Goal: Task Accomplishment & Management: Manage account settings

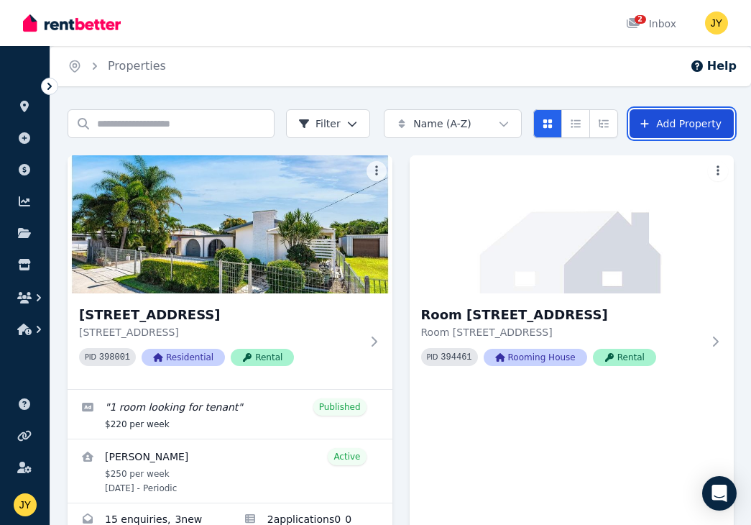
click at [688, 119] on link "Add Property" at bounding box center [681, 123] width 104 height 29
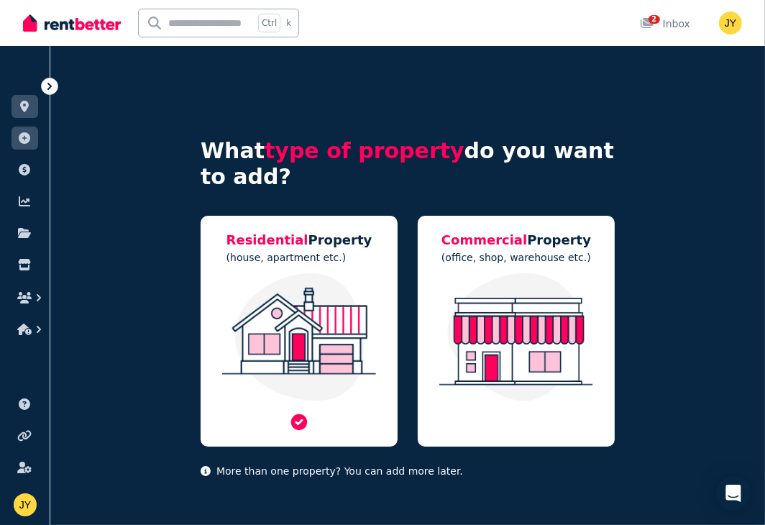
click at [354, 289] on img at bounding box center [299, 337] width 168 height 128
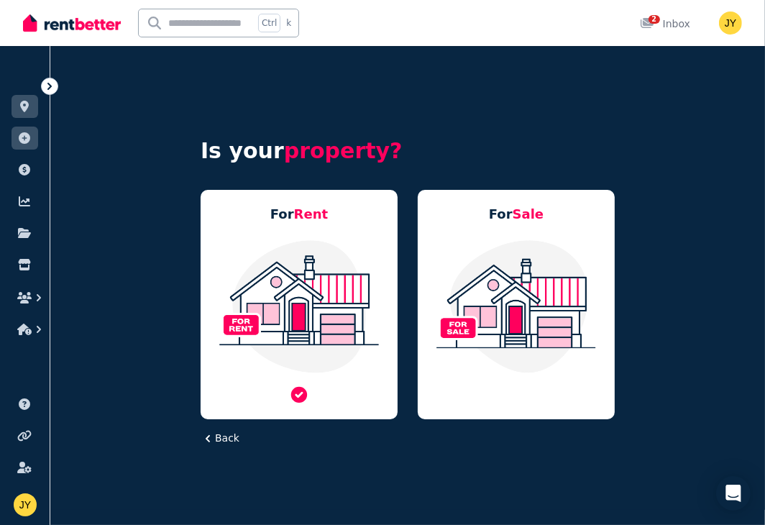
click at [344, 322] on img at bounding box center [299, 306] width 168 height 135
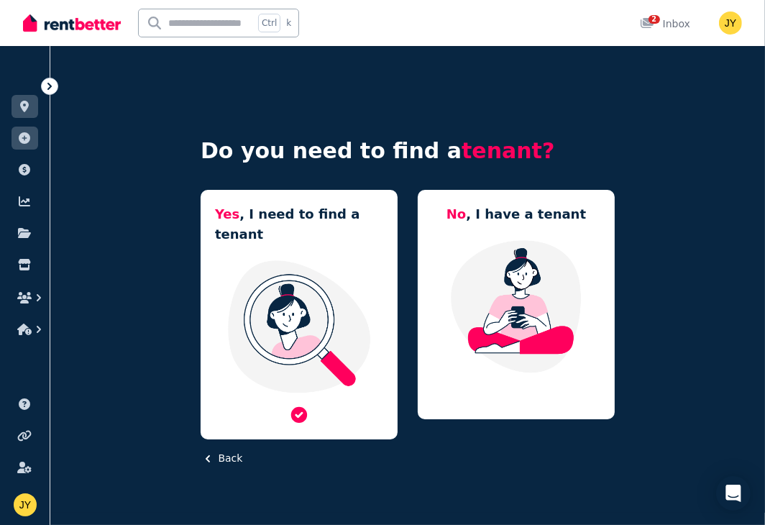
click at [343, 314] on img at bounding box center [299, 326] width 168 height 135
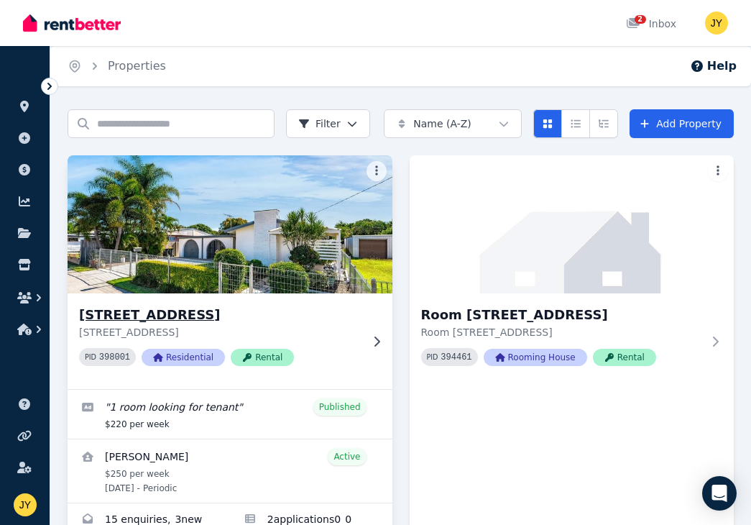
click at [271, 252] on img at bounding box center [230, 224] width 341 height 145
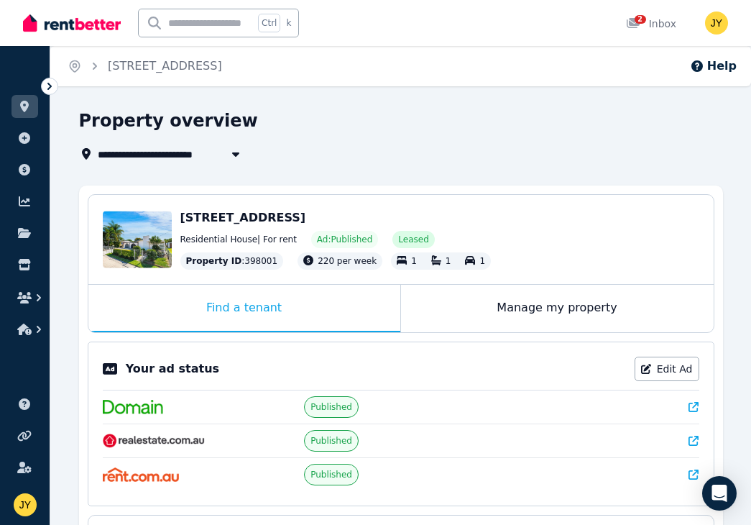
click at [41, 86] on div at bounding box center [49, 86] width 17 height 17
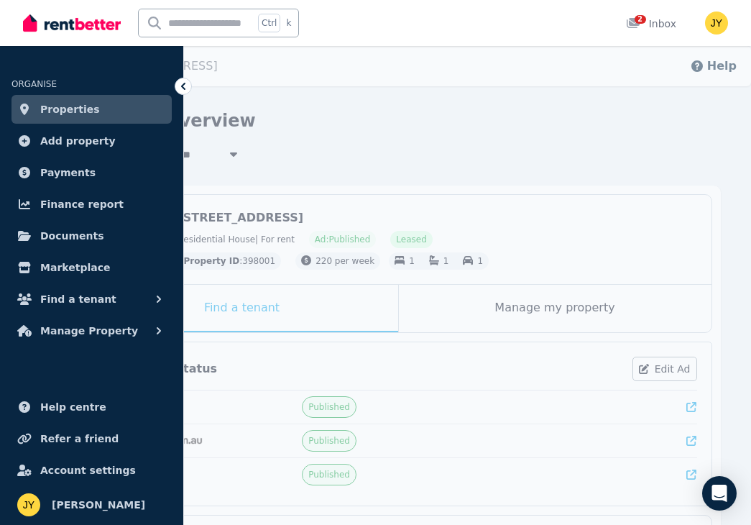
click at [66, 103] on span "Properties" at bounding box center [70, 109] width 60 height 17
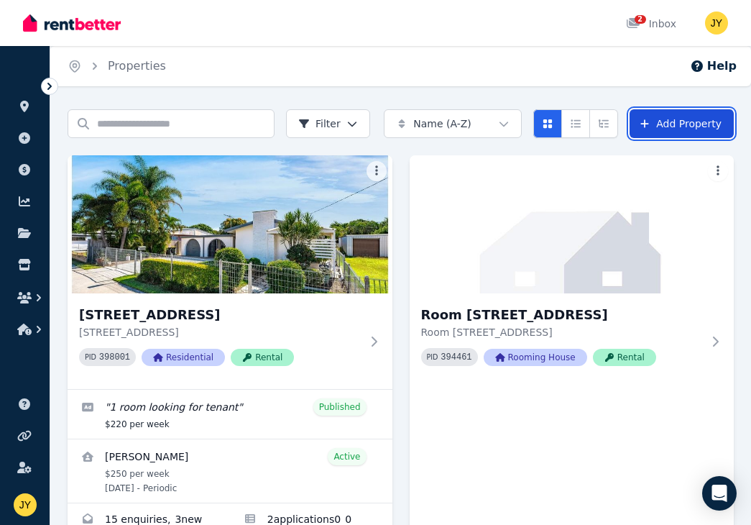
click at [697, 127] on link "Add Property" at bounding box center [681, 123] width 104 height 29
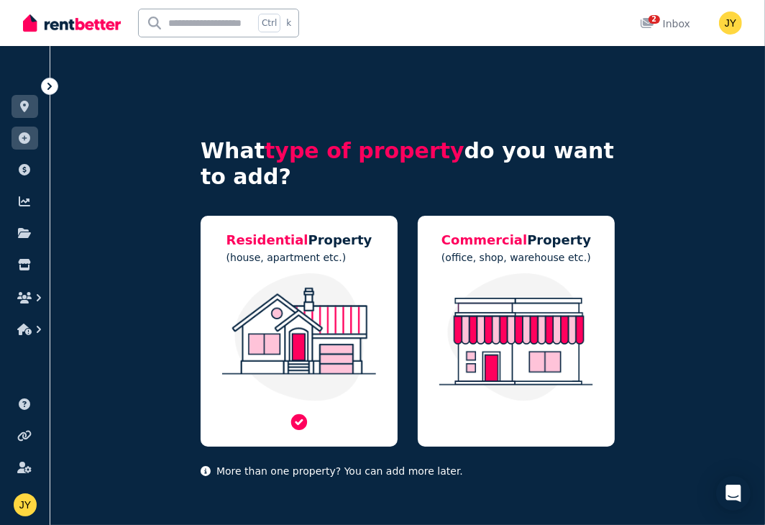
click at [358, 315] on img at bounding box center [299, 337] width 168 height 128
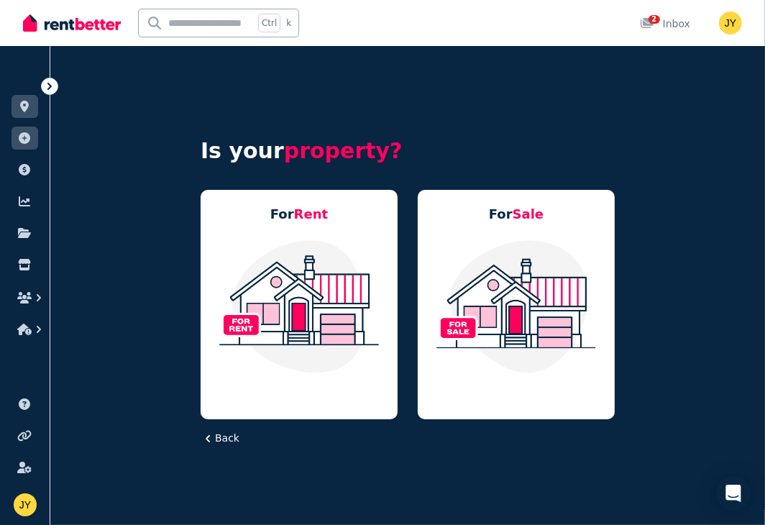
click at [358, 315] on img at bounding box center [299, 306] width 168 height 135
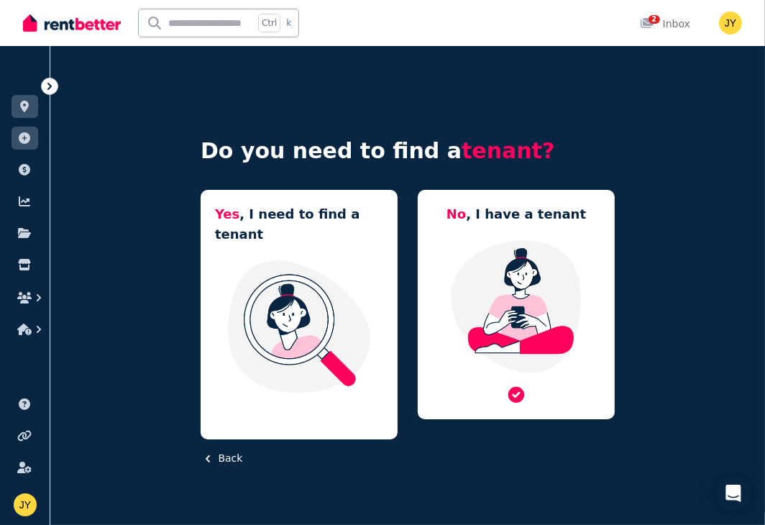
click at [479, 314] on img at bounding box center [516, 306] width 168 height 135
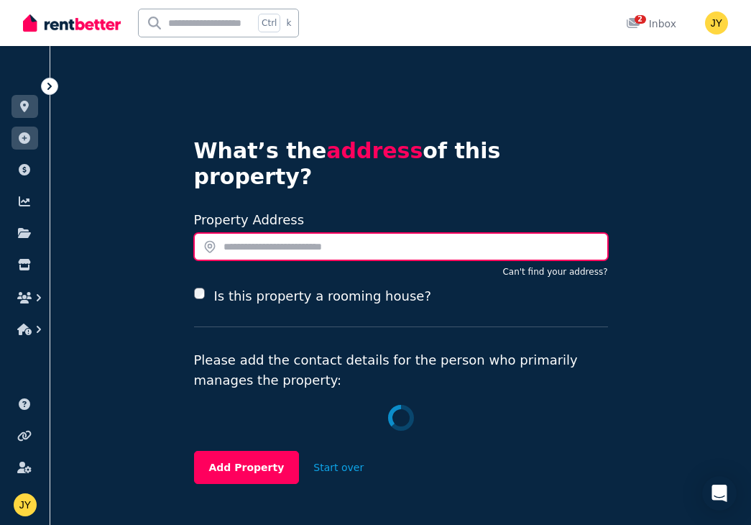
click at [352, 233] on input "text" at bounding box center [401, 246] width 414 height 27
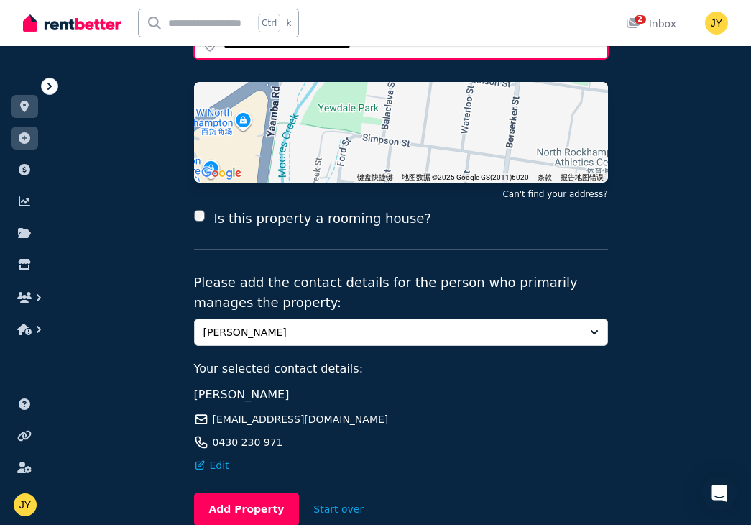
scroll to position [209, 0]
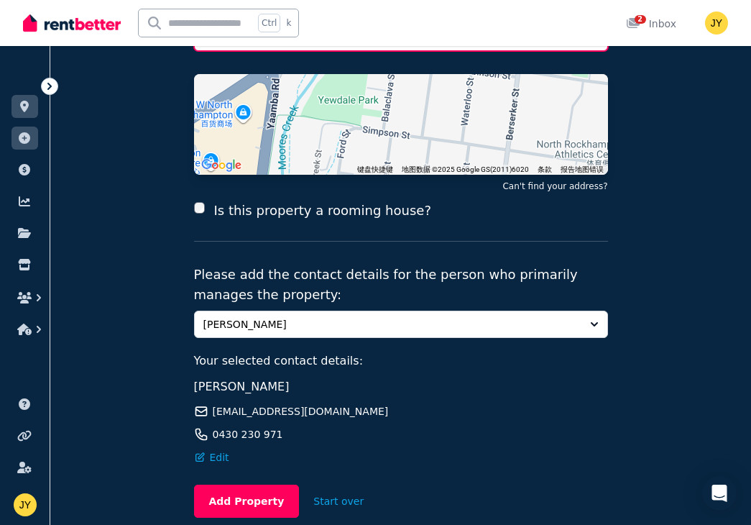
type input "**********"
click at [237, 200] on label "Is this property a rooming house?" at bounding box center [321, 210] width 217 height 20
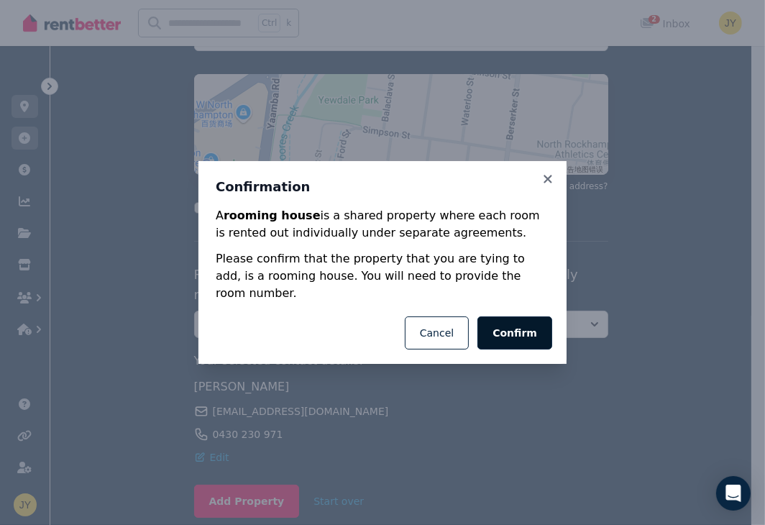
click at [504, 337] on button "Confirm" at bounding box center [514, 332] width 75 height 33
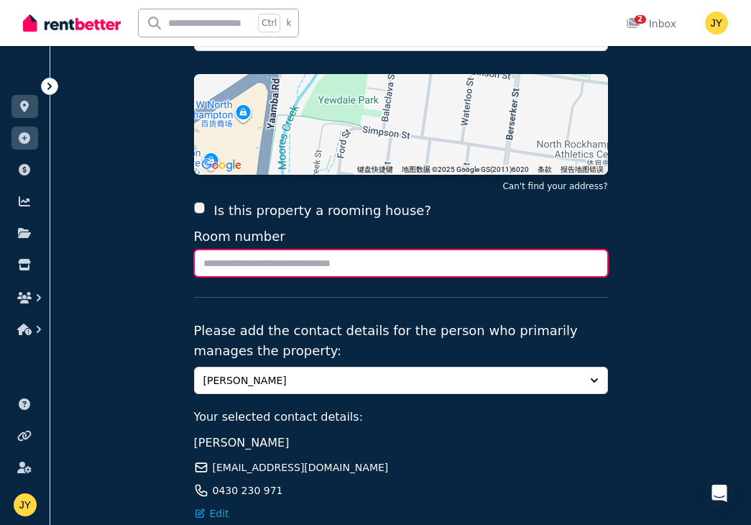
click at [322, 249] on input "Room number" at bounding box center [401, 262] width 414 height 27
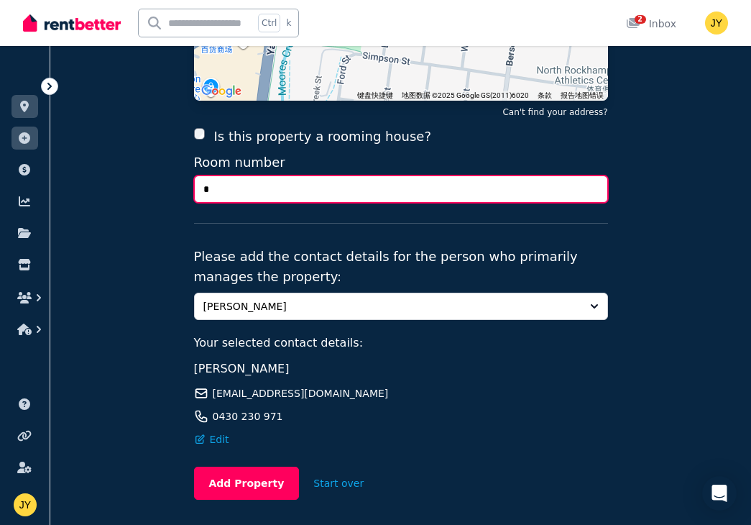
scroll to position [311, 0]
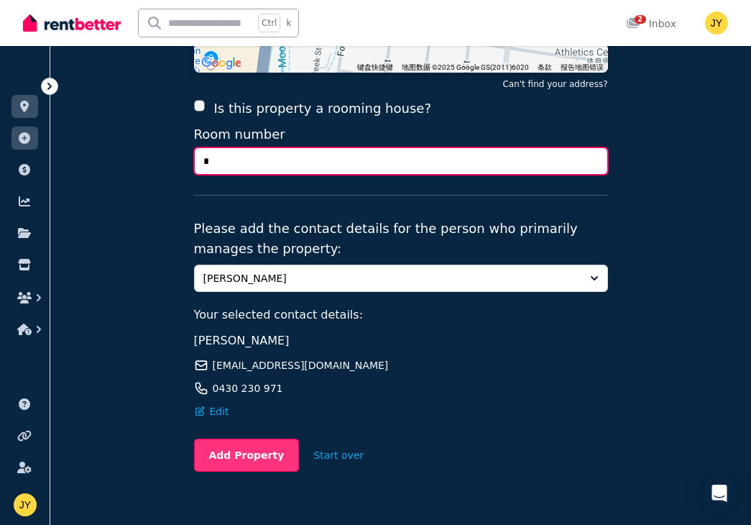
type input "*"
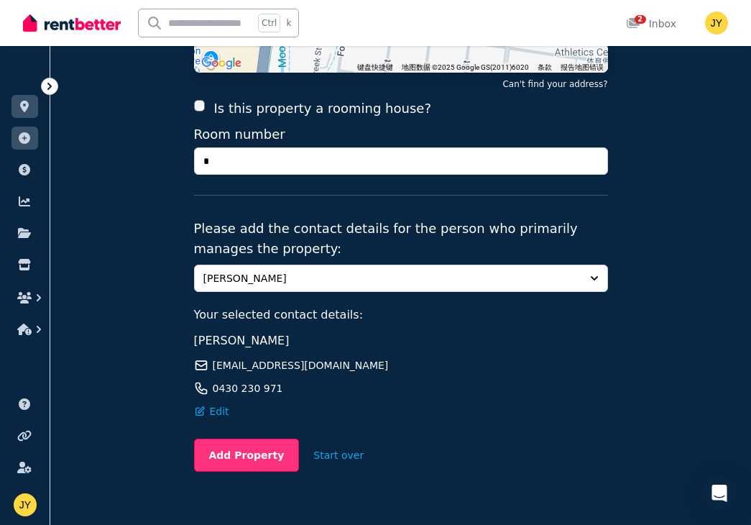
click at [269, 438] on button "Add Property" at bounding box center [247, 454] width 106 height 33
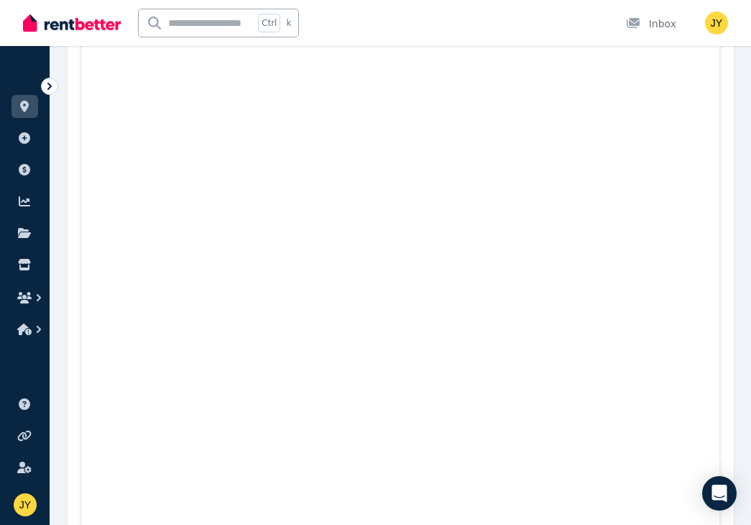
scroll to position [1206, 0]
click at [56, 84] on icon at bounding box center [49, 86] width 14 height 14
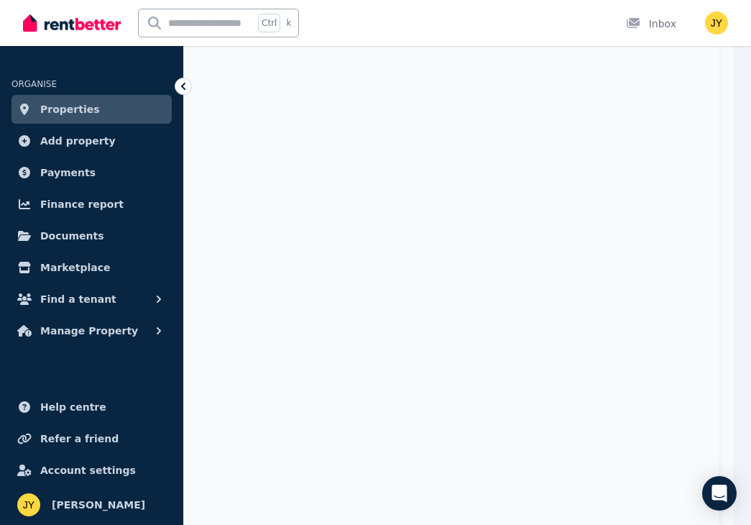
scroll to position [1212, 0]
click at [86, 317] on button "Manage Property" at bounding box center [91, 330] width 160 height 29
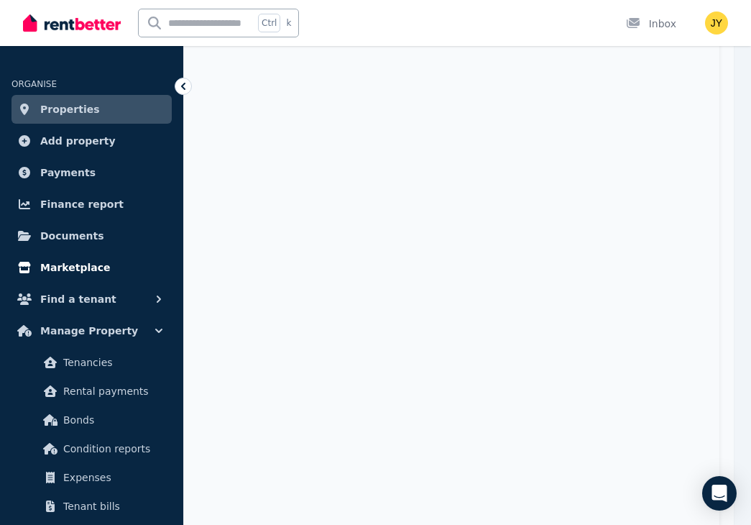
scroll to position [176, 0]
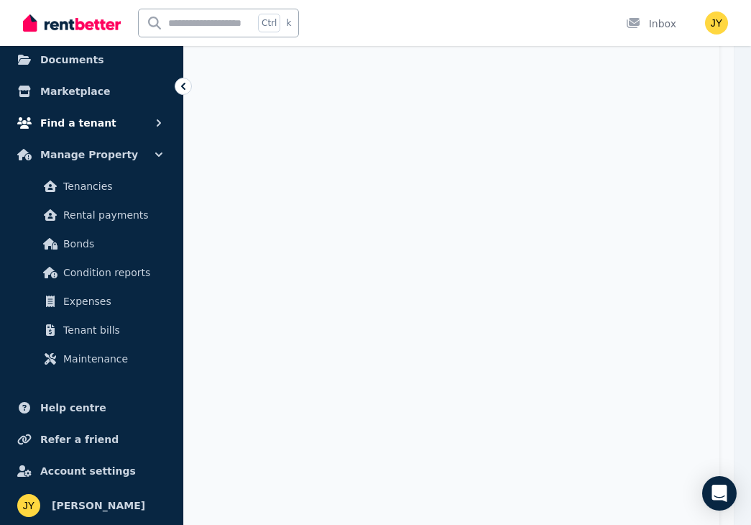
click at [98, 121] on span "Find a tenant" at bounding box center [78, 122] width 76 height 17
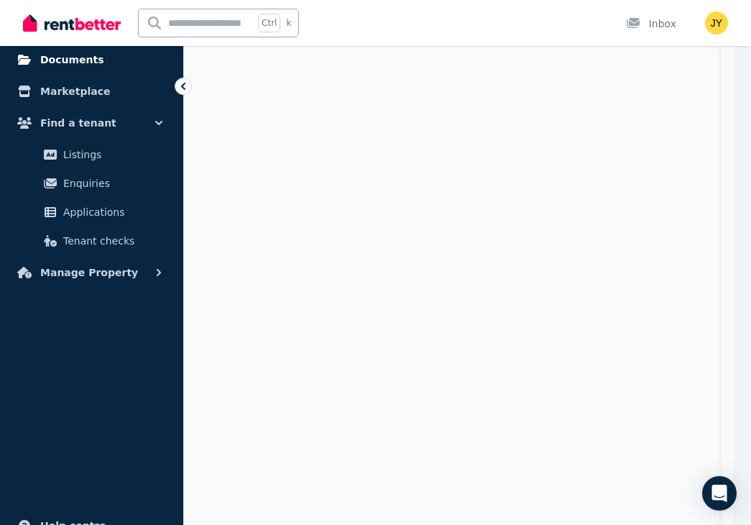
scroll to position [90, 0]
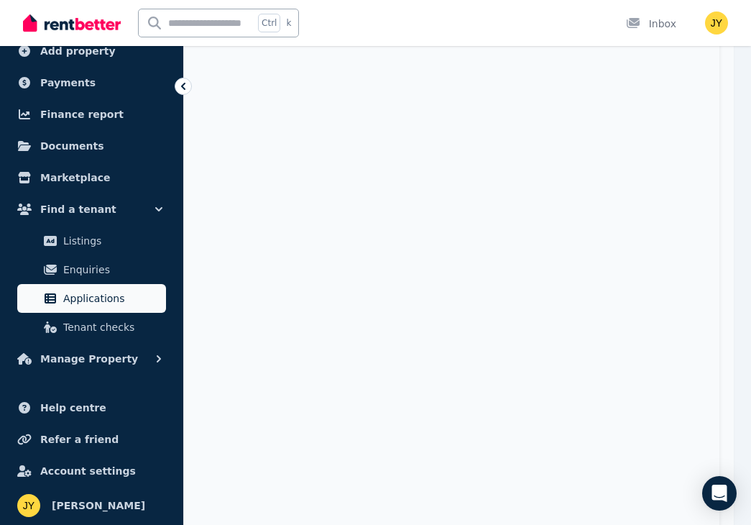
click at [100, 300] on span "Applications" at bounding box center [111, 298] width 97 height 17
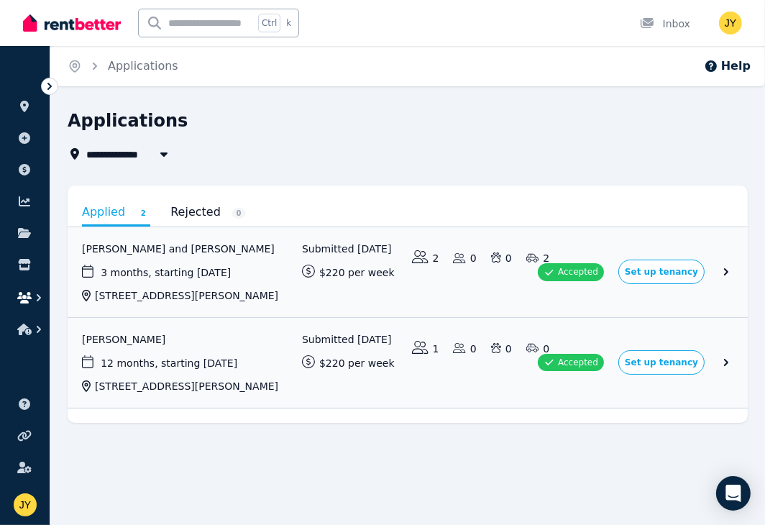
click at [32, 300] on icon "button" at bounding box center [39, 297] width 14 height 14
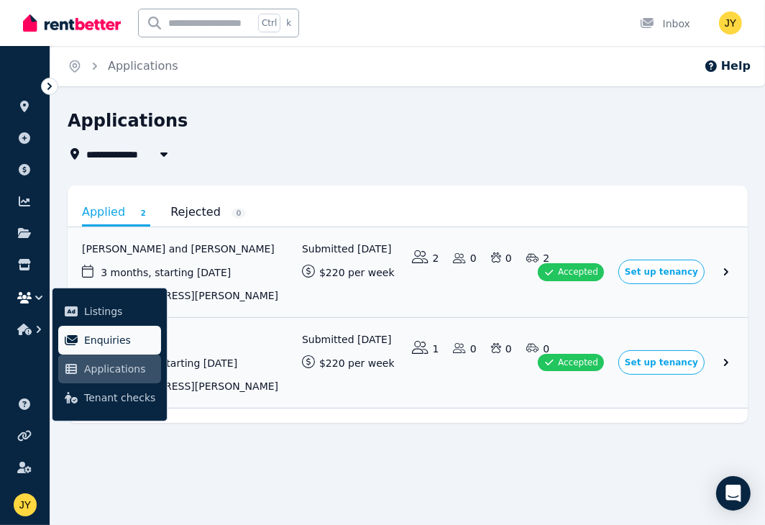
click at [121, 333] on span "Enquiries" at bounding box center [119, 339] width 71 height 17
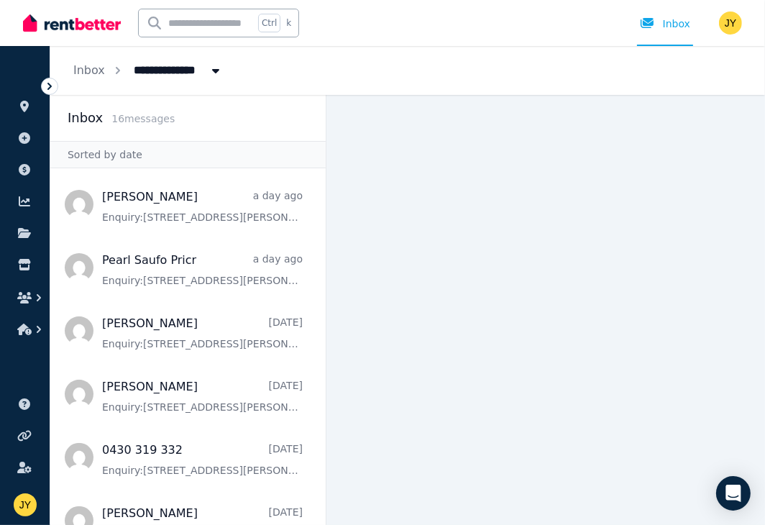
scroll to position [451, 0]
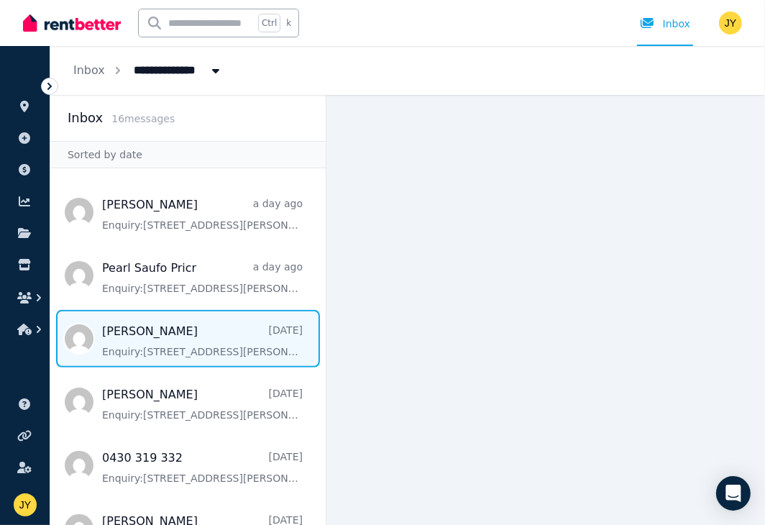
click at [144, 312] on span "Message list" at bounding box center [187, 338] width 275 height 57
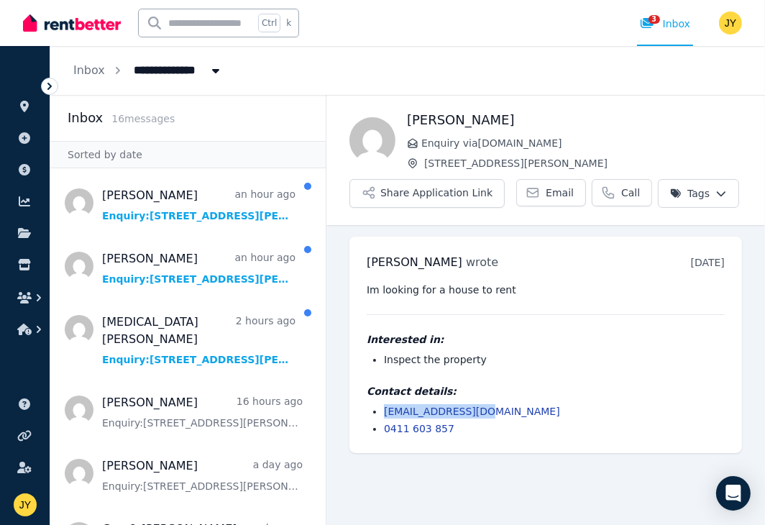
drag, startPoint x: 502, startPoint y: 415, endPoint x: 384, endPoint y: 402, distance: 119.3
click at [381, 402] on div "Contact details: sap04008@naver.com 0411 603 857" at bounding box center [545, 410] width 358 height 52
copy link "sap04008@naver.com"
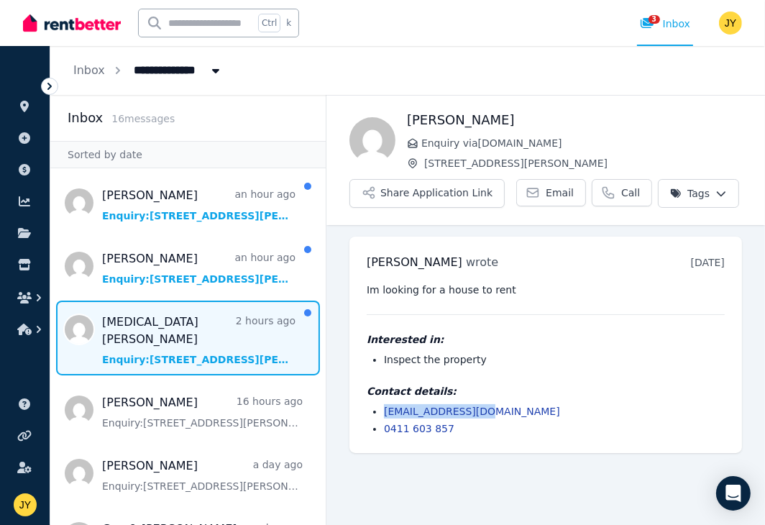
click at [157, 331] on span "Message list" at bounding box center [187, 337] width 275 height 75
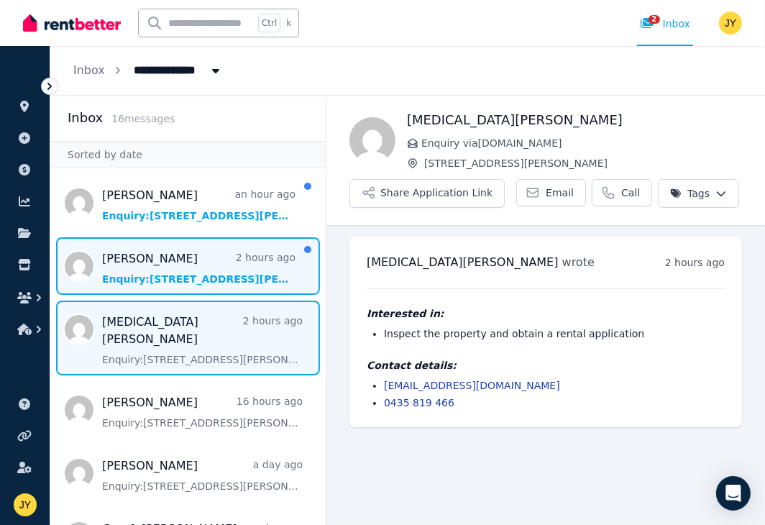
click at [183, 257] on span "Message list" at bounding box center [187, 265] width 275 height 57
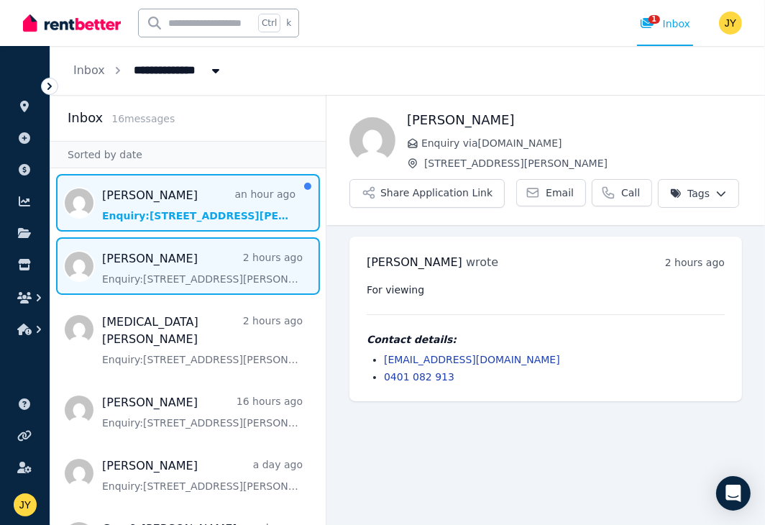
click at [182, 215] on span "Message list" at bounding box center [187, 202] width 275 height 57
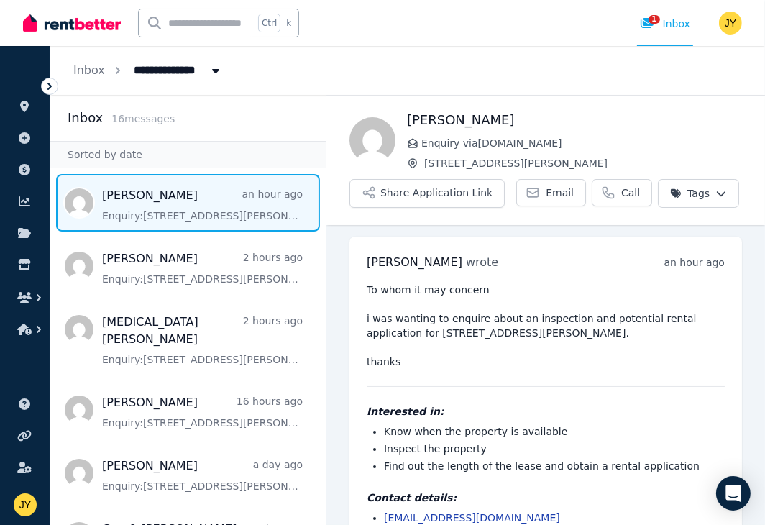
scroll to position [57, 0]
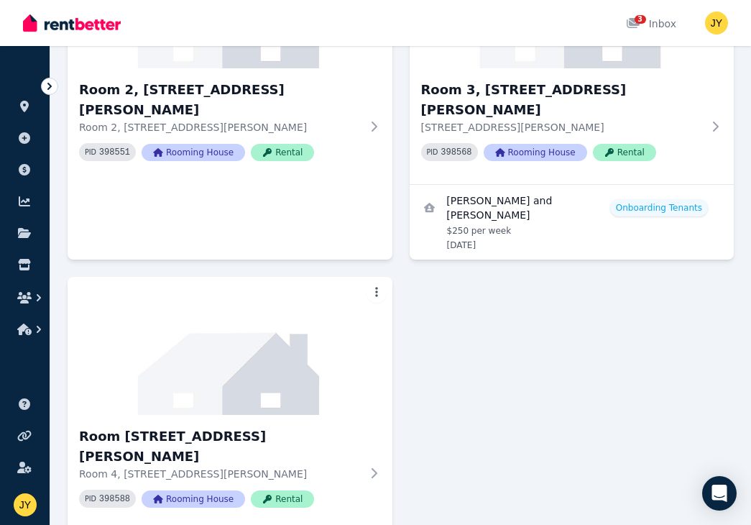
scroll to position [655, 0]
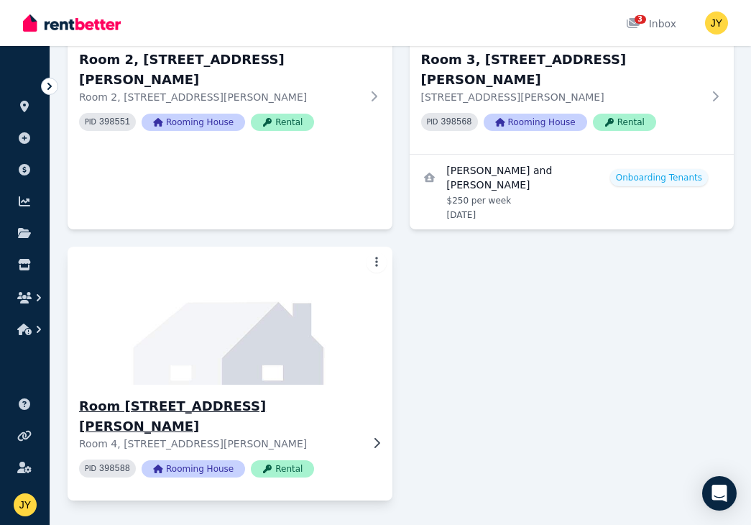
click at [352, 287] on img at bounding box center [230, 315] width 341 height 145
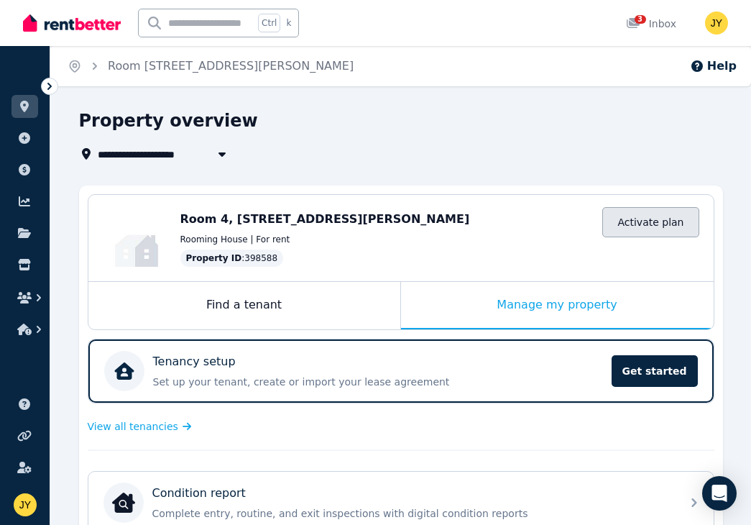
click at [632, 226] on link "Activate plan" at bounding box center [650, 222] width 96 height 30
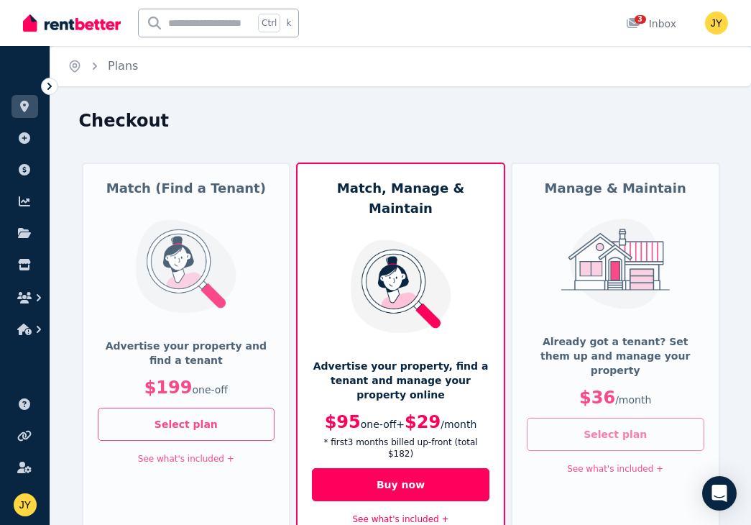
click at [620, 418] on button "Select plan" at bounding box center [615, 434] width 177 height 33
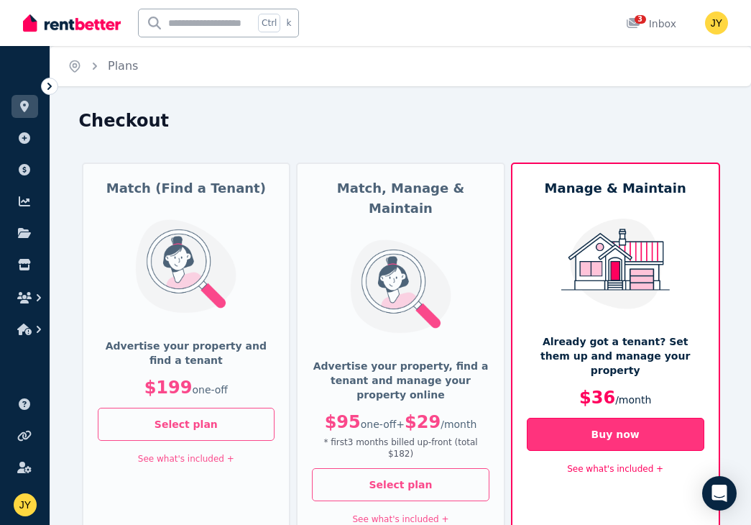
click at [599, 418] on button "Buy now" at bounding box center [615, 434] width 177 height 33
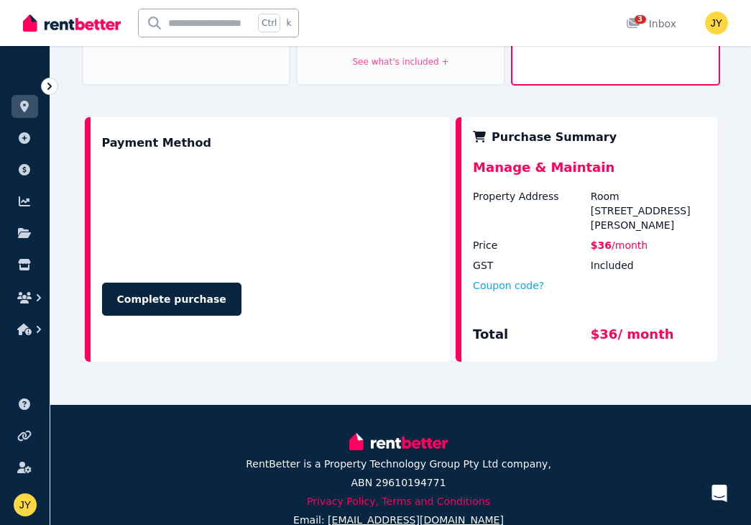
scroll to position [458, 0]
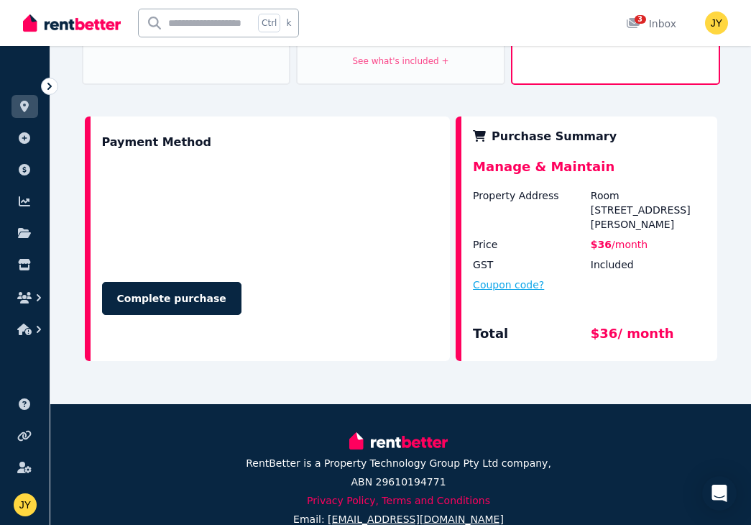
click at [512, 277] on button "Coupon code?" at bounding box center [508, 284] width 71 height 14
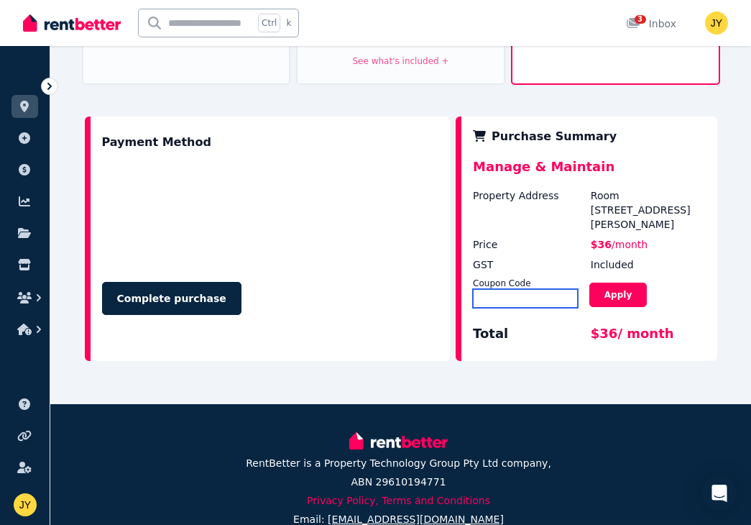
drag, startPoint x: 512, startPoint y: 259, endPoint x: 484, endPoint y: 264, distance: 29.2
click at [484, 289] on input "text" at bounding box center [525, 298] width 105 height 19
type input "*******"
click at [604, 282] on button "Apply" at bounding box center [617, 294] width 57 height 24
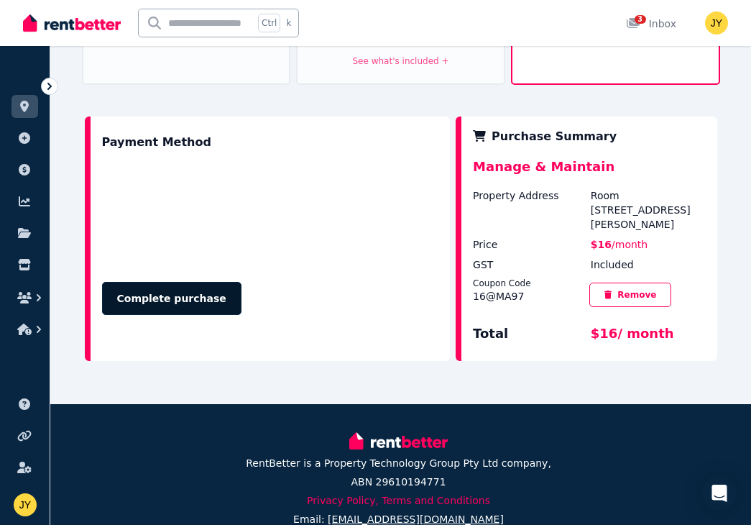
click at [188, 282] on button "Complete purchase" at bounding box center [171, 298] width 139 height 33
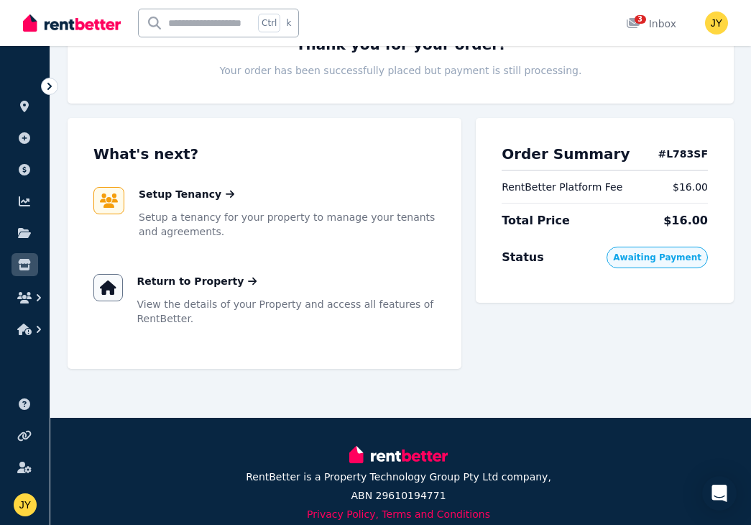
scroll to position [172, 0]
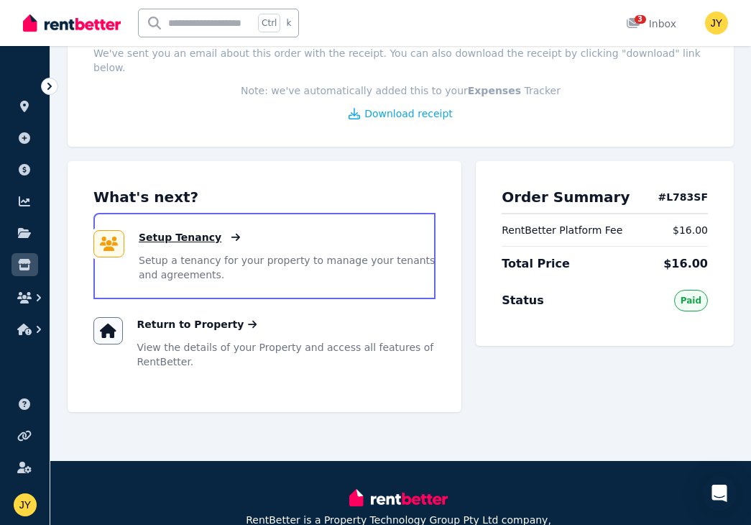
click at [203, 230] on span "Setup Tenancy" at bounding box center [180, 237] width 83 height 14
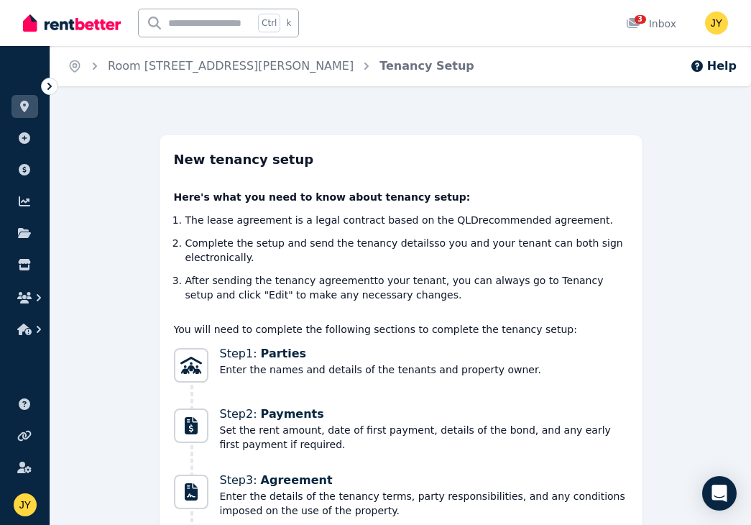
scroll to position [172, 0]
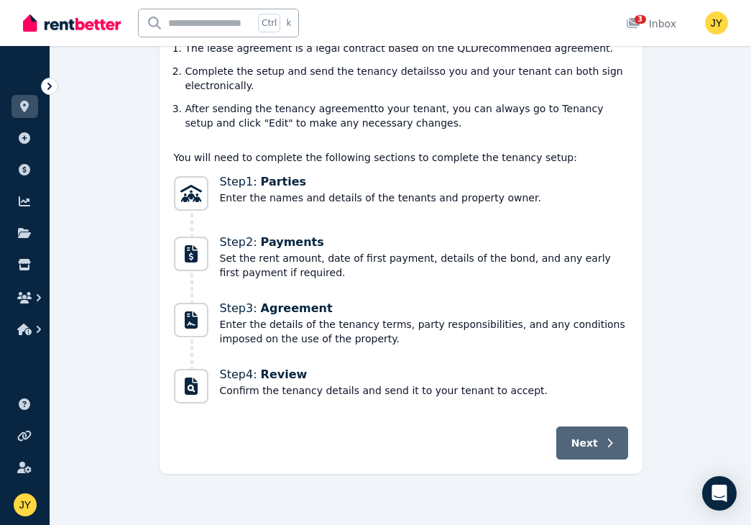
click at [600, 438] on button "Next" at bounding box center [592, 442] width 72 height 33
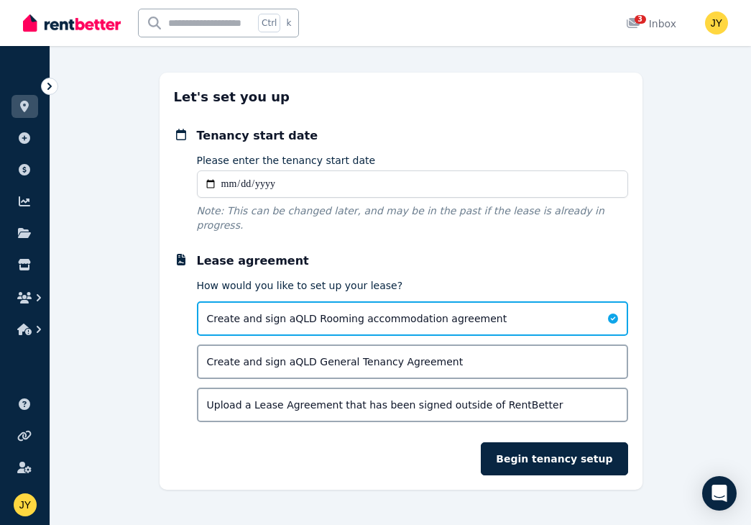
click at [223, 181] on input "Please enter the tenancy start date" at bounding box center [412, 183] width 431 height 27
click at [252, 167] on label "Please enter the tenancy start date" at bounding box center [286, 160] width 179 height 14
click at [252, 170] on input "Please enter the tenancy start date" at bounding box center [412, 183] width 431 height 27
click at [224, 177] on input "Please enter the tenancy start date" at bounding box center [412, 183] width 431 height 27
type input "**********"
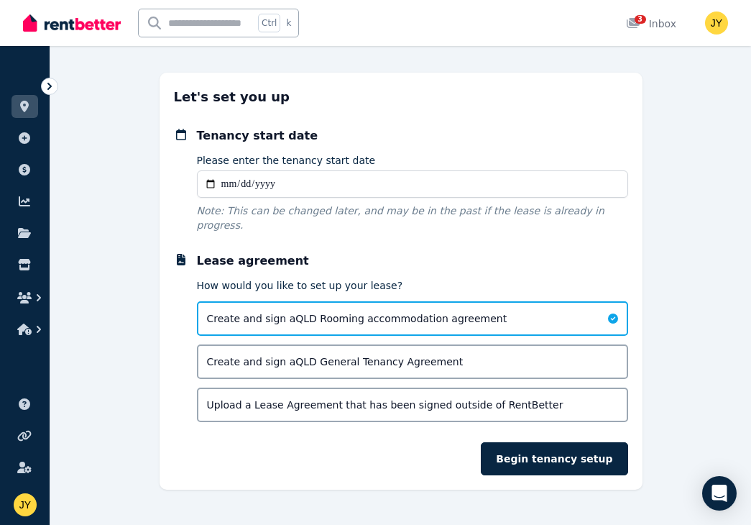
type input "**********"
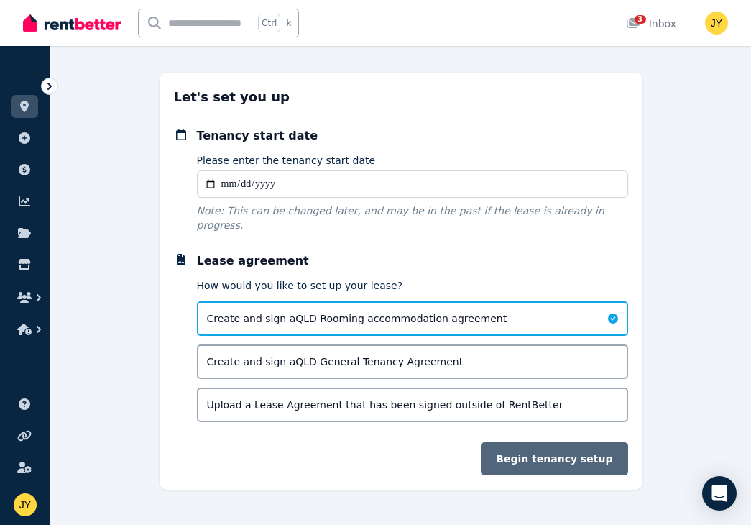
click at [530, 442] on button "Begin tenancy setup" at bounding box center [554, 458] width 147 height 33
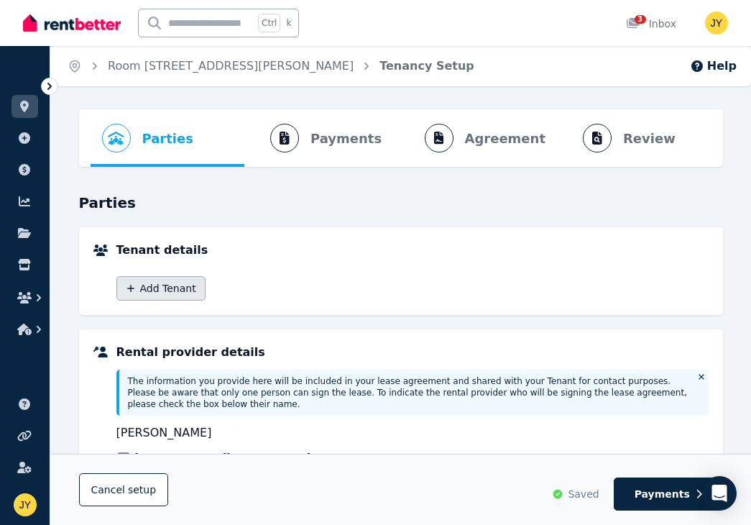
click at [183, 284] on button "Add Tenant" at bounding box center [160, 288] width 89 height 24
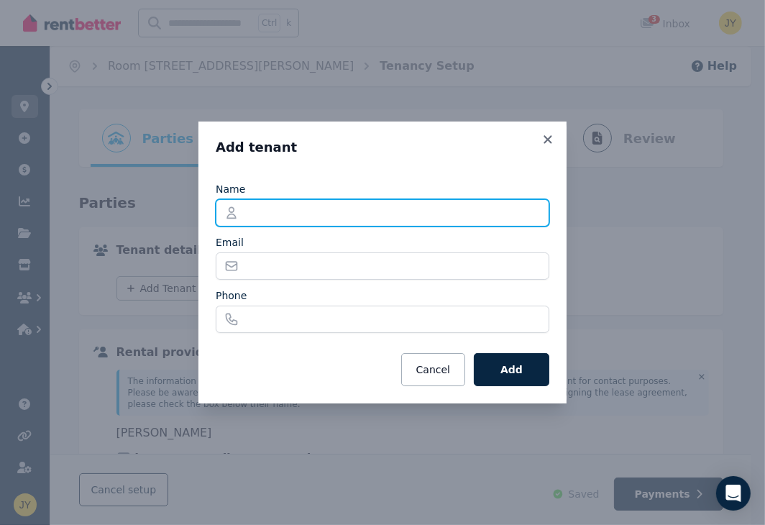
drag, startPoint x: 287, startPoint y: 216, endPoint x: 298, endPoint y: 214, distance: 11.0
click at [287, 216] on input "Name" at bounding box center [382, 212] width 333 height 27
click at [389, 208] on input "Name" at bounding box center [382, 212] width 333 height 27
type input "**********"
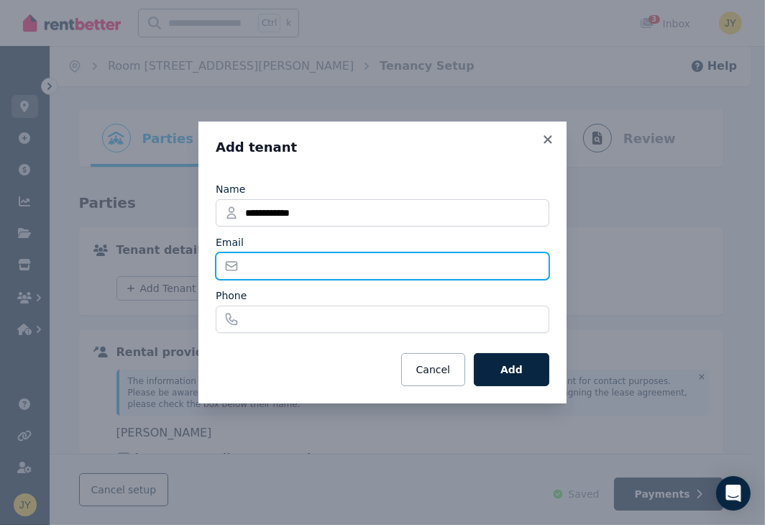
click at [343, 270] on input "Email" at bounding box center [382, 265] width 333 height 27
click at [346, 266] on input "Email" at bounding box center [382, 265] width 333 height 27
paste input "**********"
type input "**********"
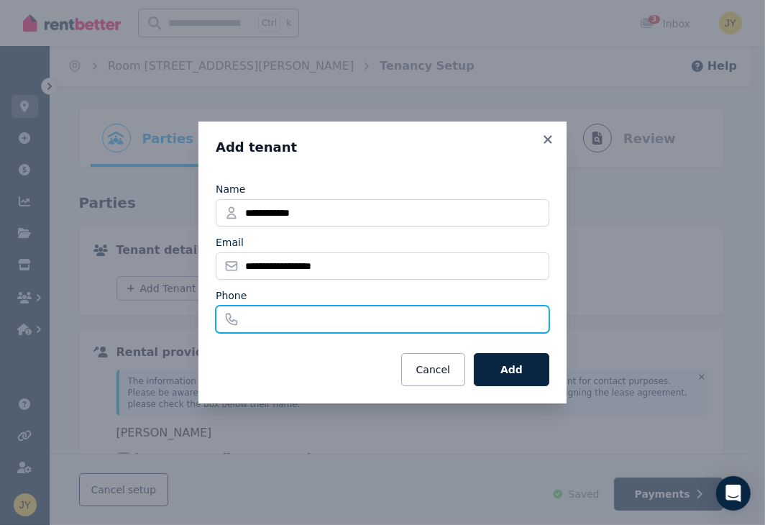
drag, startPoint x: 277, startPoint y: 331, endPoint x: 289, endPoint y: 329, distance: 12.3
click at [277, 331] on input "Phone" at bounding box center [382, 318] width 333 height 27
type input "**********"
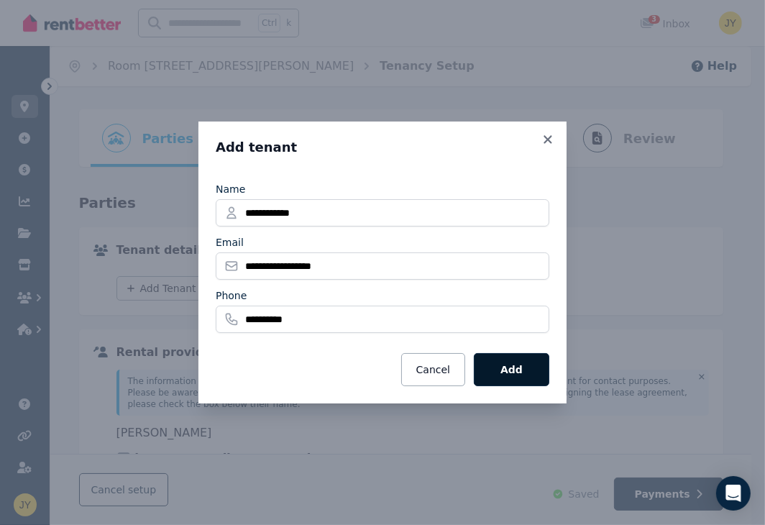
click at [515, 369] on button "Add" at bounding box center [511, 369] width 75 height 33
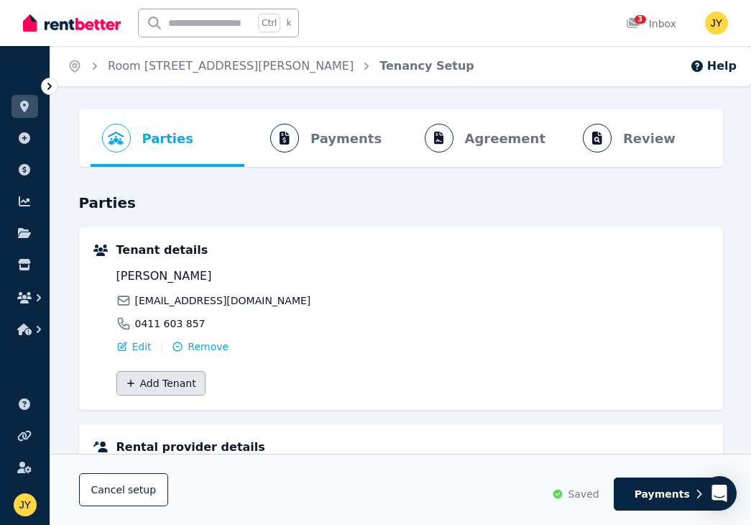
click at [171, 377] on button "Add Tenant" at bounding box center [160, 383] width 89 height 24
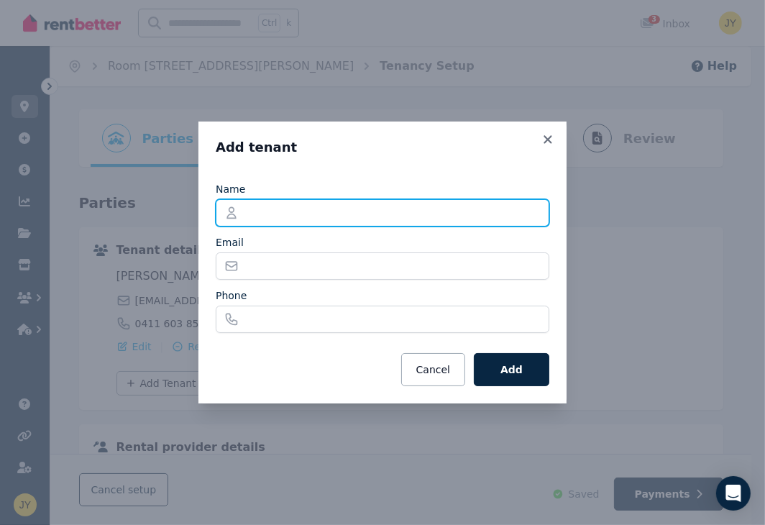
click at [338, 215] on input "Name" at bounding box center [382, 212] width 333 height 27
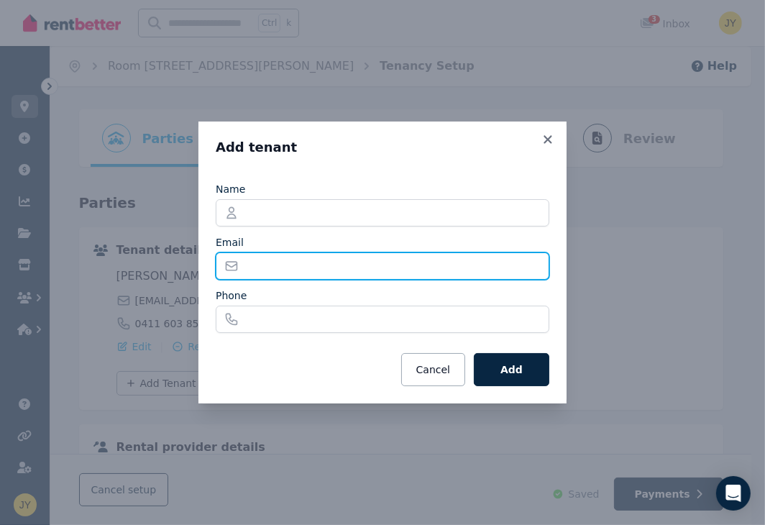
click at [273, 256] on input "Email" at bounding box center [382, 265] width 333 height 27
type input "**********"
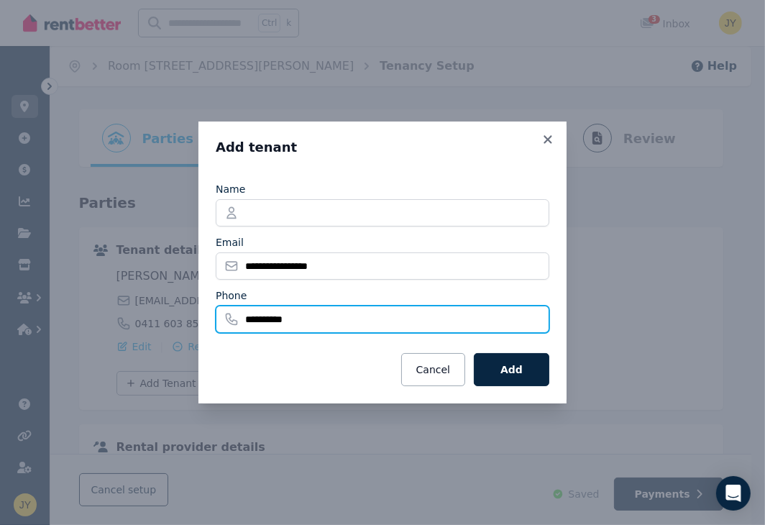
type input "**********"
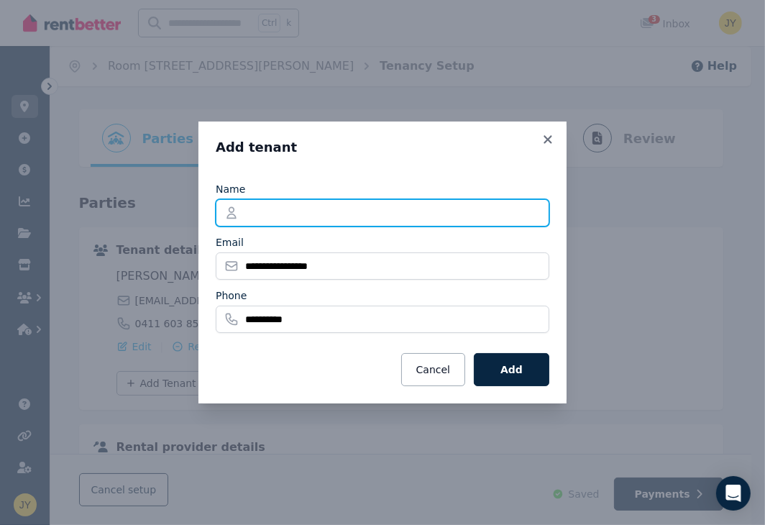
click at [275, 208] on input "Name" at bounding box center [382, 212] width 333 height 27
type input "*"
type input "**********"
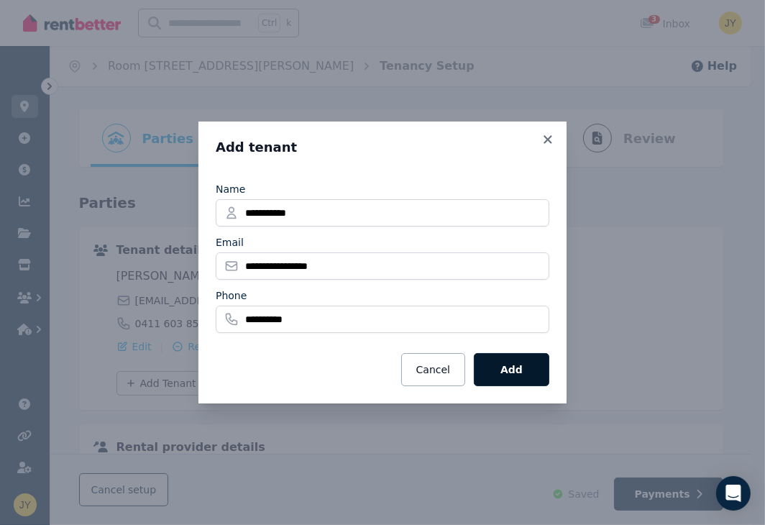
click at [506, 367] on button "Add" at bounding box center [511, 369] width 75 height 33
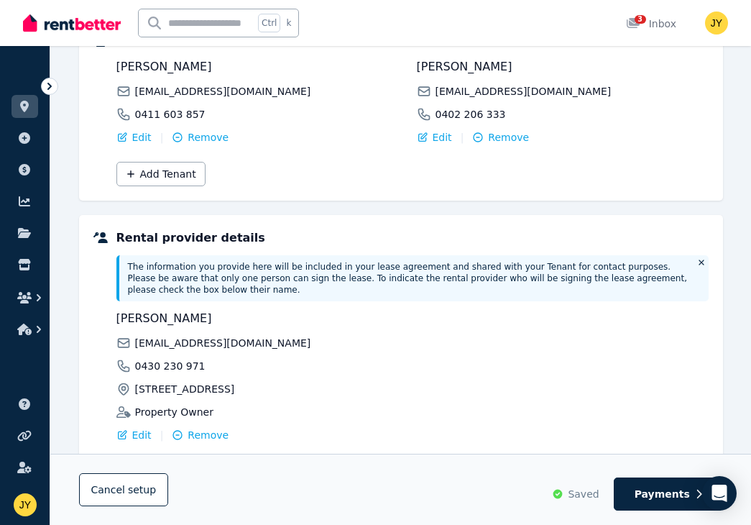
scroll to position [321, 0]
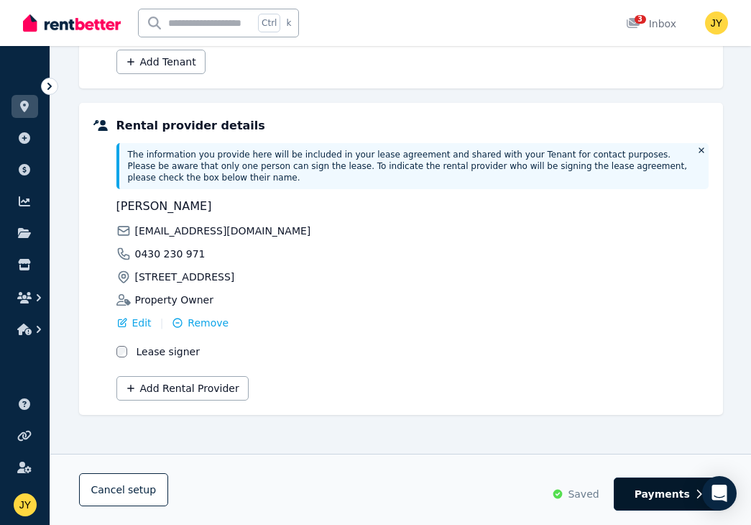
click at [663, 488] on span "Payments" at bounding box center [662, 493] width 55 height 14
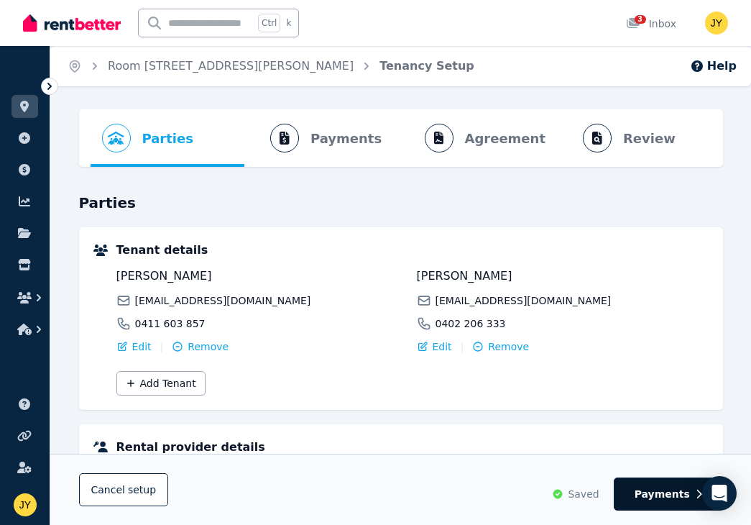
select select "**********"
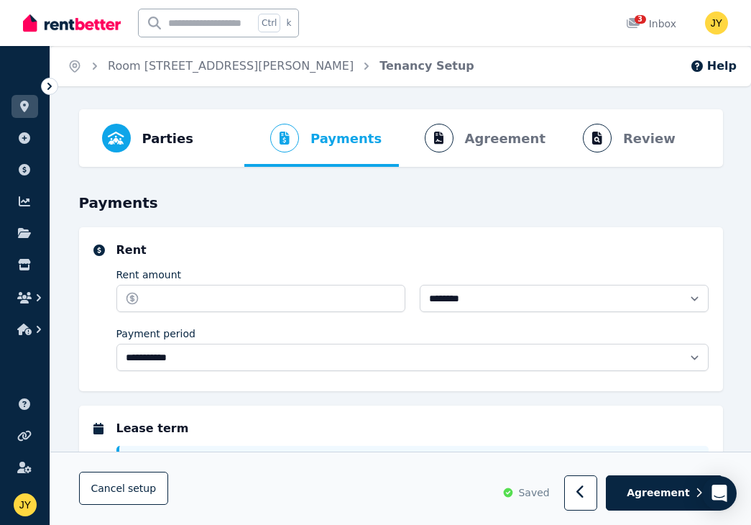
select select "**********"
click at [296, 297] on input "Rent amount" at bounding box center [260, 298] width 289 height 27
select select "**********"
type input "******"
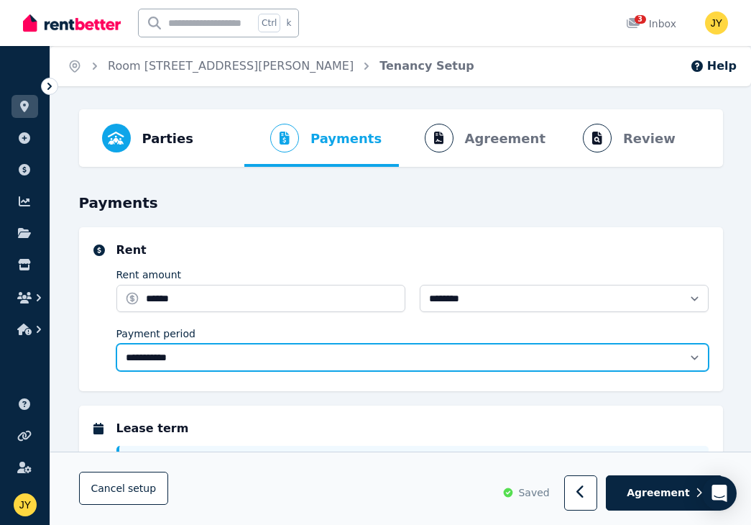
click at [225, 353] on select "**********" at bounding box center [412, 356] width 592 height 27
select select "*******"
click at [116, 343] on select "**********" at bounding box center [412, 356] width 592 height 27
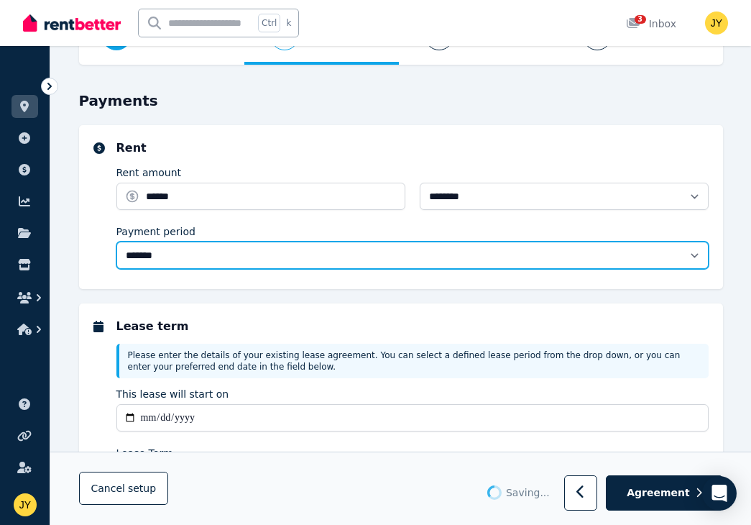
scroll to position [209, 0]
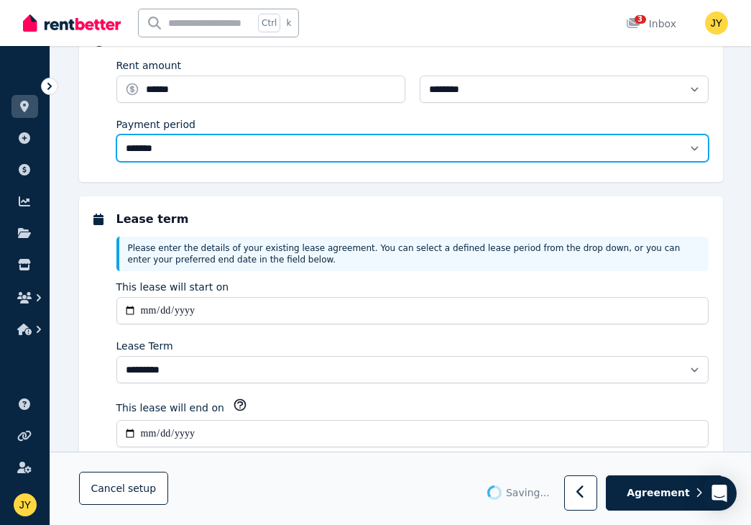
type input "**********"
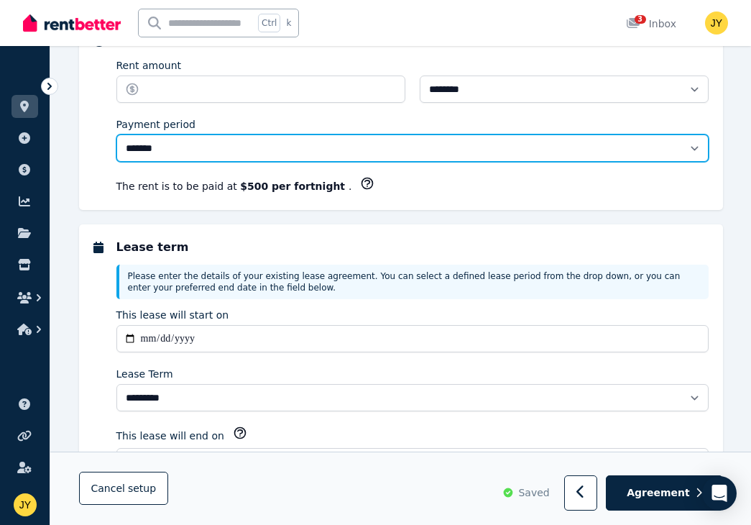
type input "******"
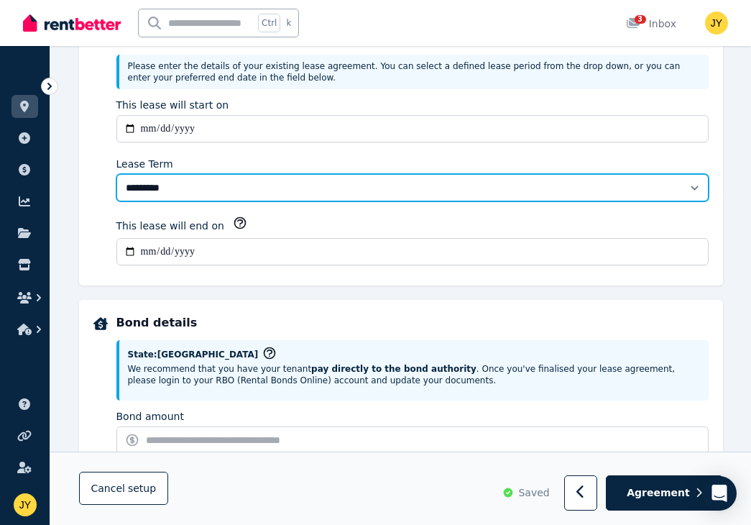
click at [214, 190] on select "******** ******** ********* ******* ******* ******* ******* ***** ********" at bounding box center [412, 187] width 592 height 27
select select "**********"
click at [116, 174] on select "******** ******** ********* ******* ******* ******* ******* ***** ********" at bounding box center [412, 187] width 592 height 27
type input "**********"
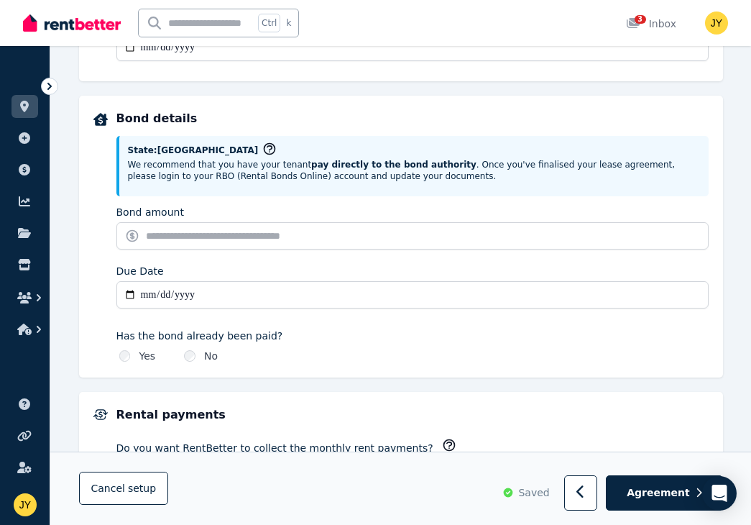
scroll to position [628, 0]
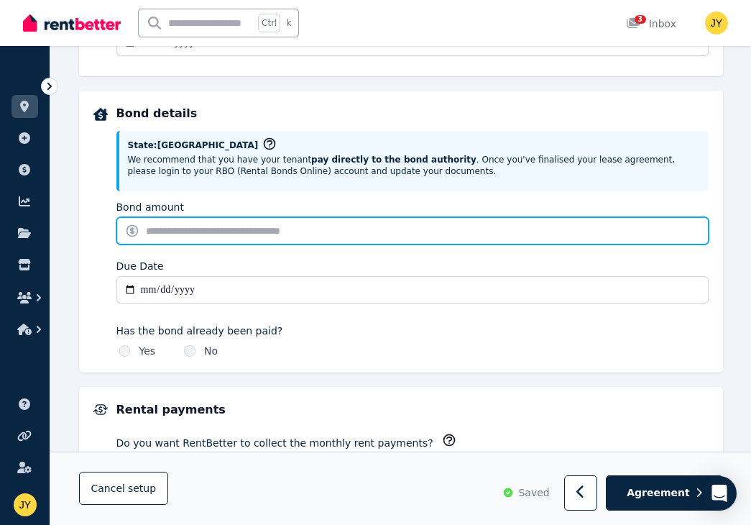
click at [213, 226] on input "Bond amount" at bounding box center [412, 230] width 592 height 27
click at [207, 229] on input "Bond amount" at bounding box center [412, 230] width 592 height 27
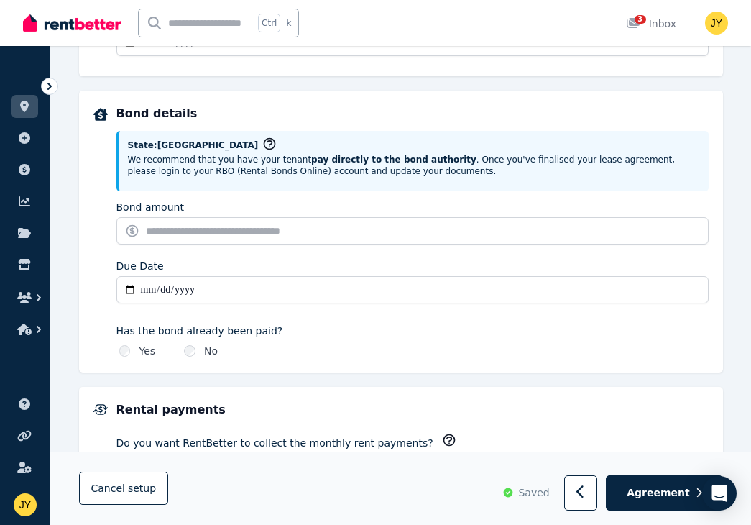
click at [208, 279] on input "Due Date" at bounding box center [412, 289] width 592 height 27
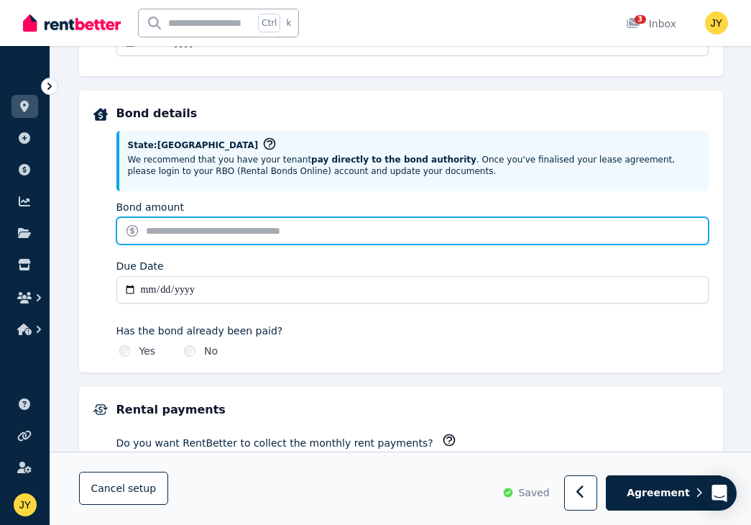
click at [248, 223] on input "Bond amount" at bounding box center [412, 230] width 592 height 27
type input "****"
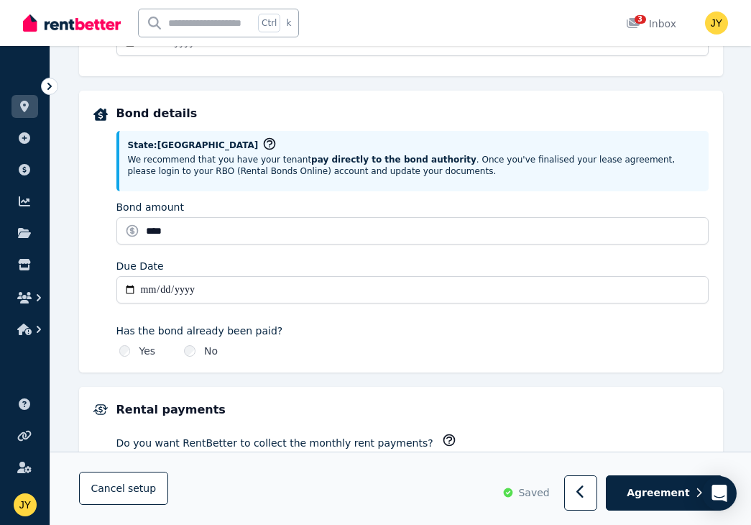
click at [148, 285] on input "Due Date" at bounding box center [412, 289] width 592 height 27
click at [147, 286] on input "Due Date" at bounding box center [412, 289] width 592 height 27
type input "**********"
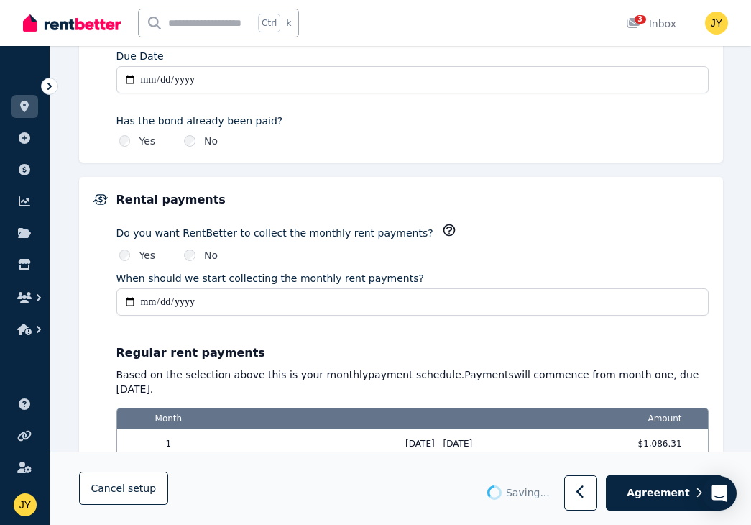
type input "*******"
type input "**********"
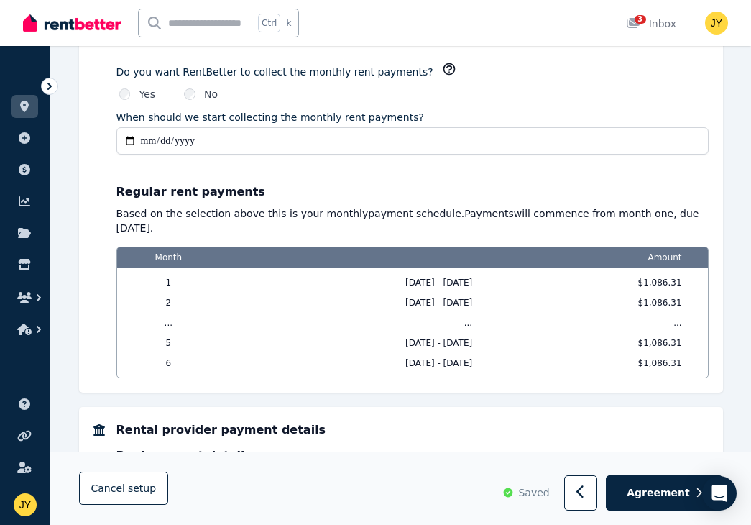
scroll to position [1178, 0]
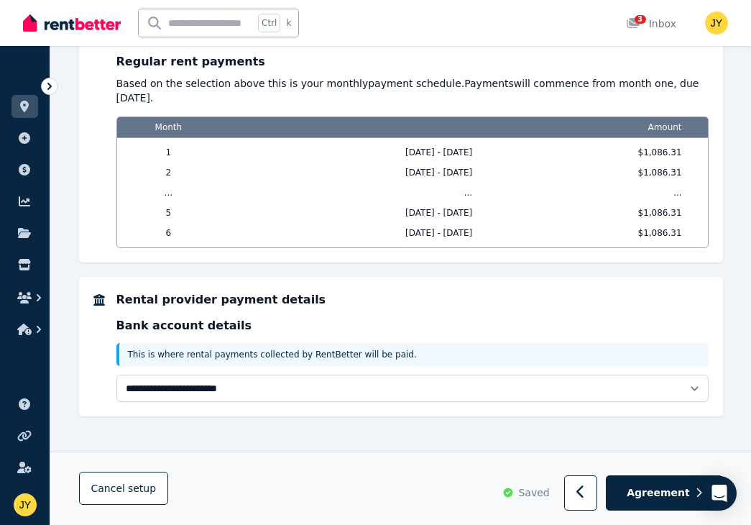
drag, startPoint x: 257, startPoint y: 334, endPoint x: 293, endPoint y: 438, distance: 110.5
click at [650, 491] on span "Agreement" at bounding box center [658, 493] width 63 height 14
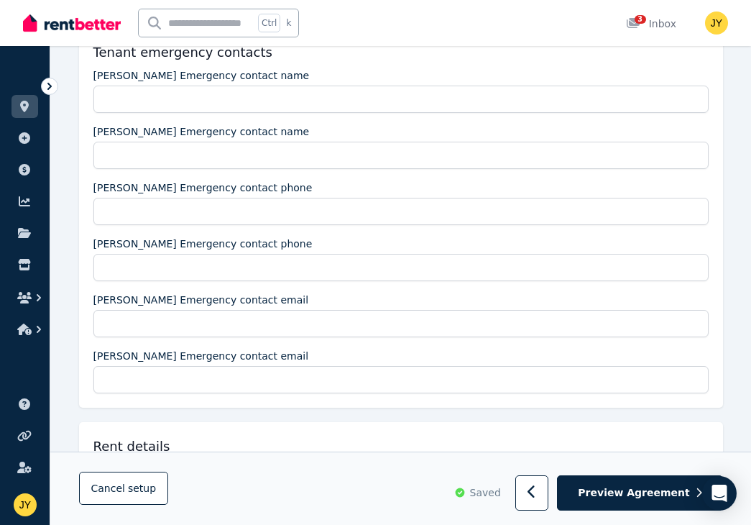
scroll to position [0, 0]
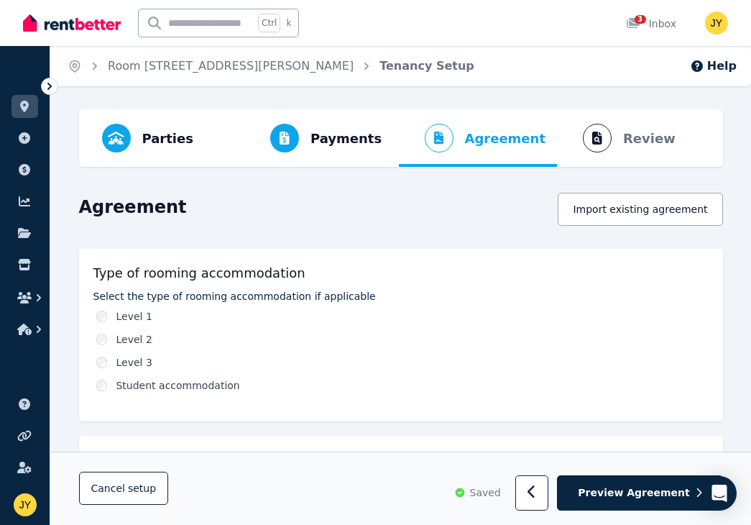
click at [130, 315] on label "Level 1" at bounding box center [134, 316] width 36 height 14
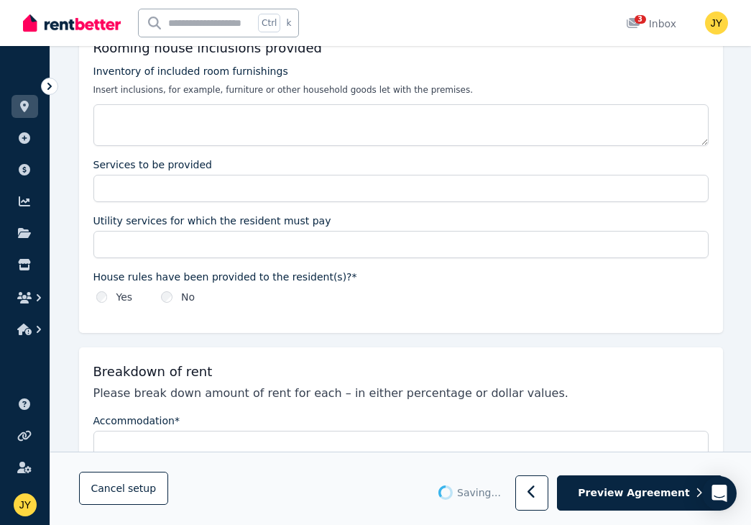
scroll to position [419, 0]
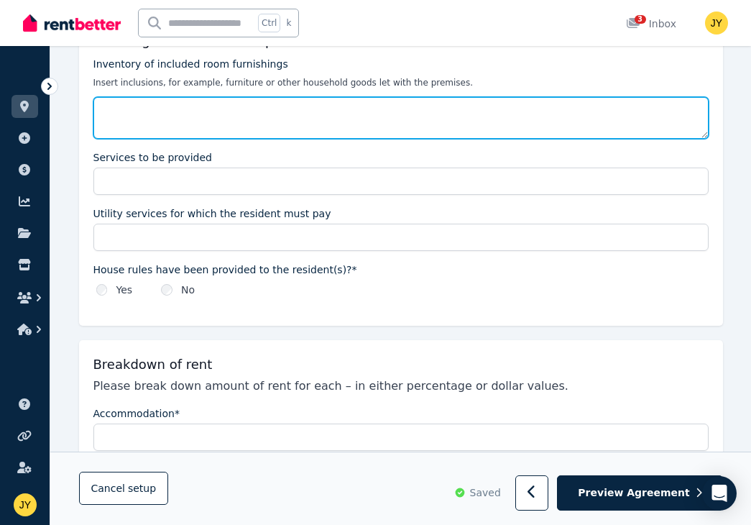
click at [255, 120] on textarea "Inventory of included room furnishings" at bounding box center [400, 118] width 615 height 42
type textarea "**********"
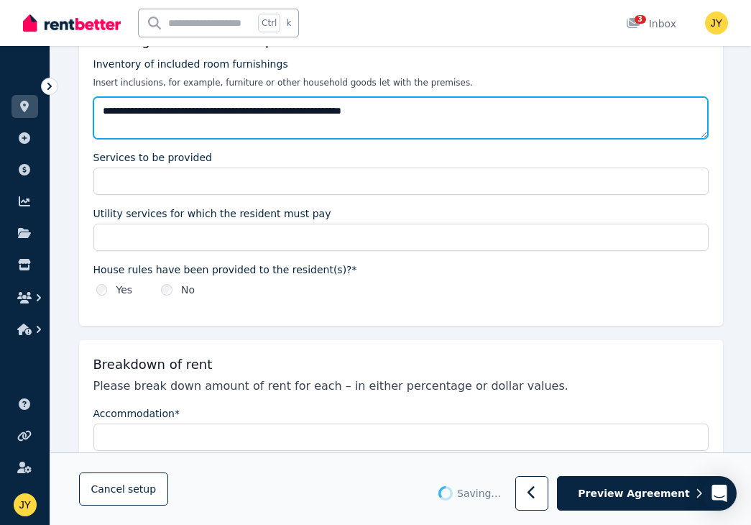
type textarea "**********"
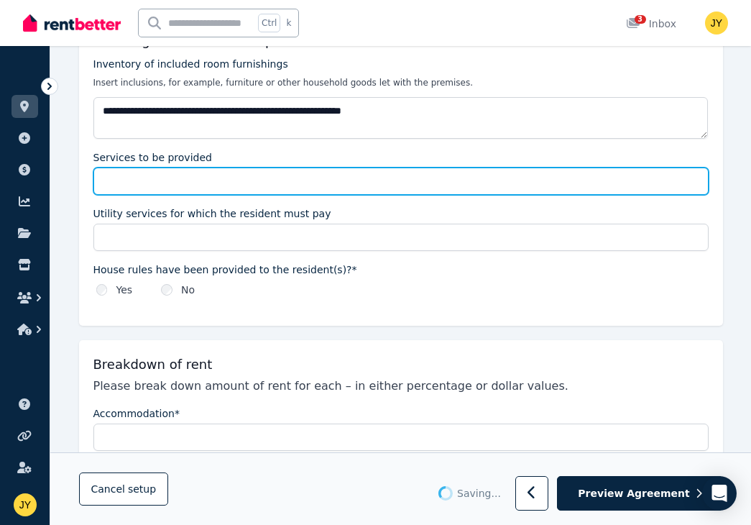
drag, startPoint x: 241, startPoint y: 185, endPoint x: 251, endPoint y: 184, distance: 10.1
click at [241, 185] on input "Services to be provided" at bounding box center [400, 180] width 615 height 27
type input "*******"
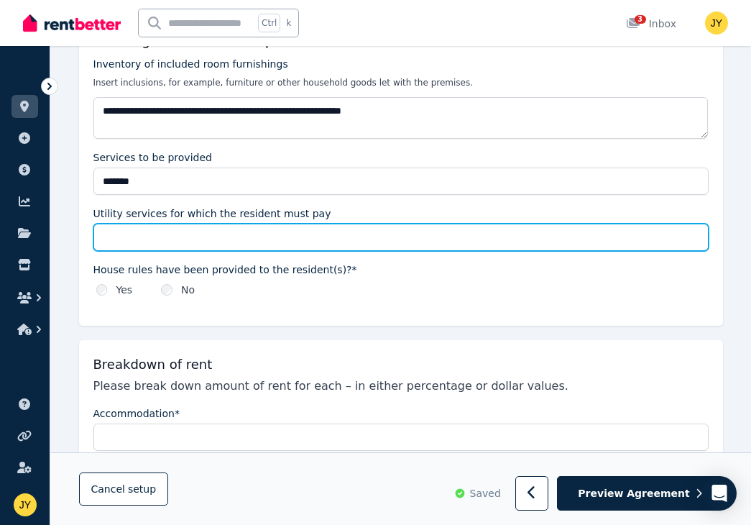
click at [234, 231] on input "Utility services for which the resident must pay" at bounding box center [400, 236] width 615 height 27
type input "*******"
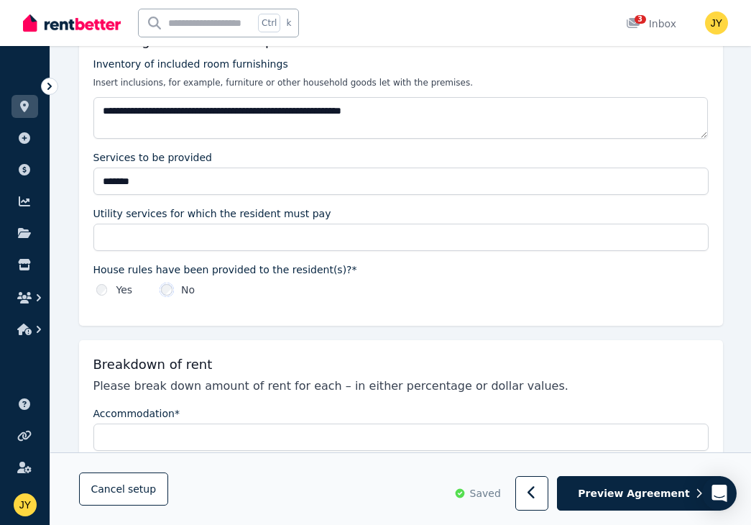
type input "*******"
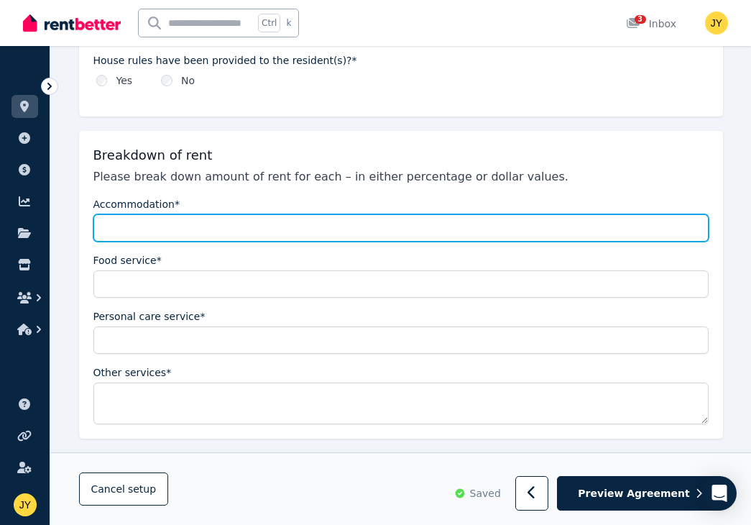
click at [194, 223] on input "Accommodation*" at bounding box center [400, 227] width 615 height 27
type input "***"
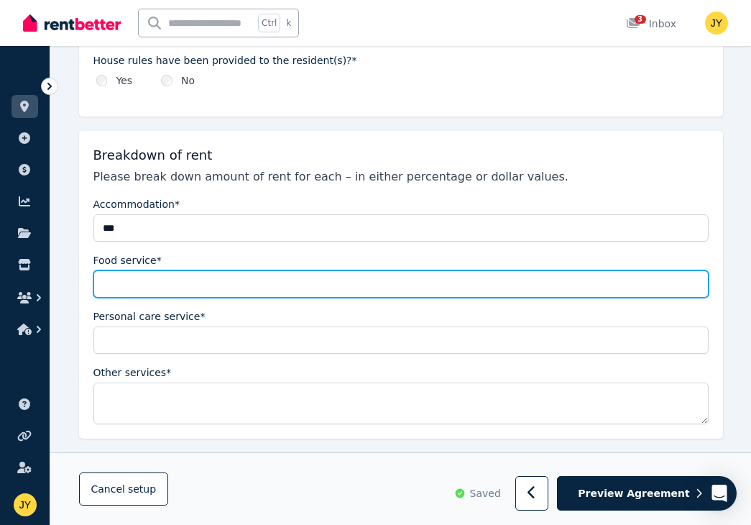
click at [229, 285] on input "Food service*" at bounding box center [400, 283] width 615 height 27
type input "**"
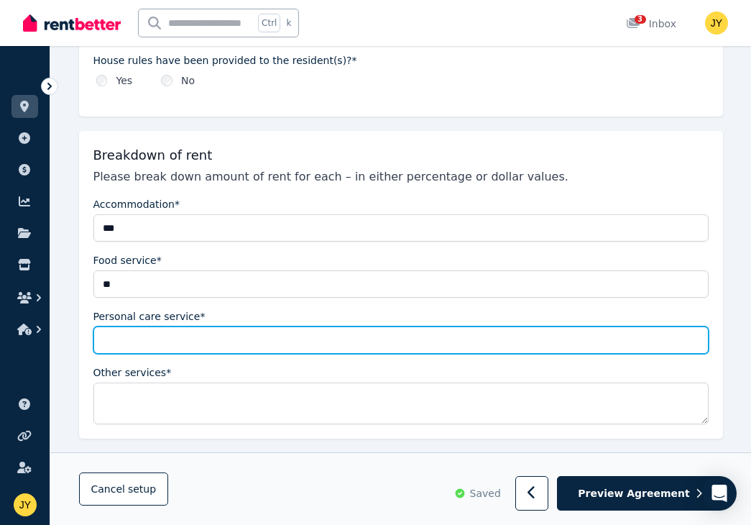
click at [229, 330] on input "Personal care service*" at bounding box center [400, 339] width 615 height 27
type input "**"
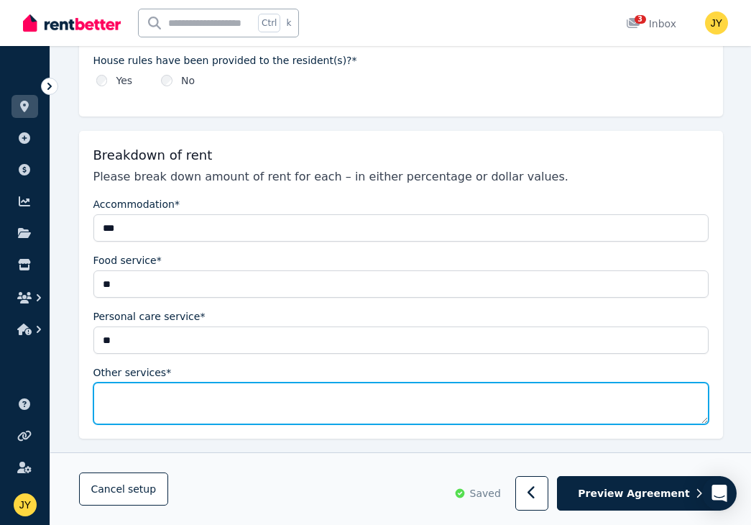
click at [226, 387] on textarea "Other services*" at bounding box center [400, 403] width 615 height 42
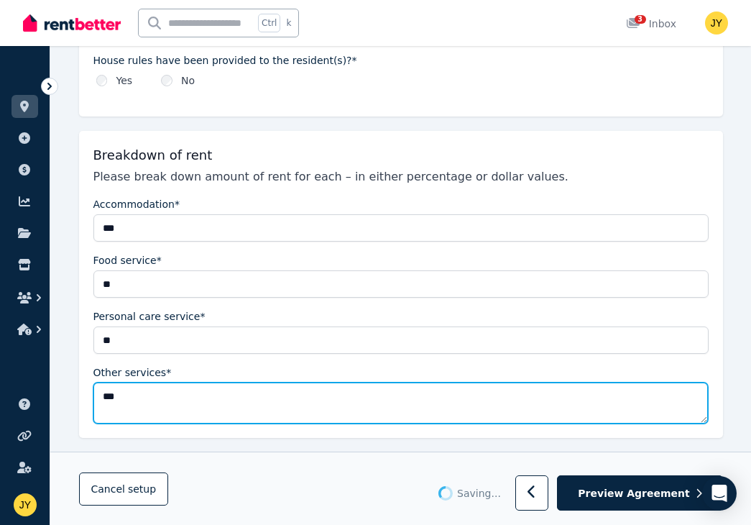
type textarea "****"
type input "***"
type input "**"
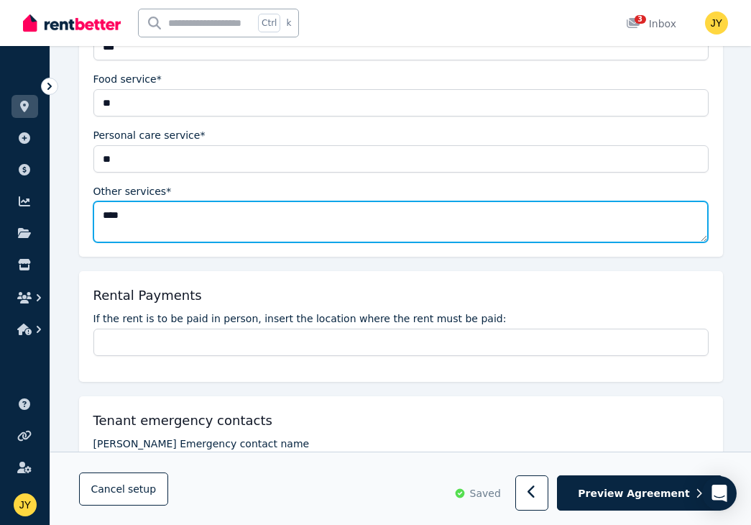
scroll to position [838, 0]
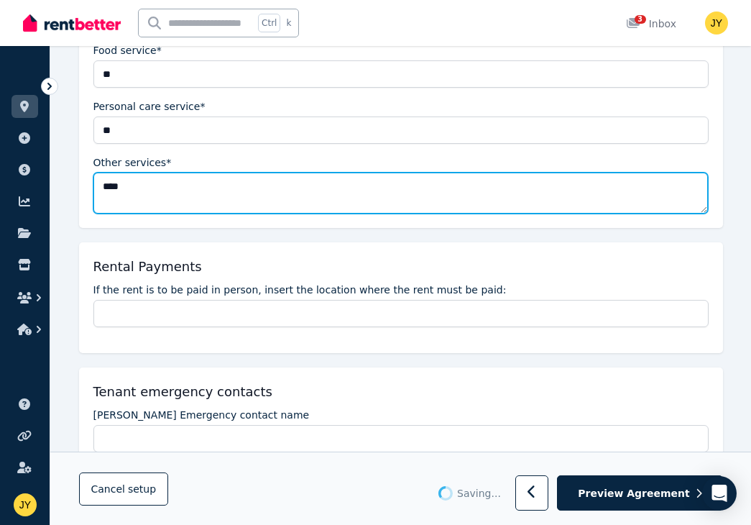
type textarea "****"
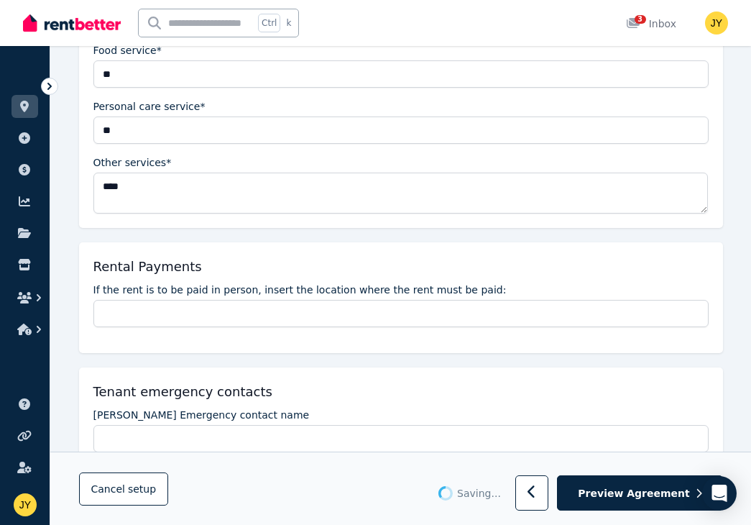
click at [212, 325] on div "Rental Payments If the rent is to be paid in person, insert the location where …" at bounding box center [401, 297] width 644 height 111
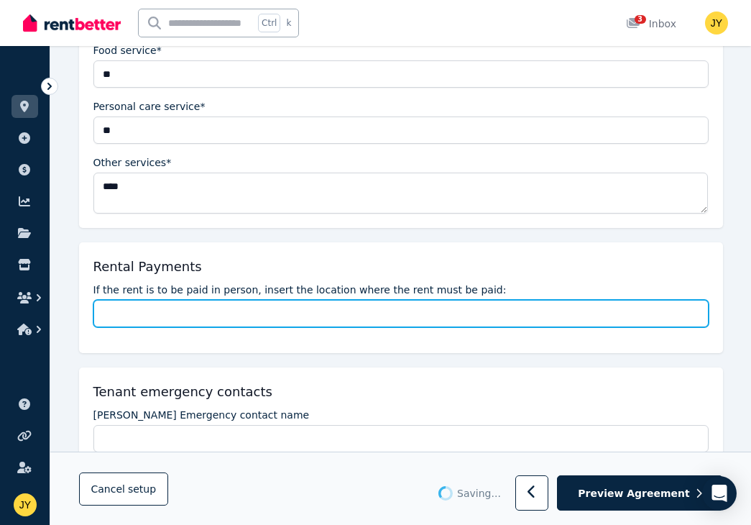
click at [233, 315] on input "If the rent is to be paid in person, insert the location where the rent must be…" at bounding box center [400, 313] width 615 height 27
type textarea "****"
type input "**********"
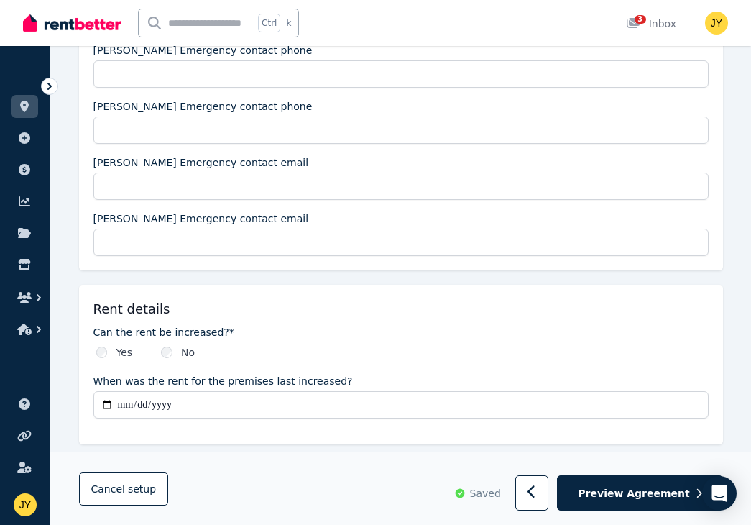
scroll to position [1467, 0]
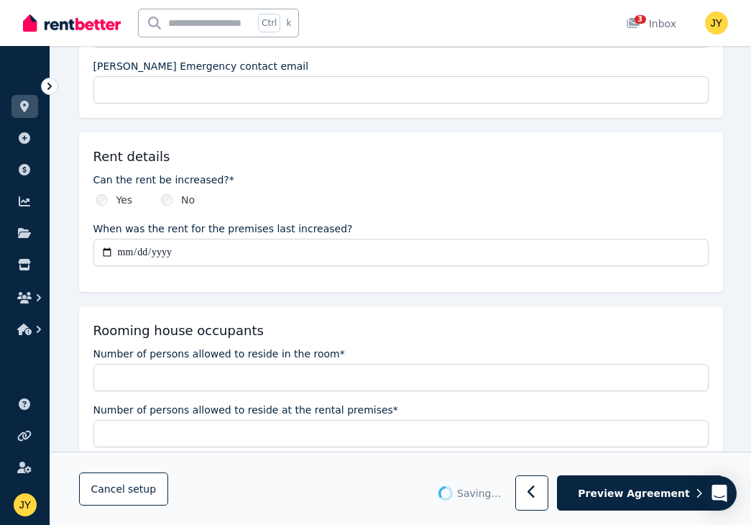
type input "**********"
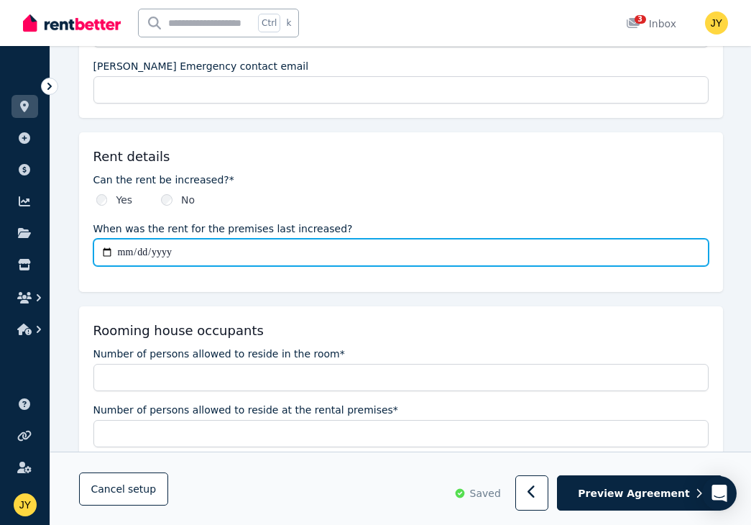
click at [123, 249] on input "When was the rent for the premises last increased?" at bounding box center [400, 252] width 615 height 27
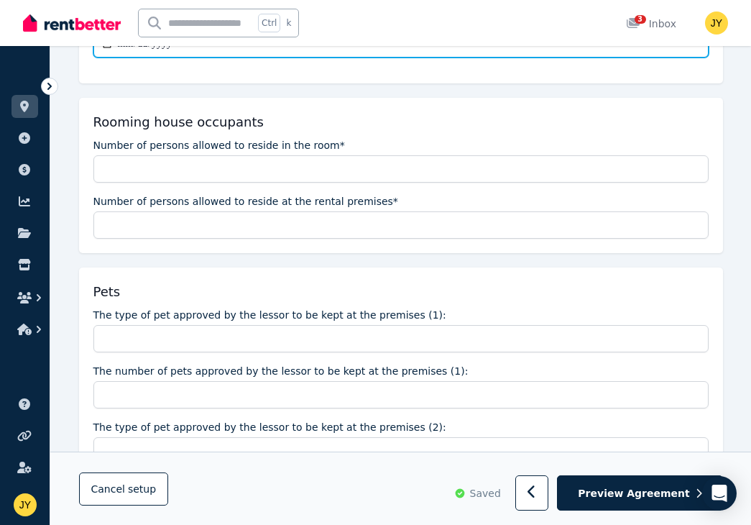
scroll to position [1677, 0]
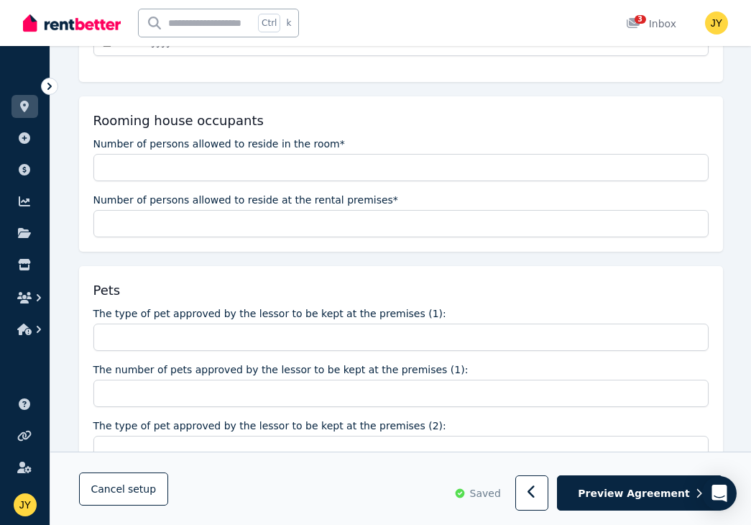
click at [192, 149] on div "Number of persons allowed to reside in the room*" at bounding box center [400, 159] width 615 height 45
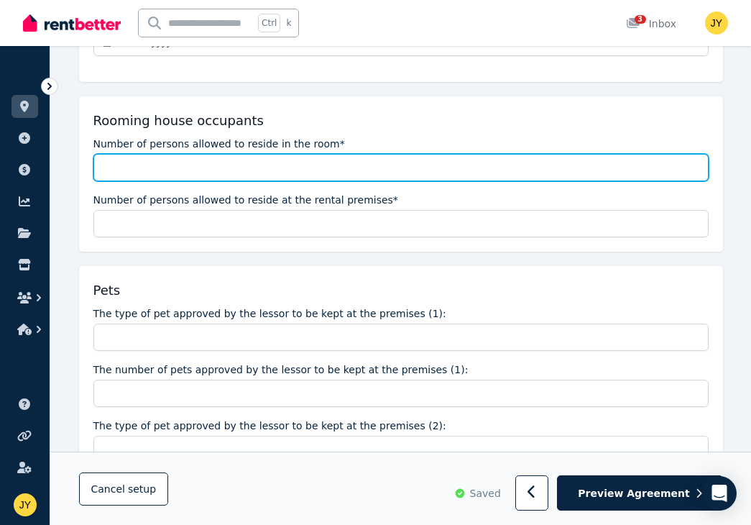
click at [193, 172] on input "Number of persons allowed to reside in the room*" at bounding box center [400, 167] width 615 height 27
click at [194, 168] on input "Number of persons allowed to reside in the room*" at bounding box center [400, 167] width 615 height 27
type input "*"
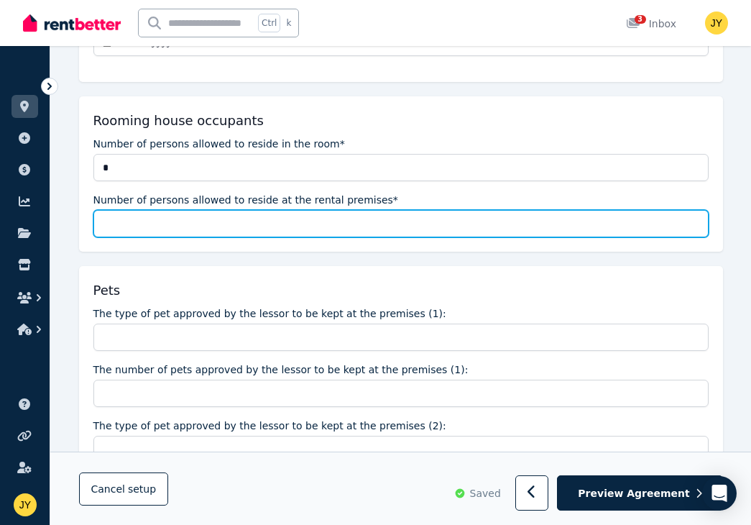
click at [216, 217] on input "Number of persons allowed to reside at the rental premises*" at bounding box center [400, 223] width 615 height 27
type input "*"
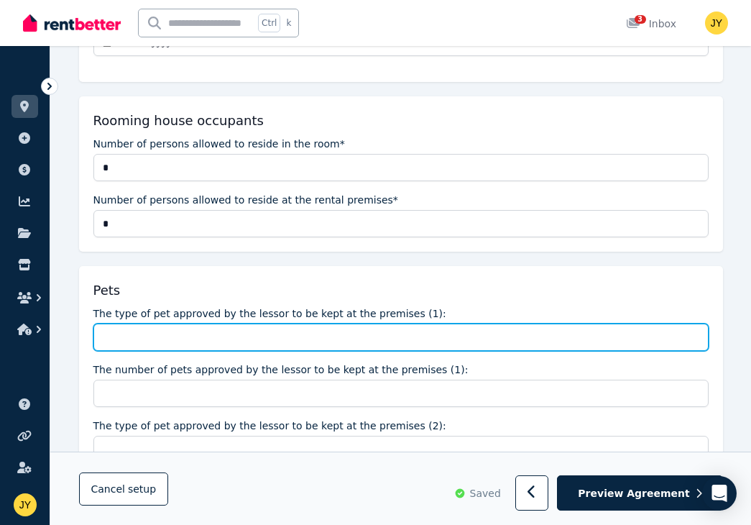
click at [209, 326] on input "The type of pet approved by the lessor to be kept at the premises (1):" at bounding box center [400, 336] width 615 height 27
type input "*"
click at [191, 335] on input "The type of pet approved by the lessor to be kept at the premises (1):" at bounding box center [400, 336] width 615 height 27
type input "***"
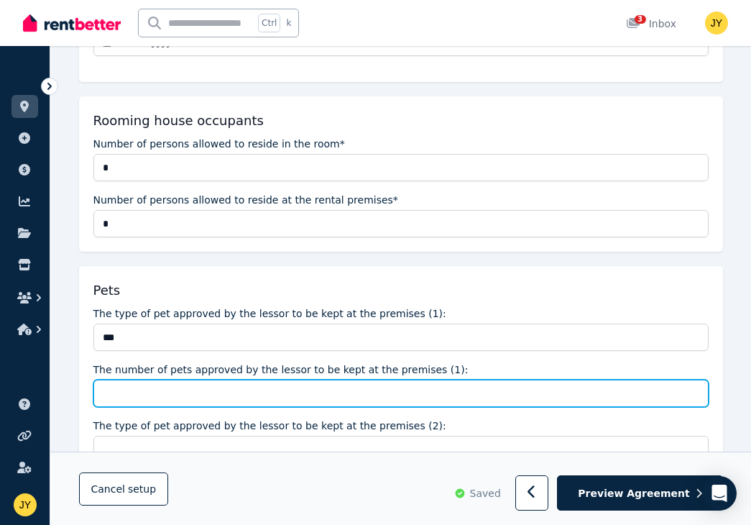
click at [197, 389] on input "The number of pets approved by the lessor to be kept at the premises (1):" at bounding box center [400, 392] width 615 height 27
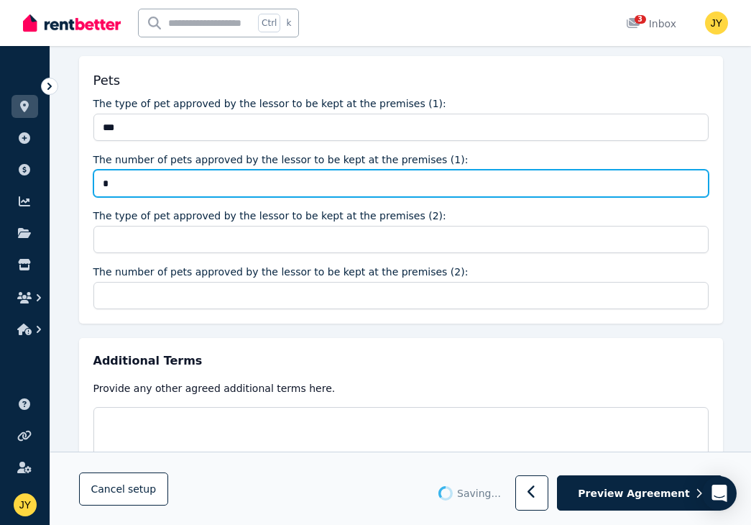
type input "*"
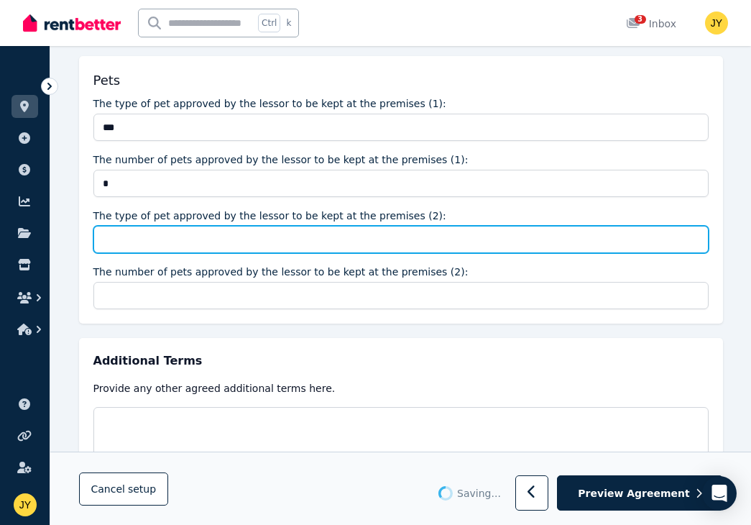
click at [177, 231] on input "The type of pet approved by the lessor to be kept at the premises (2):" at bounding box center [400, 239] width 615 height 27
type input "***"
type input "*"
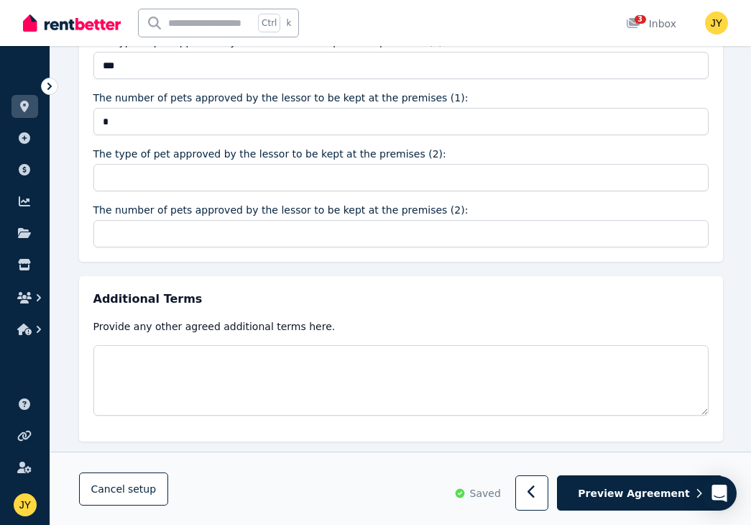
scroll to position [1973, 0]
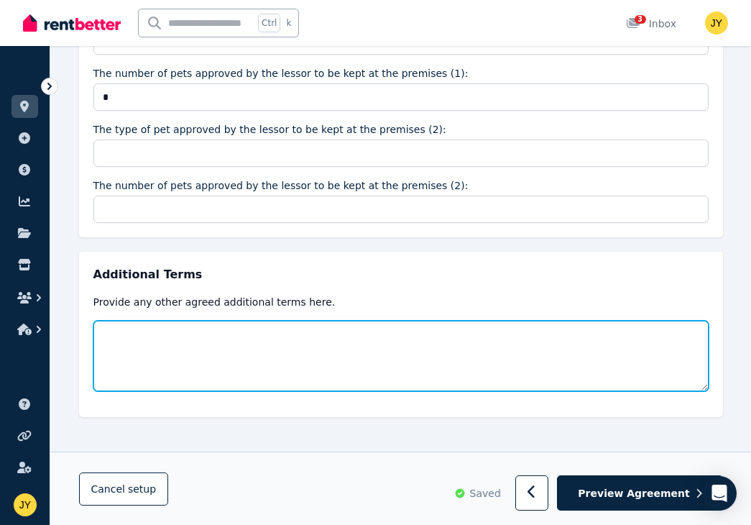
click at [354, 371] on textarea at bounding box center [400, 355] width 615 height 70
paste textarea "**********"
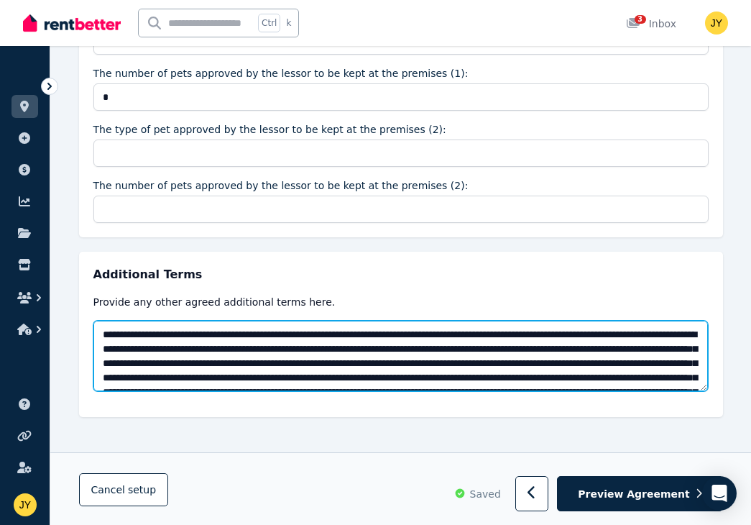
scroll to position [79, 0]
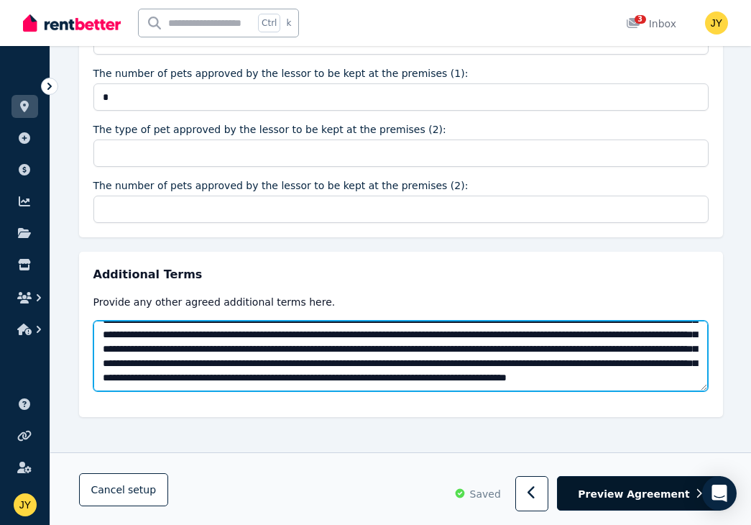
type textarea "**********"
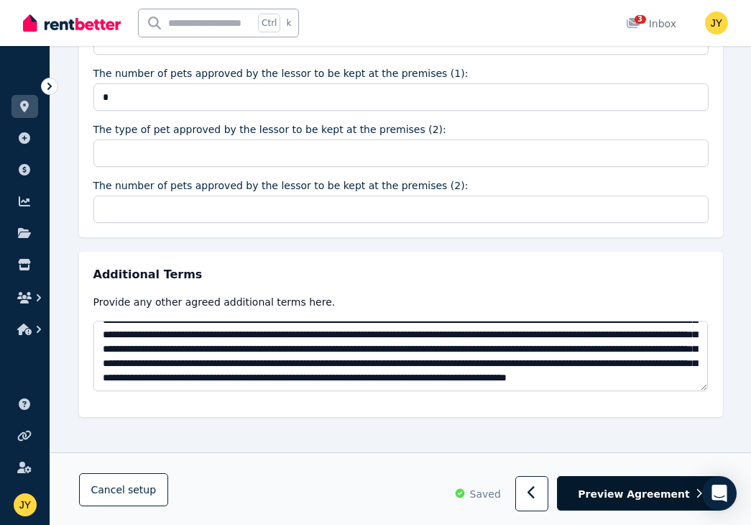
click at [630, 484] on button "Preview Agreement" at bounding box center [639, 493] width 165 height 35
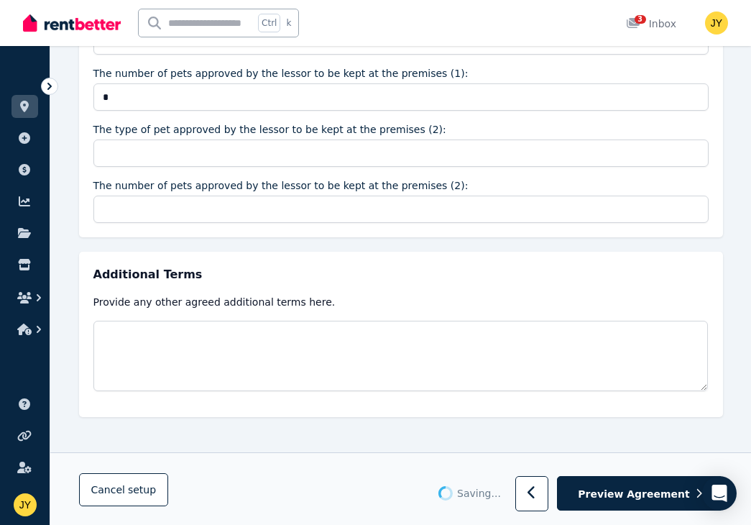
type textarea "**********"
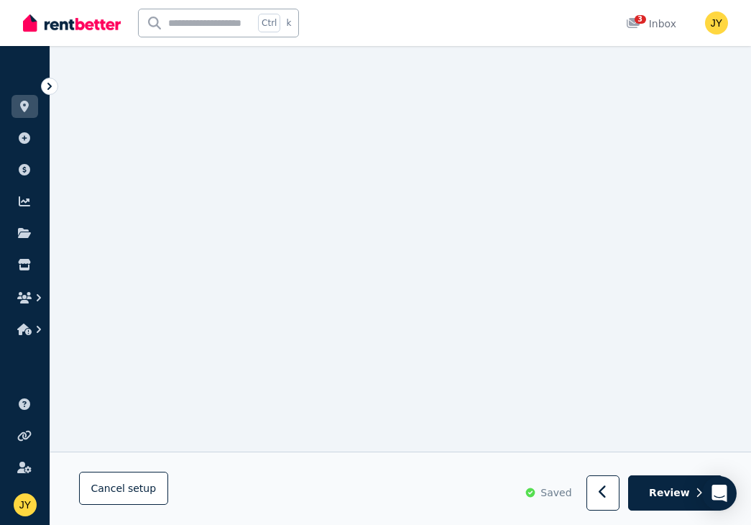
scroll to position [5882, 0]
drag, startPoint x: 683, startPoint y: 515, endPoint x: 678, endPoint y: 501, distance: 14.6
click at [683, 514] on div "Cancel setup Saved Review" at bounding box center [400, 488] width 701 height 73
click at [673, 494] on span "Review" at bounding box center [669, 493] width 41 height 14
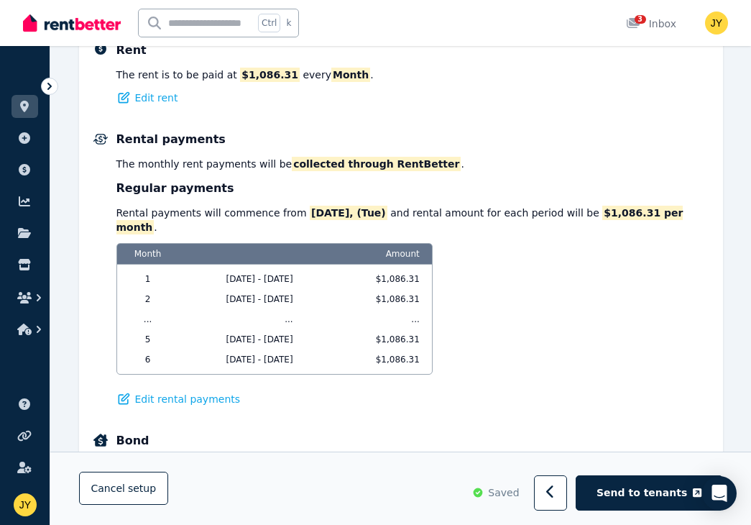
scroll to position [838, 0]
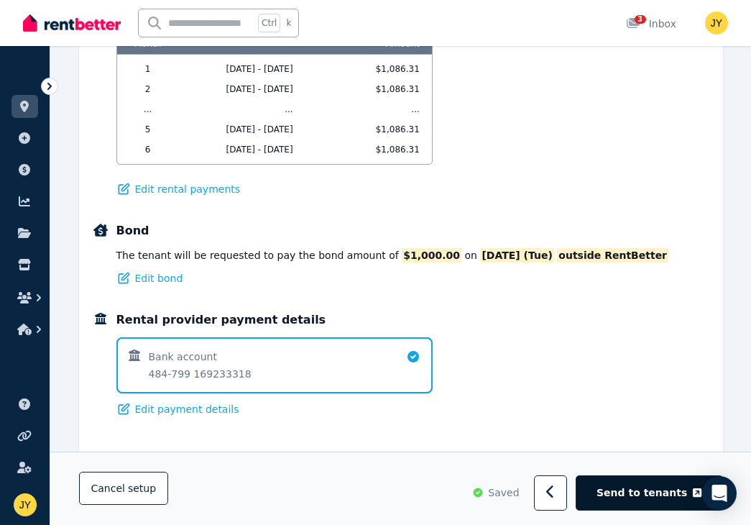
click at [667, 495] on span "Send to tenants" at bounding box center [641, 493] width 91 height 14
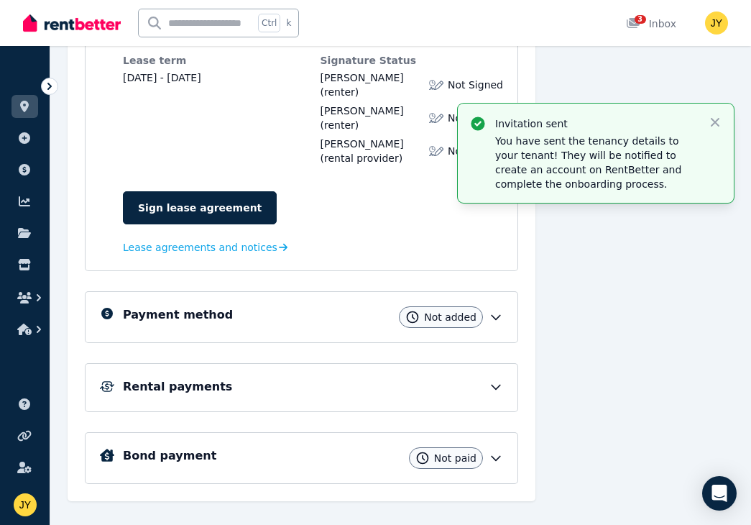
scroll to position [349, 0]
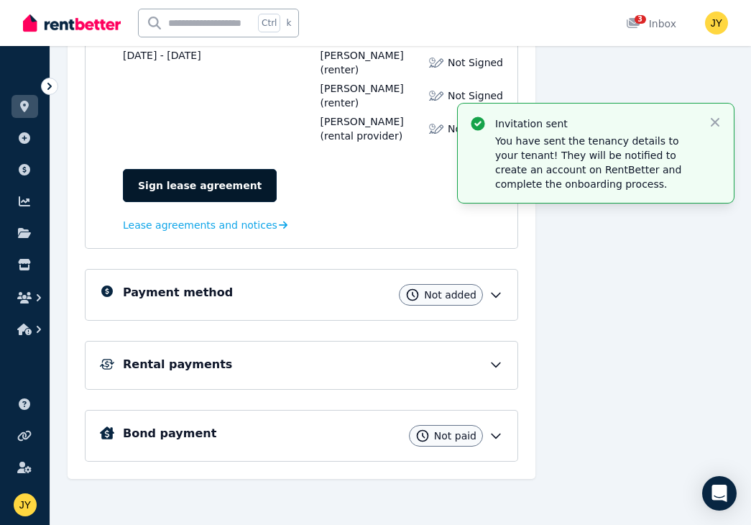
click at [171, 185] on link "Sign lease agreement" at bounding box center [200, 185] width 154 height 33
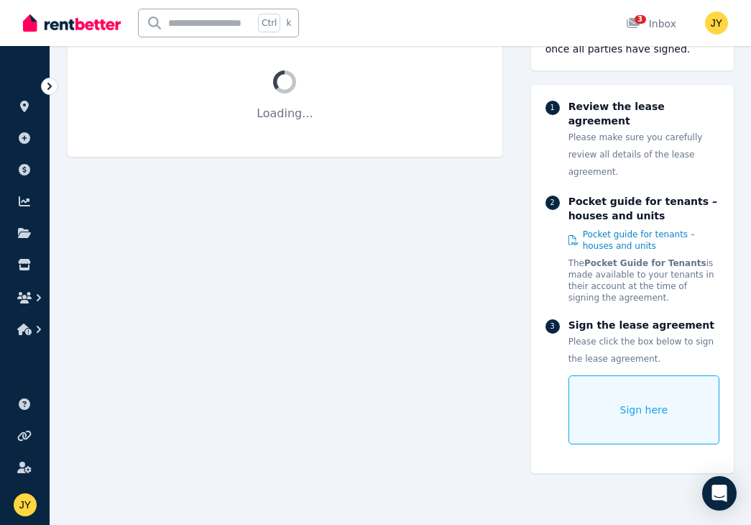
click at [613, 392] on div "Sign here" at bounding box center [643, 409] width 151 height 69
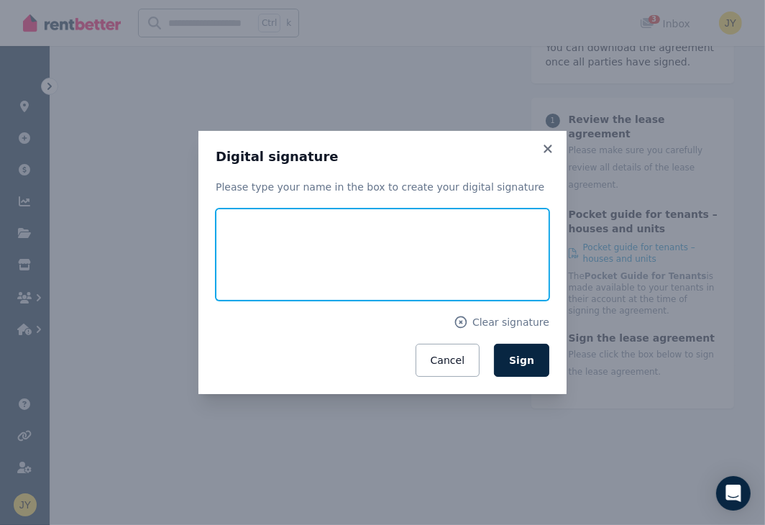
click at [387, 251] on input "text" at bounding box center [382, 254] width 333 height 92
type input "*"
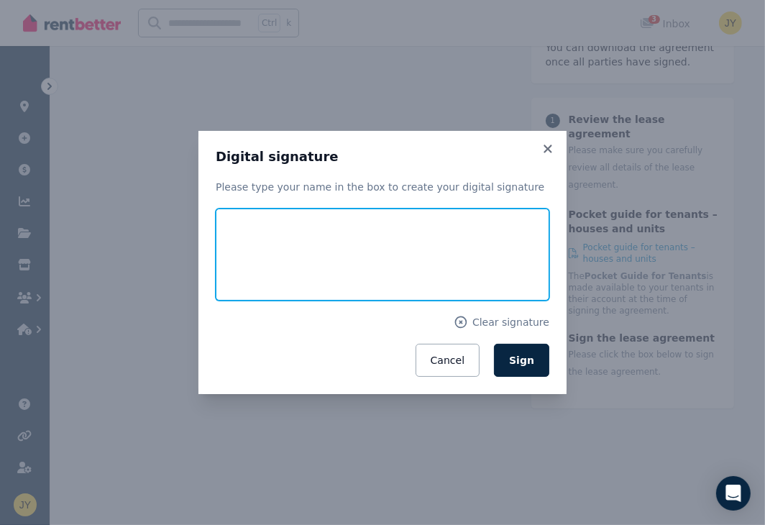
type input "*"
type input "*******"
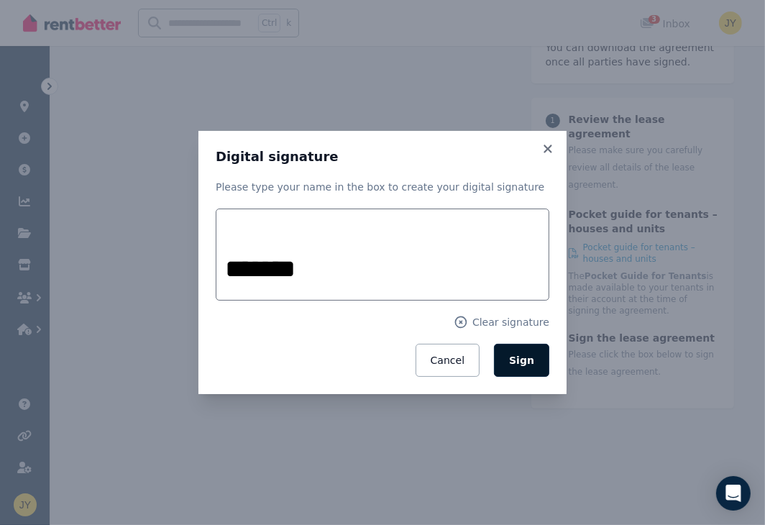
click at [525, 366] on button "Sign" at bounding box center [521, 359] width 55 height 33
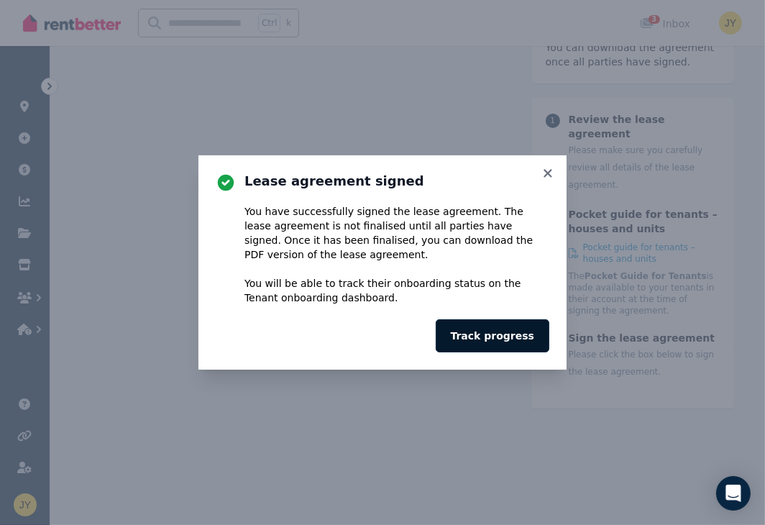
click at [494, 339] on button "Track progress" at bounding box center [492, 335] width 114 height 33
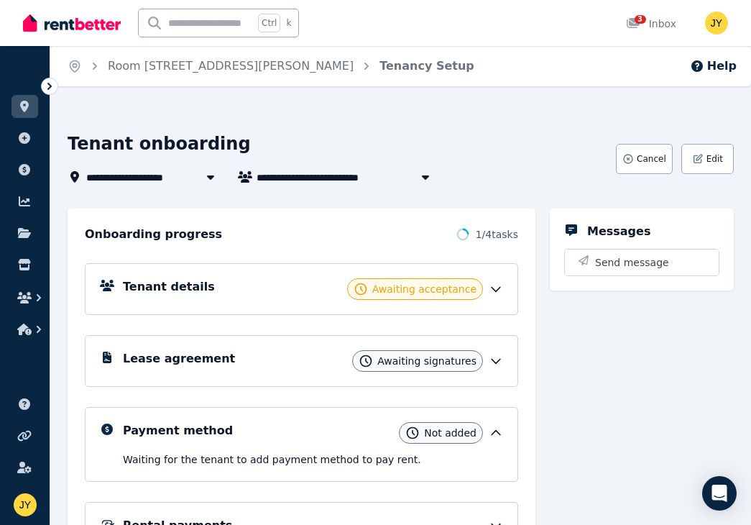
scroll to position [161, 0]
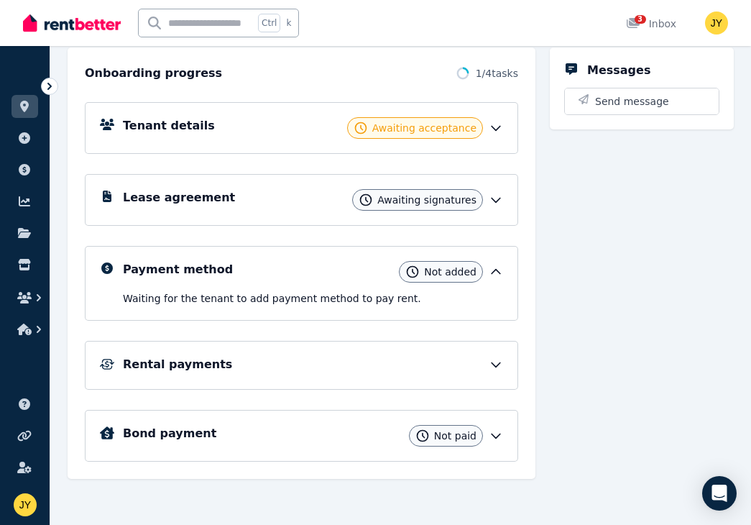
click at [629, 293] on div "Messages Send message" at bounding box center [642, 262] width 184 height 431
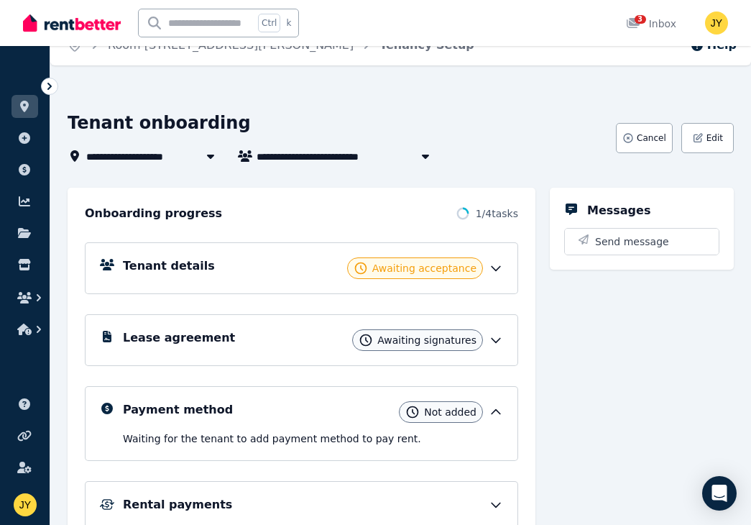
scroll to position [0, 0]
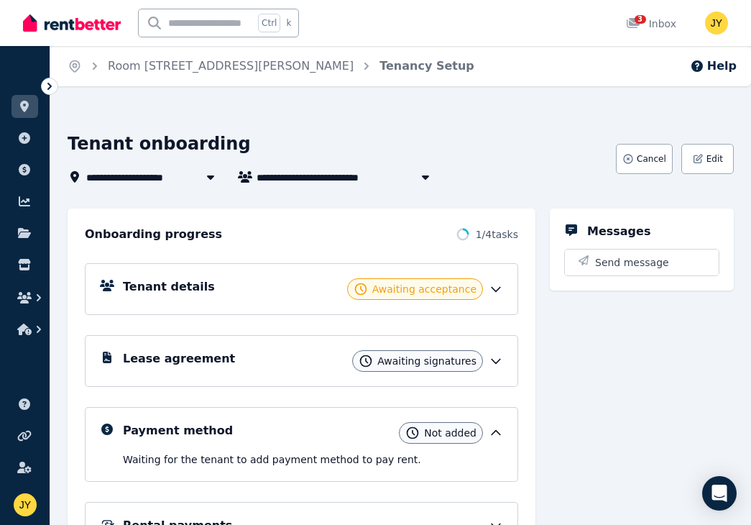
click at [571, 323] on div "Messages Send message" at bounding box center [642, 423] width 184 height 431
click at [55, 86] on div at bounding box center [49, 86] width 17 height 17
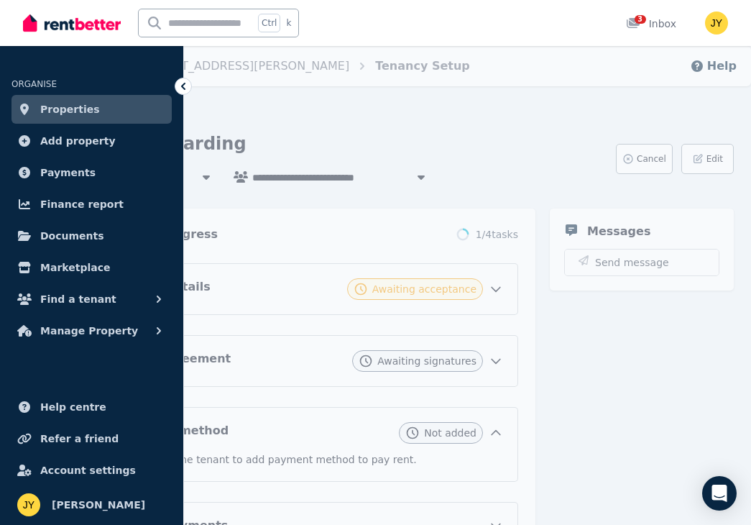
click at [283, 121] on div "**********" at bounding box center [398, 387] width 705 height 556
click at [103, 106] on link "Properties" at bounding box center [91, 109] width 160 height 29
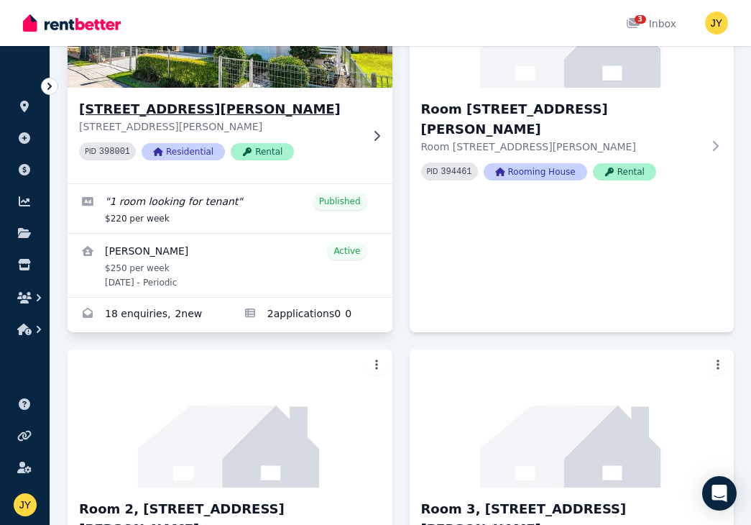
scroll to position [209, 0]
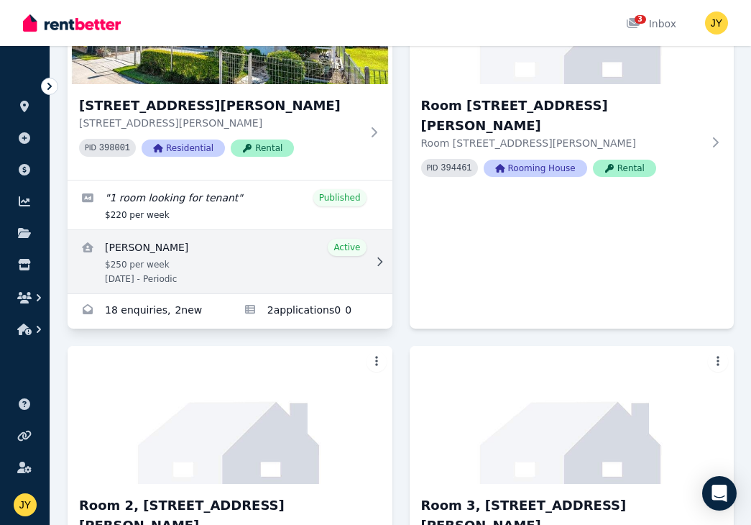
click at [377, 261] on icon at bounding box center [379, 262] width 14 height 10
click at [185, 251] on link "View details for Deqin Huang" at bounding box center [230, 261] width 325 height 63
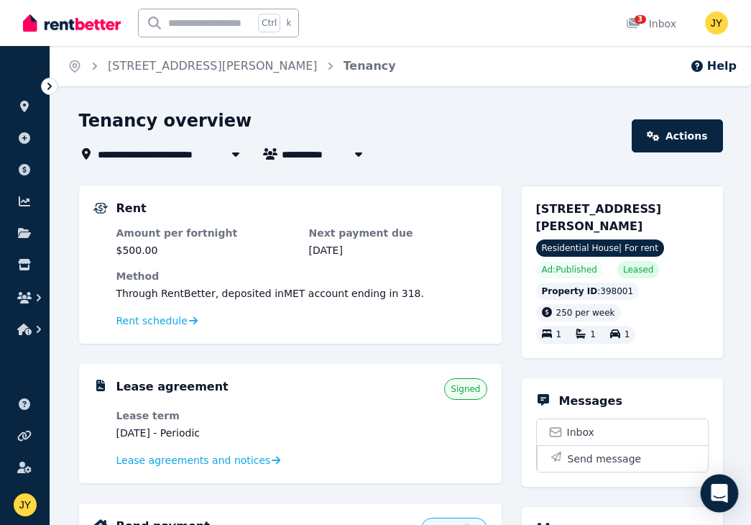
click at [729, 493] on div "Open Intercom Messenger" at bounding box center [720, 493] width 38 height 38
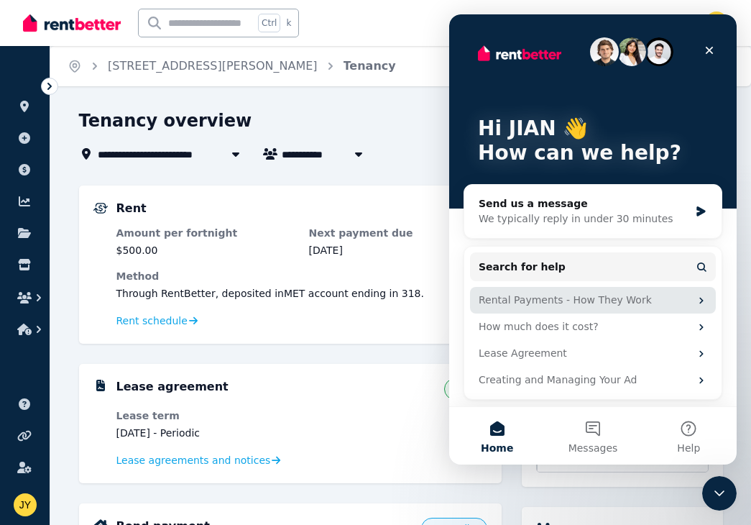
click at [667, 298] on div "Rental Payments - How They Work" at bounding box center [584, 299] width 211 height 15
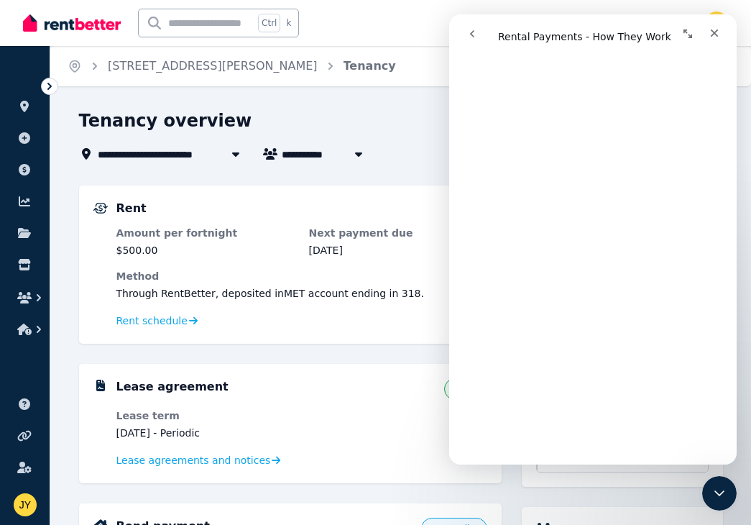
scroll to position [838, 0]
click at [44, 82] on icon at bounding box center [49, 86] width 14 height 14
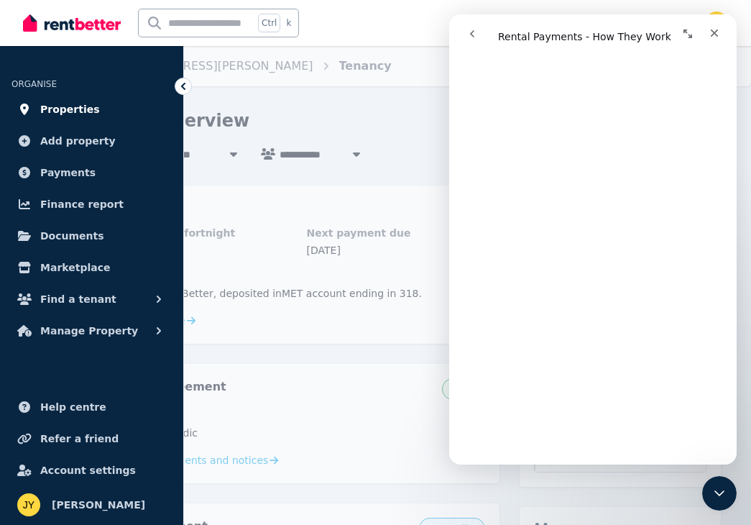
click at [91, 114] on span "Properties" at bounding box center [70, 109] width 60 height 17
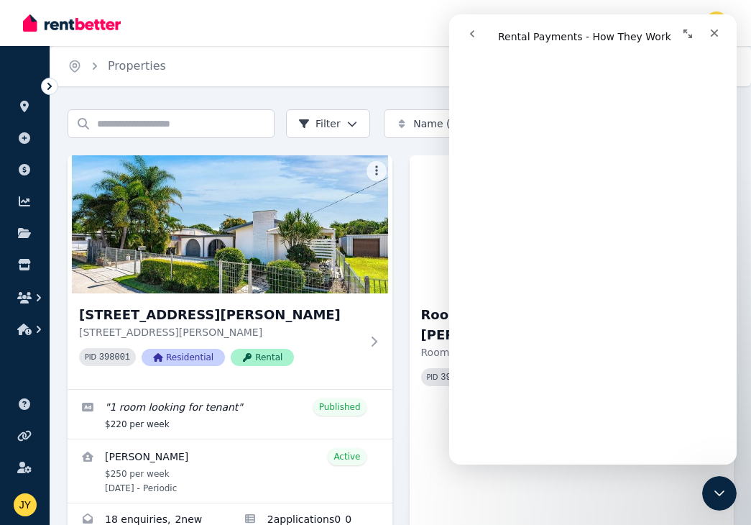
click at [426, 222] on img at bounding box center [571, 224] width 341 height 145
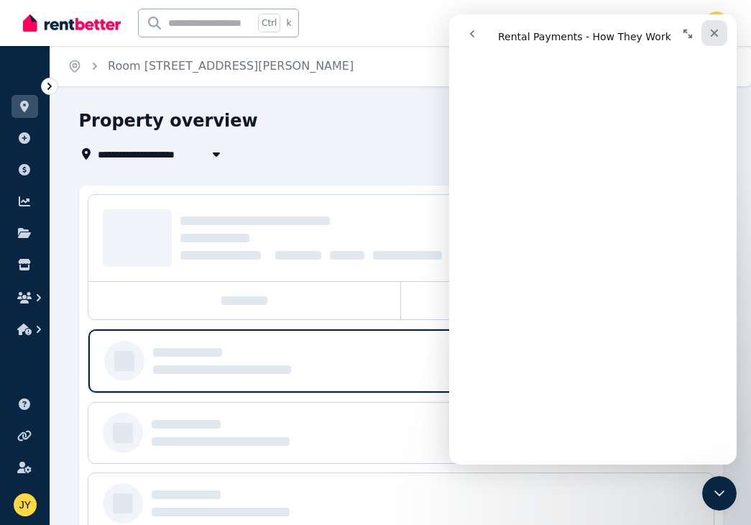
click at [711, 30] on icon "Close" at bounding box center [714, 32] width 11 height 11
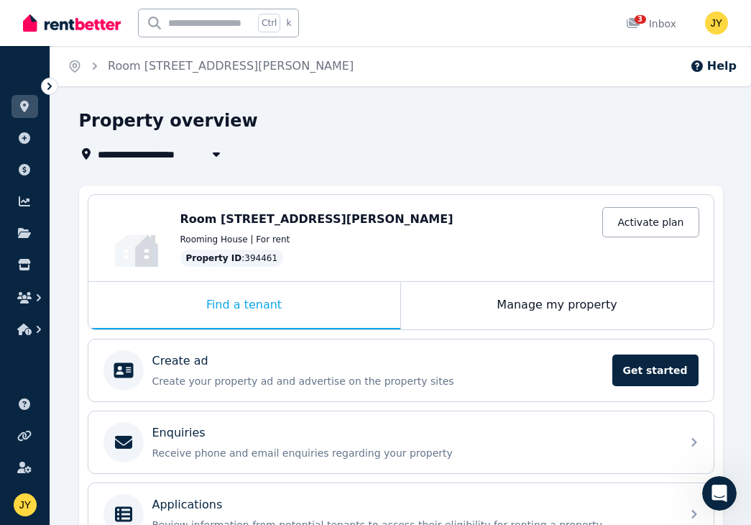
click at [45, 87] on icon at bounding box center [49, 86] width 14 height 14
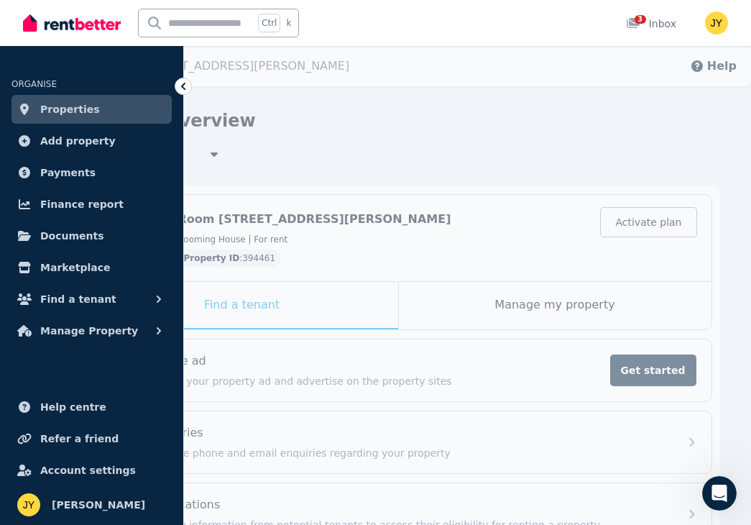
click at [83, 101] on span "Properties" at bounding box center [70, 109] width 60 height 17
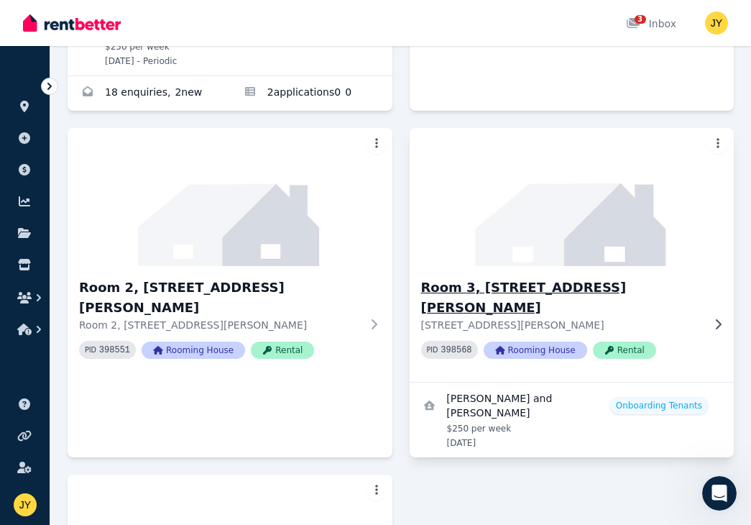
scroll to position [419, 0]
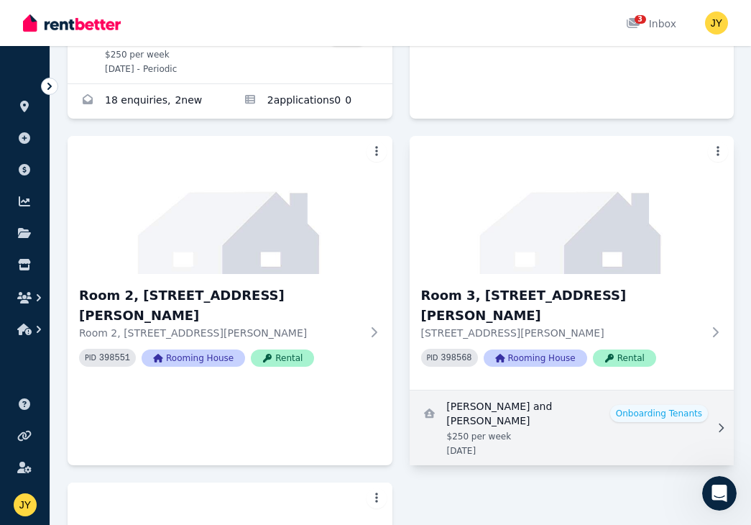
click at [704, 407] on link "View details for Harry Lewis and Willow Aboulafia" at bounding box center [572, 427] width 325 height 75
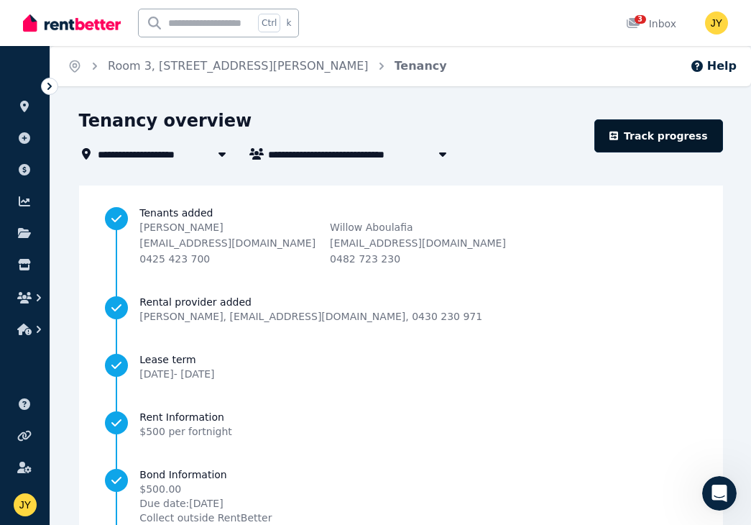
click at [660, 137] on link "Track progress" at bounding box center [658, 135] width 129 height 33
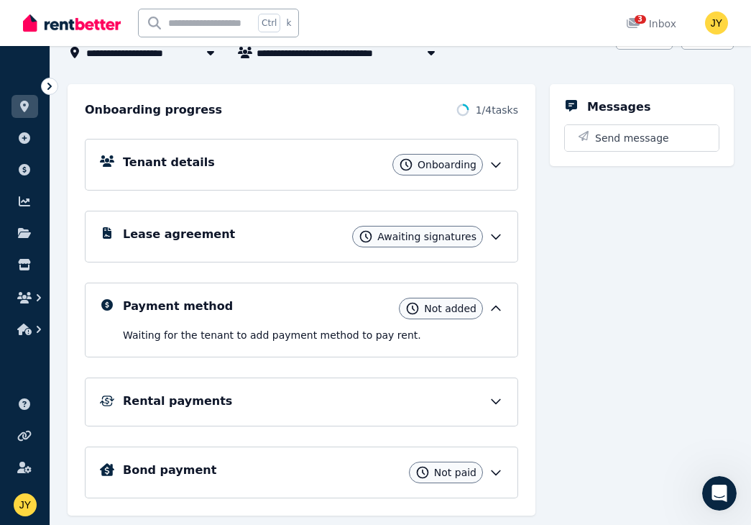
scroll to position [161, 0]
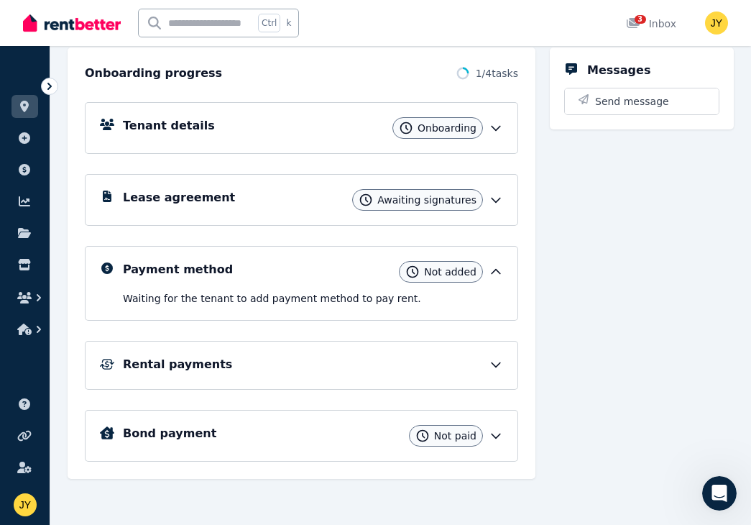
click at [492, 434] on icon at bounding box center [496, 436] width 9 height 4
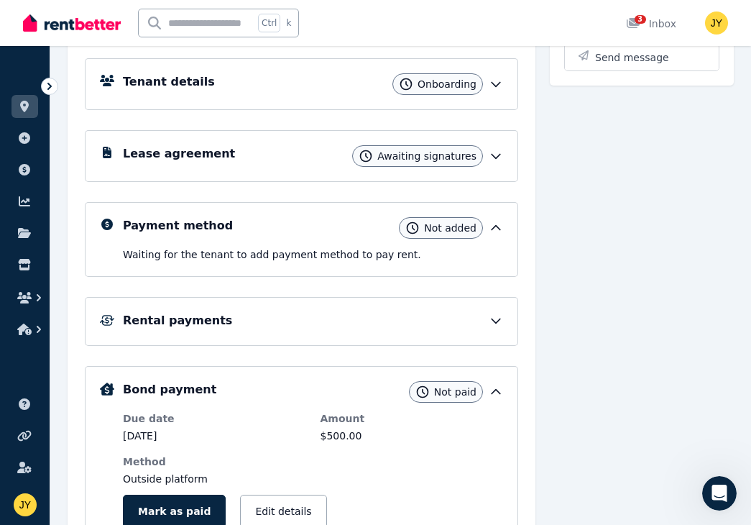
scroll to position [203, 0]
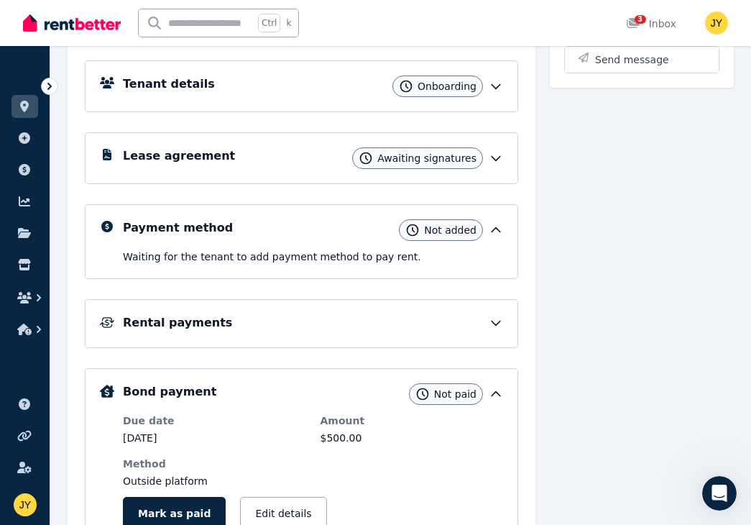
drag, startPoint x: 501, startPoint y: 285, endPoint x: 451, endPoint y: 281, distance: 50.4
click at [451, 281] on div "Tenant details Onboarding Lease agreement Awaiting signatures Payment method No…" at bounding box center [301, 355] width 433 height 631
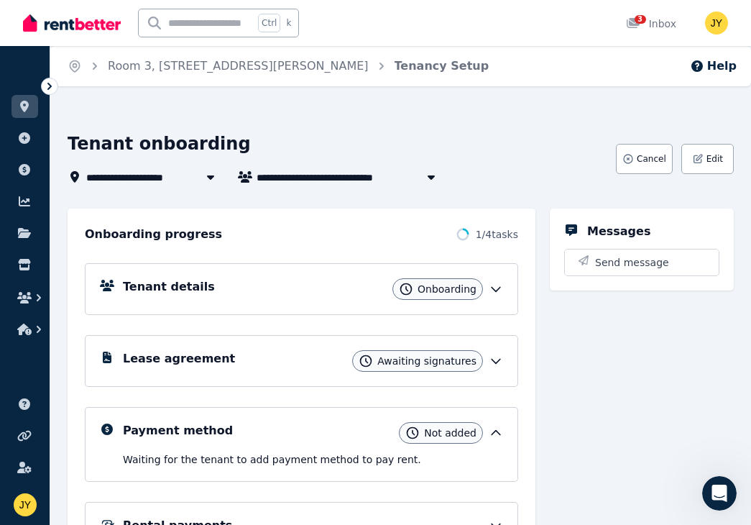
scroll to position [209, 0]
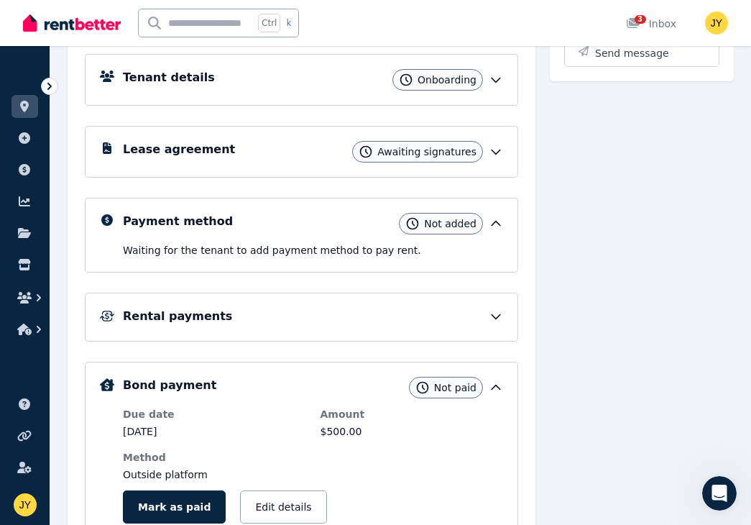
click at [410, 213] on div "Not added" at bounding box center [441, 224] width 84 height 22
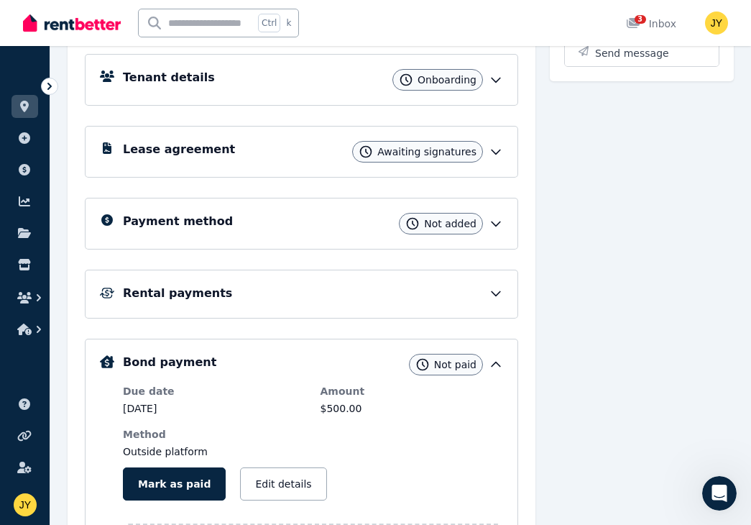
drag, startPoint x: 410, startPoint y: 210, endPoint x: 349, endPoint y: 217, distance: 61.5
click at [349, 217] on div "Payment method Not added" at bounding box center [313, 224] width 380 height 22
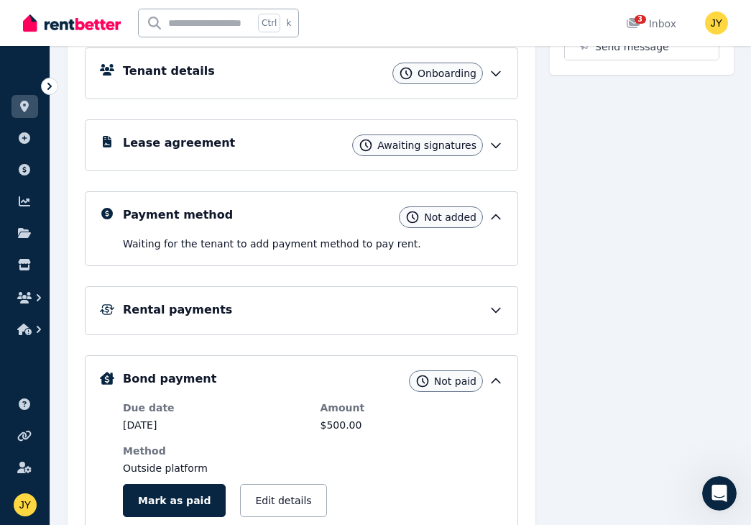
scroll to position [412, 0]
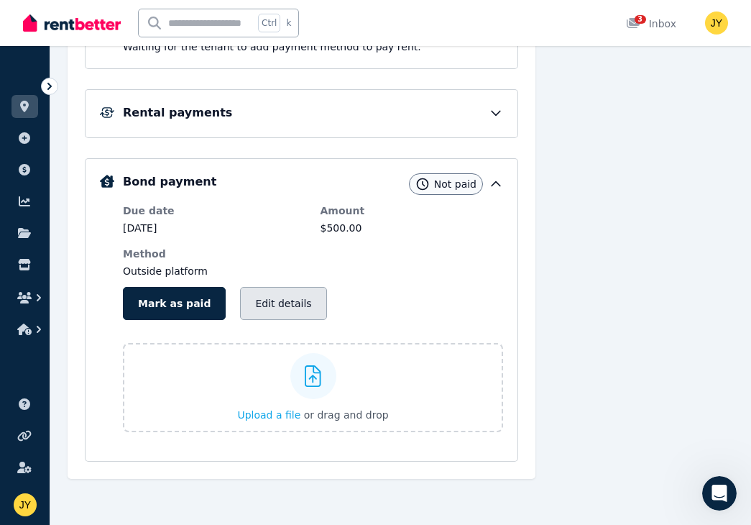
click at [275, 295] on button "Edit details" at bounding box center [283, 303] width 86 height 33
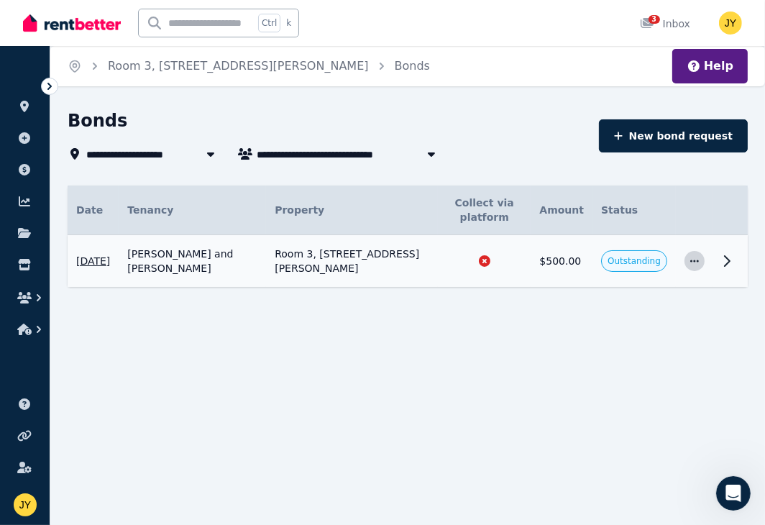
click at [686, 260] on span "button" at bounding box center [694, 261] width 20 height 20
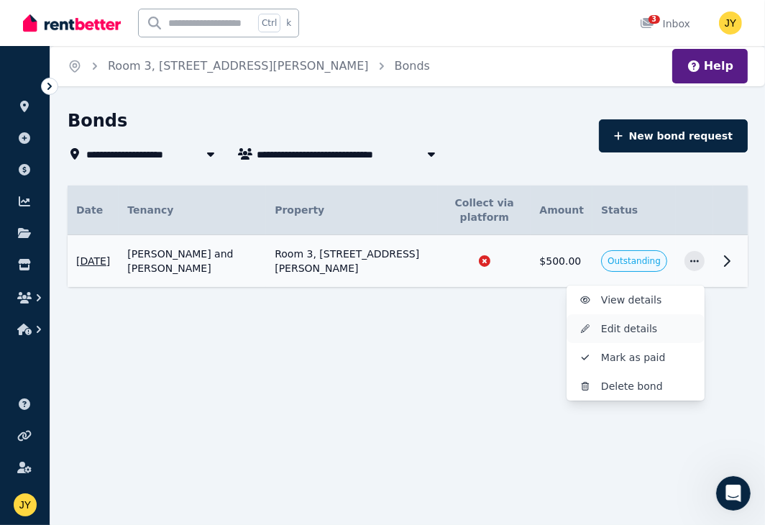
click at [673, 324] on span "Edit details" at bounding box center [647, 328] width 92 height 17
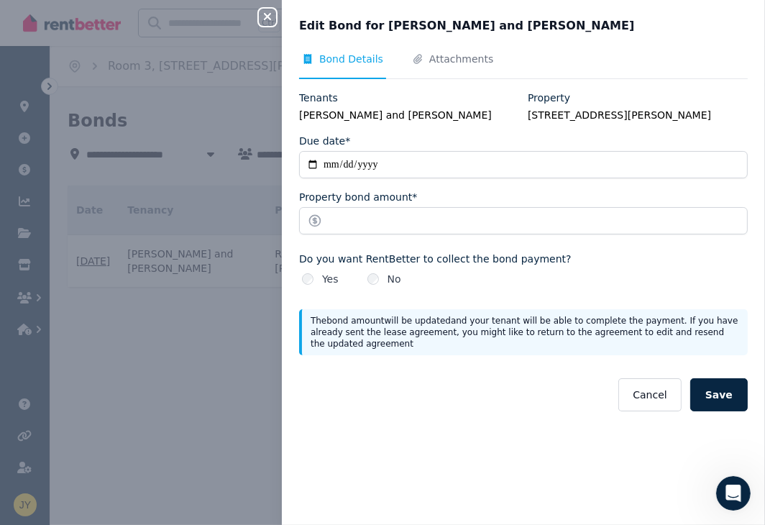
click at [326, 286] on label "Yes" at bounding box center [330, 279] width 17 height 14
click at [703, 411] on button "Save" at bounding box center [718, 394] width 57 height 33
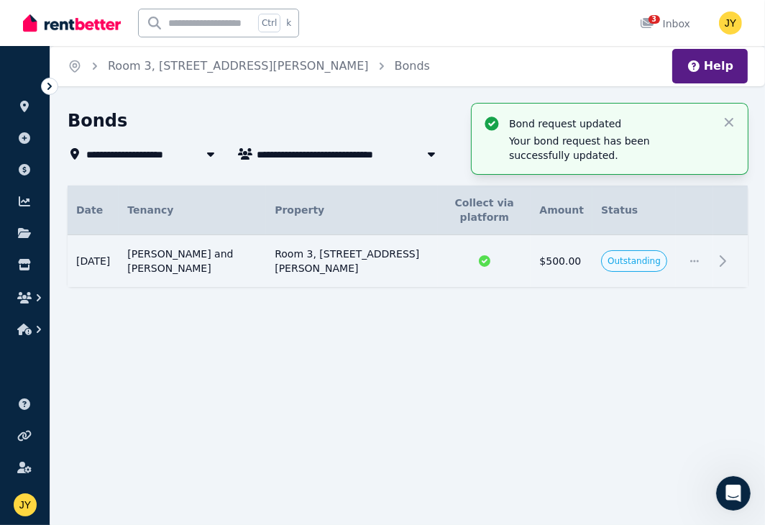
click at [43, 79] on icon at bounding box center [49, 86] width 14 height 14
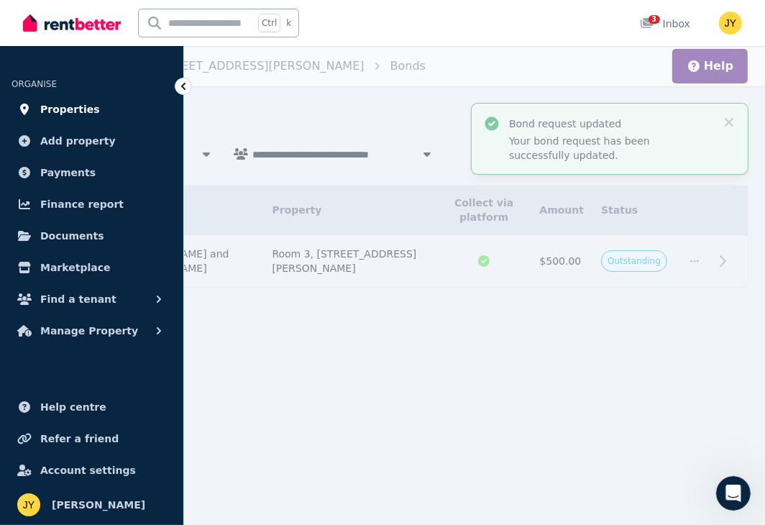
click at [82, 110] on span "Properties" at bounding box center [70, 109] width 60 height 17
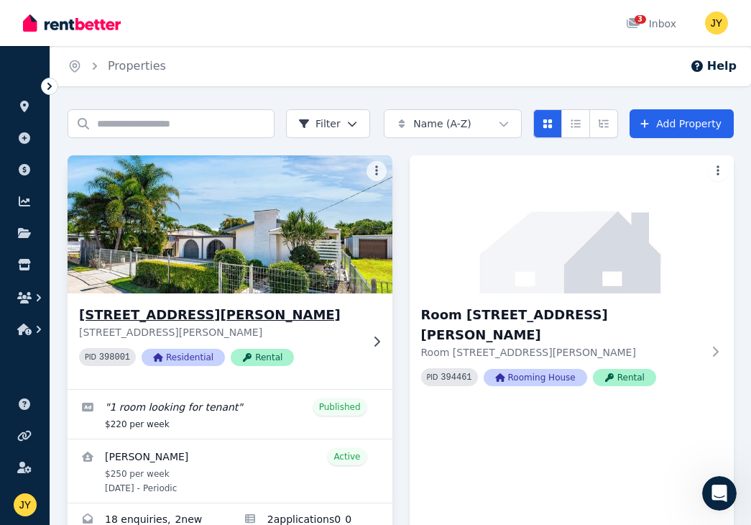
click at [191, 313] on h3 "[STREET_ADDRESS][PERSON_NAME]" at bounding box center [220, 315] width 282 height 20
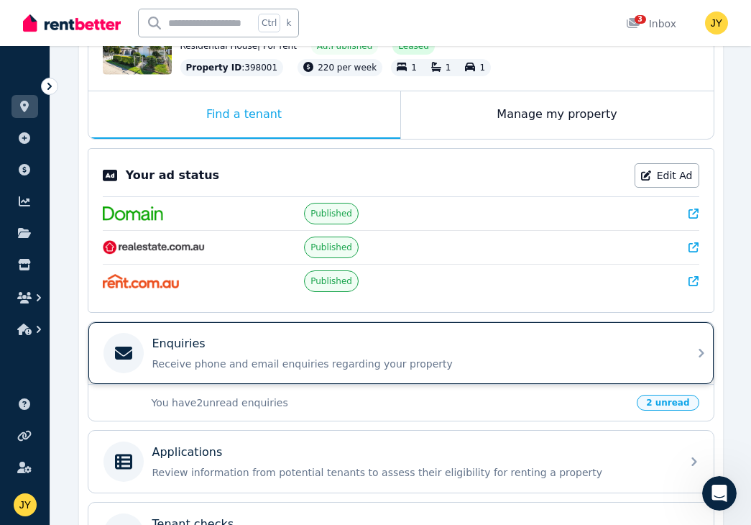
scroll to position [190, 0]
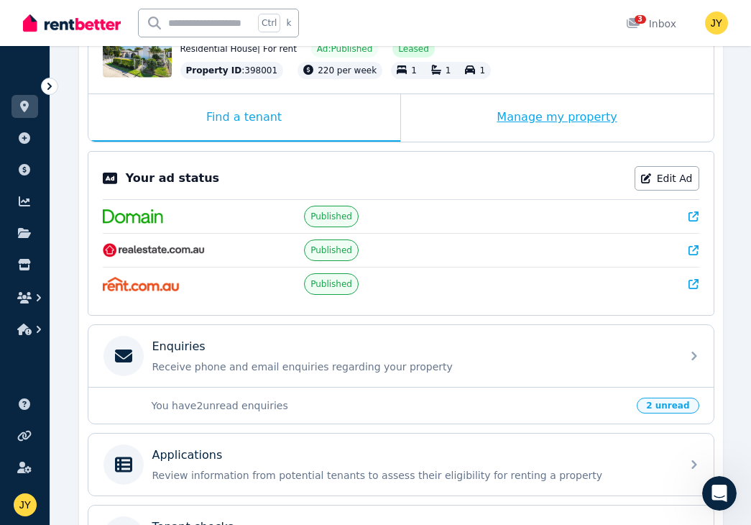
click at [548, 119] on div "Manage my property" at bounding box center [557, 117] width 313 height 47
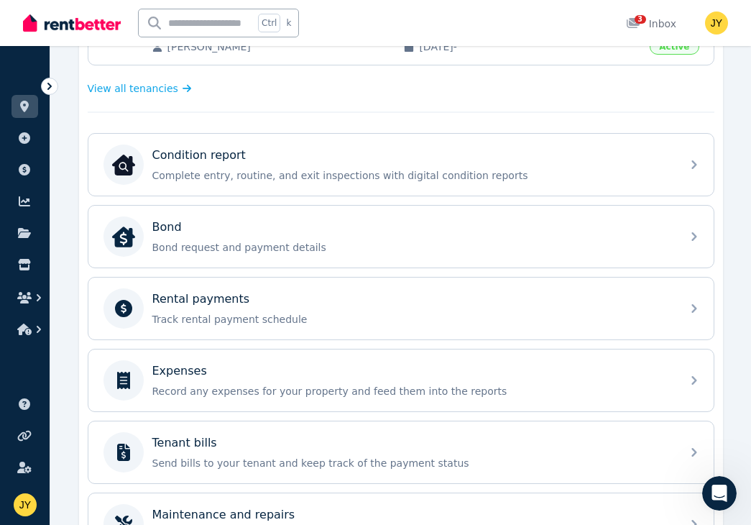
scroll to position [400, 0]
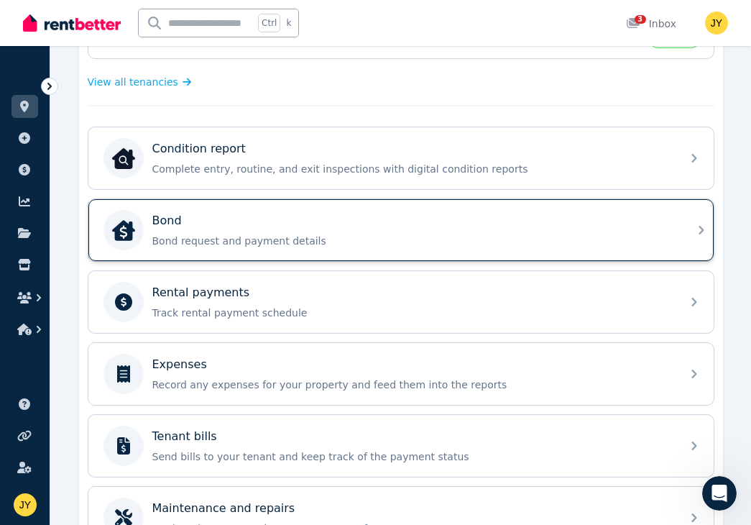
click at [677, 223] on div "Bond Bond request and payment details" at bounding box center [400, 230] width 625 height 62
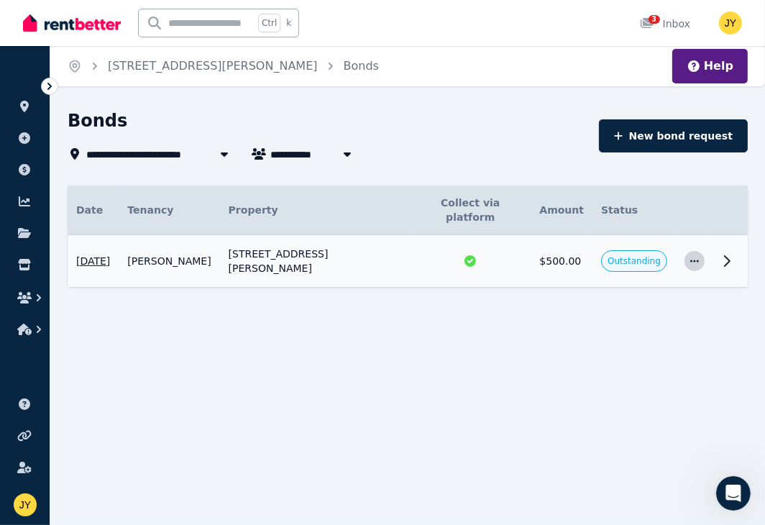
click at [697, 256] on icon "button" at bounding box center [693, 261] width 11 height 10
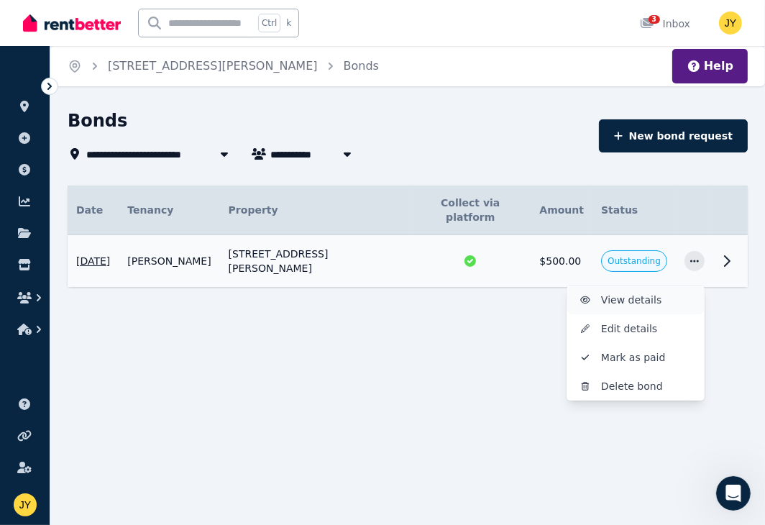
click at [630, 291] on span "View details" at bounding box center [647, 299] width 92 height 17
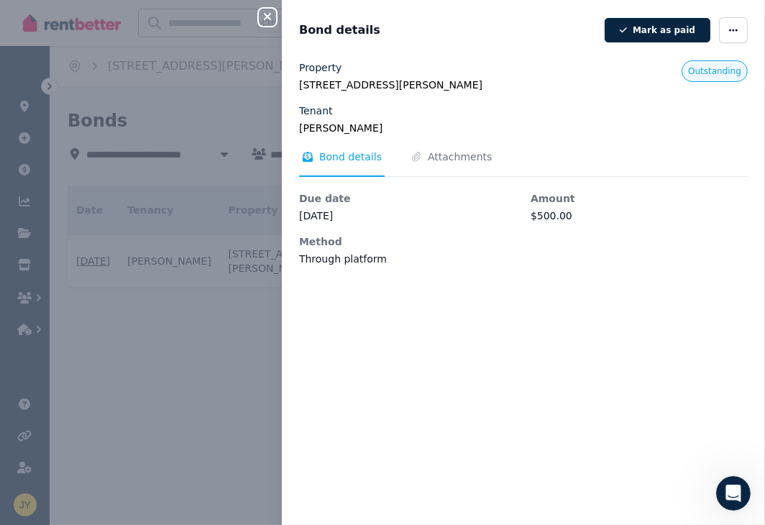
click at [227, 304] on div "Close panel Bond details Mark as paid Property 91 Simpson St, Frenchville QLD 4…" at bounding box center [382, 262] width 765 height 525
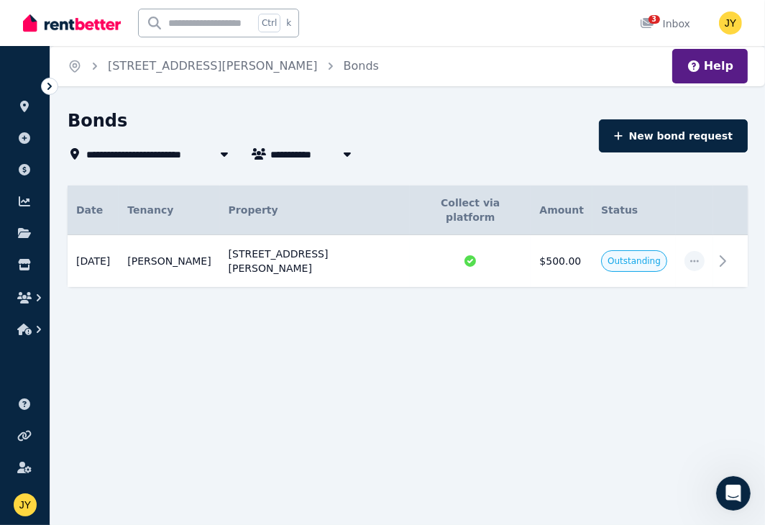
click at [49, 84] on icon at bounding box center [49, 86] width 4 height 7
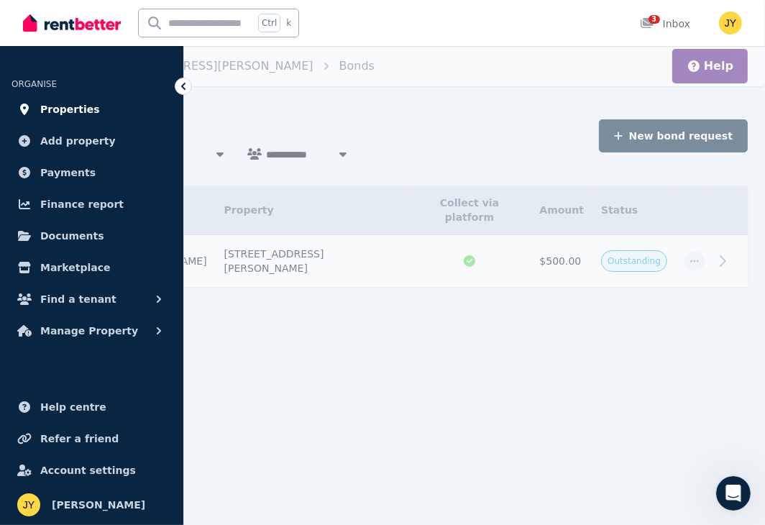
click at [98, 116] on link "Properties" at bounding box center [91, 109] width 160 height 29
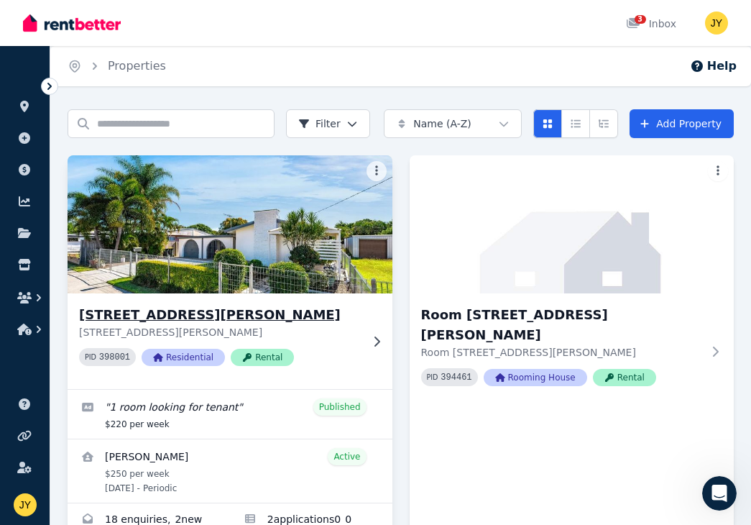
click at [235, 314] on h3 "[STREET_ADDRESS][PERSON_NAME]" at bounding box center [220, 315] width 282 height 20
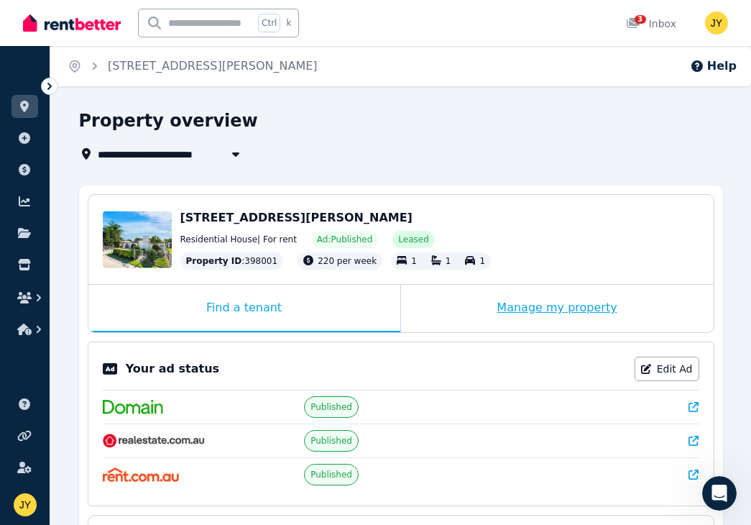
click at [499, 301] on div "Manage my property" at bounding box center [557, 308] width 313 height 47
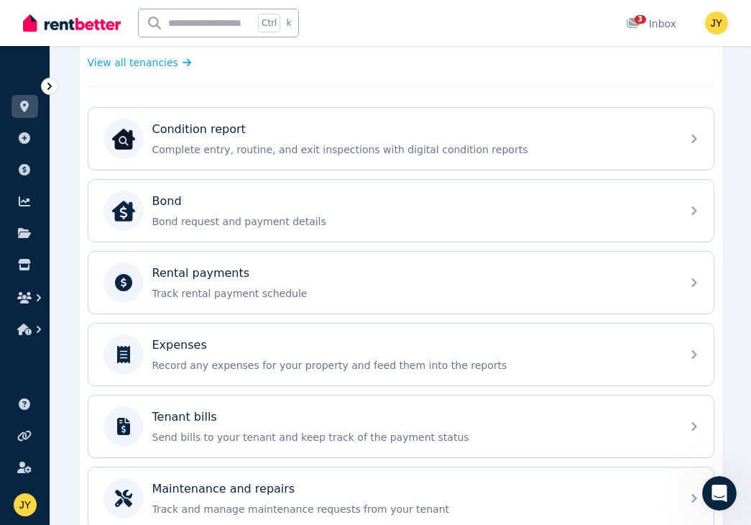
scroll to position [209, 0]
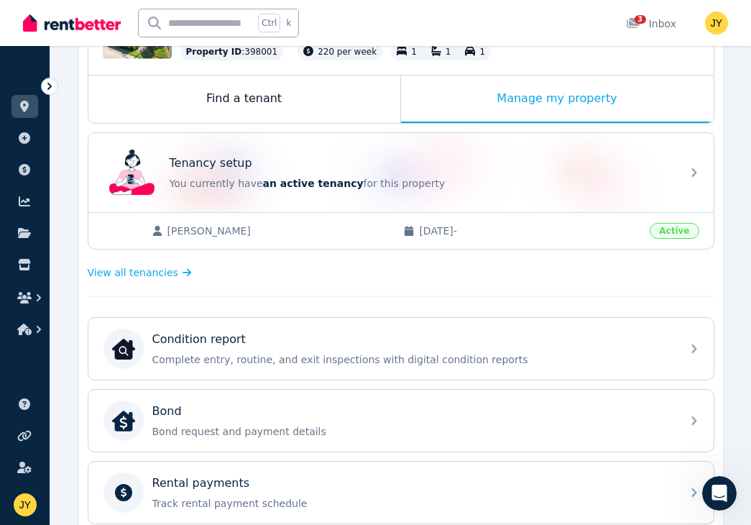
click at [48, 79] on icon at bounding box center [49, 86] width 14 height 14
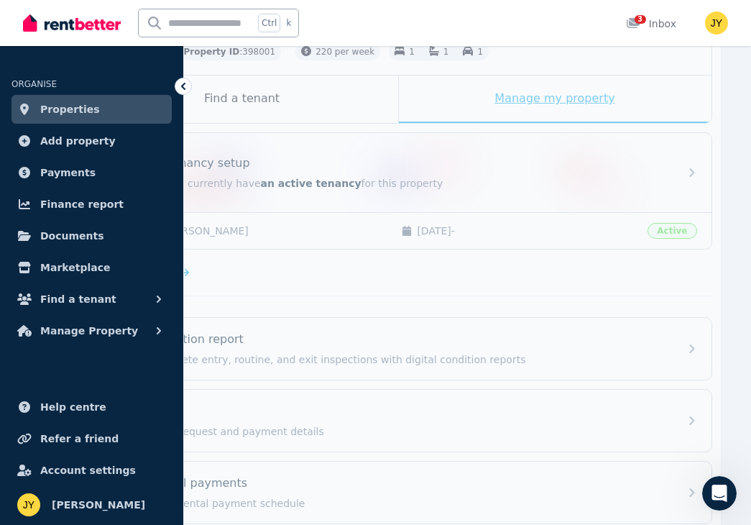
drag, startPoint x: 49, startPoint y: 79, endPoint x: 421, endPoint y: 101, distance: 372.9
click at [421, 101] on div "Manage my property" at bounding box center [555, 98] width 313 height 47
click at [103, 125] on ul "ORGANISE Properties Add property Payments Finance report Documents Marketplace …" at bounding box center [91, 202] width 183 height 285
click at [111, 114] on link "Properties" at bounding box center [91, 109] width 160 height 29
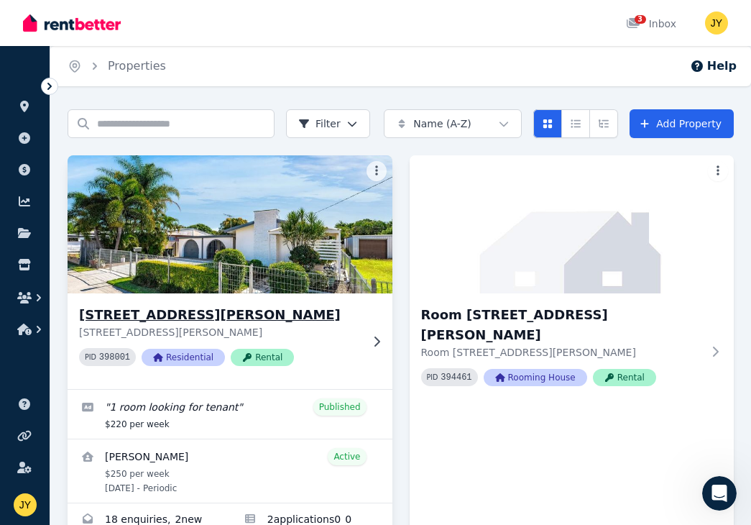
click at [229, 253] on img at bounding box center [230, 224] width 341 height 145
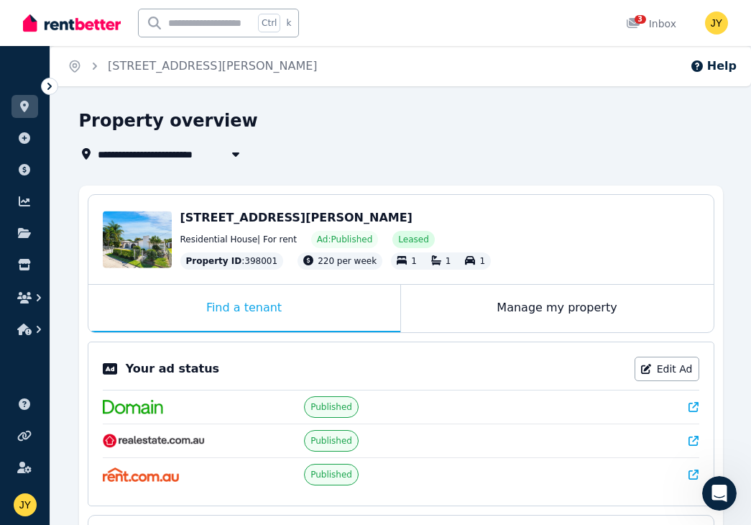
click at [231, 149] on icon "button" at bounding box center [236, 153] width 14 height 11
type input "**********"
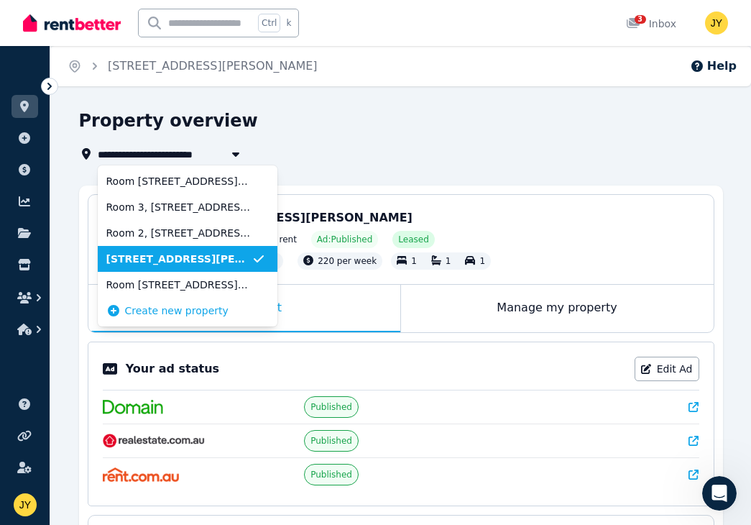
click at [336, 152] on div "**********" at bounding box center [396, 153] width 635 height 17
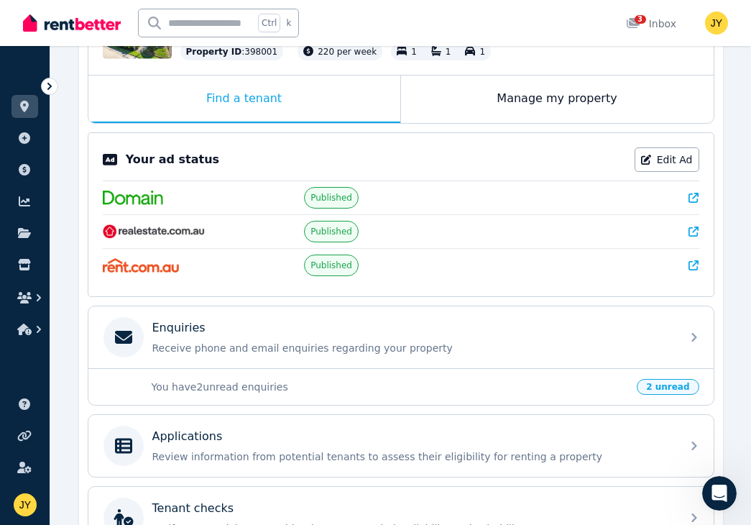
scroll to position [400, 0]
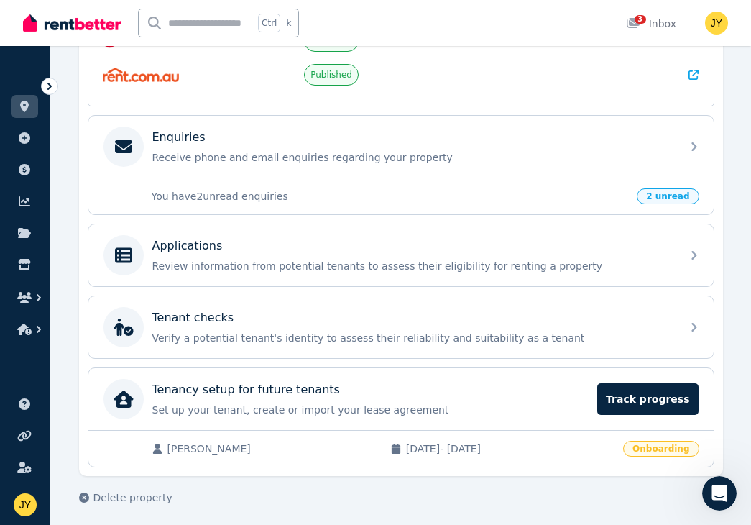
click at [43, 91] on icon at bounding box center [49, 86] width 14 height 14
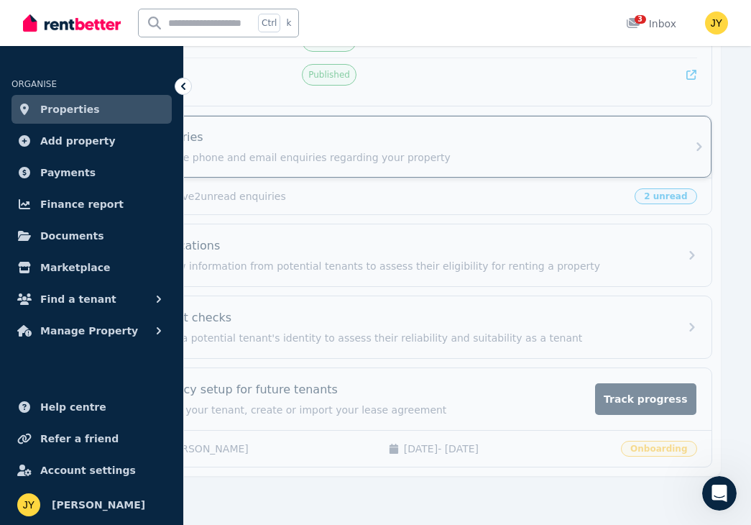
click at [550, 138] on div "Enquiries" at bounding box center [410, 137] width 520 height 17
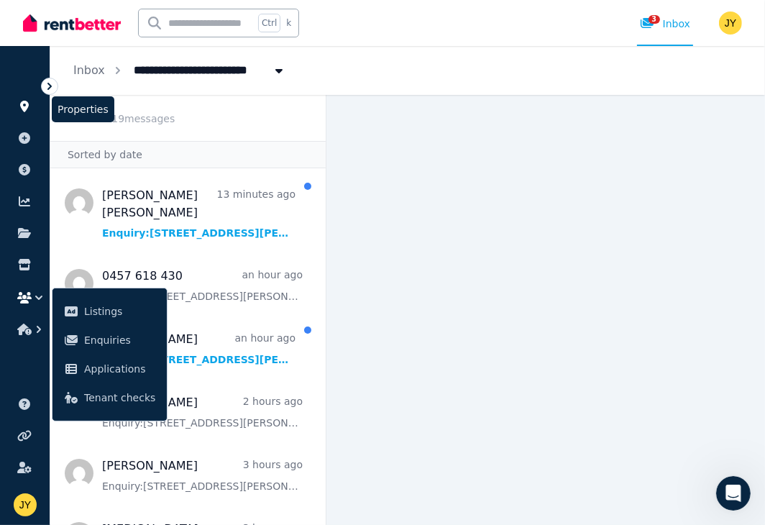
click at [18, 106] on icon at bounding box center [24, 106] width 14 height 11
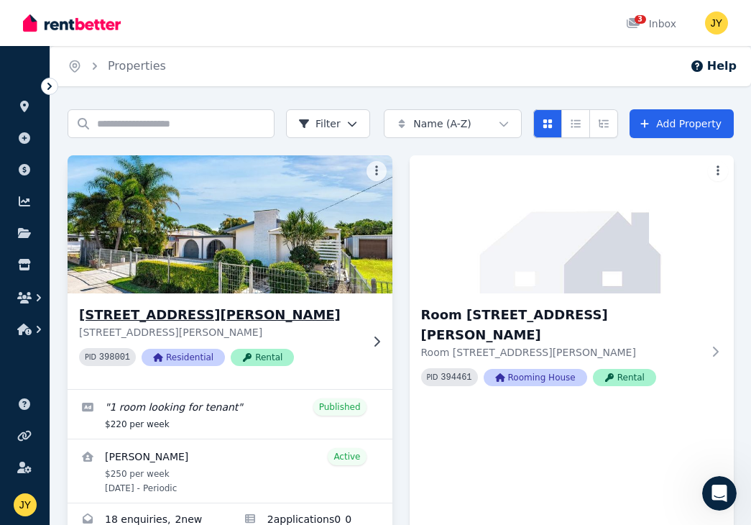
click at [126, 252] on img at bounding box center [230, 224] width 341 height 145
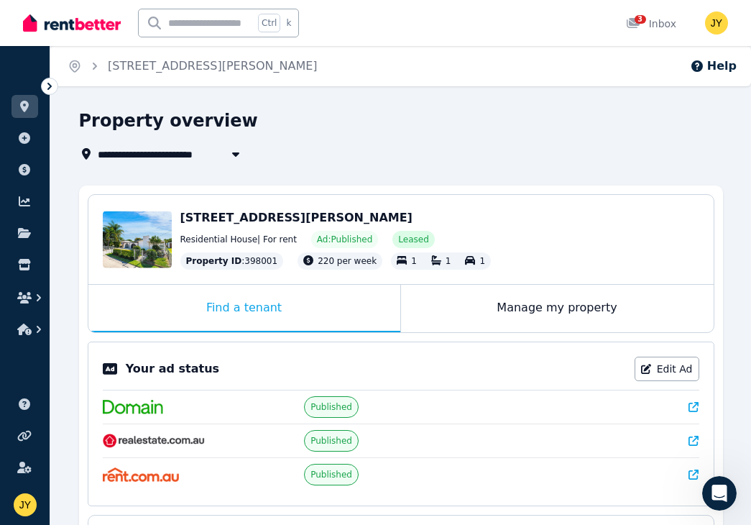
click at [229, 152] on icon "button" at bounding box center [236, 153] width 14 height 11
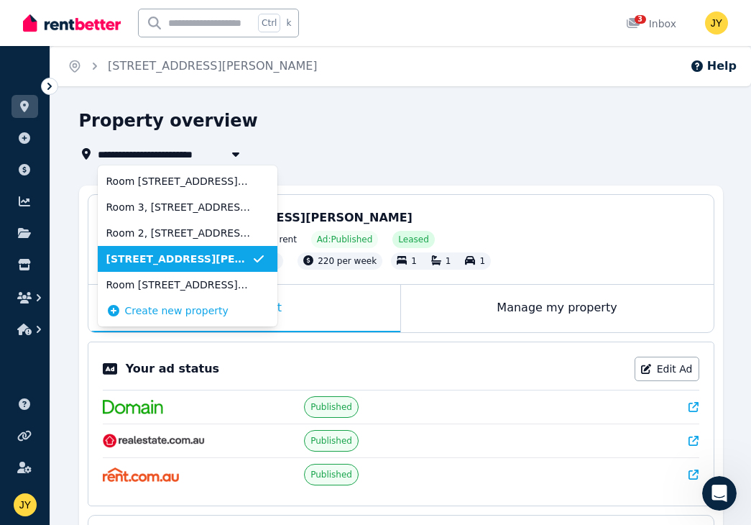
type input "**********"
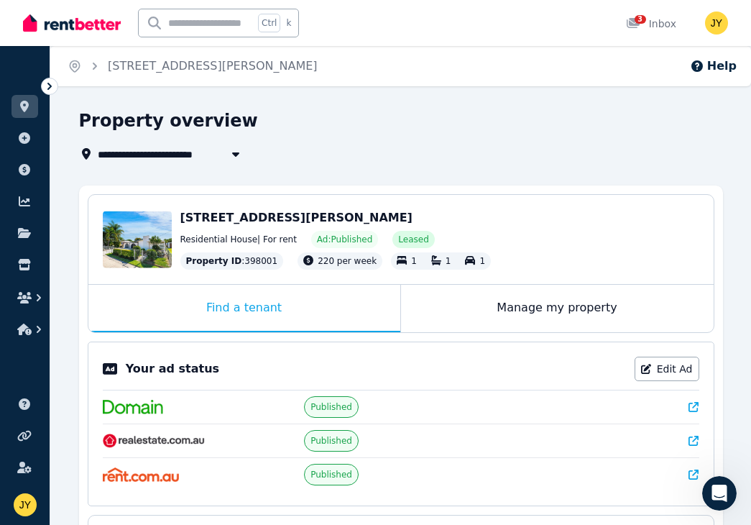
click at [333, 156] on div "**********" at bounding box center [396, 153] width 635 height 17
click at [540, 299] on div "Manage my property" at bounding box center [557, 308] width 313 height 47
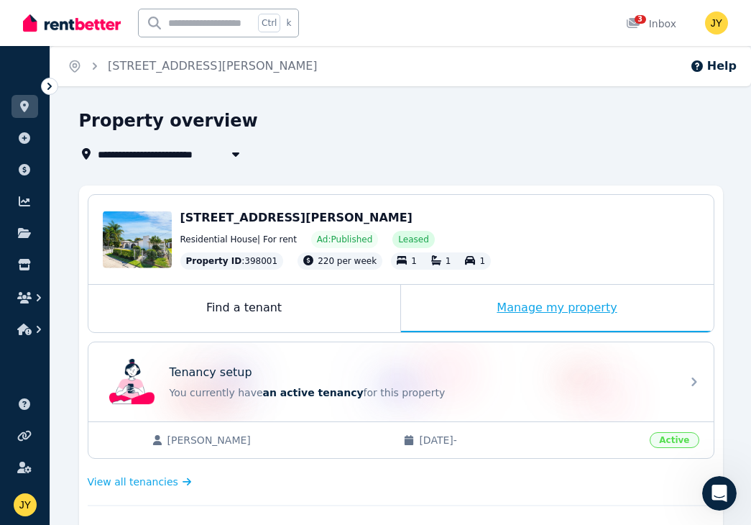
scroll to position [209, 0]
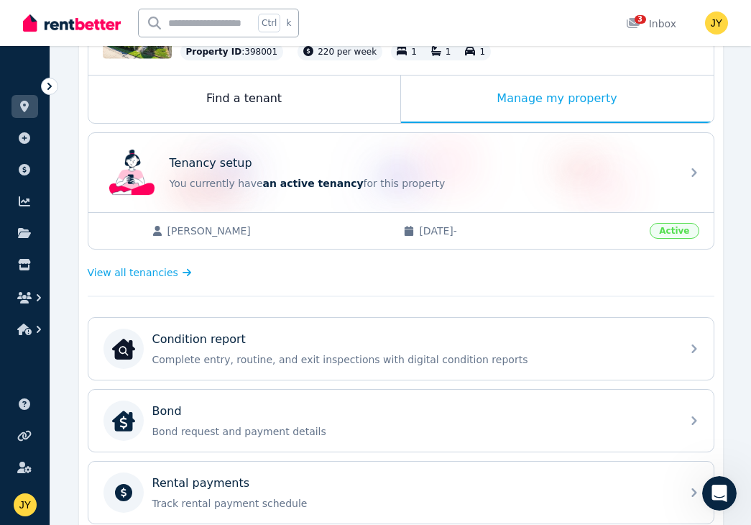
click at [316, 218] on div "Deqin Huang 12/08/2025 - Active" at bounding box center [400, 230] width 625 height 37
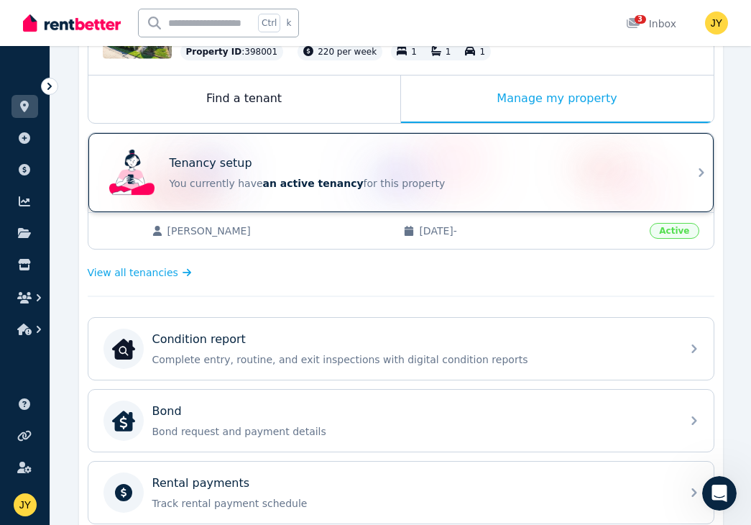
click at [702, 173] on icon at bounding box center [701, 172] width 17 height 17
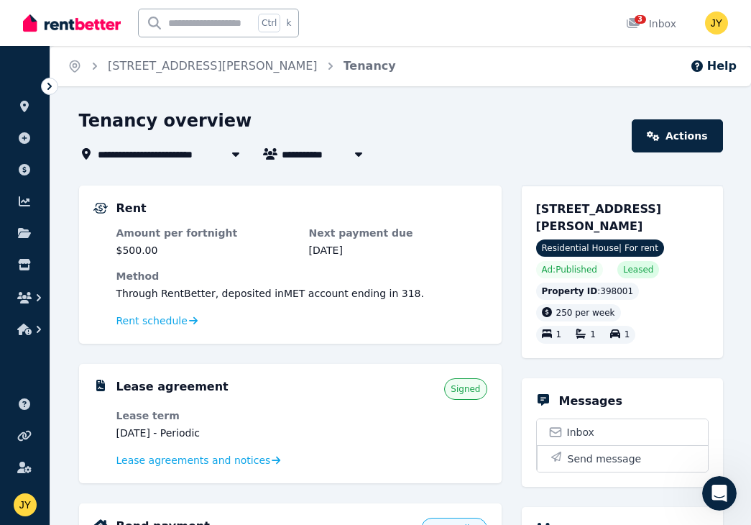
click at [462, 394] on span "Signed" at bounding box center [465, 389] width 42 height 22
click at [248, 458] on span "Lease agreements and notices" at bounding box center [193, 460] width 154 height 14
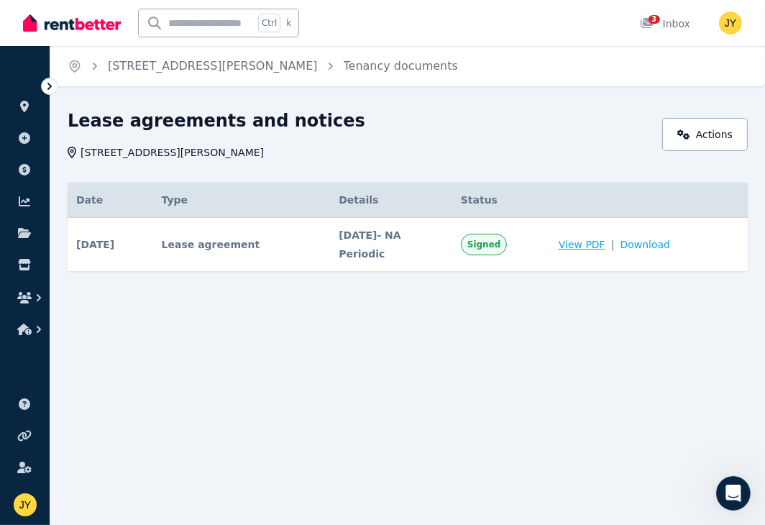
click at [597, 237] on span "View PDF" at bounding box center [581, 244] width 47 height 14
click at [50, 79] on icon at bounding box center [49, 86] width 14 height 14
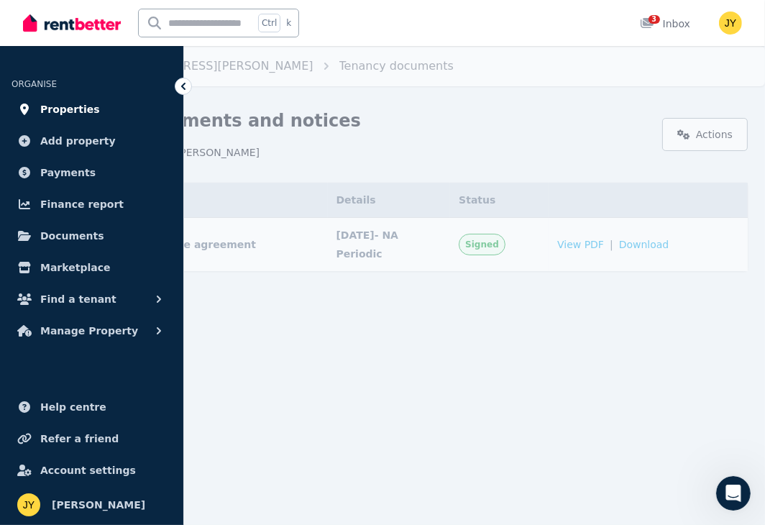
click at [92, 106] on span "Properties" at bounding box center [70, 109] width 60 height 17
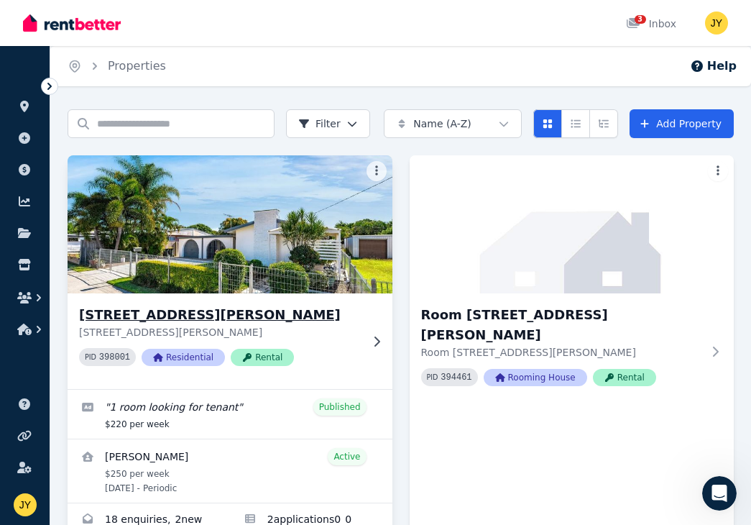
click at [221, 296] on div "91 Simpson St, Frenchville 91 Simpson St, Frenchville QLD 4701 PID 398001 Resid…" at bounding box center [230, 341] width 325 height 96
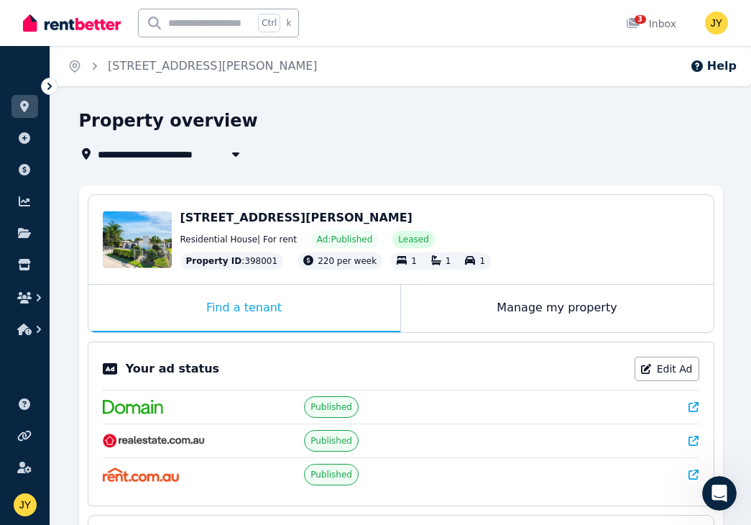
click at [46, 82] on icon at bounding box center [49, 86] width 14 height 14
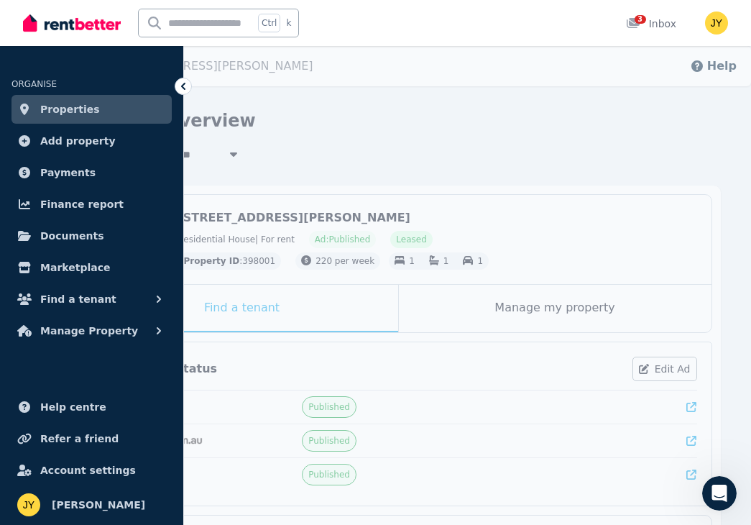
click at [119, 115] on link "Properties" at bounding box center [91, 109] width 160 height 29
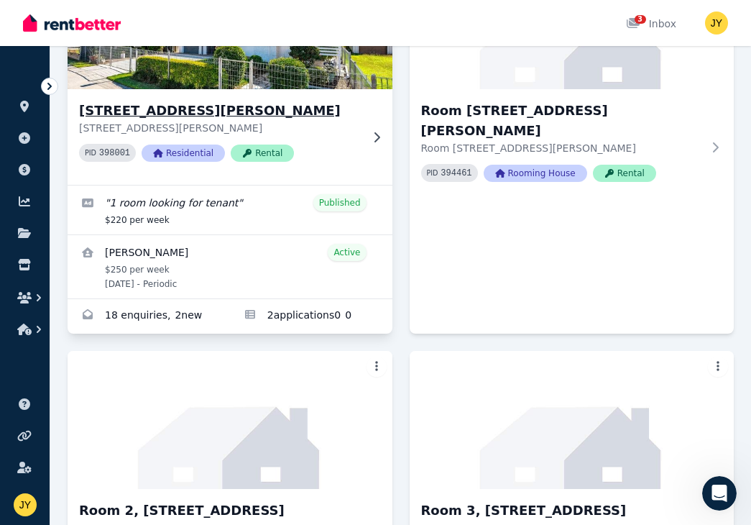
scroll to position [209, 0]
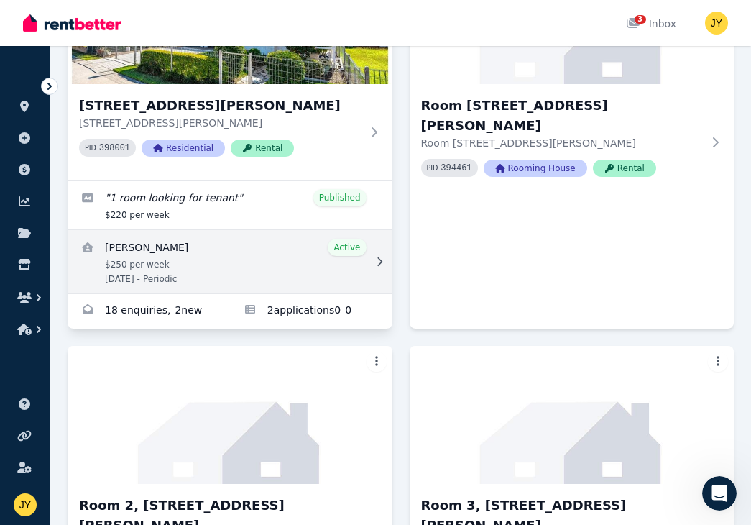
click at [154, 253] on link "View details for Deqin Huang" at bounding box center [230, 261] width 325 height 63
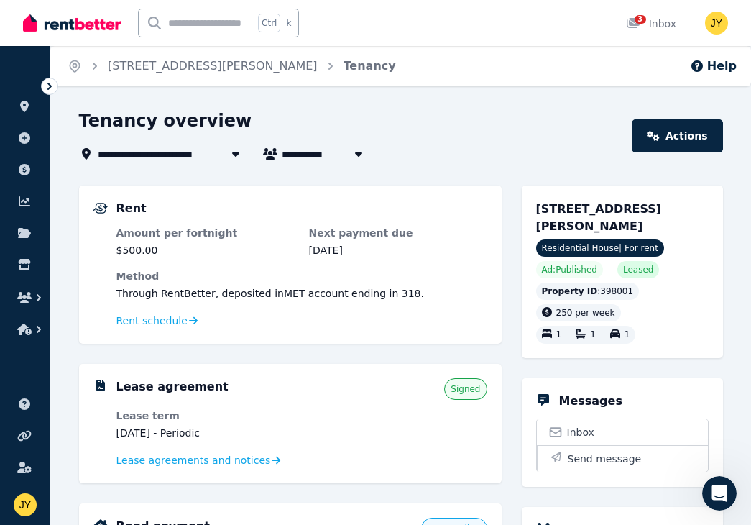
drag, startPoint x: 221, startPoint y: 298, endPoint x: 185, endPoint y: 309, distance: 37.0
drag, startPoint x: 185, startPoint y: 309, endPoint x: 223, endPoint y: 343, distance: 50.9
click at [172, 318] on span "Rent schedule" at bounding box center [151, 320] width 71 height 14
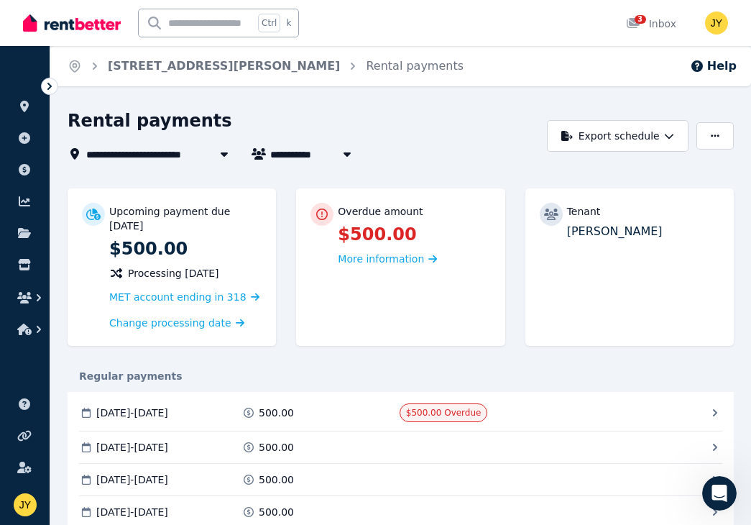
click at [52, 84] on icon at bounding box center [49, 86] width 14 height 14
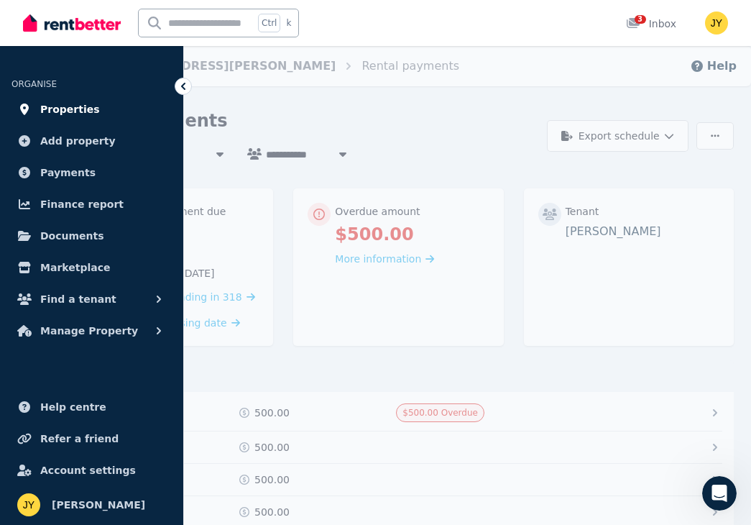
click at [103, 111] on link "Properties" at bounding box center [91, 109] width 160 height 29
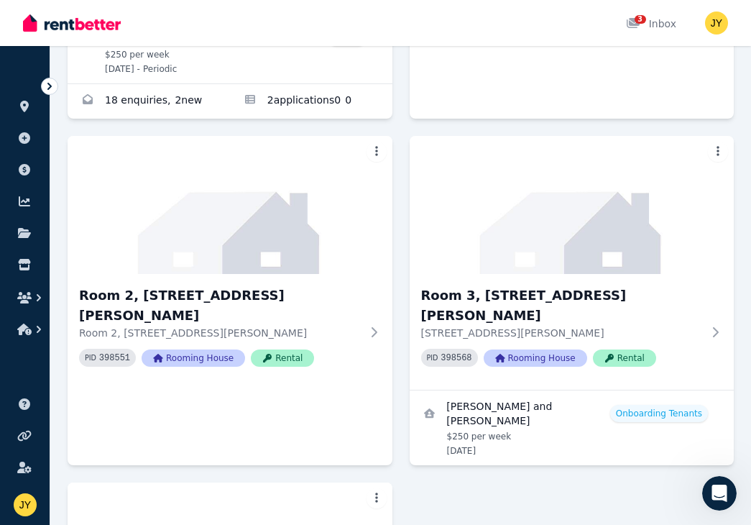
scroll to position [209, 0]
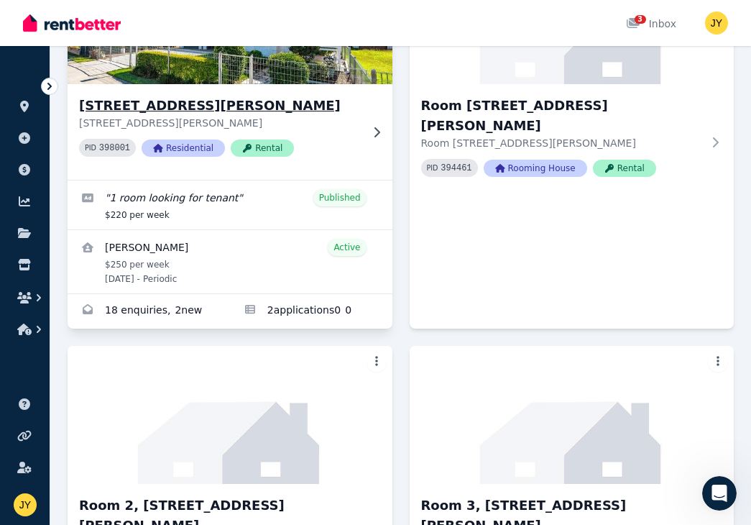
click at [190, 105] on h3 "[STREET_ADDRESS][PERSON_NAME]" at bounding box center [220, 106] width 282 height 20
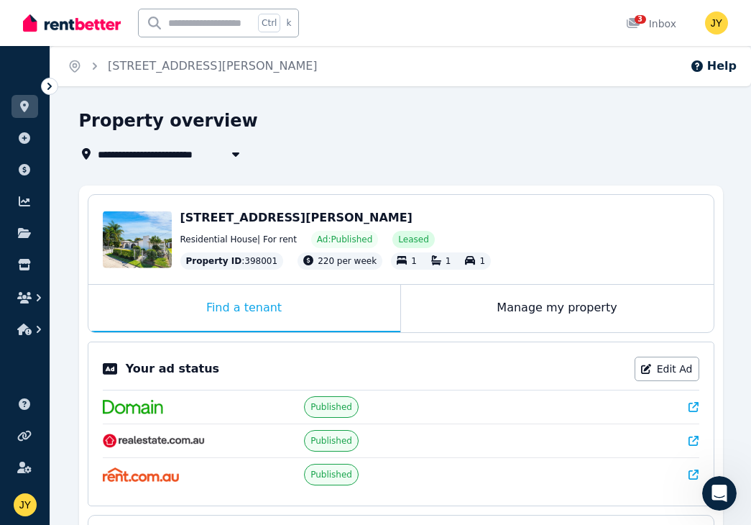
click at [223, 153] on button "button" at bounding box center [236, 153] width 26 height 17
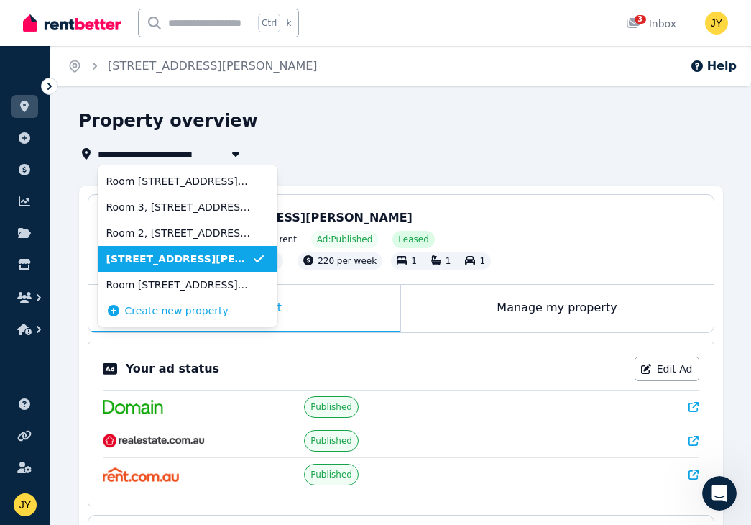
click at [238, 152] on icon "button" at bounding box center [236, 153] width 14 height 11
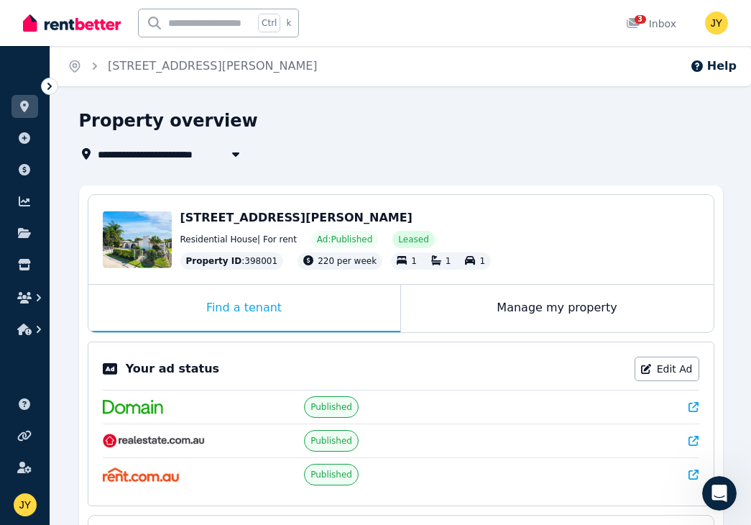
click at [238, 152] on icon "button" at bounding box center [236, 153] width 14 height 11
type input "**********"
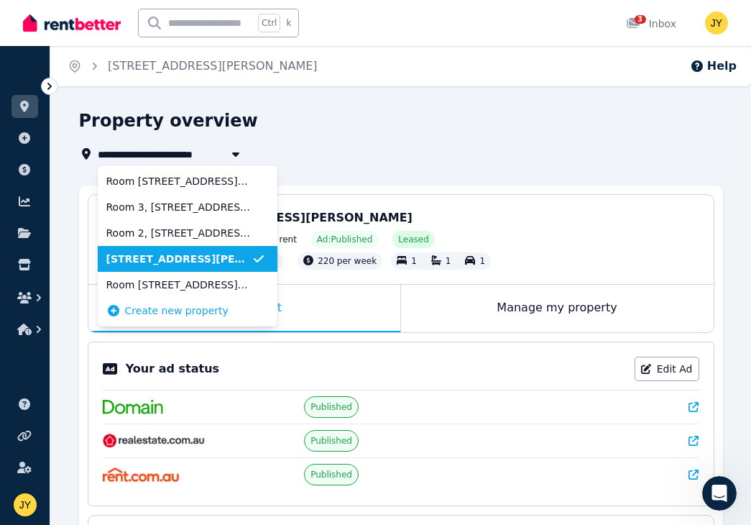
click at [351, 153] on div "**********" at bounding box center [396, 153] width 635 height 17
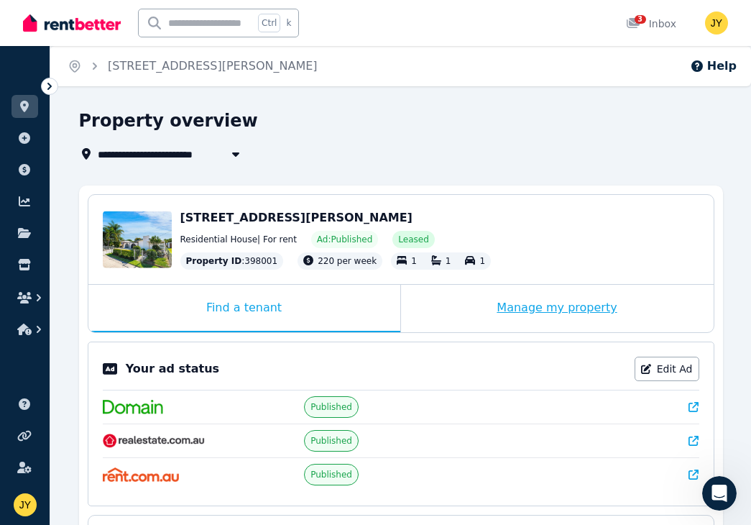
click at [524, 304] on div "Manage my property" at bounding box center [557, 308] width 313 height 47
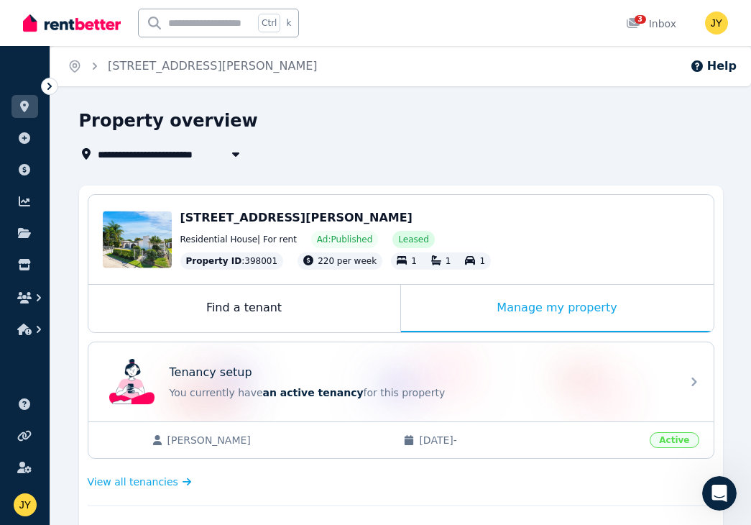
click at [52, 82] on icon at bounding box center [49, 86] width 14 height 14
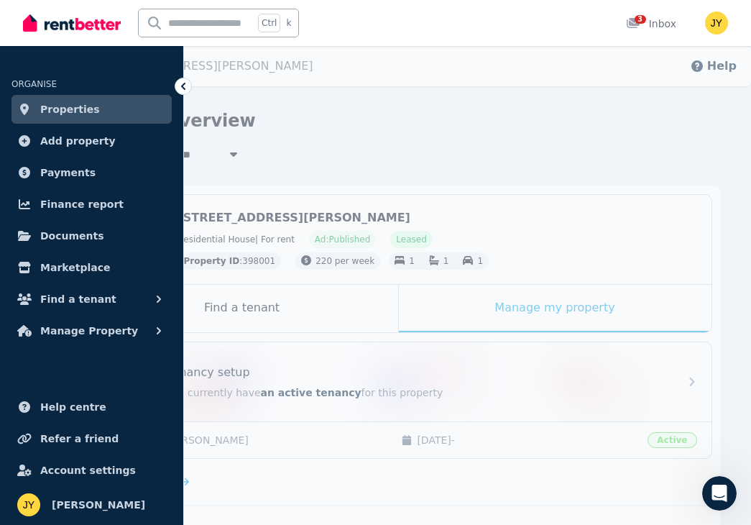
click at [88, 105] on span "Properties" at bounding box center [70, 109] width 60 height 17
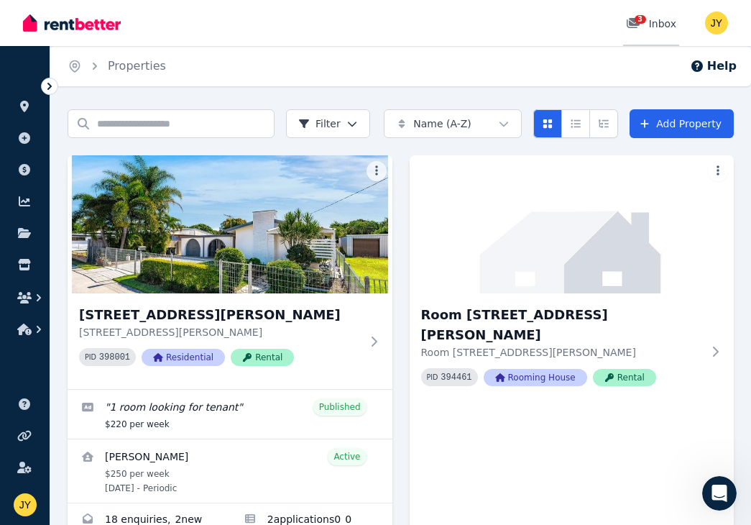
click at [663, 31] on link "3 Inbox" at bounding box center [651, 23] width 56 height 46
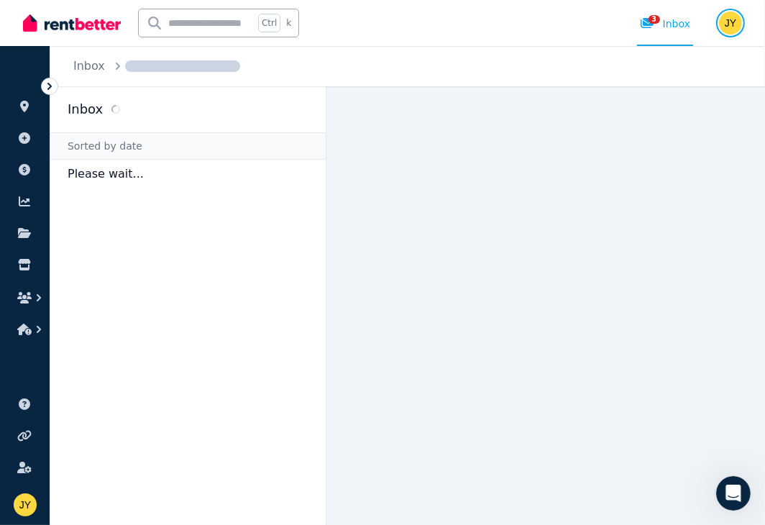
click at [729, 21] on img "button" at bounding box center [730, 22] width 23 height 23
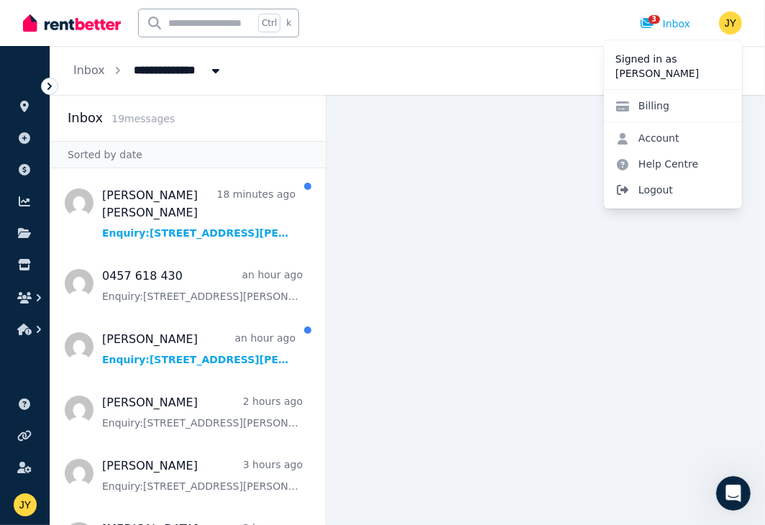
click at [686, 190] on span "Logout" at bounding box center [673, 190] width 138 height 26
click at [656, 190] on span "Logout" at bounding box center [673, 190] width 138 height 26
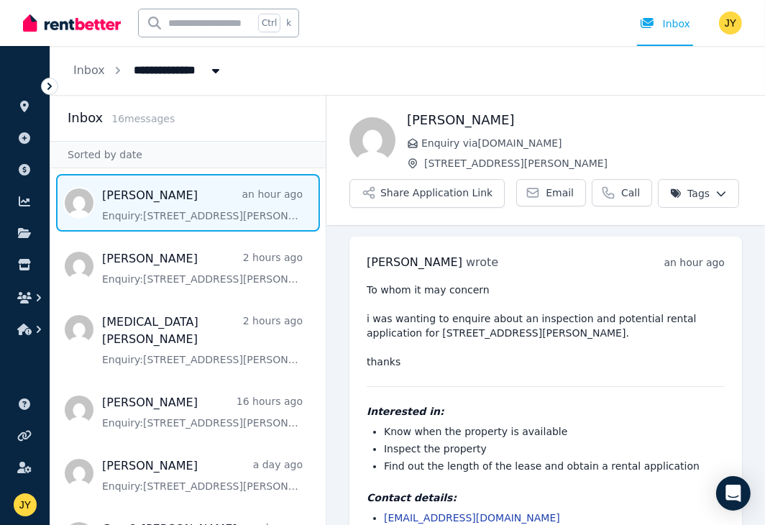
scroll to position [57, 0]
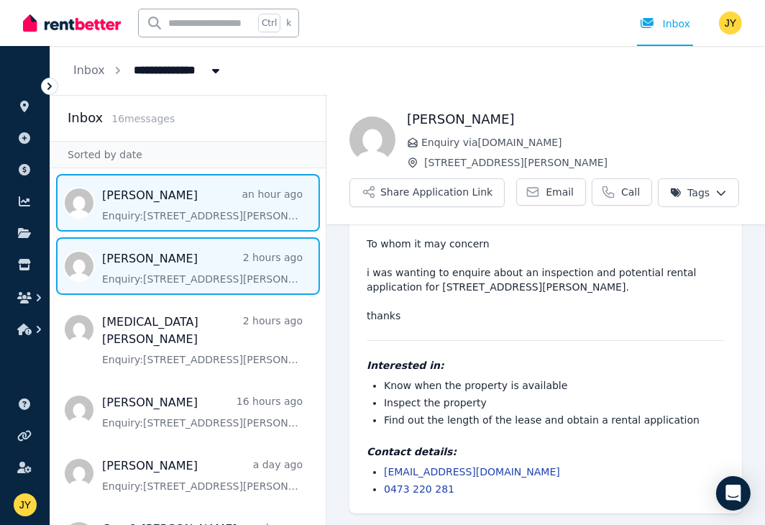
click at [160, 251] on span "Message list" at bounding box center [187, 265] width 275 height 57
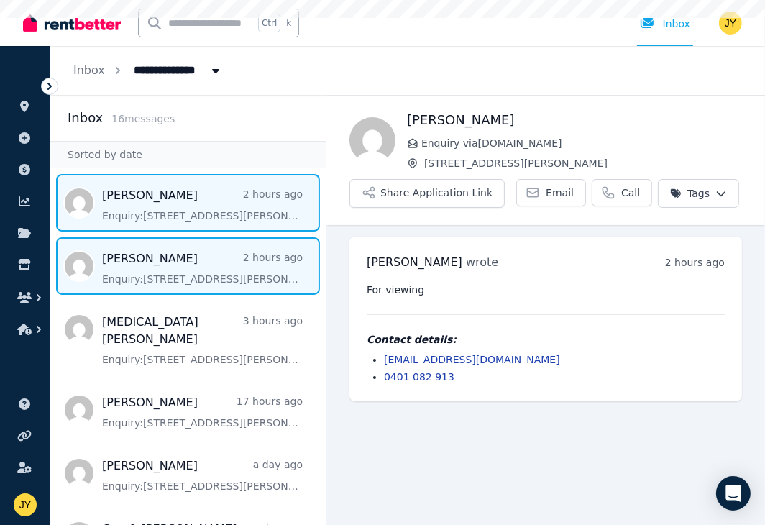
click at [170, 218] on span "Message list" at bounding box center [187, 202] width 275 height 57
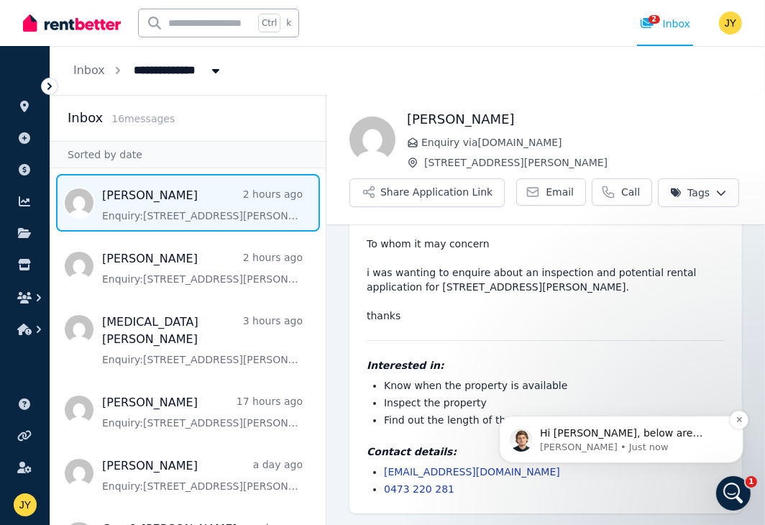
click at [573, 442] on p "[PERSON_NAME] • Just now" at bounding box center [631, 446] width 185 height 13
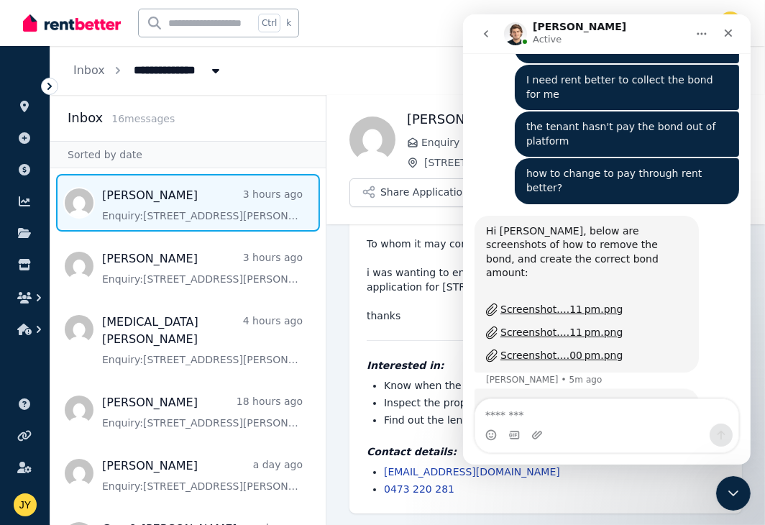
scroll to position [1728, 0]
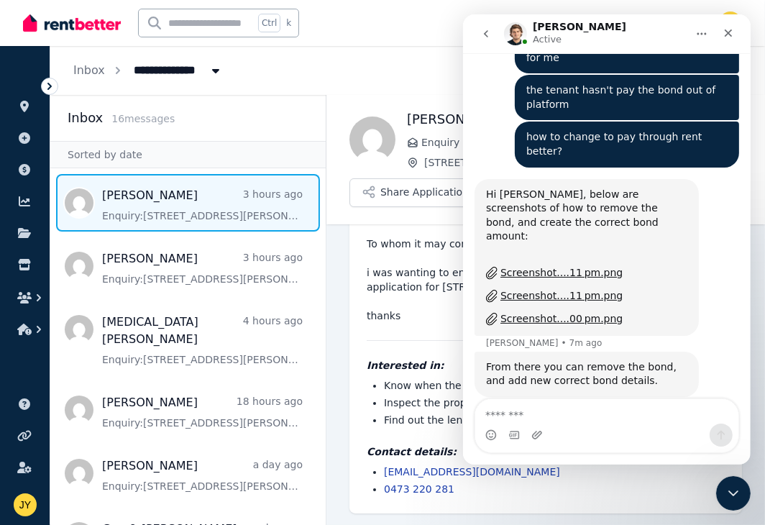
click at [549, 426] on div "Intercom messenger" at bounding box center [605, 434] width 263 height 23
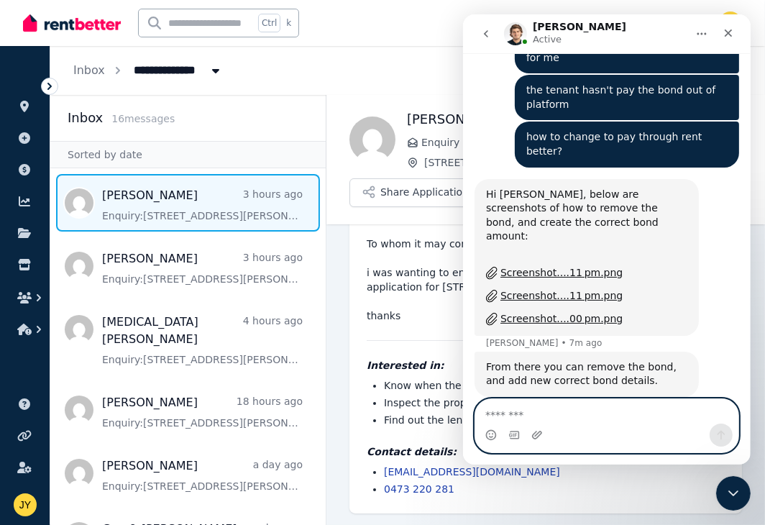
click at [555, 422] on textarea "Message…" at bounding box center [605, 411] width 263 height 24
type textarea "**********"
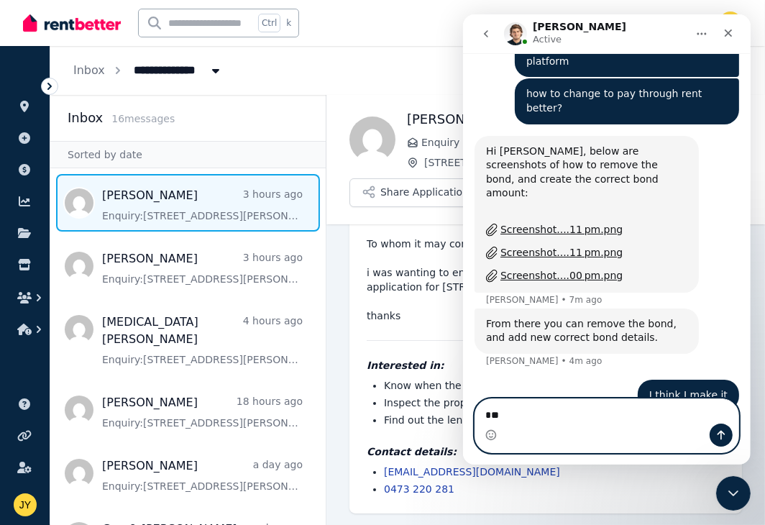
type textarea "*"
type textarea "**********"
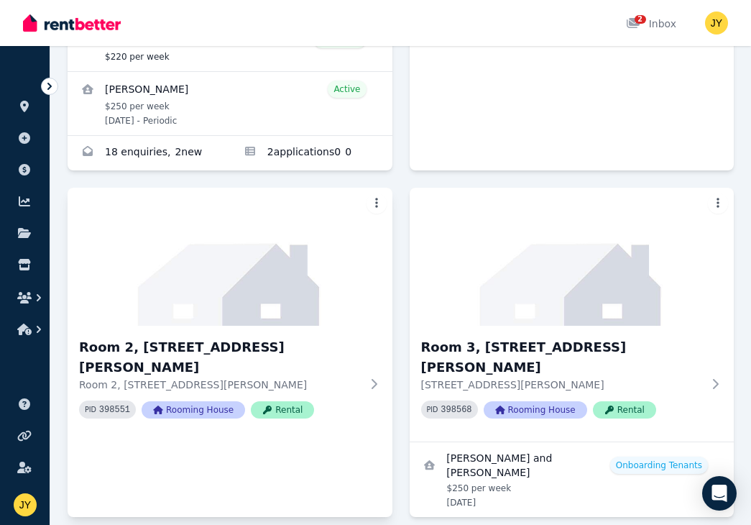
scroll to position [419, 0]
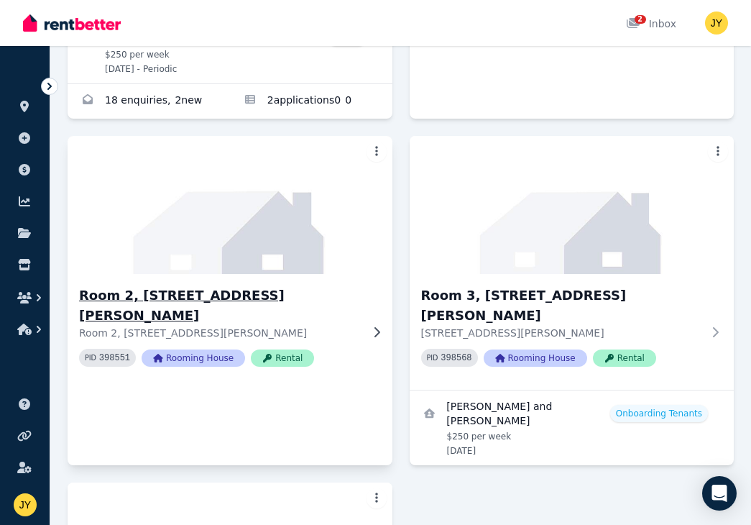
click at [375, 326] on icon at bounding box center [377, 331] width 6 height 10
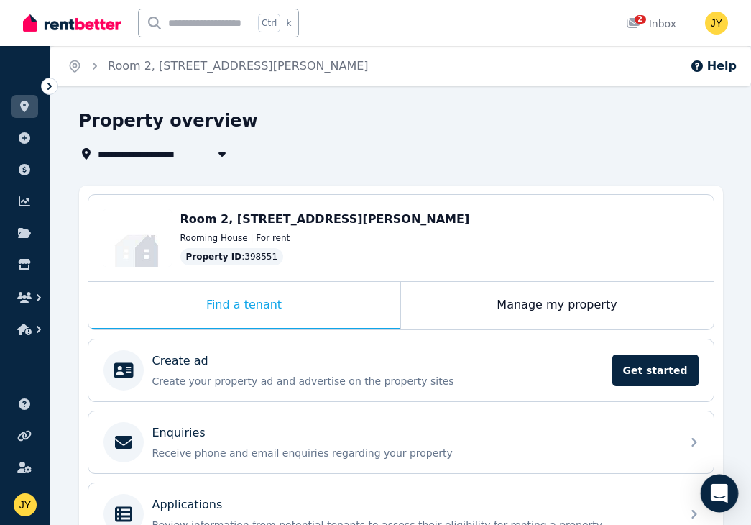
click at [721, 486] on icon "Open Intercom Messenger" at bounding box center [719, 493] width 17 height 19
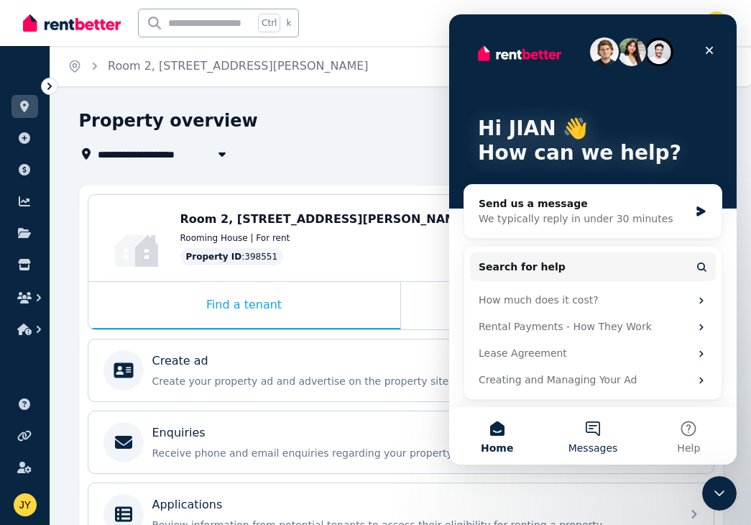
click at [609, 443] on span "Messages" at bounding box center [593, 448] width 50 height 10
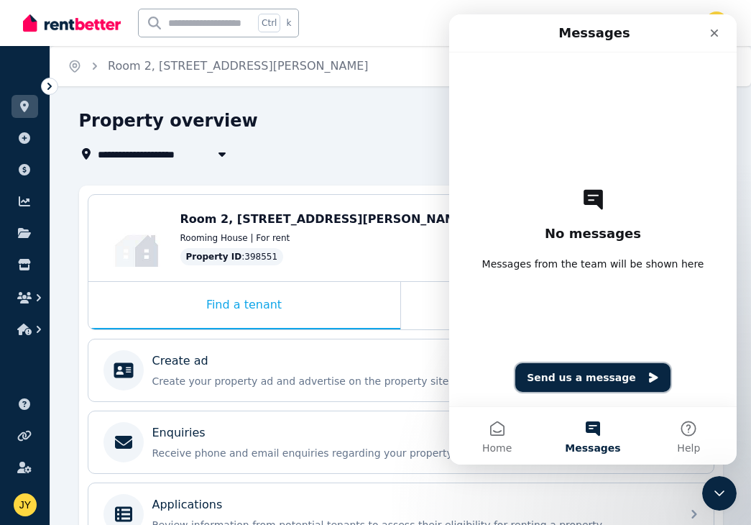
click at [558, 375] on button "Send us a message" at bounding box center [592, 377] width 155 height 29
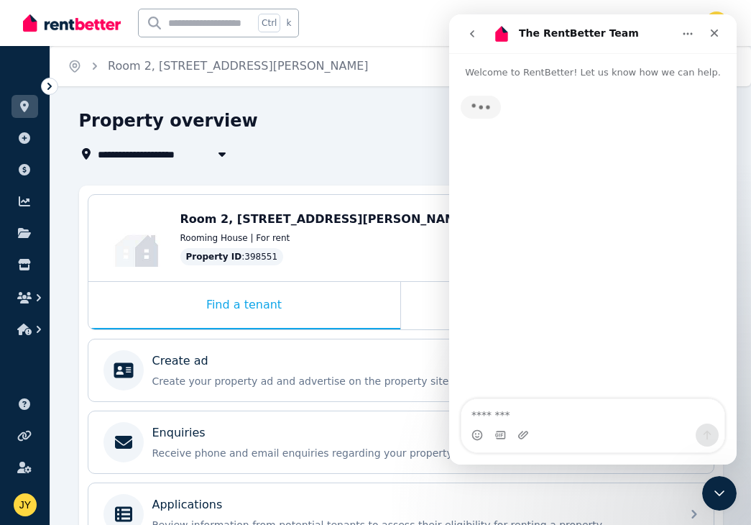
click at [553, 415] on textarea "Message…" at bounding box center [592, 411] width 263 height 24
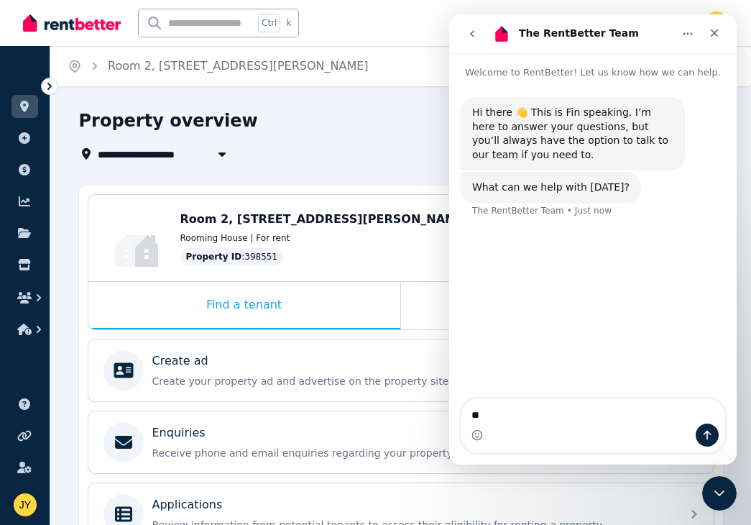
type textarea "*"
type textarea "********"
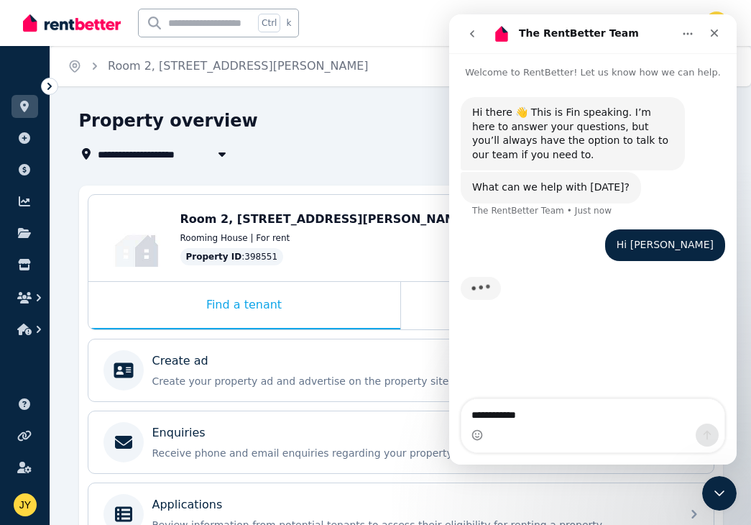
type textarea "**********"
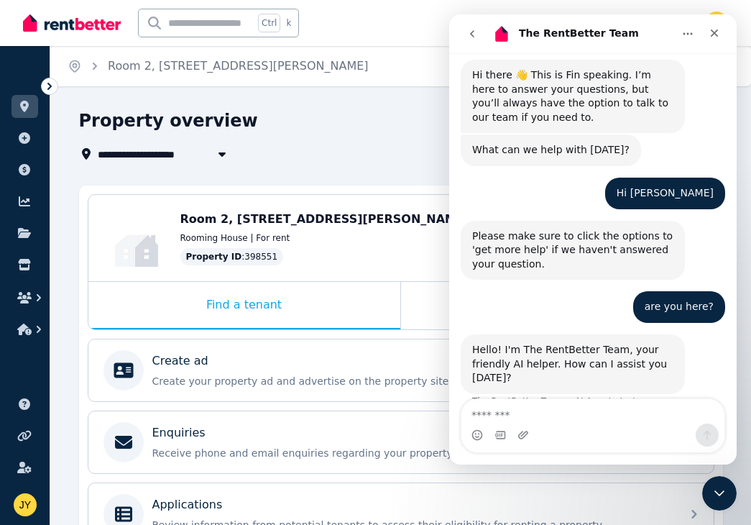
scroll to position [62, 0]
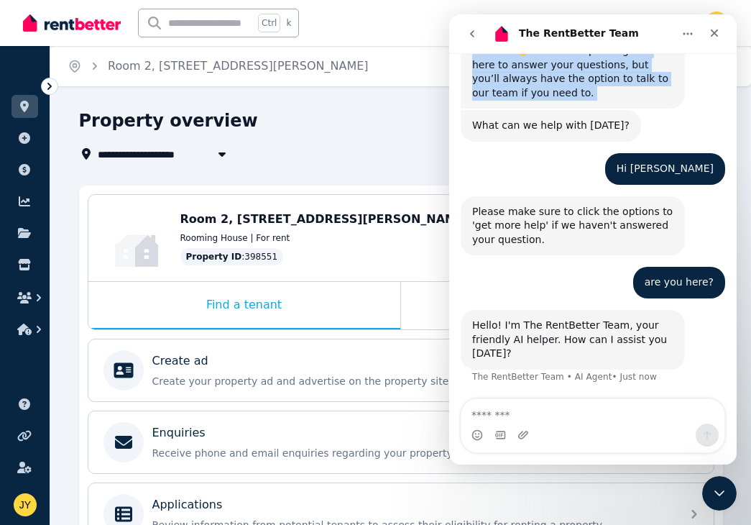
drag, startPoint x: 648, startPoint y: 36, endPoint x: 987, endPoint y: 65, distance: 339.7
click html "The RentBetter Team Welcome to RentBetter! Let us know how we can help. Hi ther…"
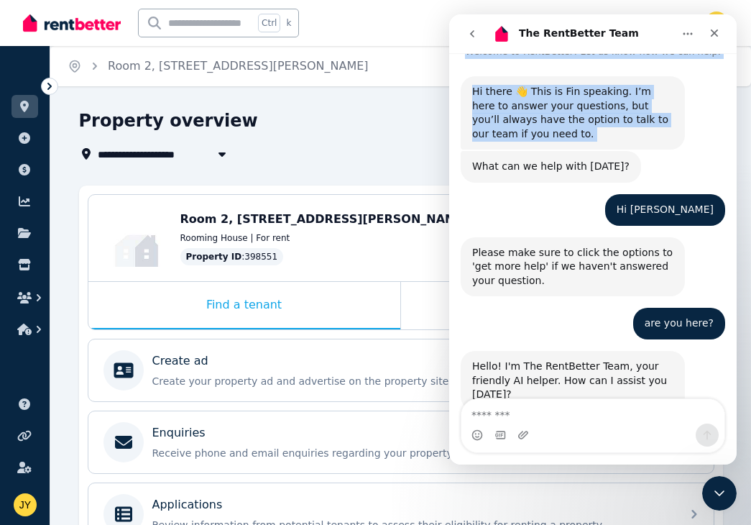
scroll to position [0, 0]
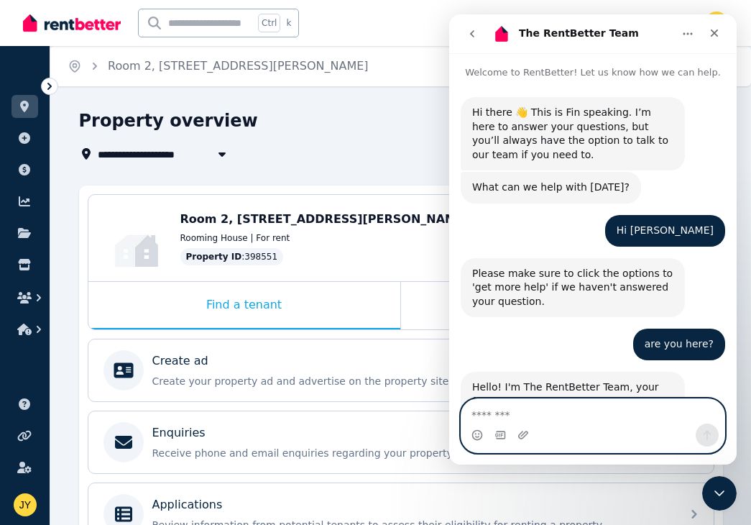
click at [550, 414] on textarea "Message…" at bounding box center [592, 411] width 263 height 24
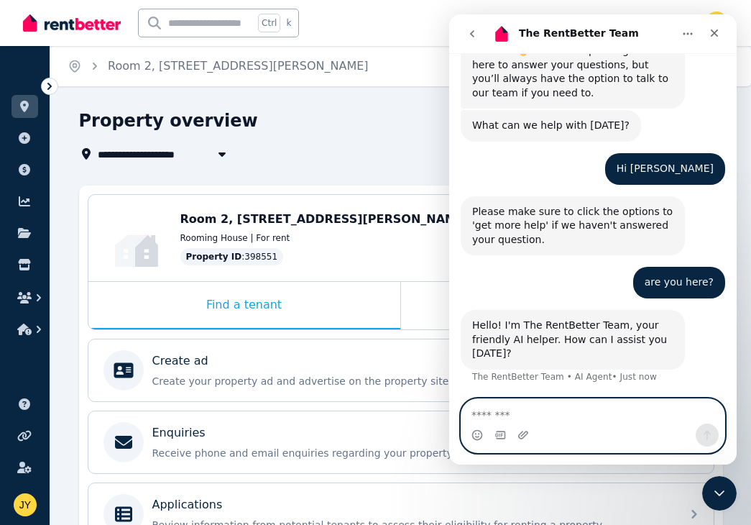
click at [568, 409] on textarea "Message…" at bounding box center [592, 411] width 263 height 24
type textarea "**********"
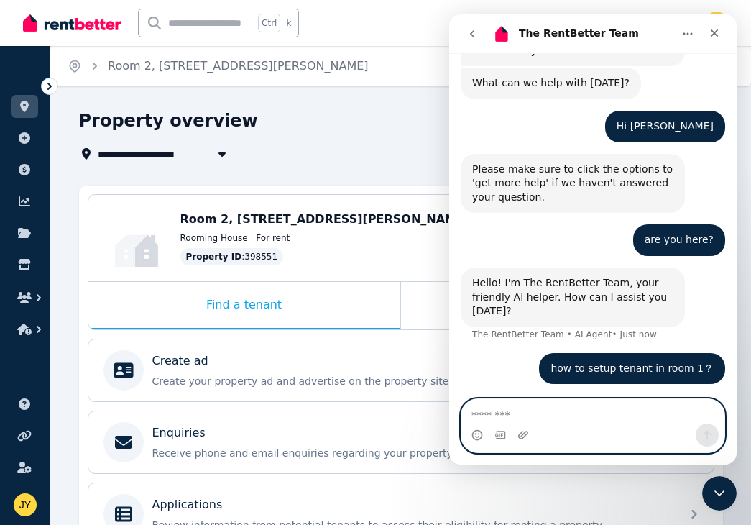
scroll to position [151, 0]
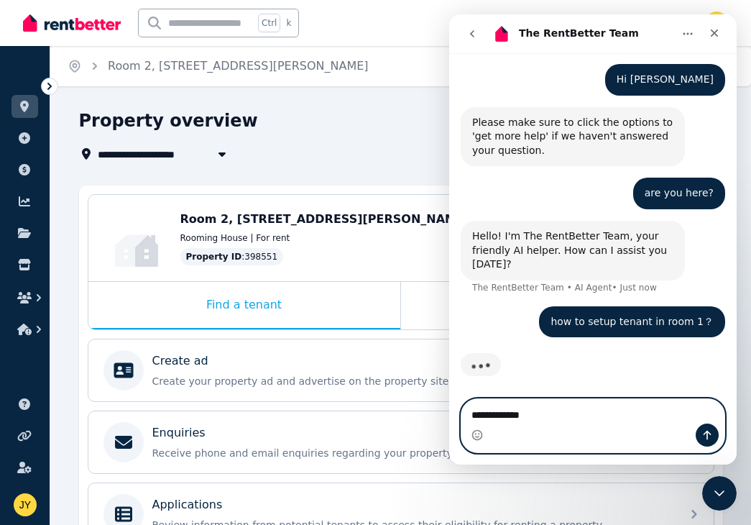
type textarea "**********"
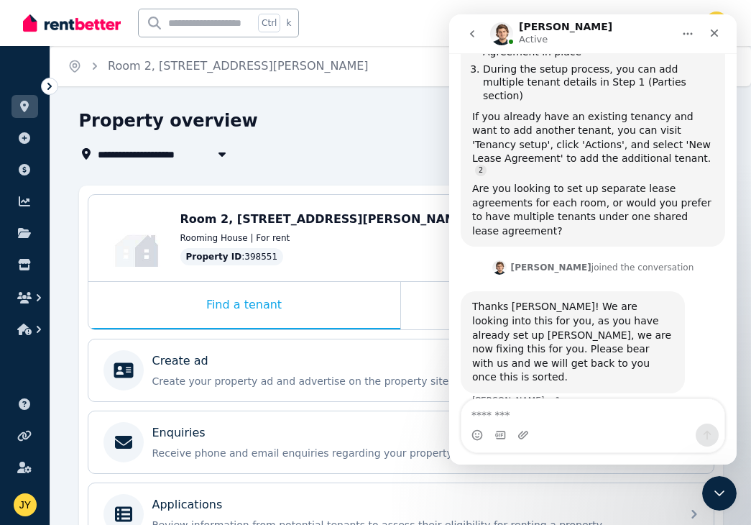
scroll to position [1214, 0]
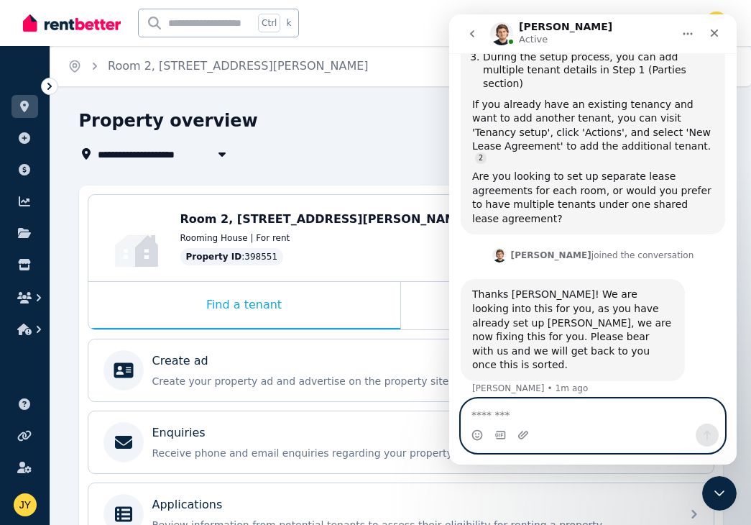
click at [600, 418] on textarea "Message…" at bounding box center [592, 411] width 263 height 24
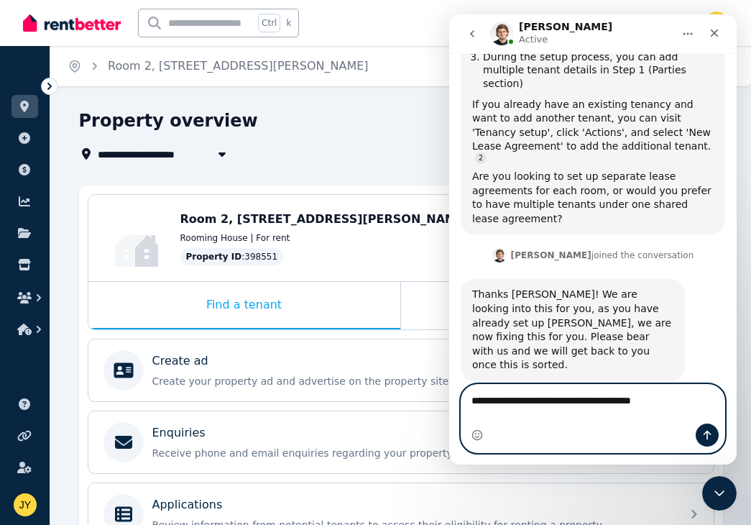
type textarea "**********"
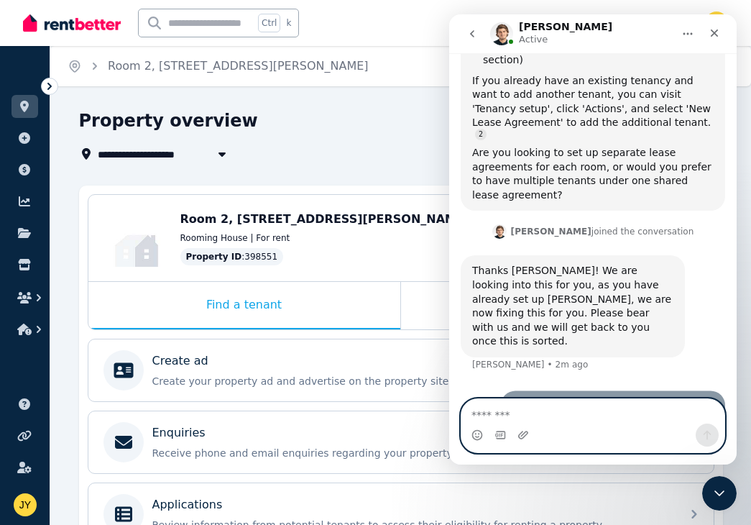
scroll to position [1246, 0]
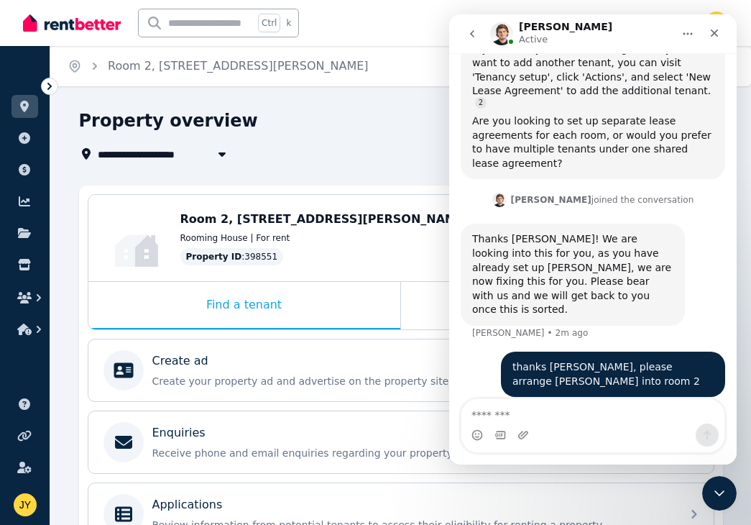
click at [40, 95] on ul "ORGANISE Properties Add property Payments Finance report Documents Marketplace" at bounding box center [25, 202] width 50 height 285
click at [45, 91] on icon at bounding box center [49, 86] width 14 height 14
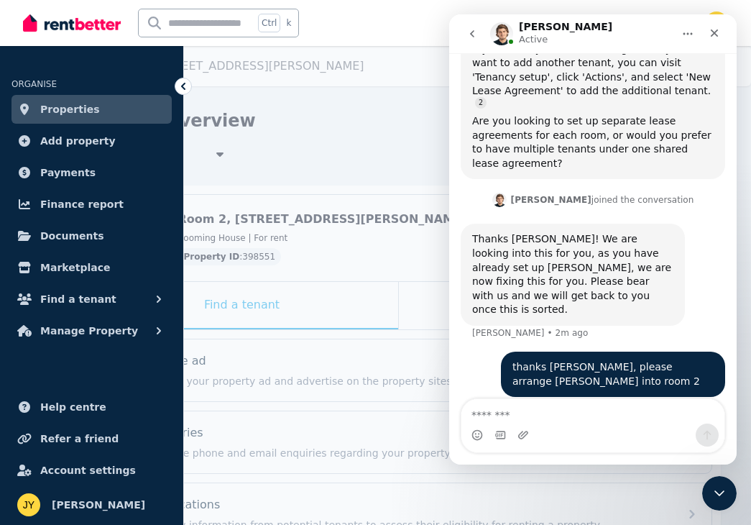
click at [80, 101] on span "Properties" at bounding box center [70, 109] width 60 height 17
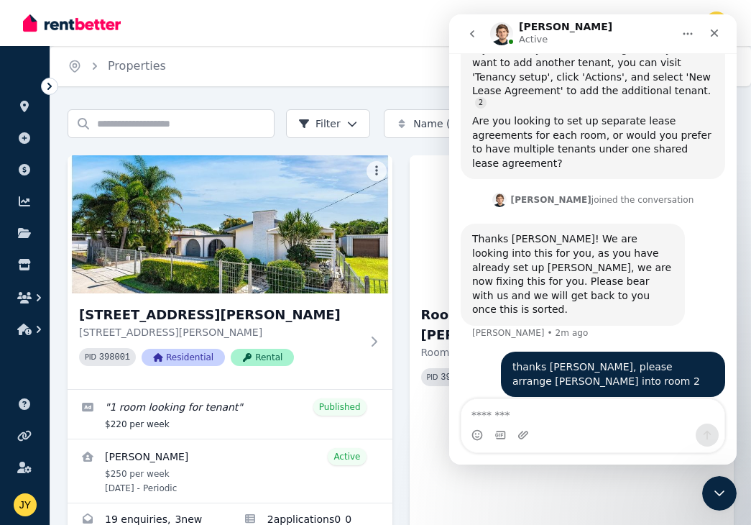
click at [475, 30] on icon "go back" at bounding box center [471, 33] width 11 height 11
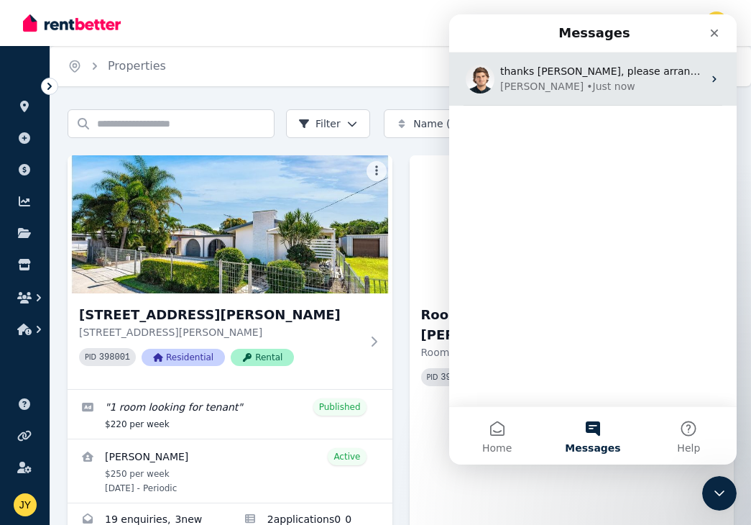
scroll to position [949, 0]
click at [709, 84] on icon "Intercom messenger" at bounding box center [714, 78] width 11 height 11
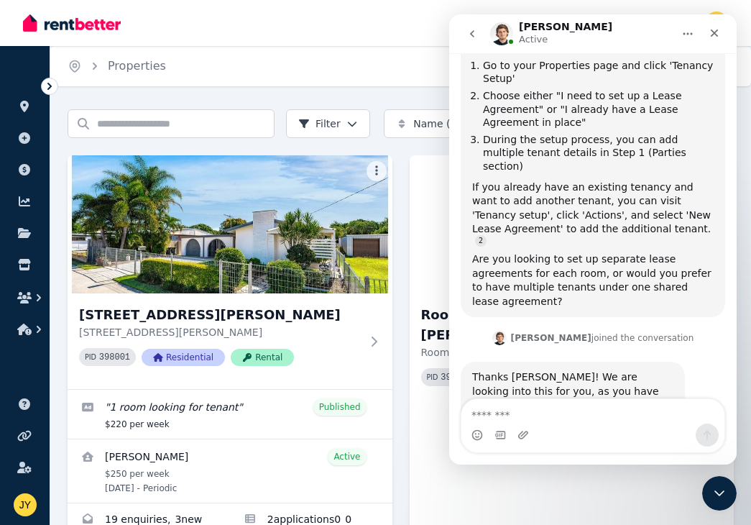
scroll to position [1246, 0]
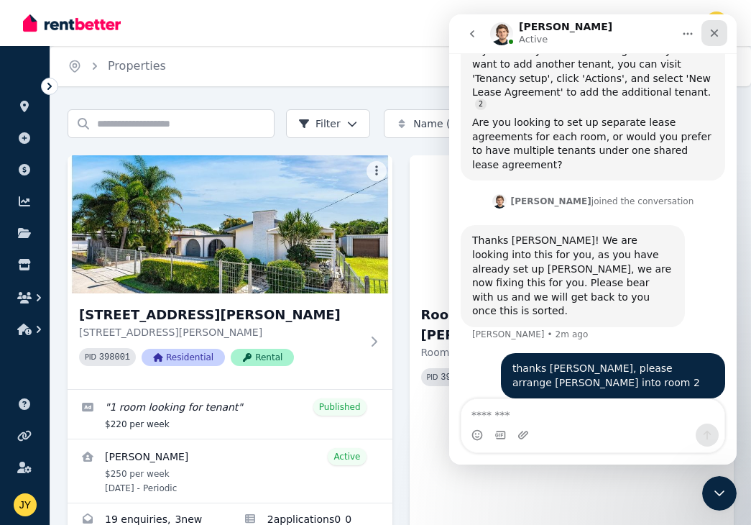
click at [714, 32] on icon "Close" at bounding box center [715, 33] width 8 height 8
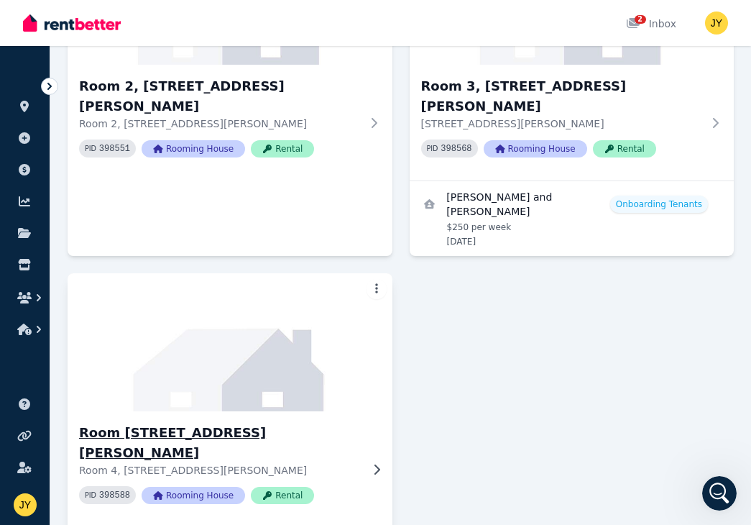
scroll to position [419, 0]
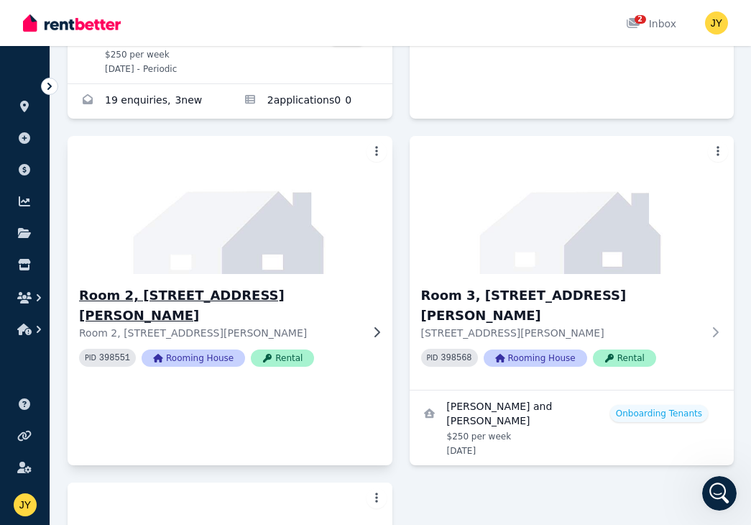
click at [282, 271] on img at bounding box center [230, 204] width 341 height 145
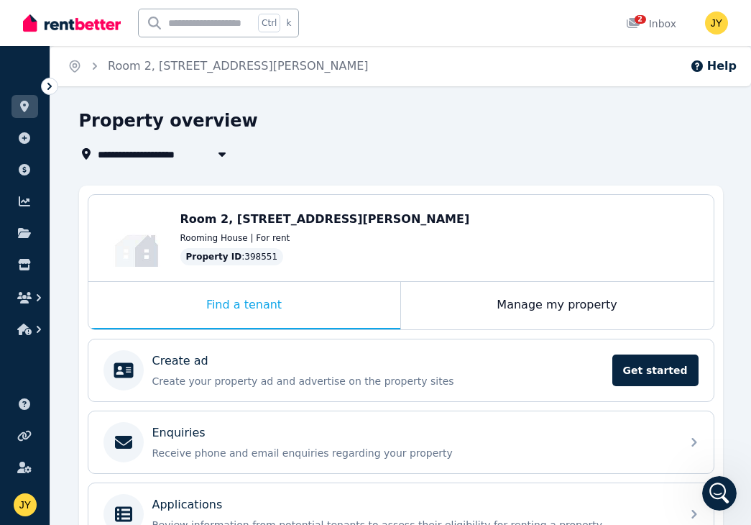
click at [49, 84] on icon at bounding box center [49, 86] width 4 height 7
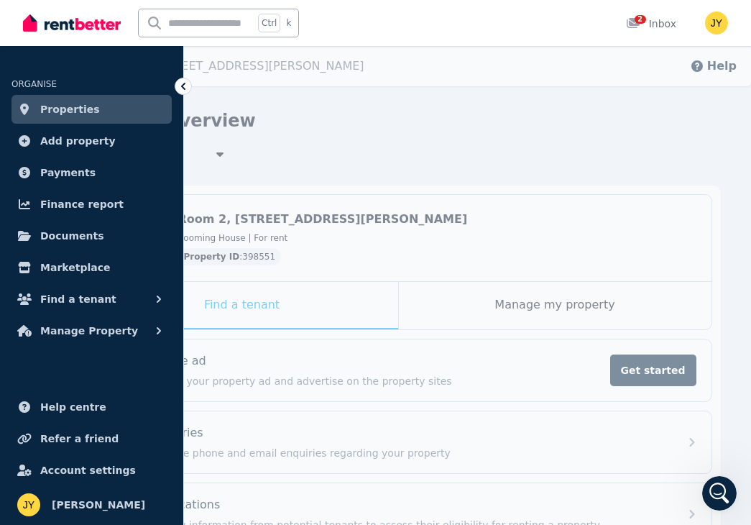
click at [286, 134] on div "Property overview" at bounding box center [394, 122] width 635 height 27
click at [280, 119] on div "Property overview" at bounding box center [394, 122] width 635 height 27
click at [181, 83] on icon at bounding box center [183, 86] width 14 height 14
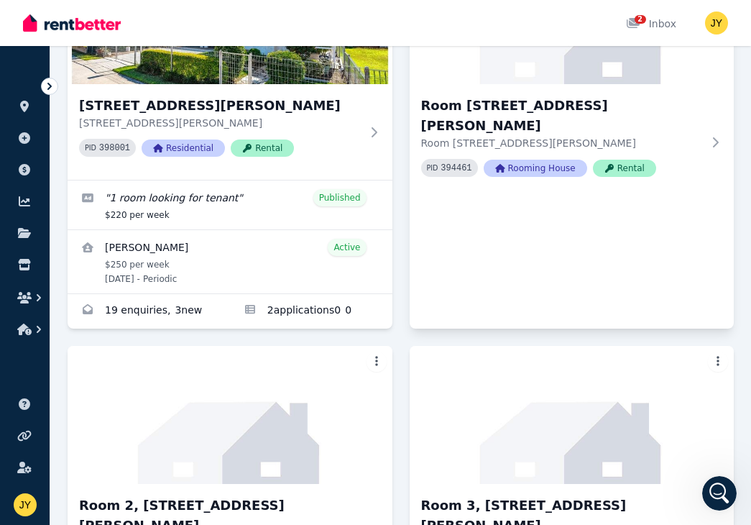
scroll to position [419, 0]
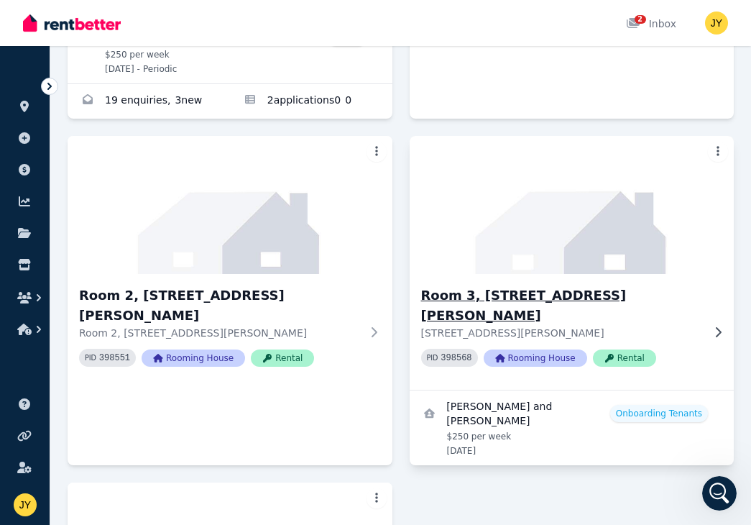
click at [558, 185] on img at bounding box center [571, 204] width 341 height 145
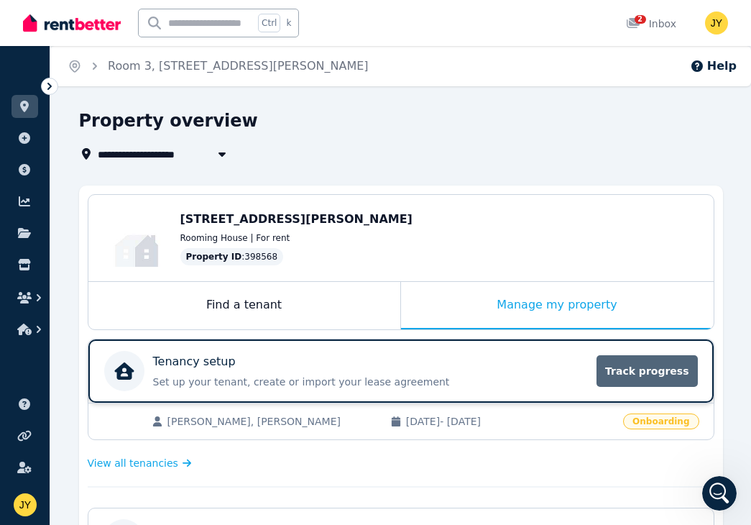
click at [622, 361] on span "Track progress" at bounding box center [646, 371] width 101 height 32
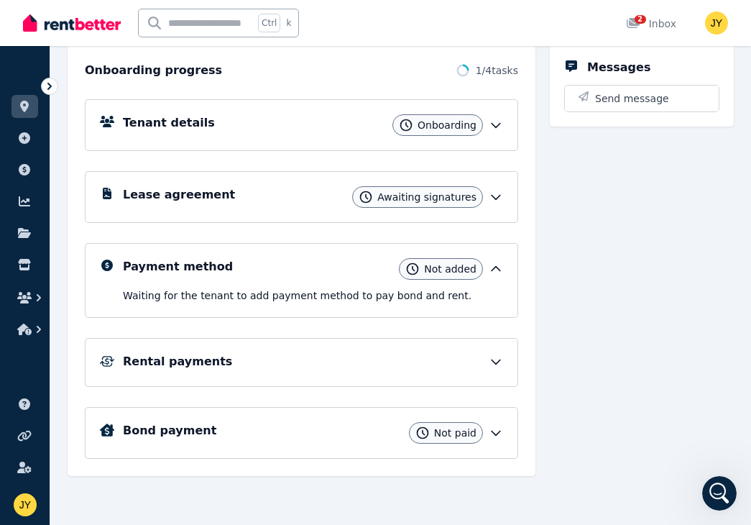
scroll to position [161, 0]
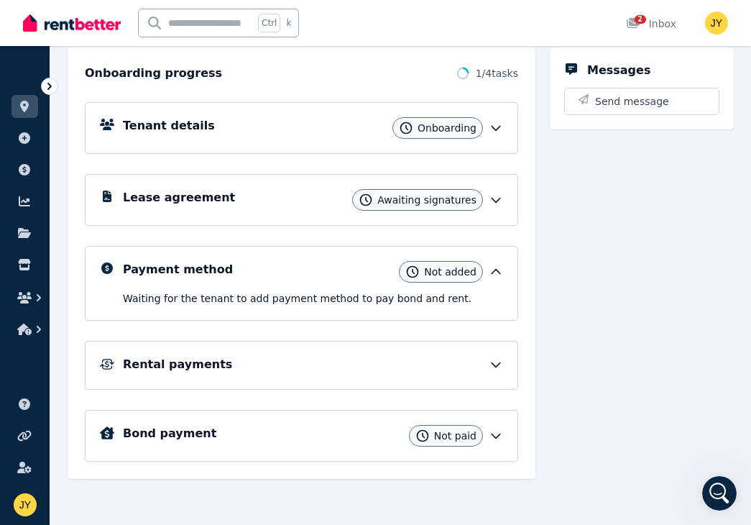
click at [496, 358] on icon at bounding box center [496, 364] width 14 height 14
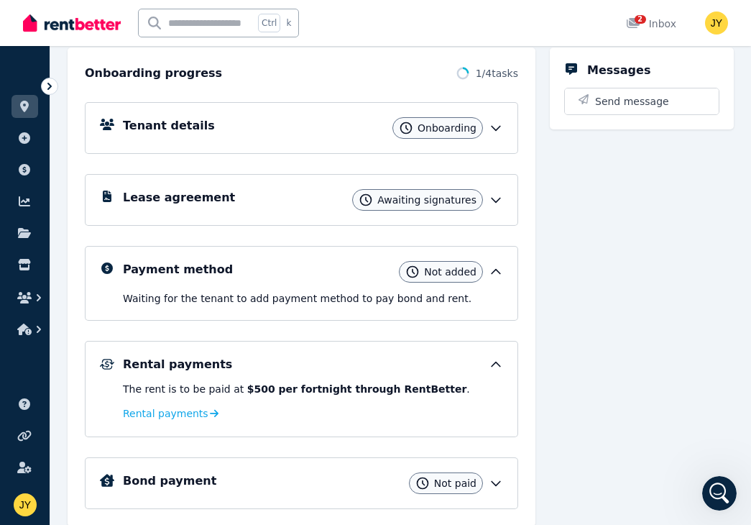
scroll to position [208, 0]
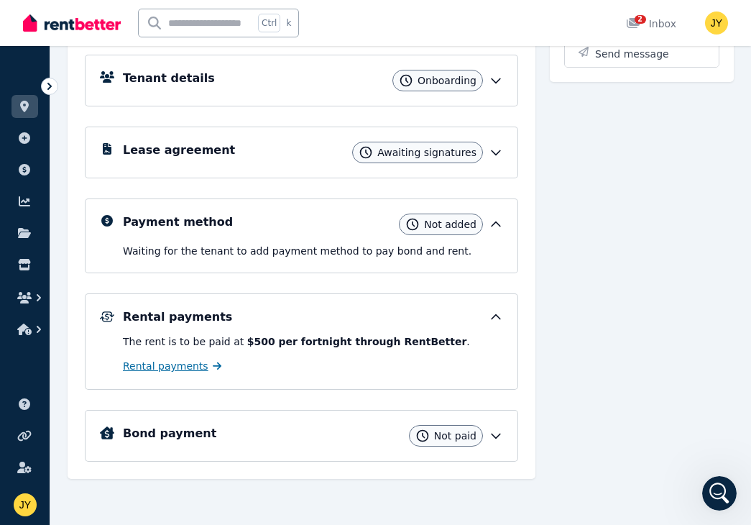
click at [196, 362] on span "Rental payments" at bounding box center [166, 366] width 86 height 14
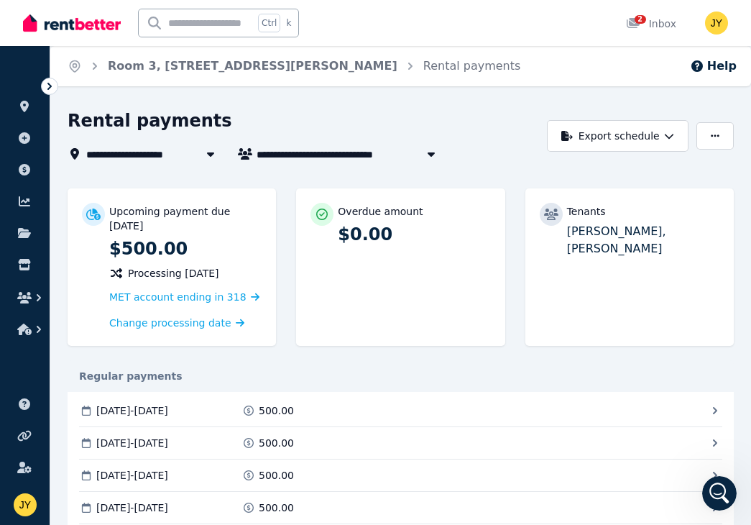
click at [167, 113] on h1 "Rental payments" at bounding box center [150, 120] width 165 height 23
click at [50, 85] on icon at bounding box center [49, 86] width 4 height 7
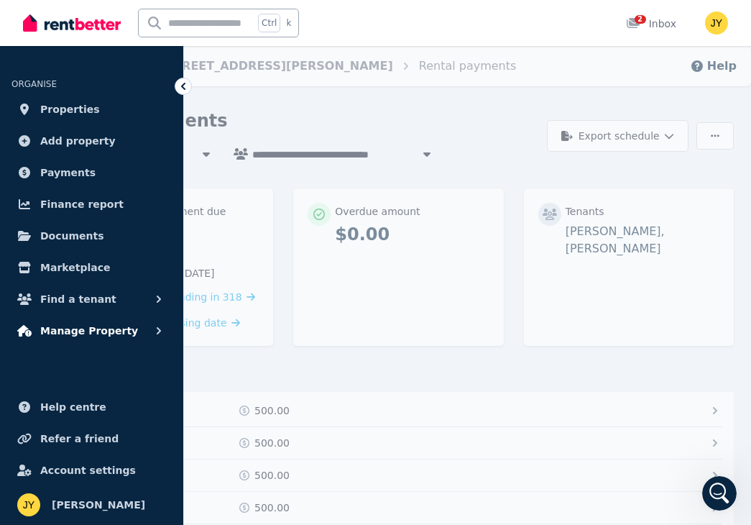
click at [132, 330] on button "Manage Property" at bounding box center [91, 330] width 160 height 29
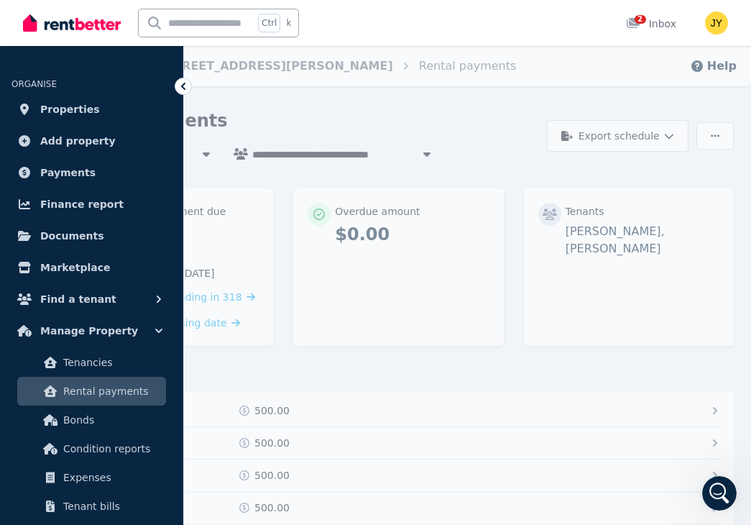
click at [139, 388] on span "Rental payments" at bounding box center [111, 390] width 97 height 17
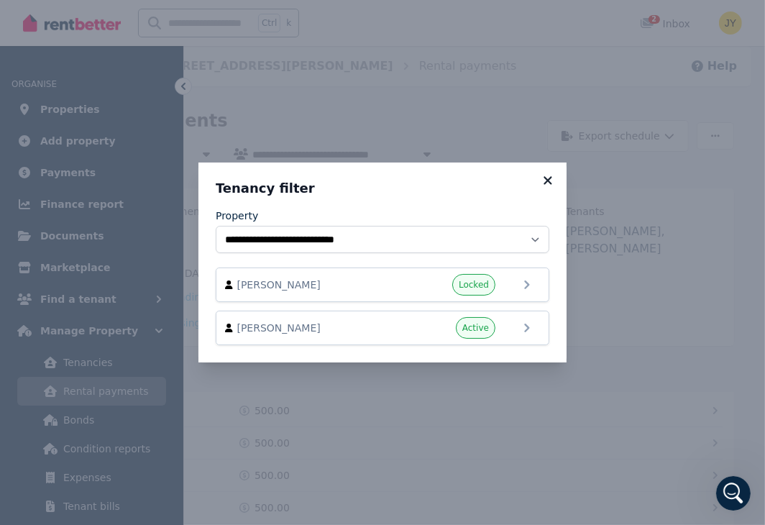
click at [544, 183] on icon at bounding box center [547, 180] width 14 height 13
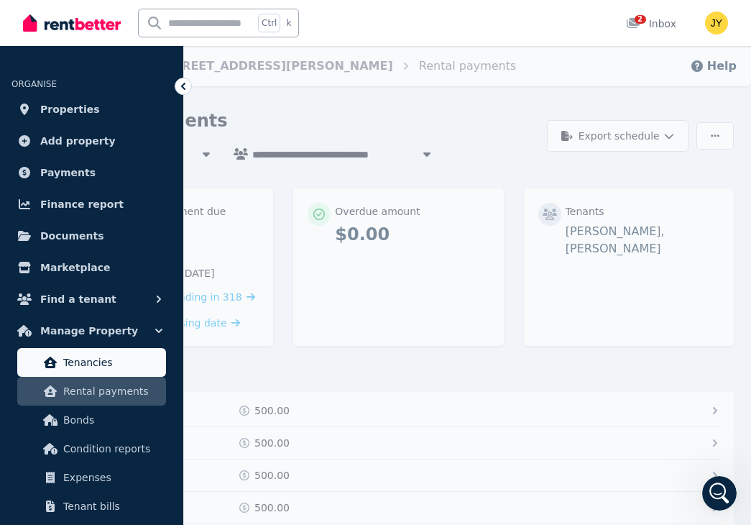
click at [81, 351] on link "Tenancies" at bounding box center [91, 362] width 149 height 29
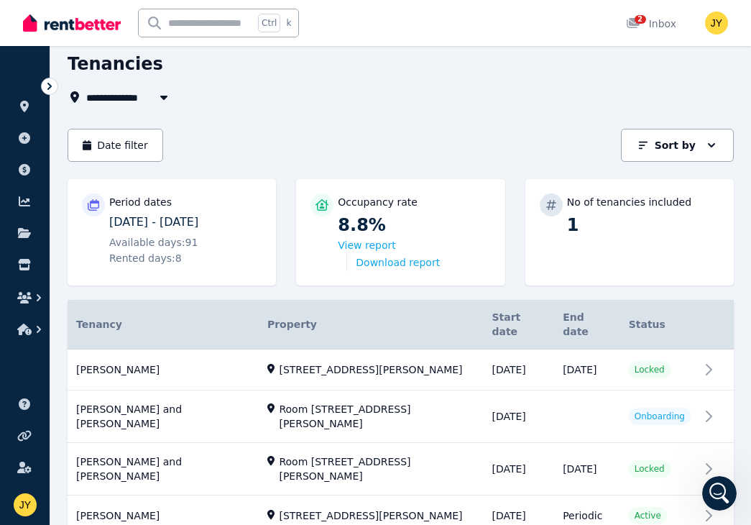
scroll to position [80, 0]
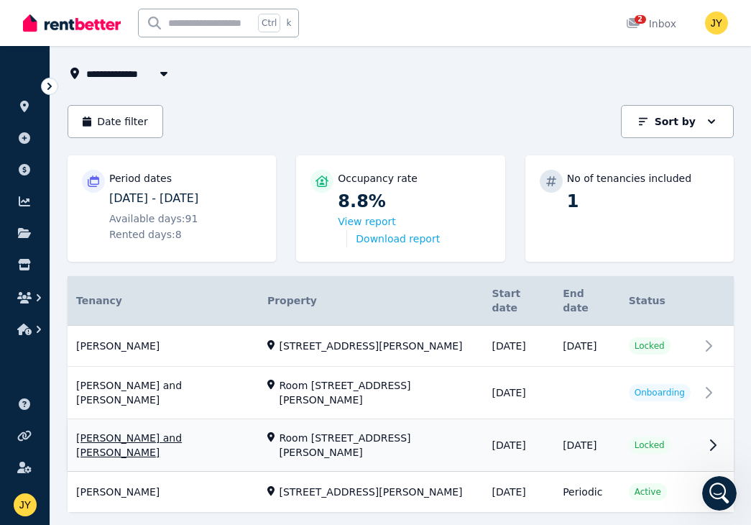
click at [205, 420] on link "View property details" at bounding box center [401, 446] width 666 height 52
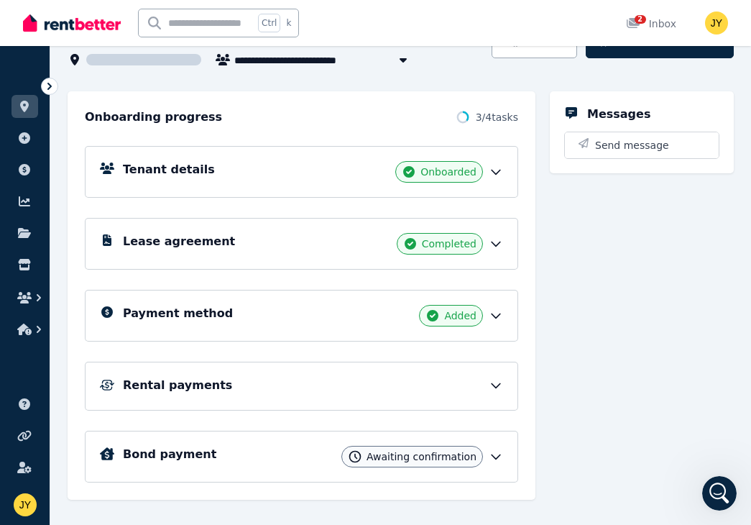
scroll to position [138, 0]
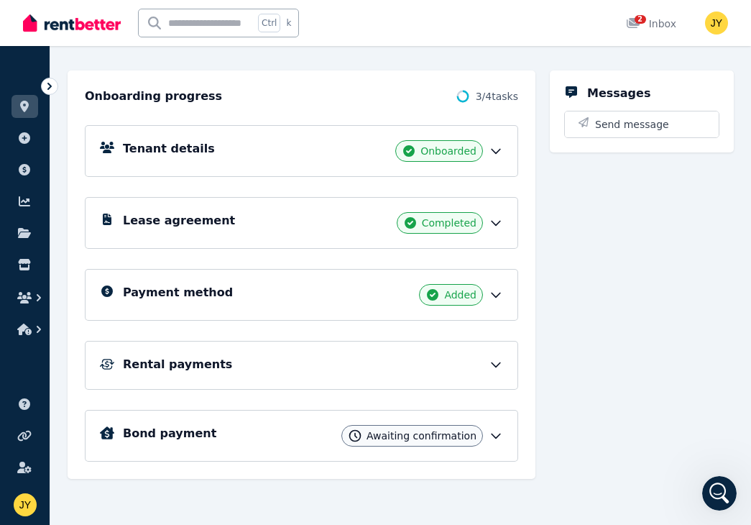
click at [494, 361] on icon at bounding box center [496, 364] width 14 height 14
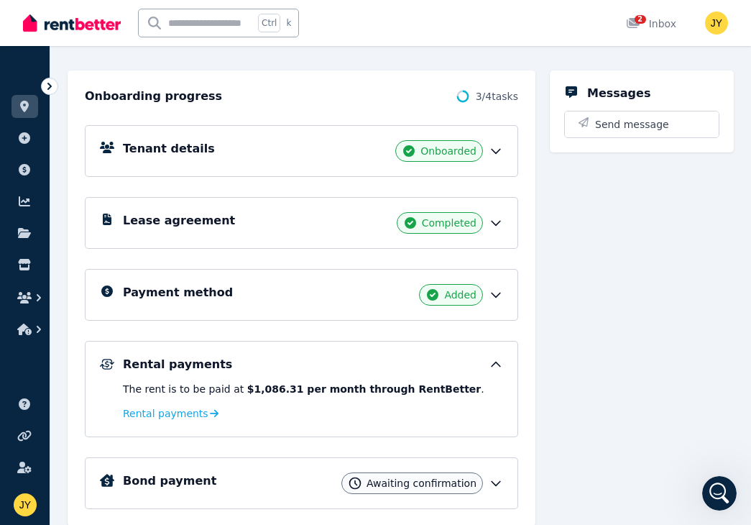
click at [493, 292] on icon at bounding box center [496, 294] width 14 height 14
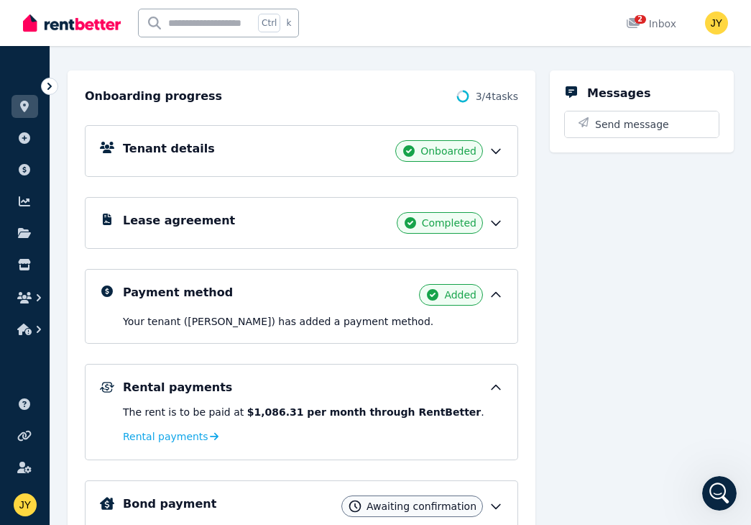
click at [492, 292] on icon at bounding box center [496, 294] width 14 height 14
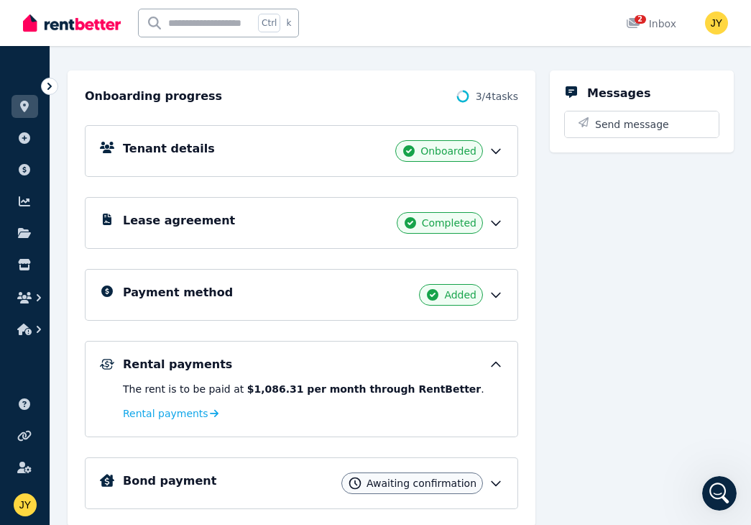
click at [496, 364] on icon at bounding box center [496, 364] width 14 height 14
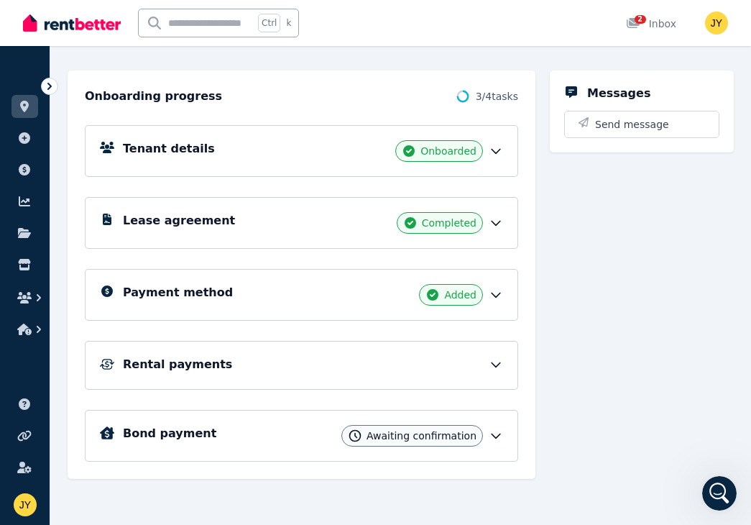
click at [496, 364] on icon at bounding box center [496, 365] width 9 height 4
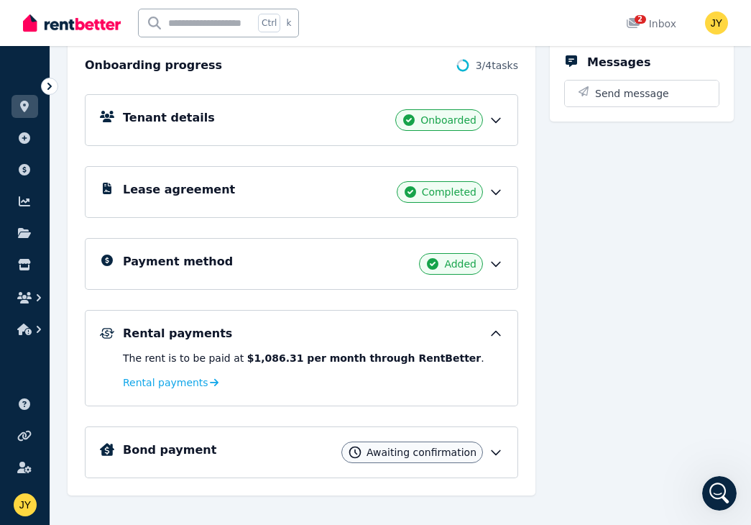
scroll to position [186, 0]
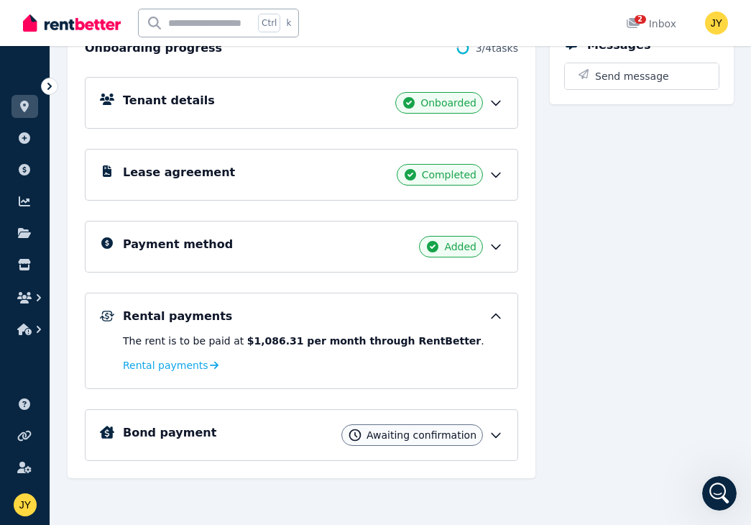
click at [499, 428] on icon at bounding box center [496, 435] width 14 height 14
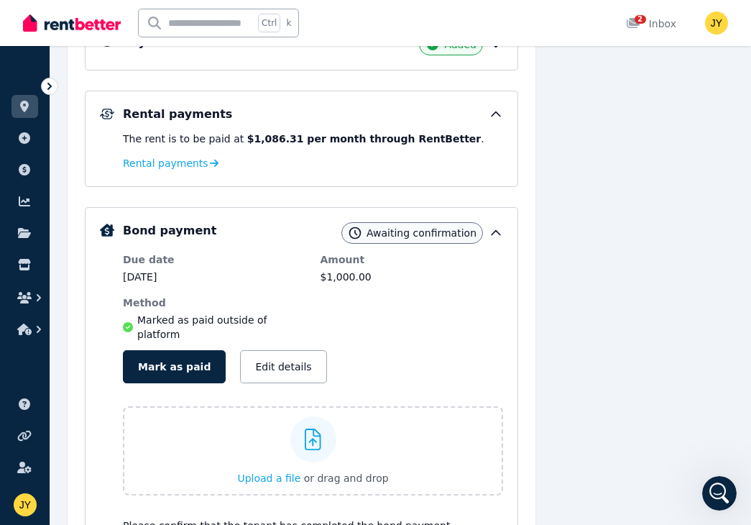
scroll to position [395, 0]
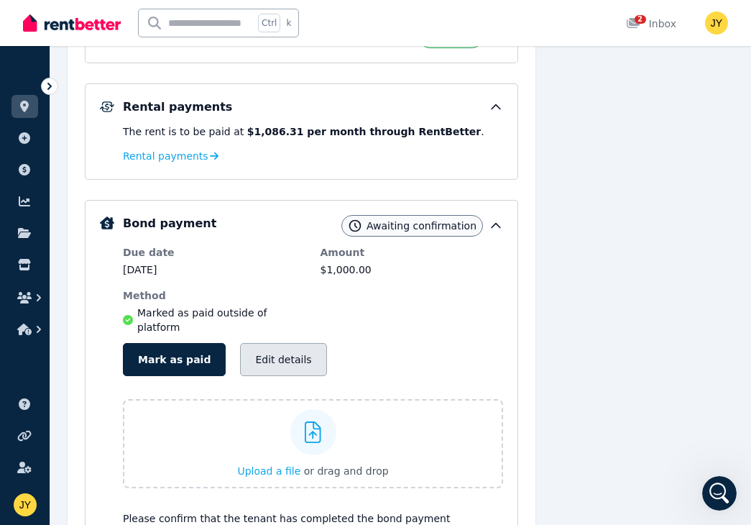
click at [275, 368] on button "Edit details" at bounding box center [283, 359] width 86 height 33
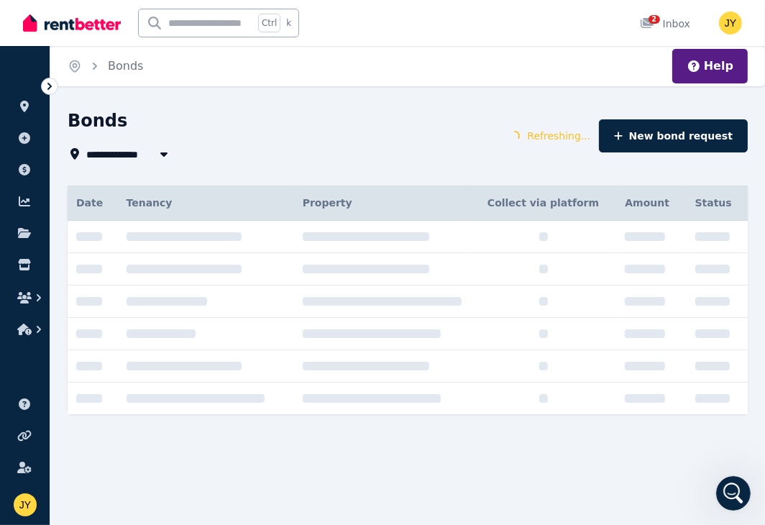
type input "**********"
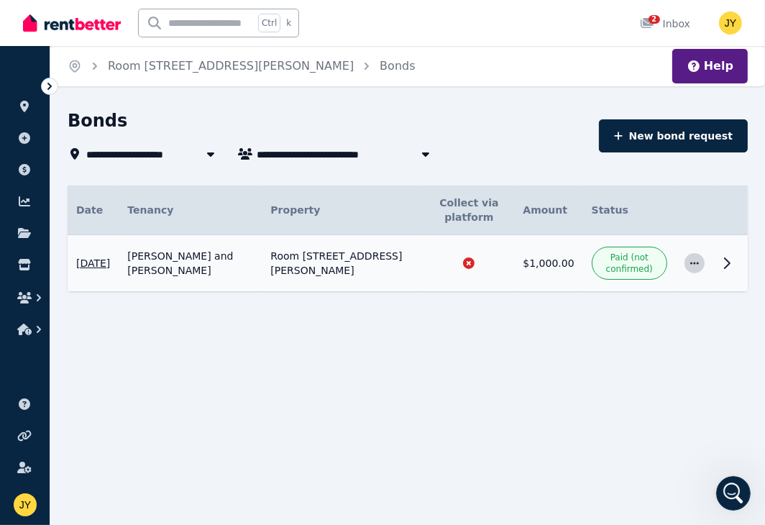
click at [701, 264] on span "button" at bounding box center [694, 263] width 20 height 20
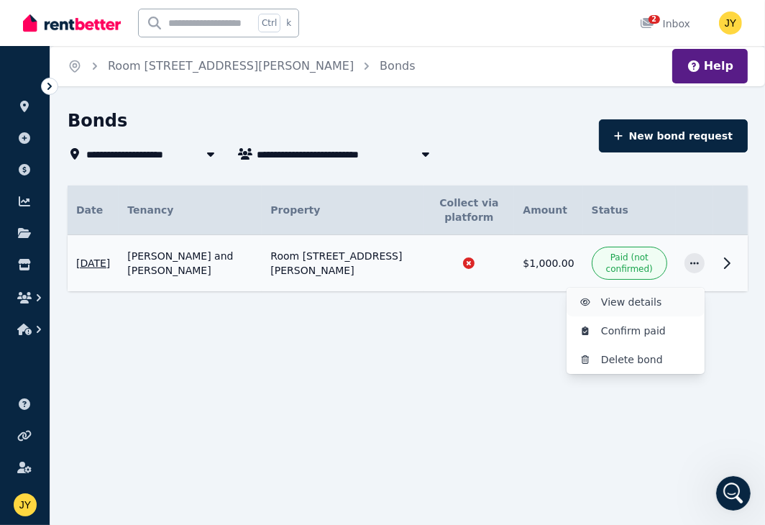
click at [668, 300] on span "View details" at bounding box center [647, 301] width 92 height 17
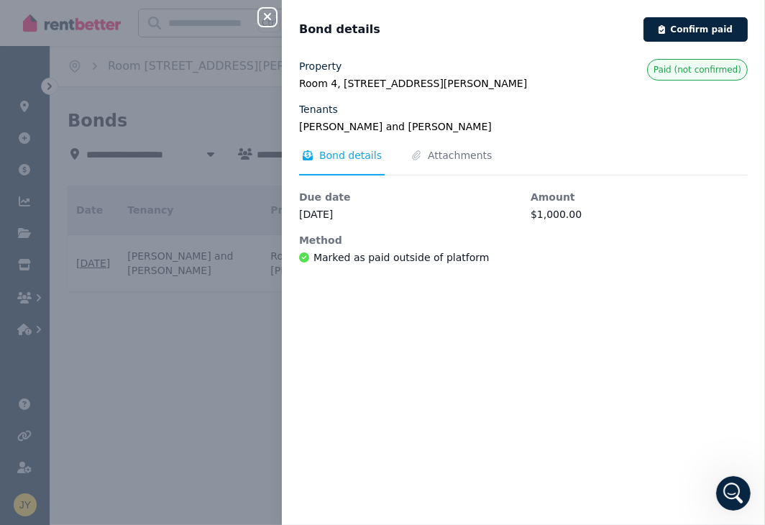
click at [693, 83] on legend "Room 4, 91 Simpson St, Frenchville QLD 4701" at bounding box center [523, 83] width 448 height 14
click at [704, 61] on span "Paid (not confirmed)" at bounding box center [697, 70] width 101 height 22
click at [445, 163] on span "Attachments" at bounding box center [450, 161] width 87 height 27
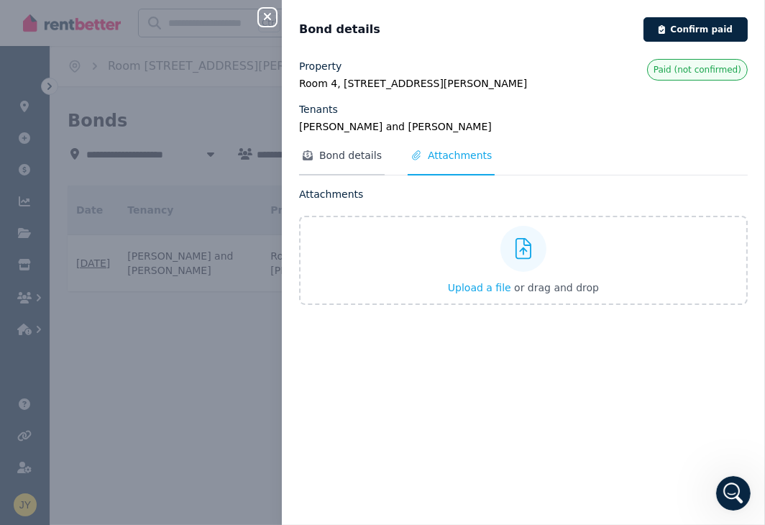
click at [336, 148] on span "Bond details" at bounding box center [350, 155] width 63 height 14
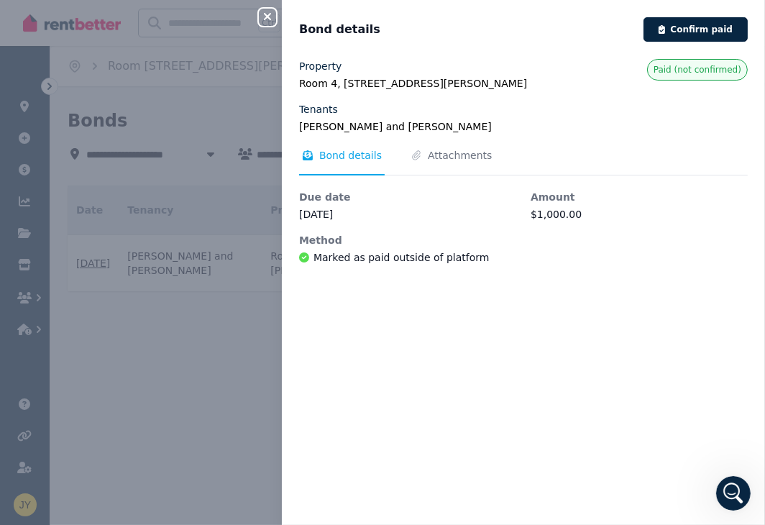
click at [306, 255] on icon at bounding box center [304, 257] width 10 height 10
click at [405, 248] on div "Method Marked as paid outside of platform" at bounding box center [407, 249] width 217 height 33
click at [256, 346] on div "Close panel Bond details Confirm paid Property Room 4, 91 Simpson St, Frenchvil…" at bounding box center [382, 262] width 765 height 525
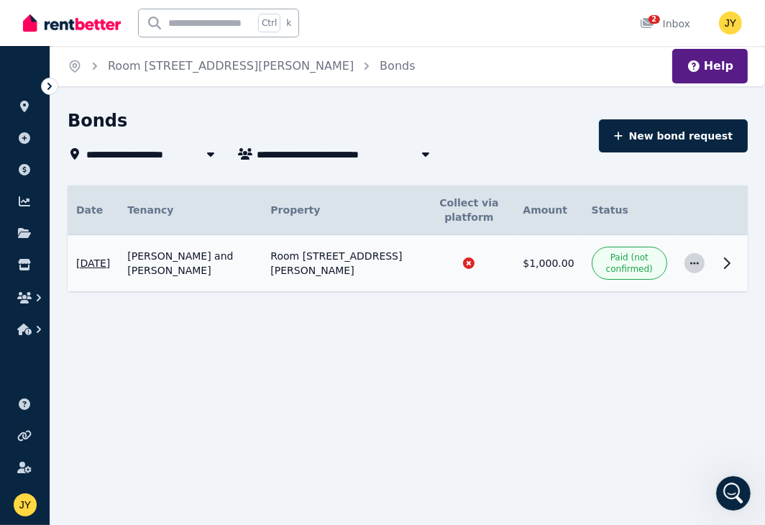
click at [691, 260] on icon "button" at bounding box center [693, 263] width 11 height 10
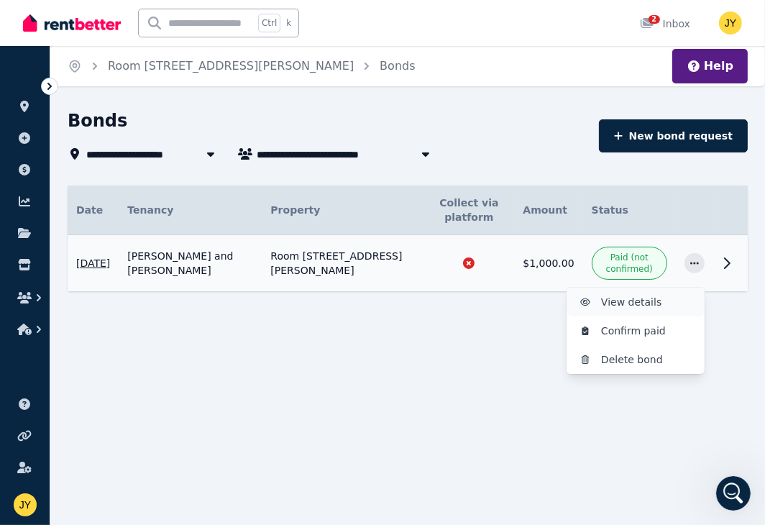
click at [660, 302] on span "View details" at bounding box center [647, 301] width 92 height 17
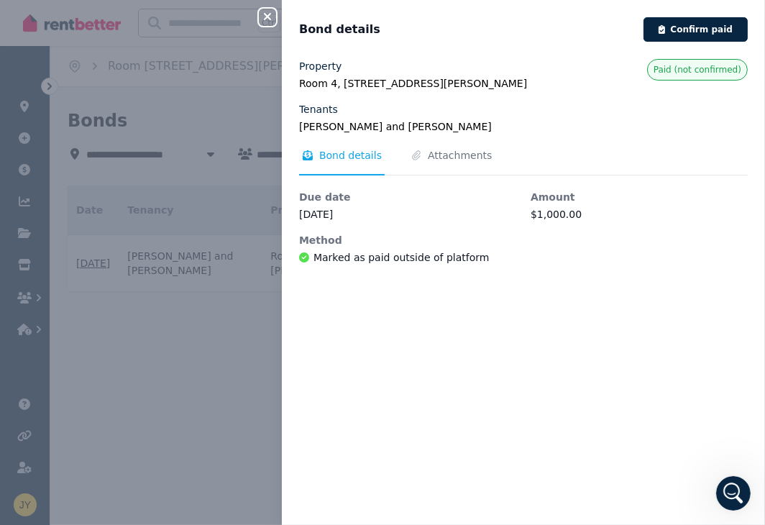
click at [436, 263] on span "Marked as paid outside of platform" at bounding box center [400, 257] width 175 height 14
click at [461, 159] on span "Attachments" at bounding box center [460, 155] width 64 height 14
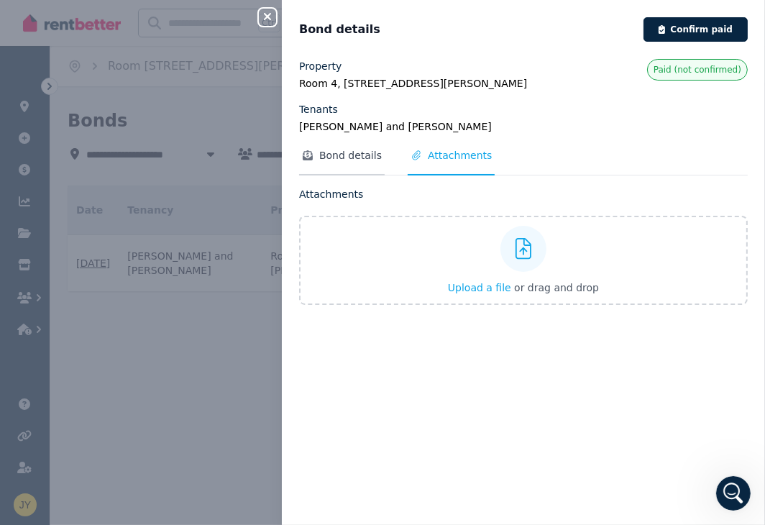
click at [359, 159] on span "Bond details" at bounding box center [350, 155] width 63 height 14
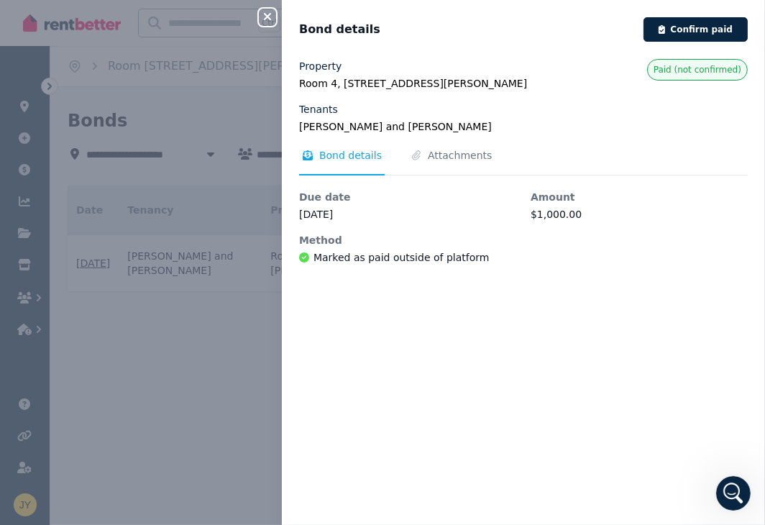
click at [388, 246] on div "Method Marked as paid outside of platform" at bounding box center [407, 249] width 217 height 33
click at [389, 253] on span "Marked as paid outside of platform" at bounding box center [400, 257] width 175 height 14
click at [253, 321] on div "Close panel Bond details Confirm paid Property Room 4, 91 Simpson St, Frenchvil…" at bounding box center [382, 262] width 765 height 525
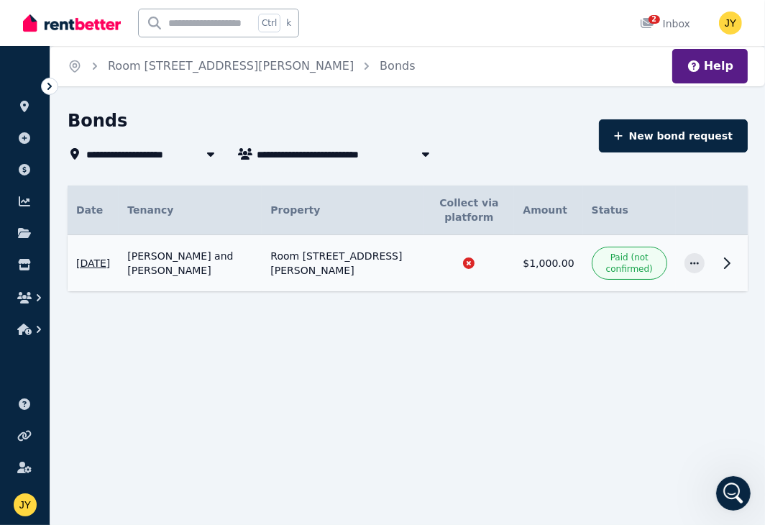
click at [727, 260] on icon at bounding box center [726, 263] width 5 height 10
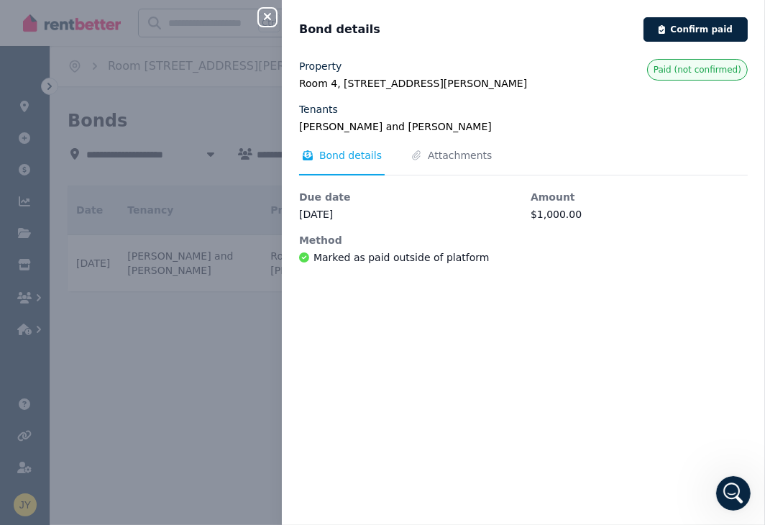
click at [392, 256] on span "Marked as paid outside of platform" at bounding box center [400, 257] width 175 height 14
click at [336, 165] on span "Bond details" at bounding box center [342, 161] width 86 height 27
click at [333, 154] on span "Bond details" at bounding box center [350, 155] width 63 height 14
click at [304, 150] on icon "Tabs" at bounding box center [307, 155] width 14 height 10
click at [263, 305] on div "Close panel Bond details Confirm paid Property Room 4, 91 Simpson St, Frenchvil…" at bounding box center [382, 262] width 765 height 525
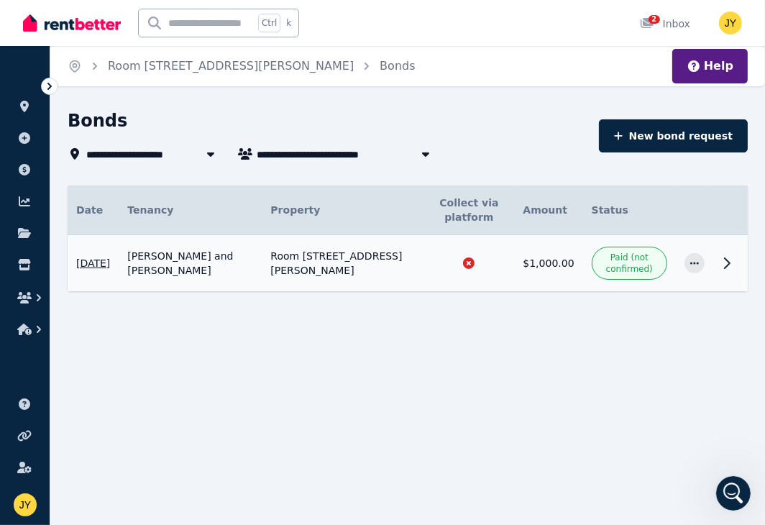
click at [463, 264] on icon at bounding box center [468, 262] width 11 height 11
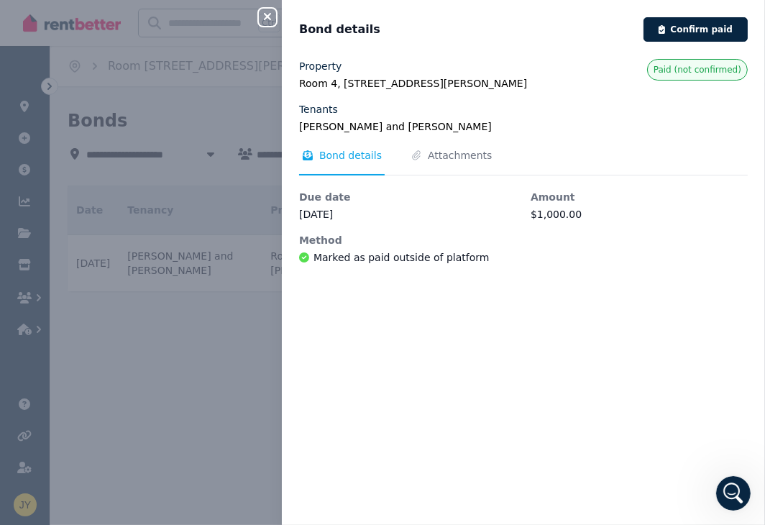
click at [423, 256] on span "Marked as paid outside of platform" at bounding box center [400, 257] width 175 height 14
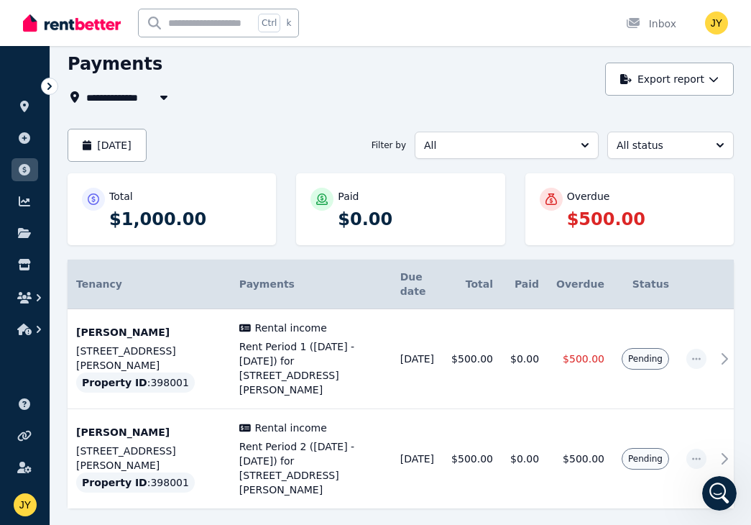
click at [46, 80] on icon at bounding box center [49, 86] width 14 height 14
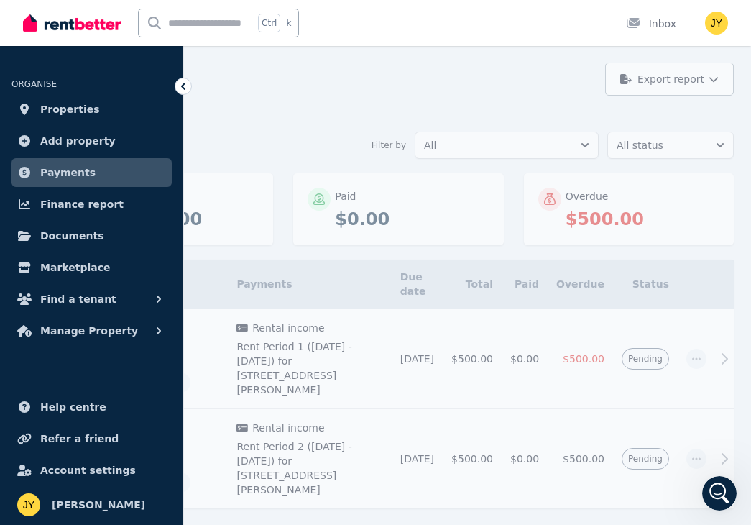
drag, startPoint x: 46, startPoint y: 80, endPoint x: 309, endPoint y: 80, distance: 263.0
click at [309, 80] on div "**********" at bounding box center [330, 78] width 534 height 53
click at [331, 77] on div "Payments" at bounding box center [330, 65] width 534 height 27
click at [131, 99] on link "Properties" at bounding box center [91, 109] width 160 height 29
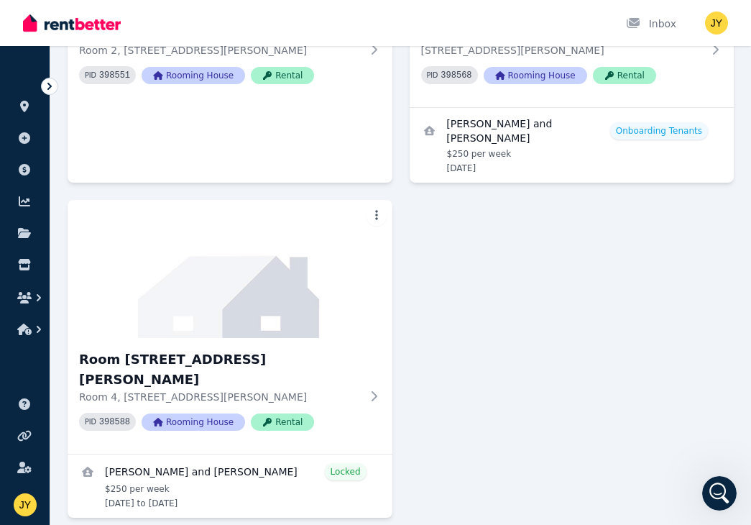
scroll to position [718, 0]
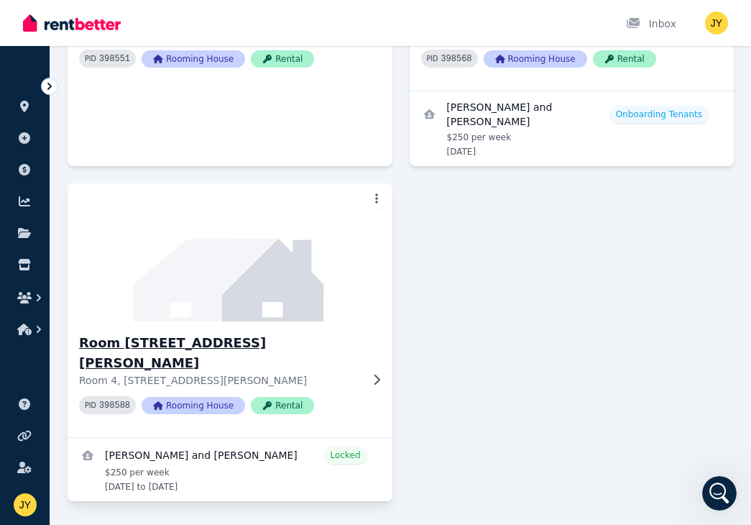
click at [280, 257] on img at bounding box center [230, 252] width 341 height 145
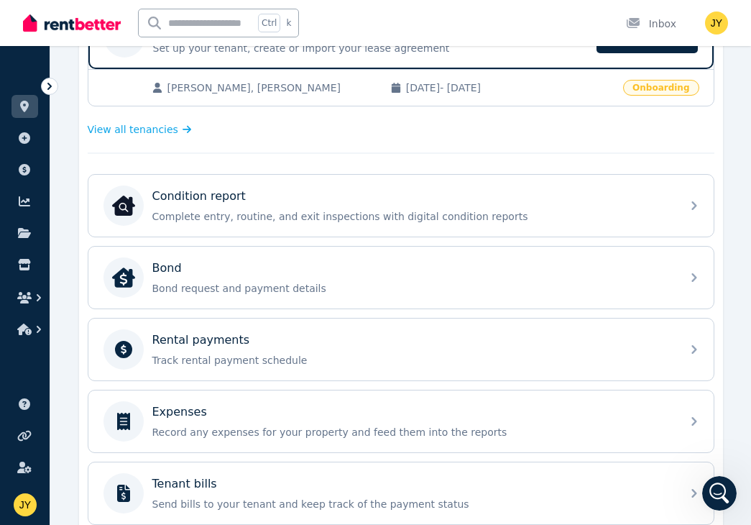
scroll to position [419, 0]
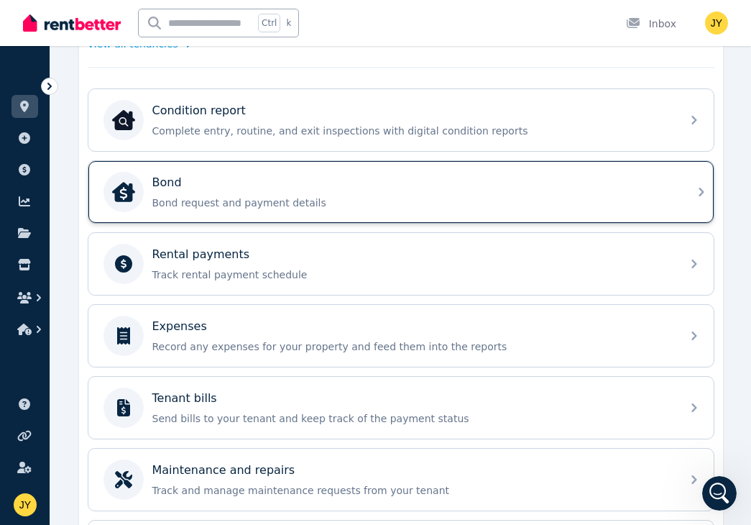
click at [622, 172] on div "Bond Bond request and payment details" at bounding box center [387, 192] width 569 height 40
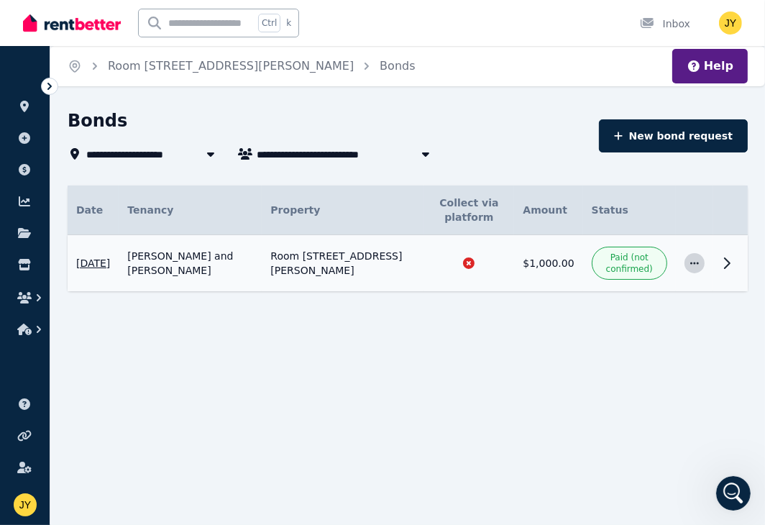
click at [697, 261] on icon "button" at bounding box center [693, 263] width 11 height 10
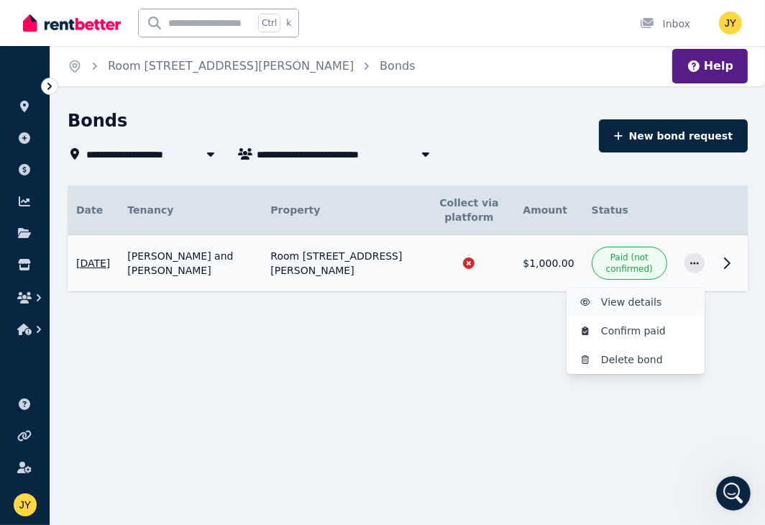
click at [675, 304] on span "View details" at bounding box center [647, 301] width 92 height 17
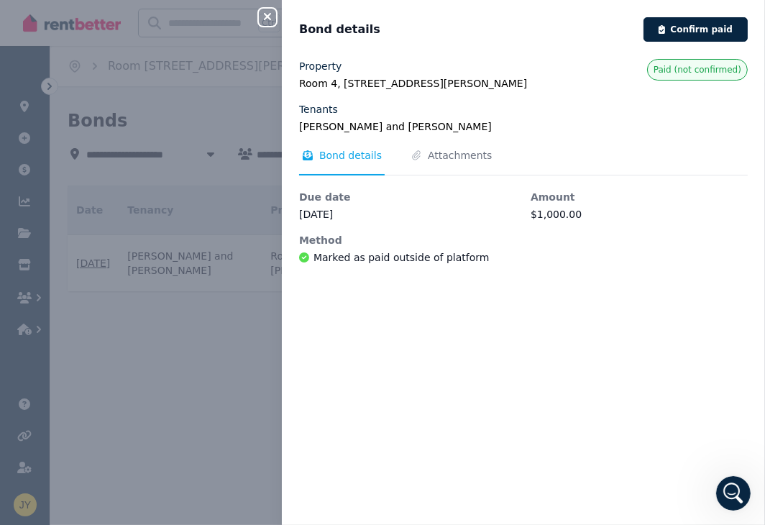
click at [352, 260] on span "Marked as paid outside of platform" at bounding box center [400, 257] width 175 height 14
drag, startPoint x: 484, startPoint y: 260, endPoint x: 331, endPoint y: 236, distance: 155.6
click at [327, 235] on div "Method Marked as paid outside of platform" at bounding box center [407, 249] width 217 height 33
click at [402, 308] on div "Property [STREET_ADDRESS][PERSON_NAME] Tenants [PERSON_NAME] and [PERSON_NAME] …" at bounding box center [523, 283] width 483 height 448
drag, startPoint x: 495, startPoint y: 268, endPoint x: 298, endPoint y: 238, distance: 199.2
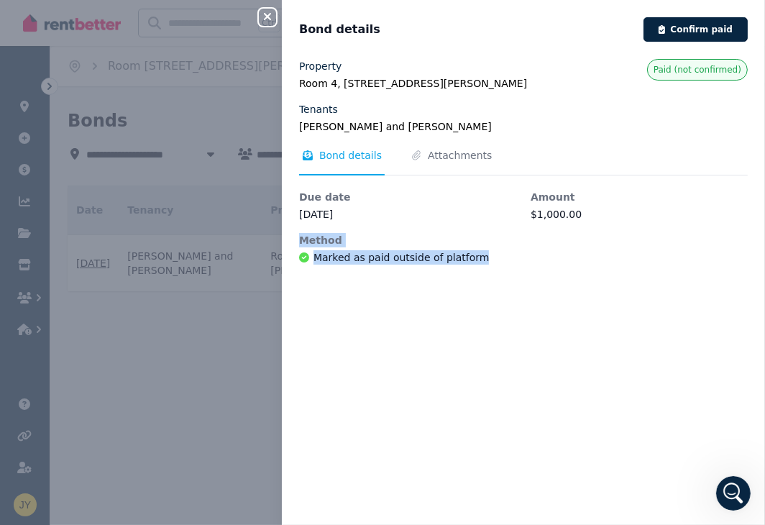
click at [298, 238] on div "Property [STREET_ADDRESS][PERSON_NAME] Tenants [PERSON_NAME] and [PERSON_NAME] …" at bounding box center [523, 283] width 483 height 448
copy div "Method Marked as paid outside of platform"
click at [719, 480] on div at bounding box center [733, 493] width 34 height 34
drag, startPoint x: 719, startPoint y: 480, endPoint x: 730, endPoint y: 489, distance: 13.8
click at [727, 489] on icon "Open Intercom Messenger" at bounding box center [733, 493] width 24 height 24
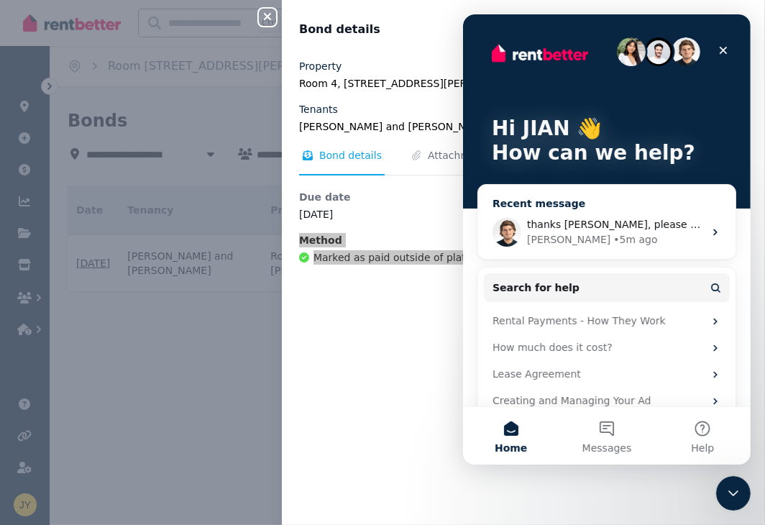
click at [608, 242] on div "[PERSON_NAME] • 5m ago" at bounding box center [614, 239] width 177 height 15
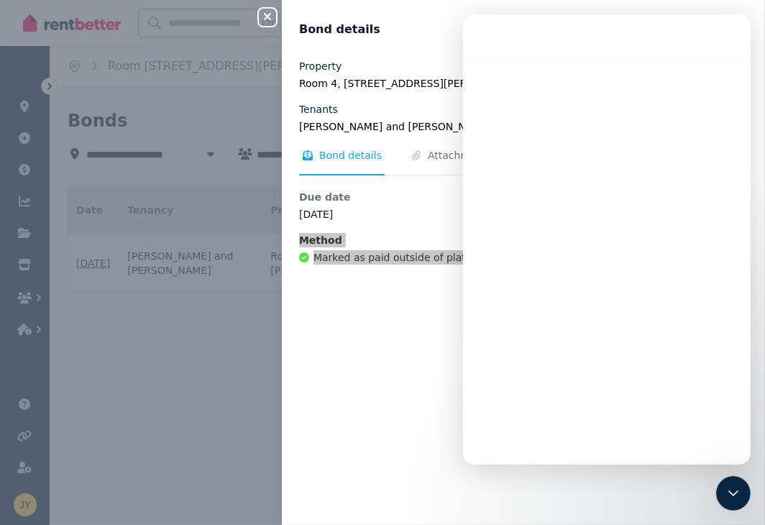
click at [701, 185] on div "Intercom messenger" at bounding box center [605, 266] width 287 height 412
click at [733, 489] on icon "Close Intercom Messenger" at bounding box center [732, 492] width 17 height 17
click at [732, 490] on icon "Open Intercom Messenger" at bounding box center [733, 493] width 24 height 24
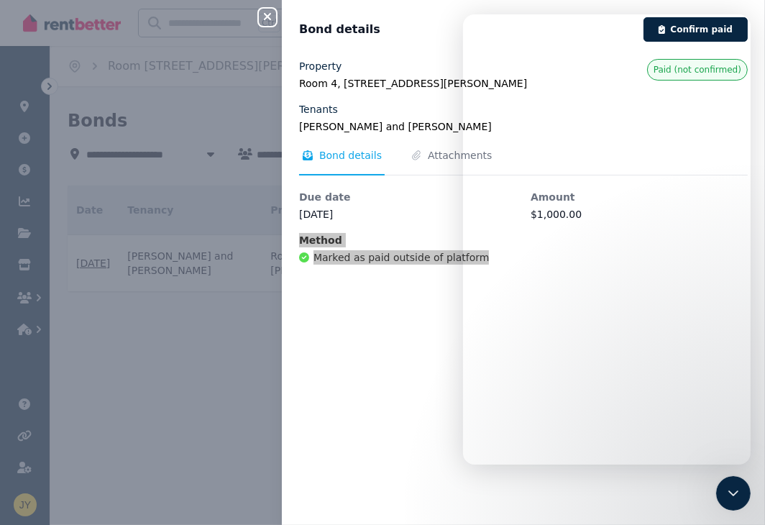
click at [732, 486] on icon "Close Intercom Messenger" at bounding box center [732, 492] width 17 height 17
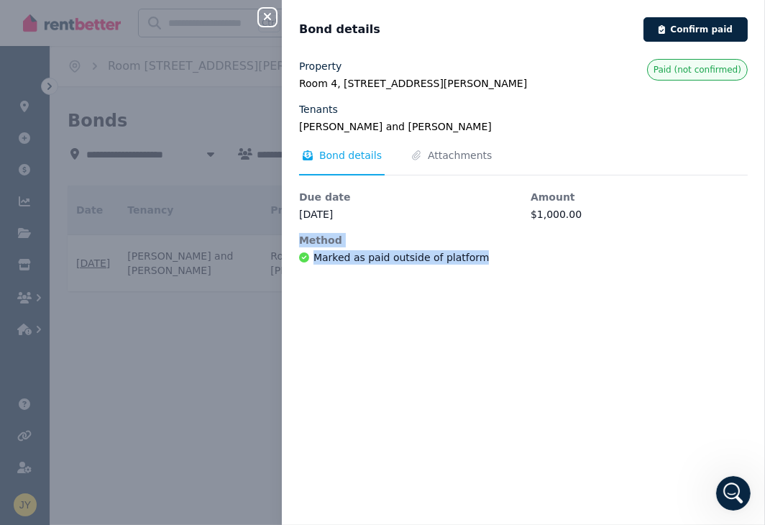
click at [438, 282] on div "Property [STREET_ADDRESS][PERSON_NAME] Tenants [PERSON_NAME] and [PERSON_NAME] …" at bounding box center [523, 283] width 483 height 448
click at [742, 471] on div "Property [STREET_ADDRESS][PERSON_NAME] Tenants [PERSON_NAME] and [PERSON_NAME] …" at bounding box center [523, 283] width 483 height 448
click at [740, 488] on icon "Open Intercom Messenger" at bounding box center [733, 493] width 24 height 24
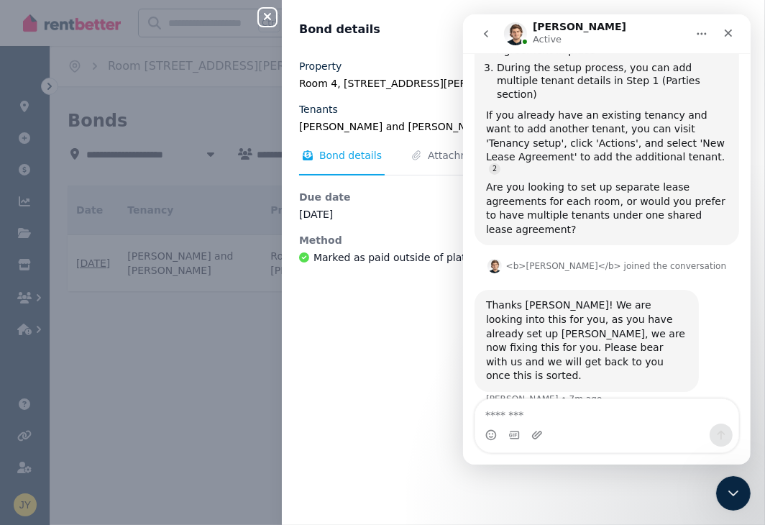
scroll to position [1246, 0]
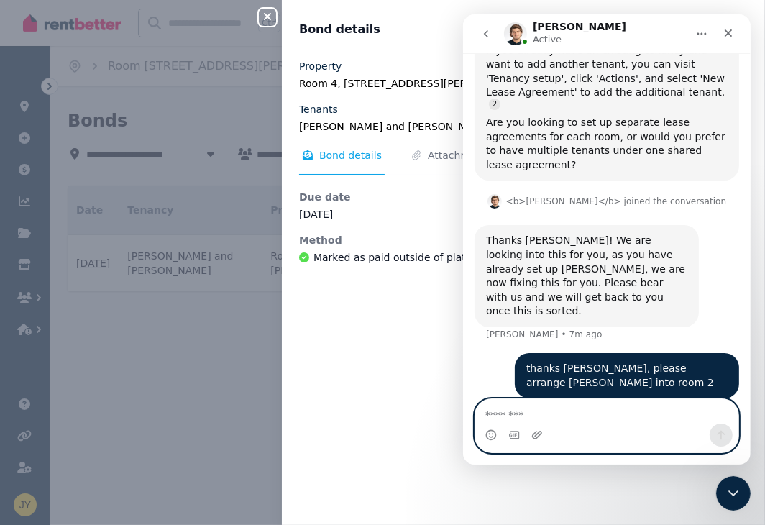
click at [559, 411] on textarea "Message…" at bounding box center [605, 411] width 263 height 24
paste textarea "**********"
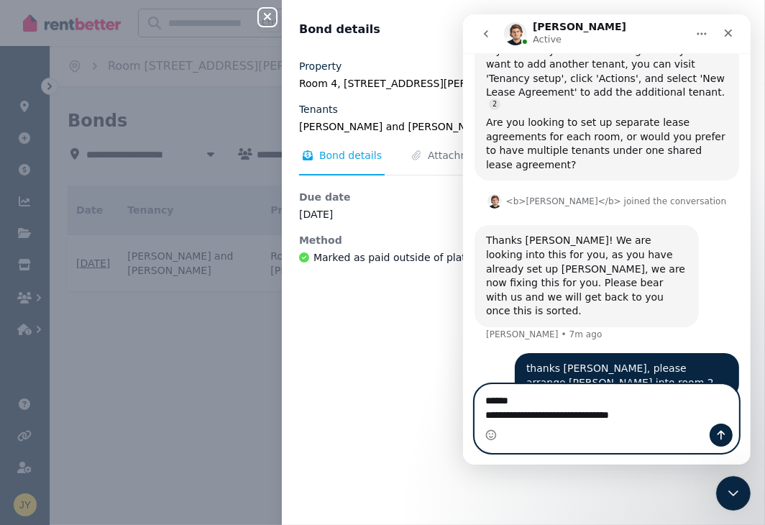
scroll to position [1260, 0]
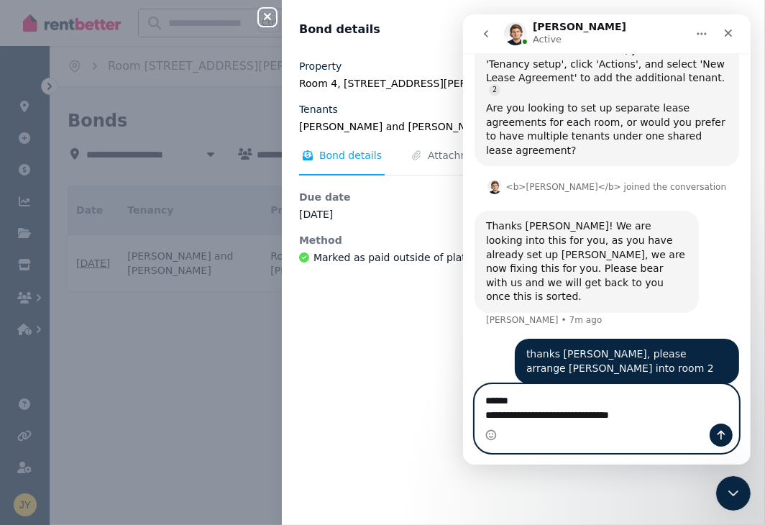
type textarea "**********"
drag, startPoint x: 724, startPoint y: 436, endPoint x: 629, endPoint y: 421, distance: 96.8
click at [725, 436] on icon "Send a message…" at bounding box center [719, 434] width 11 height 11
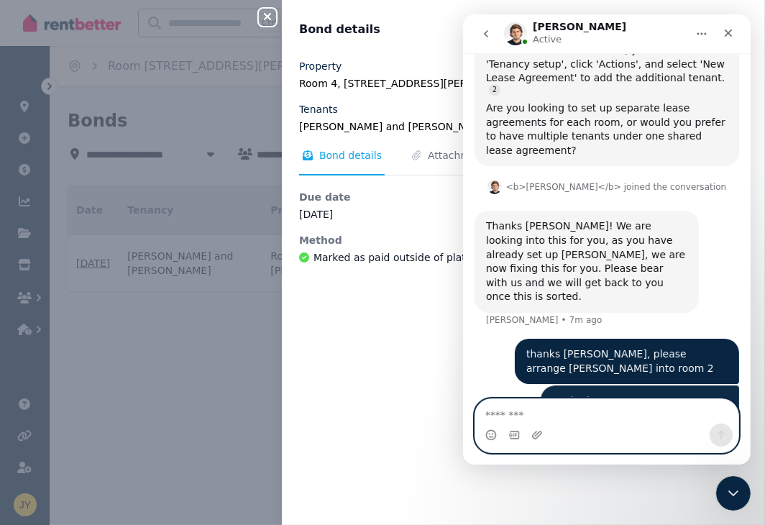
click at [596, 418] on textarea "Message…" at bounding box center [605, 418] width 263 height 39
type textarea "*"
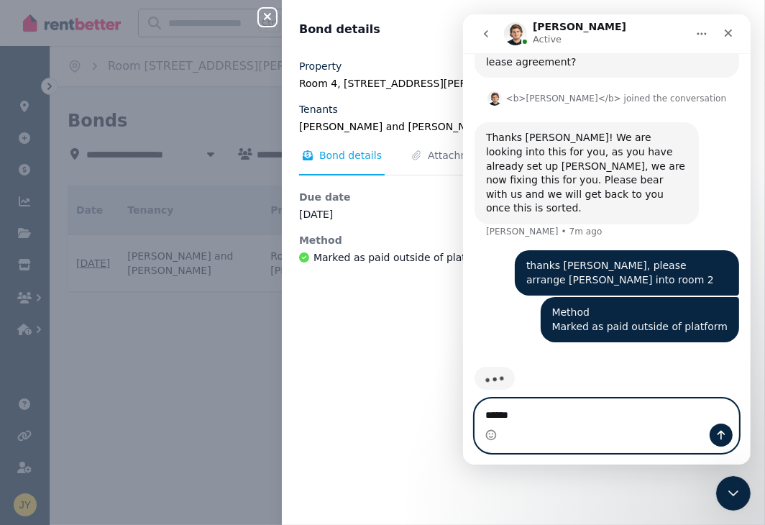
scroll to position [1293, 0]
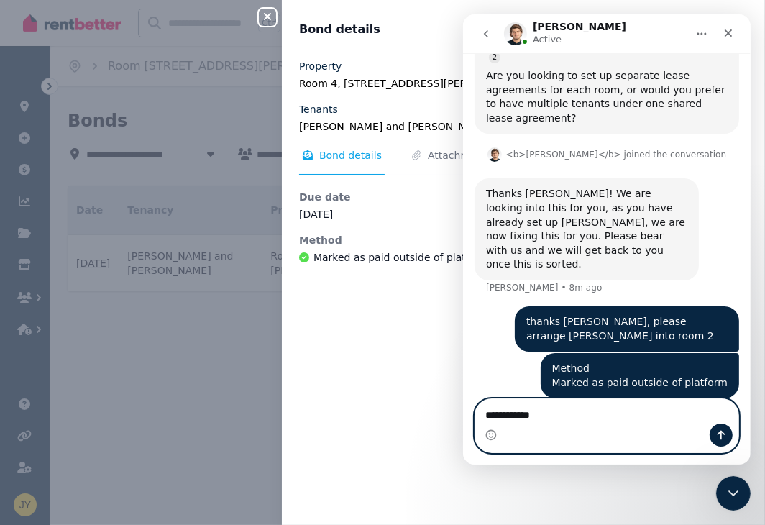
type textarea "**********"
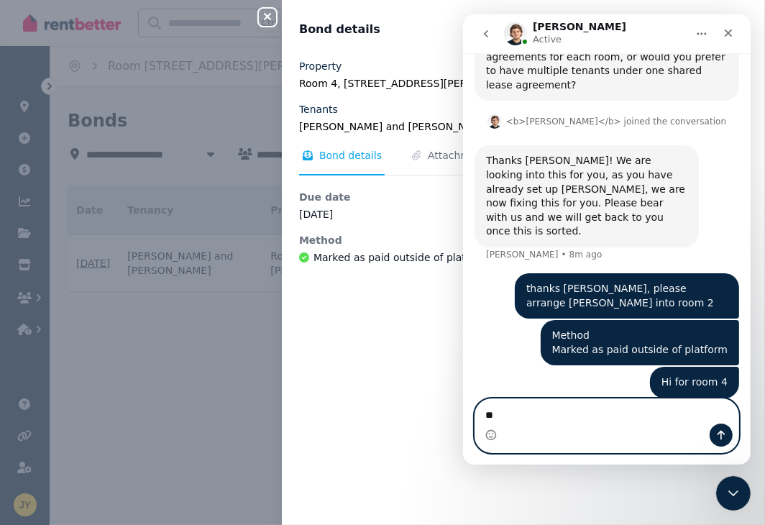
type textarea "*"
type textarea "**********"
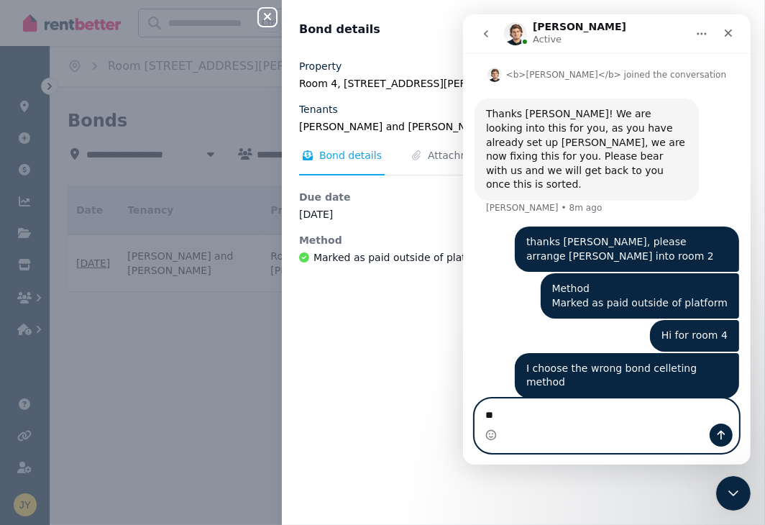
type textarea "*"
type textarea "**********"
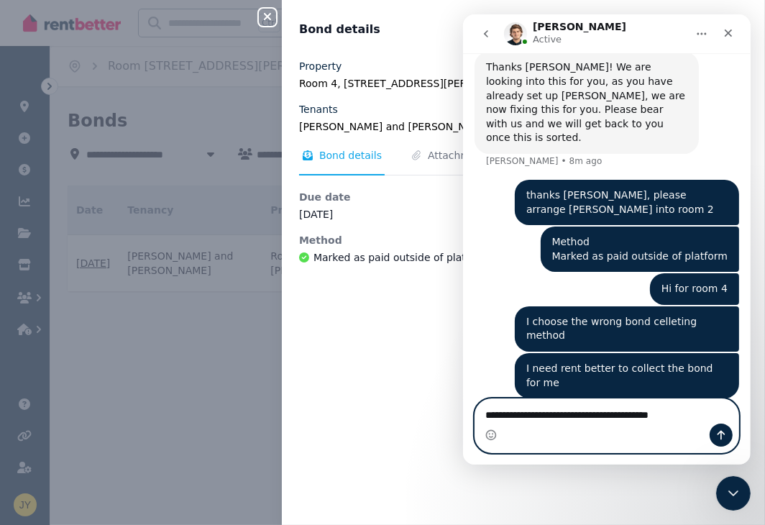
type textarea "**********"
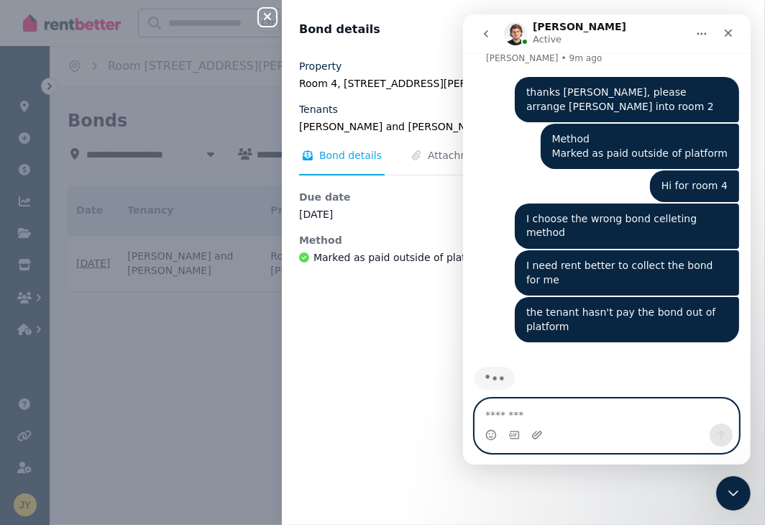
scroll to position [1467, 0]
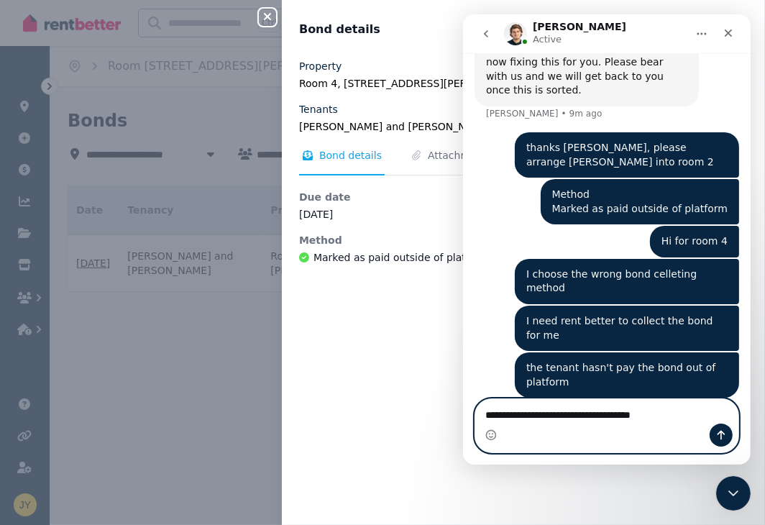
type textarea "**********"
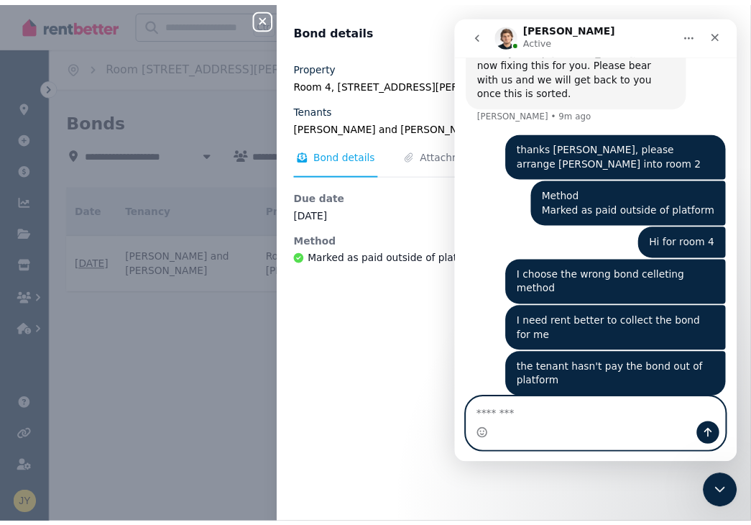
scroll to position [1513, 0]
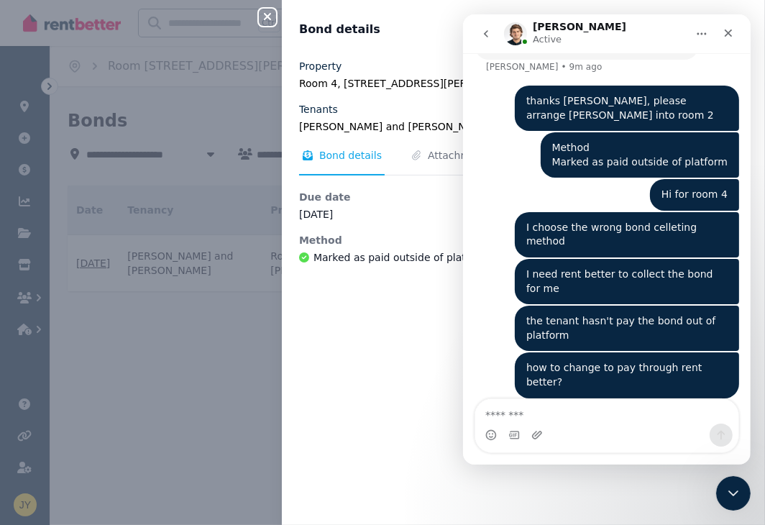
click at [406, 264] on div "Property [STREET_ADDRESS][PERSON_NAME] Tenants [PERSON_NAME] and [PERSON_NAME] …" at bounding box center [523, 283] width 483 height 448
drag, startPoint x: 404, startPoint y: 291, endPoint x: 410, endPoint y: 278, distance: 14.2
click at [404, 289] on div "Property [STREET_ADDRESS][PERSON_NAME] Tenants [PERSON_NAME] and [PERSON_NAME] …" at bounding box center [523, 283] width 483 height 448
click at [411, 211] on dd "[DATE]" at bounding box center [407, 214] width 217 height 14
click at [388, 332] on div "Property [STREET_ADDRESS][PERSON_NAME] Tenants [PERSON_NAME] and [PERSON_NAME] …" at bounding box center [523, 283] width 483 height 448
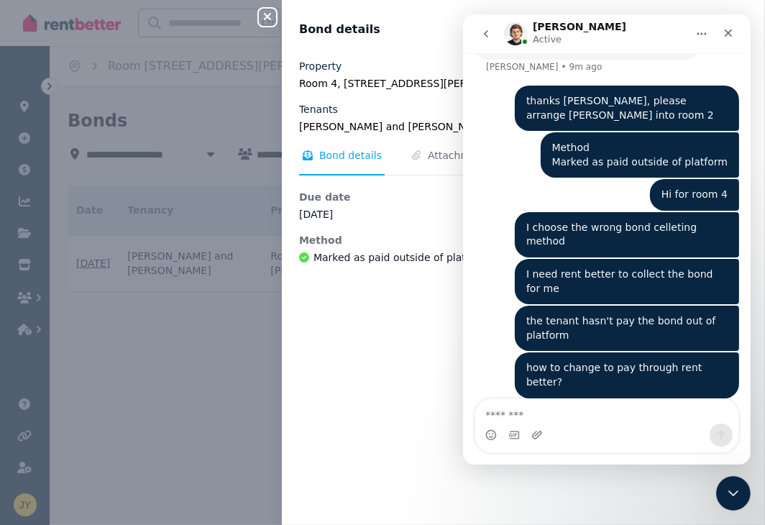
click at [704, 35] on icon "Home" at bounding box center [700, 33] width 11 height 11
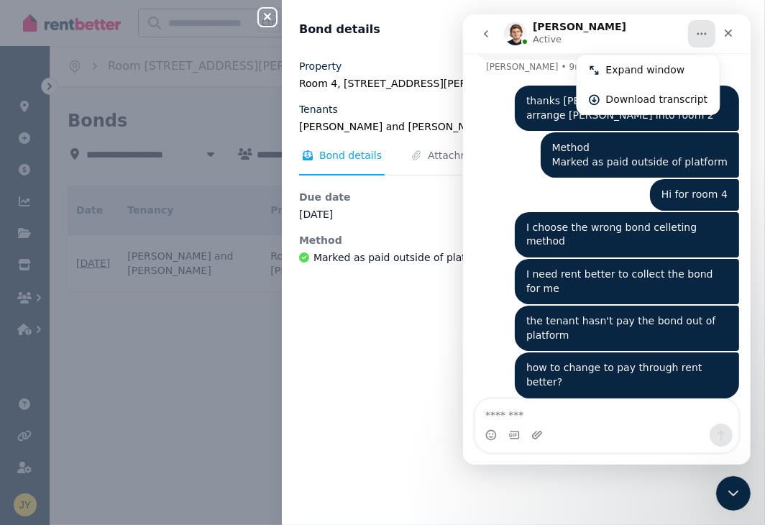
drag, startPoint x: 384, startPoint y: 340, endPoint x: 357, endPoint y: 331, distance: 28.6
click at [356, 332] on div "Property [STREET_ADDRESS][PERSON_NAME] Tenants [PERSON_NAME] and [PERSON_NAME] …" at bounding box center [523, 283] width 483 height 448
click at [384, 328] on div "Property [STREET_ADDRESS][PERSON_NAME] Tenants [PERSON_NAME] and [PERSON_NAME] …" at bounding box center [523, 283] width 483 height 448
drag, startPoint x: 204, startPoint y: 333, endPoint x: 213, endPoint y: 332, distance: 9.4
click at [205, 333] on div "Close panel Bond details Confirm paid Property [STREET_ADDRESS][PERSON_NAME] Te…" at bounding box center [382, 262] width 765 height 525
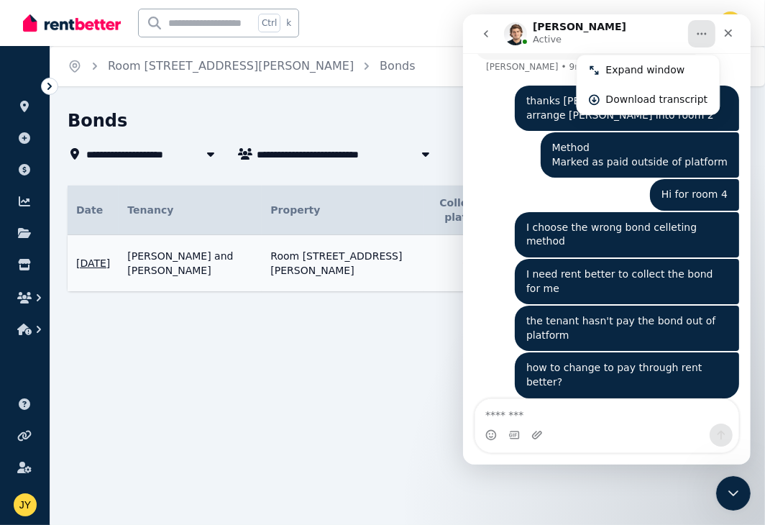
click at [260, 385] on div "**********" at bounding box center [382, 262] width 765 height 525
click at [50, 89] on icon at bounding box center [49, 86] width 14 height 14
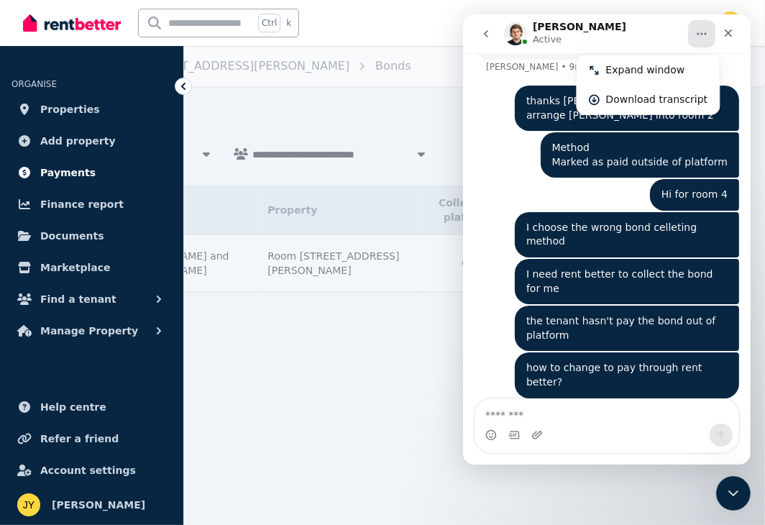
click at [83, 170] on span "Payments" at bounding box center [67, 172] width 55 height 17
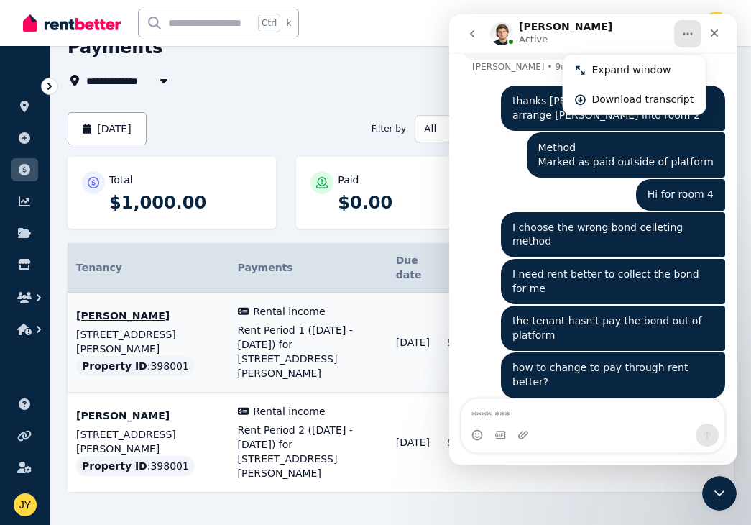
scroll to position [74, 0]
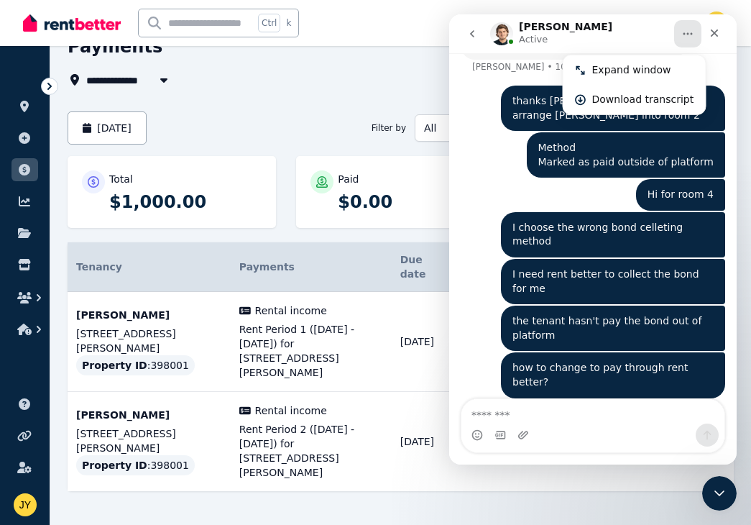
click at [55, 91] on icon at bounding box center [49, 86] width 14 height 14
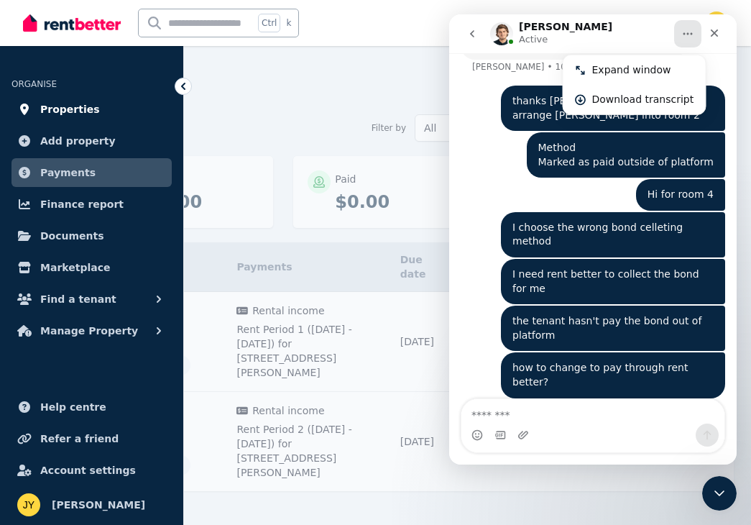
click at [62, 101] on span "Properties" at bounding box center [70, 109] width 60 height 17
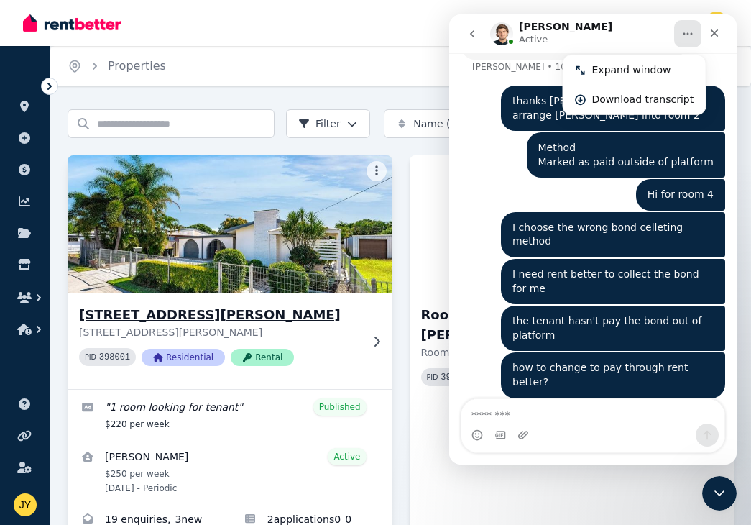
click at [261, 242] on img at bounding box center [230, 224] width 341 height 145
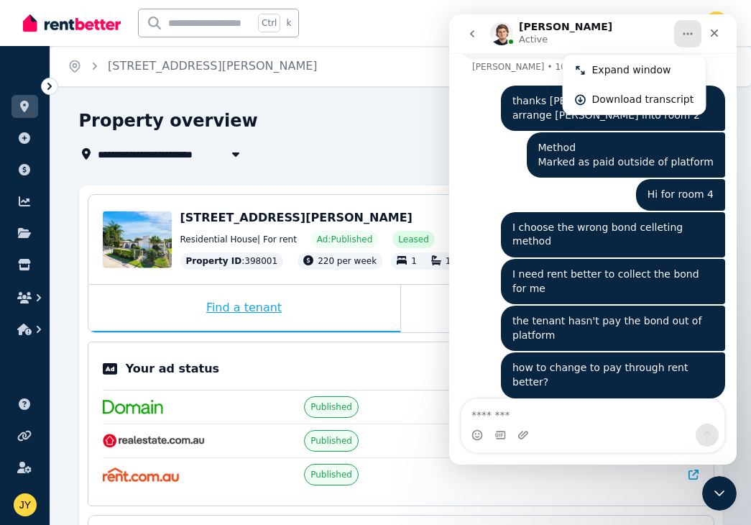
drag, startPoint x: 374, startPoint y: 461, endPoint x: 329, endPoint y: 320, distance: 148.6
click at [329, 320] on div "Find a tenant" at bounding box center [244, 308] width 312 height 47
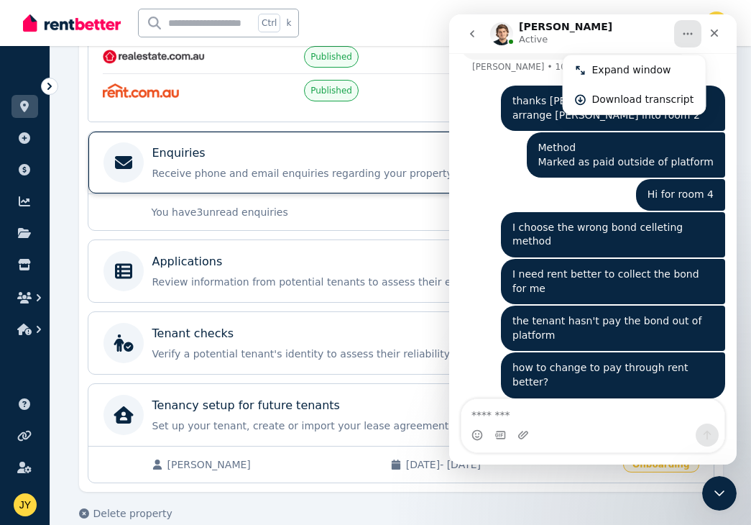
scroll to position [400, 0]
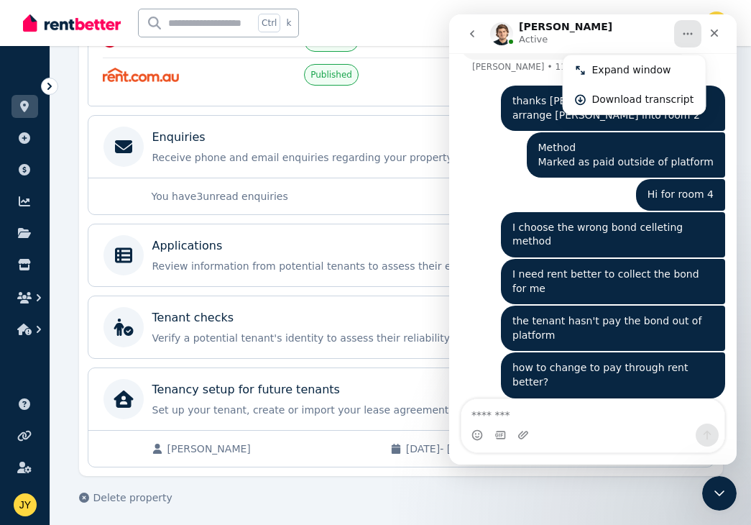
click at [234, 91] on div "Your ad status Edit Ad Published Published Published" at bounding box center [401, 24] width 627 height 165
click at [41, 86] on div at bounding box center [49, 86] width 17 height 17
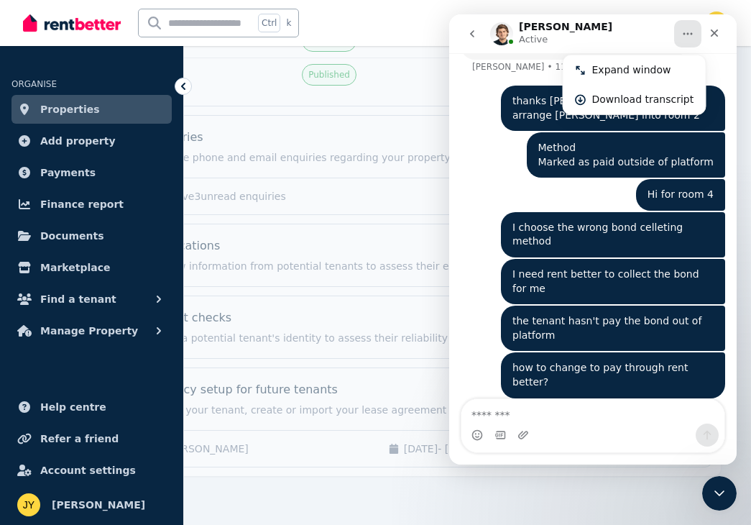
click at [86, 101] on span "Properties" at bounding box center [70, 109] width 60 height 17
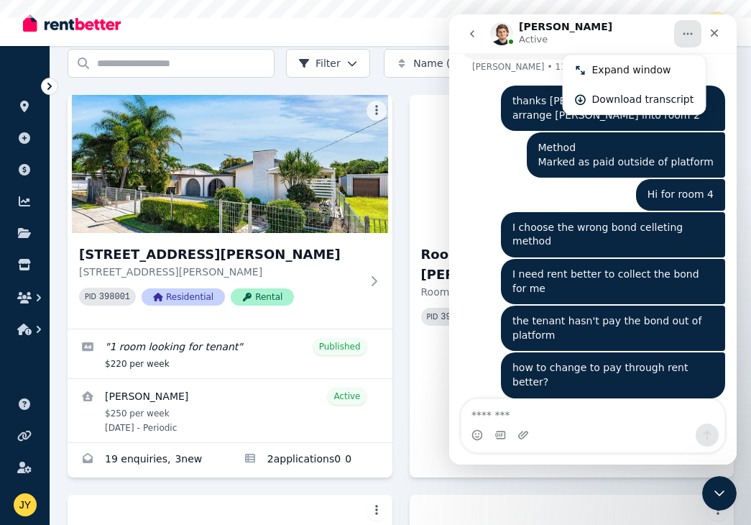
scroll to position [718, 0]
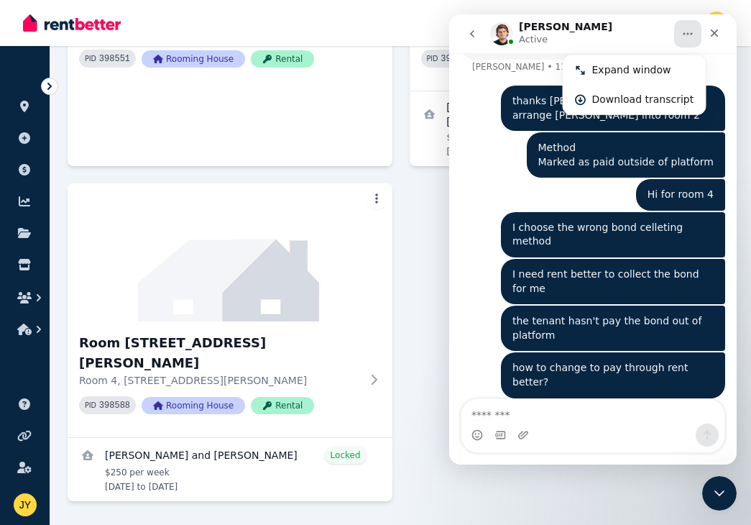
click at [716, 30] on icon "Close" at bounding box center [715, 33] width 8 height 8
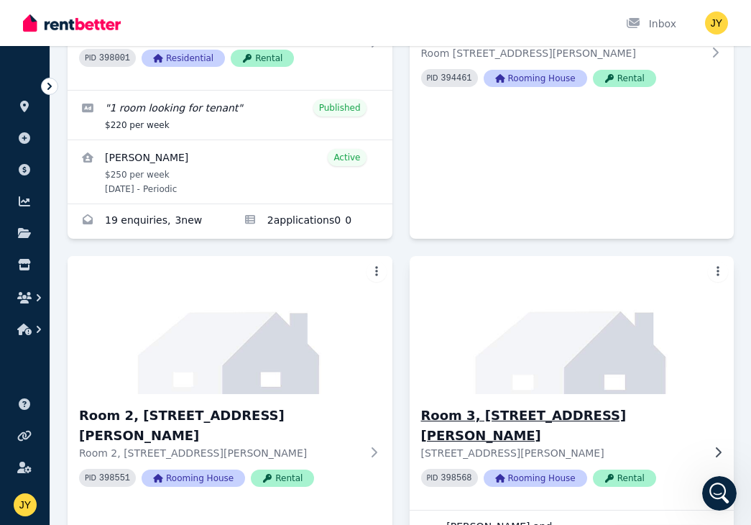
scroll to position [509, 0]
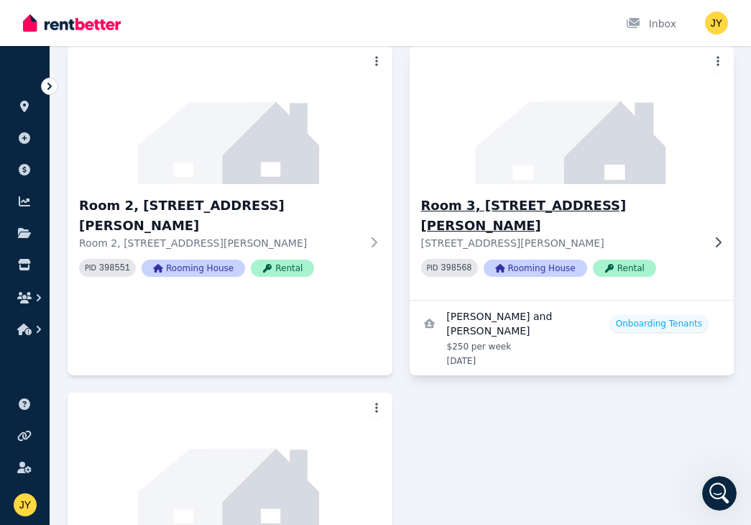
click at [575, 119] on img at bounding box center [571, 114] width 341 height 145
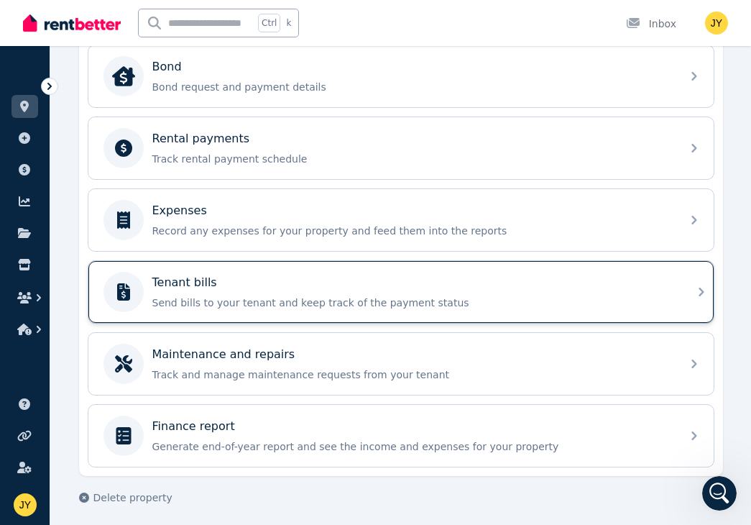
scroll to position [325, 0]
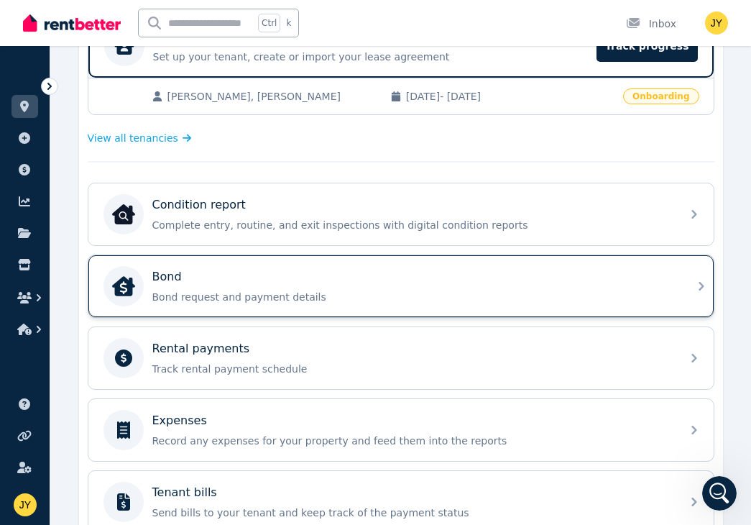
click at [650, 257] on div "Bond Bond request and payment details" at bounding box center [400, 286] width 625 height 62
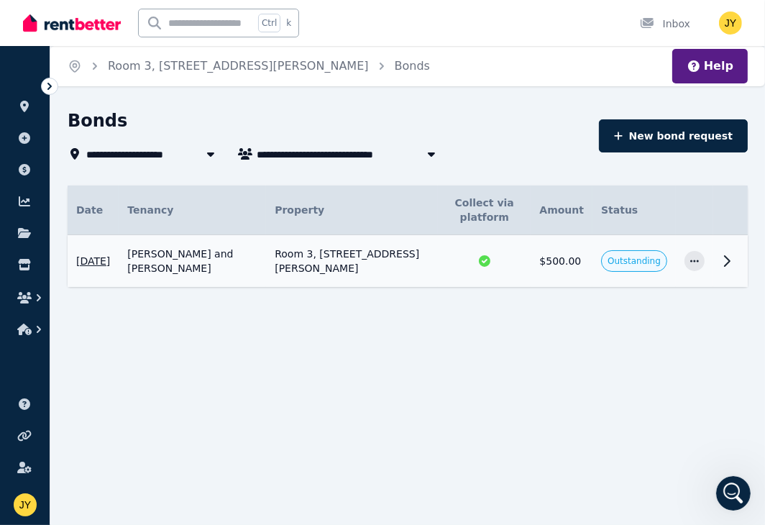
click at [727, 260] on icon at bounding box center [726, 260] width 17 height 17
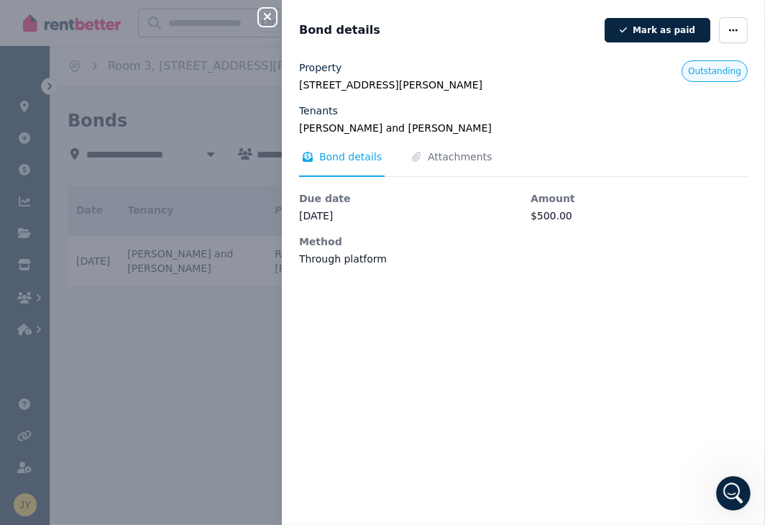
click at [216, 371] on div "Close panel Bond details [PERSON_NAME] as paid Property Room [STREET_ADDRESS][P…" at bounding box center [382, 262] width 765 height 525
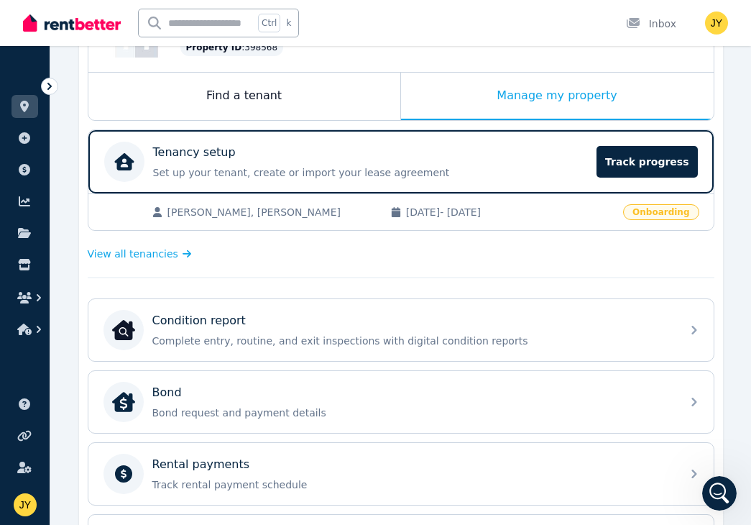
scroll to position [419, 0]
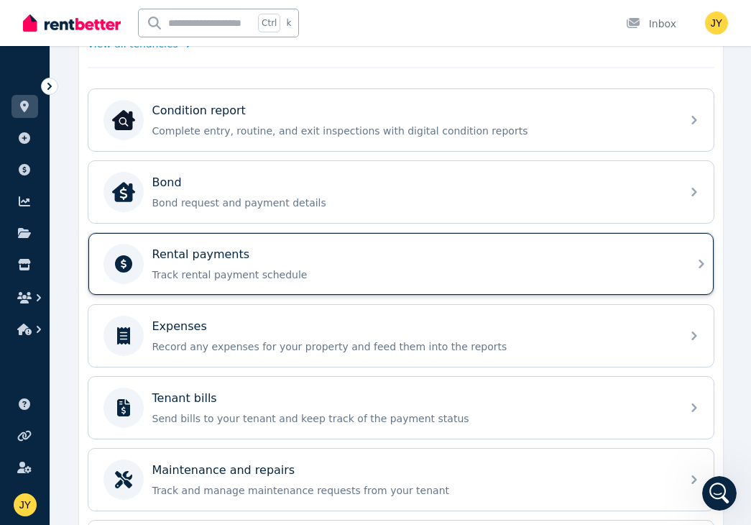
click at [660, 267] on p "Track rental payment schedule" at bounding box center [412, 274] width 520 height 14
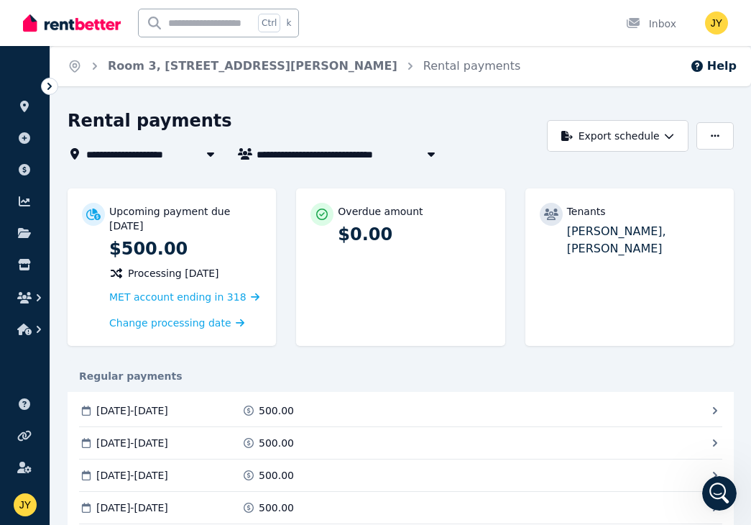
click at [47, 88] on icon at bounding box center [49, 86] width 14 height 14
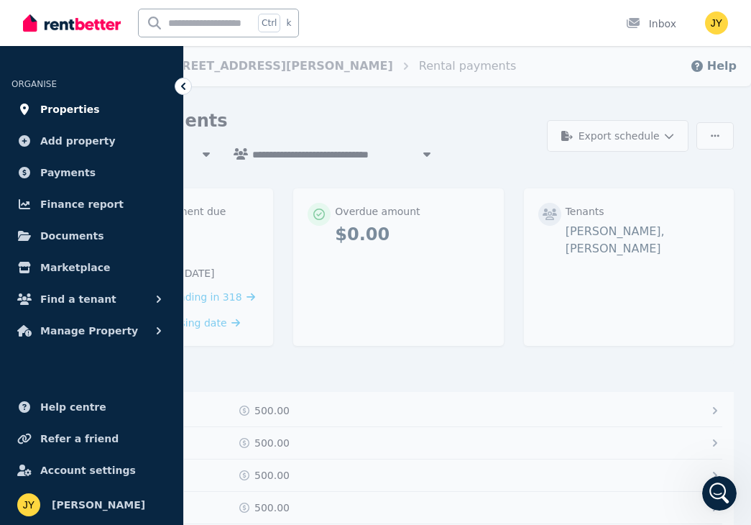
click at [52, 114] on span "Properties" at bounding box center [70, 109] width 60 height 17
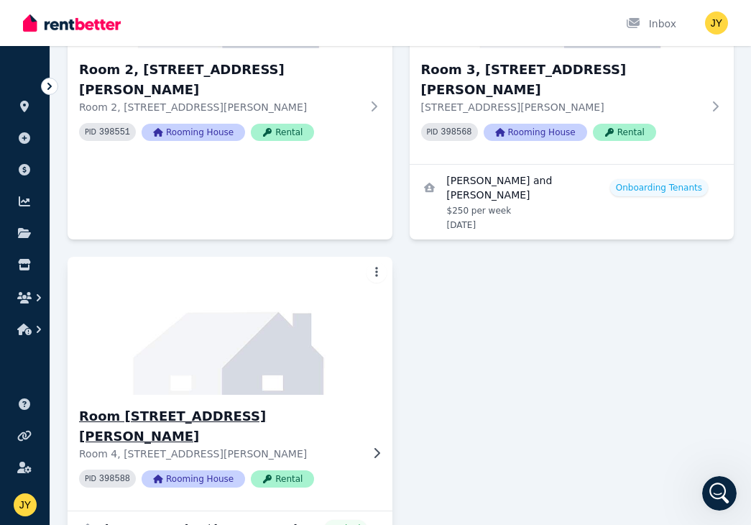
scroll to position [718, 0]
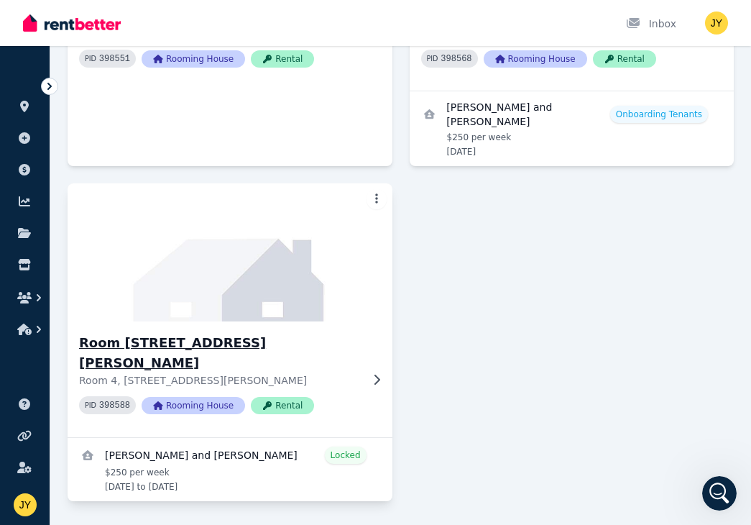
click at [211, 229] on img at bounding box center [230, 252] width 341 height 145
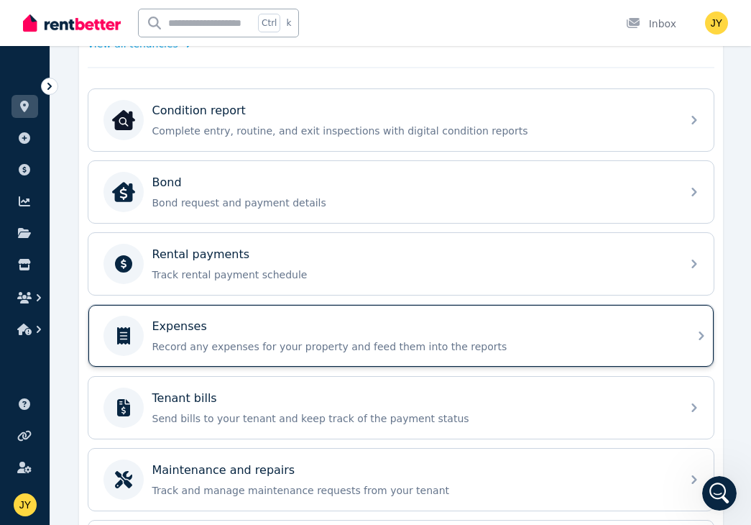
scroll to position [209, 0]
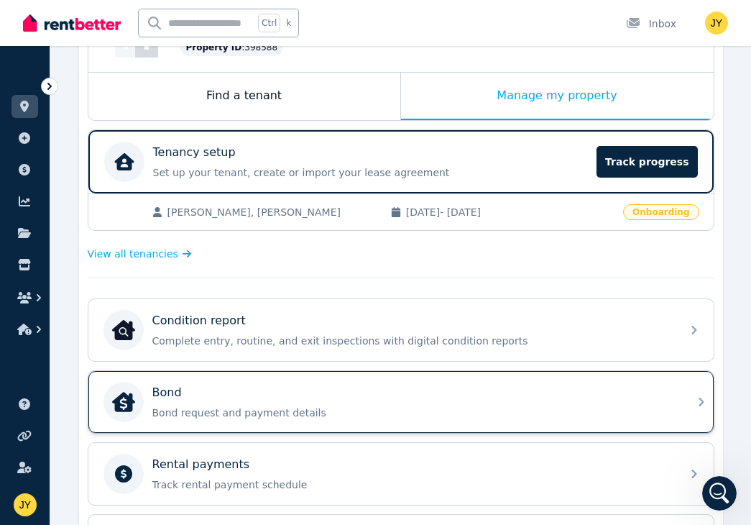
click at [643, 387] on div "Bond" at bounding box center [412, 392] width 520 height 17
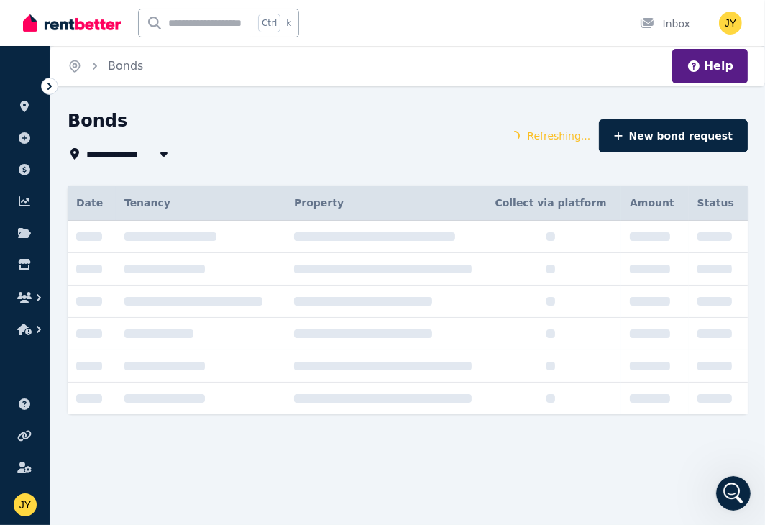
type input "**********"
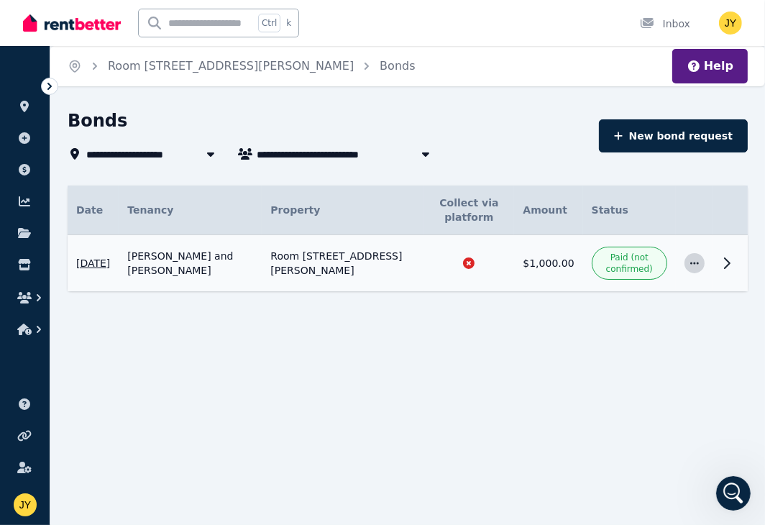
click at [696, 264] on icon "button" at bounding box center [693, 263] width 11 height 10
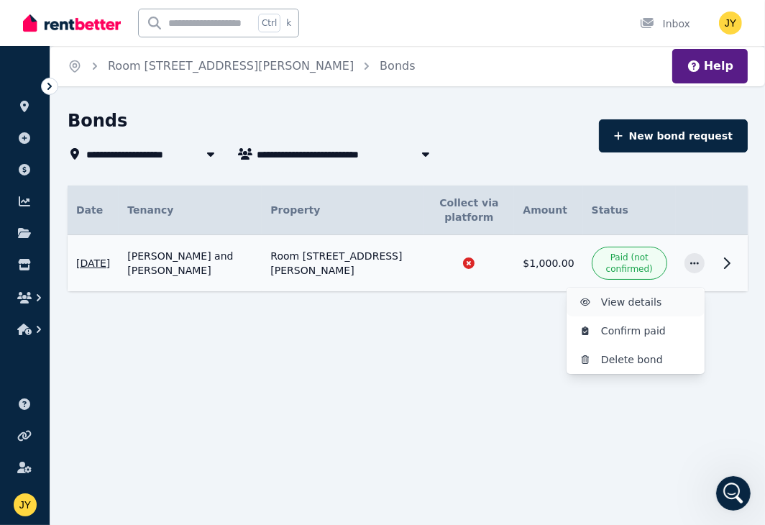
click at [655, 300] on span "View details" at bounding box center [647, 301] width 92 height 17
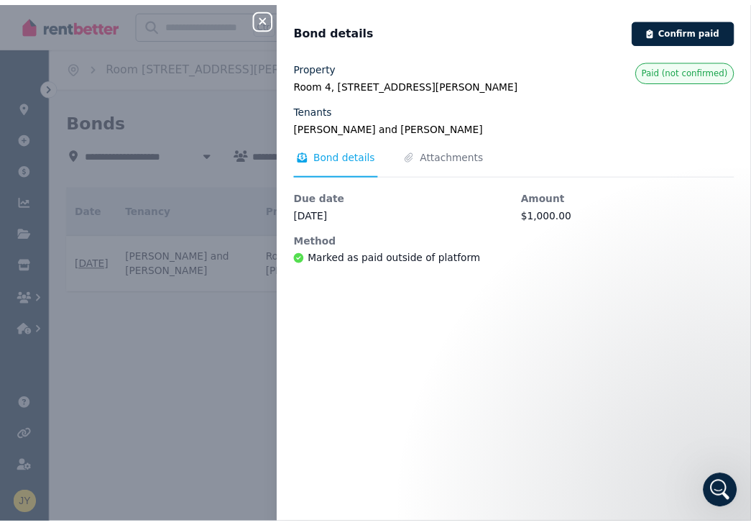
scroll to position [1714, 0]
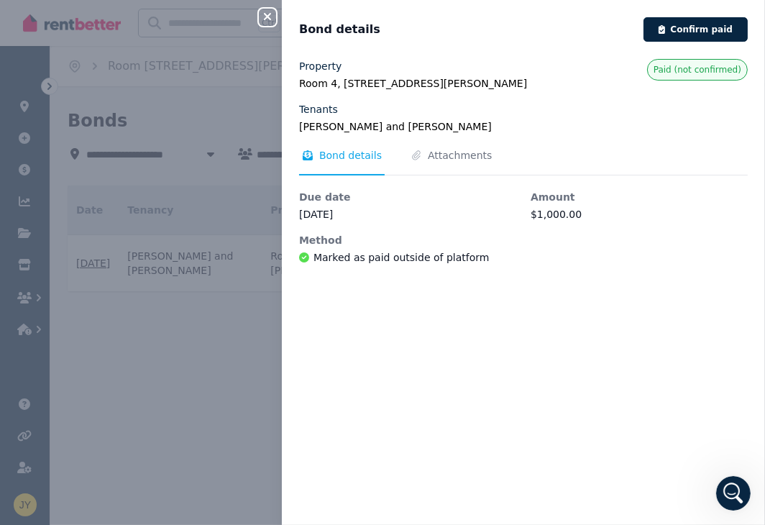
click at [650, 366] on div "Property [STREET_ADDRESS][PERSON_NAME] Tenants [PERSON_NAME] and [PERSON_NAME] …" at bounding box center [523, 283] width 483 height 448
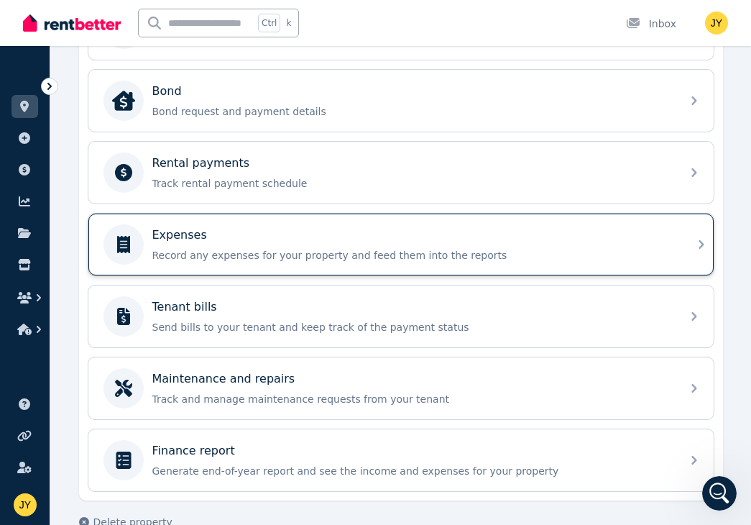
scroll to position [535, 0]
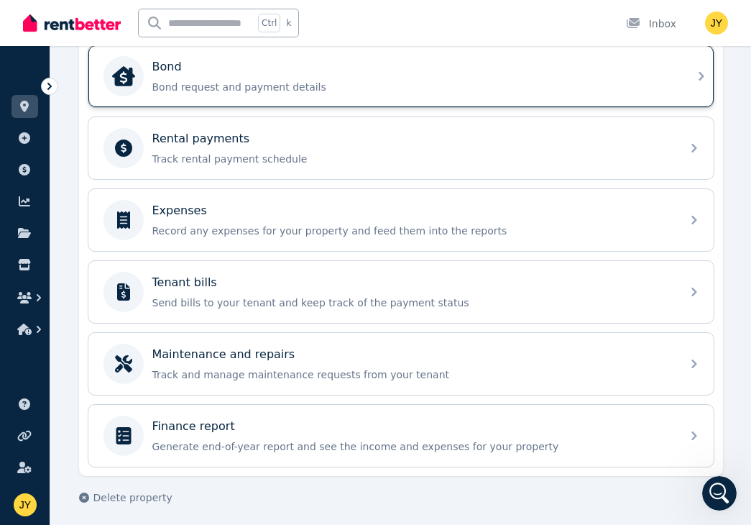
click at [698, 98] on div "Bond Bond request and payment details" at bounding box center [400, 76] width 625 height 62
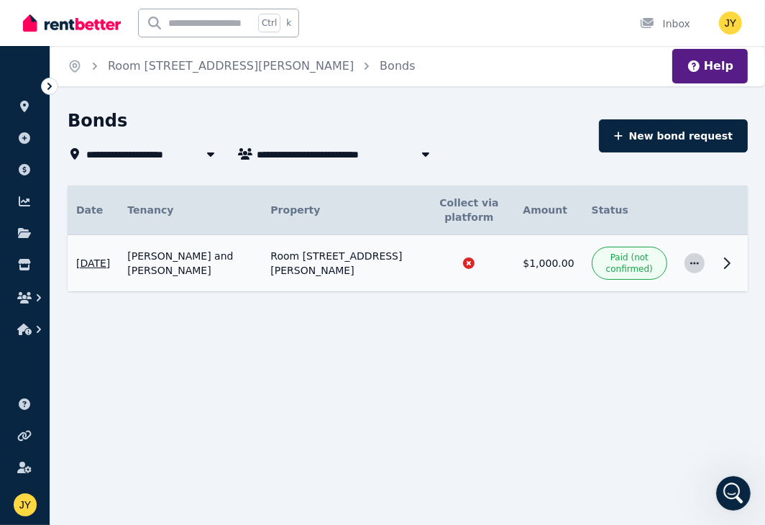
click at [691, 262] on icon "button" at bounding box center [694, 263] width 9 height 2
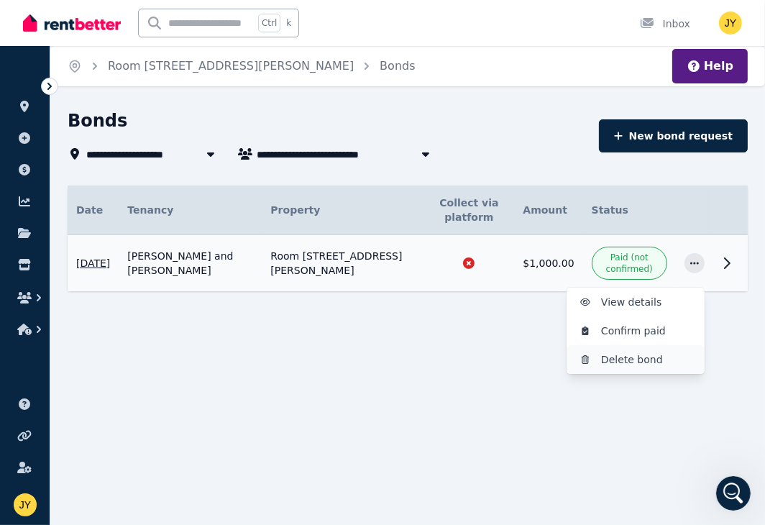
click at [658, 361] on span "Delete bond" at bounding box center [647, 359] width 92 height 17
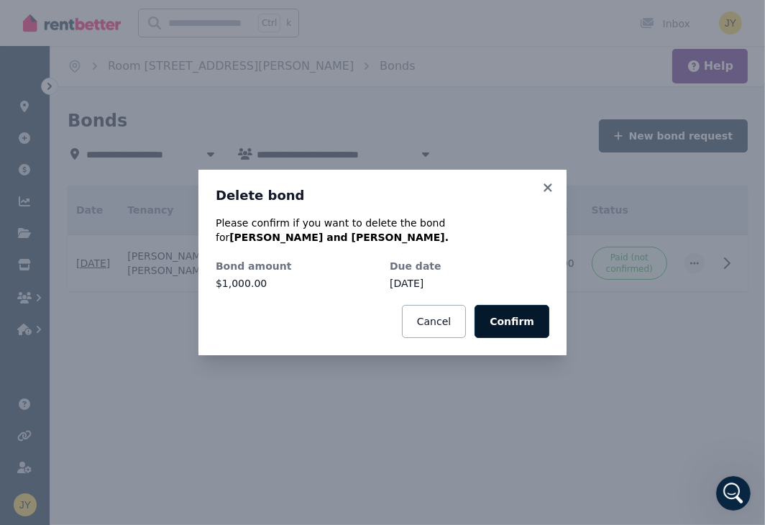
click at [509, 320] on button "Confirm" at bounding box center [511, 321] width 75 height 33
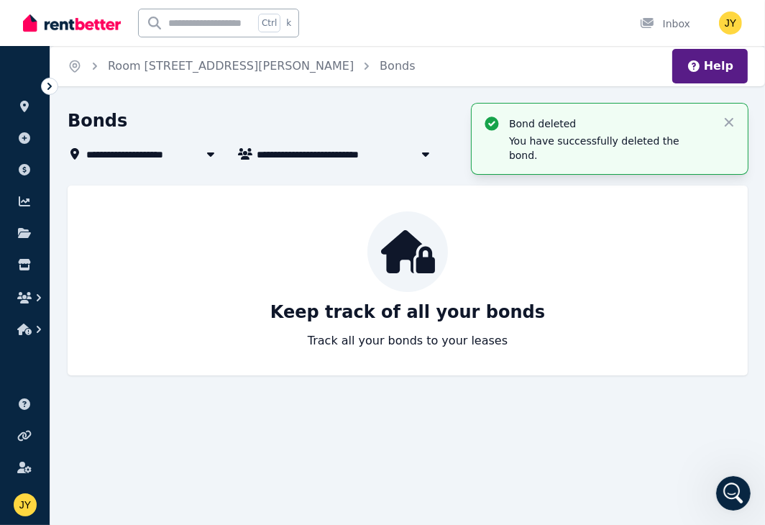
click at [642, 168] on div "**********" at bounding box center [408, 242] width 680 height 266
click at [726, 118] on icon "button" at bounding box center [728, 122] width 14 height 14
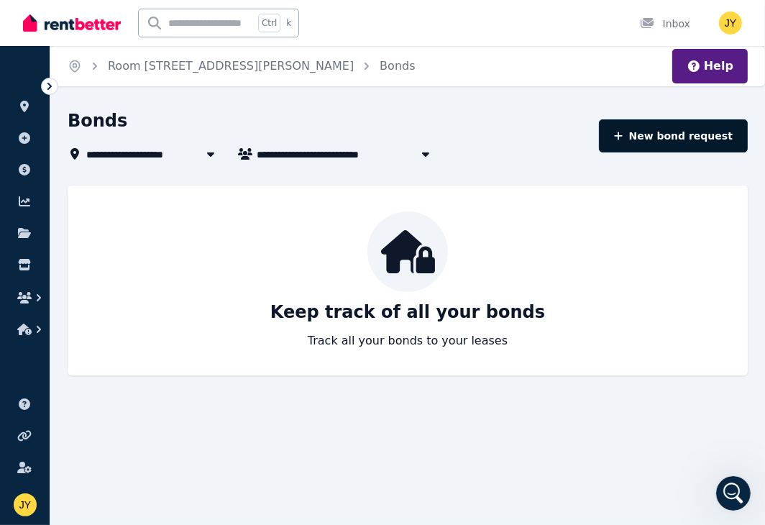
click at [639, 139] on button "New bond request" at bounding box center [673, 135] width 149 height 33
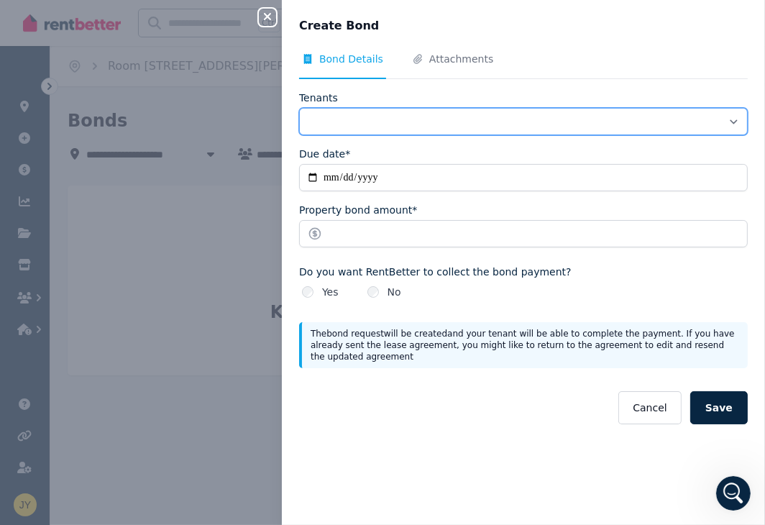
click at [503, 134] on select "**********" at bounding box center [523, 121] width 448 height 27
select select "**********"
click at [299, 108] on select "**********" at bounding box center [523, 121] width 448 height 27
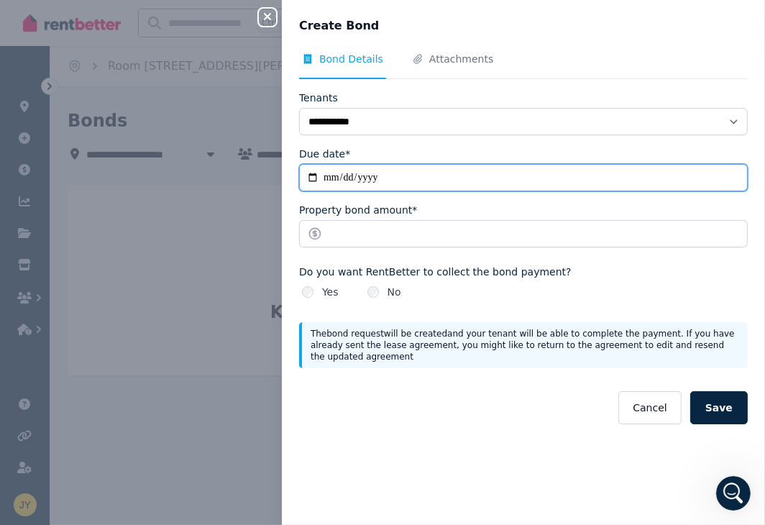
click at [328, 174] on input "Due date*" at bounding box center [523, 177] width 448 height 27
click at [346, 174] on input "Due date*" at bounding box center [523, 177] width 448 height 27
drag, startPoint x: 364, startPoint y: 172, endPoint x: 357, endPoint y: 174, distance: 7.5
click at [364, 172] on input "Due date*" at bounding box center [523, 177] width 448 height 27
click at [341, 175] on input "Due date*" at bounding box center [523, 177] width 448 height 27
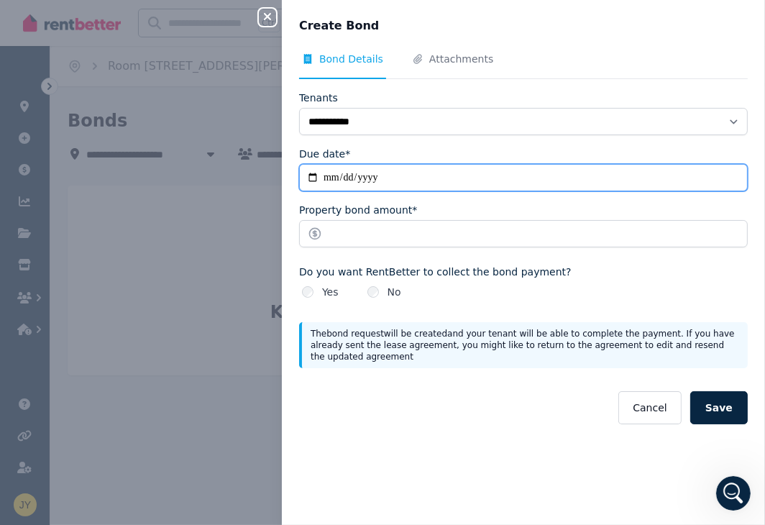
click at [399, 183] on input "Due date*" at bounding box center [523, 177] width 448 height 27
click at [384, 180] on input "Due date*" at bounding box center [523, 177] width 448 height 27
click at [374, 177] on input "Due date*" at bounding box center [523, 177] width 448 height 27
click at [372, 171] on input "Due date*" at bounding box center [523, 177] width 448 height 27
click at [377, 172] on input "Due date*" at bounding box center [523, 177] width 448 height 27
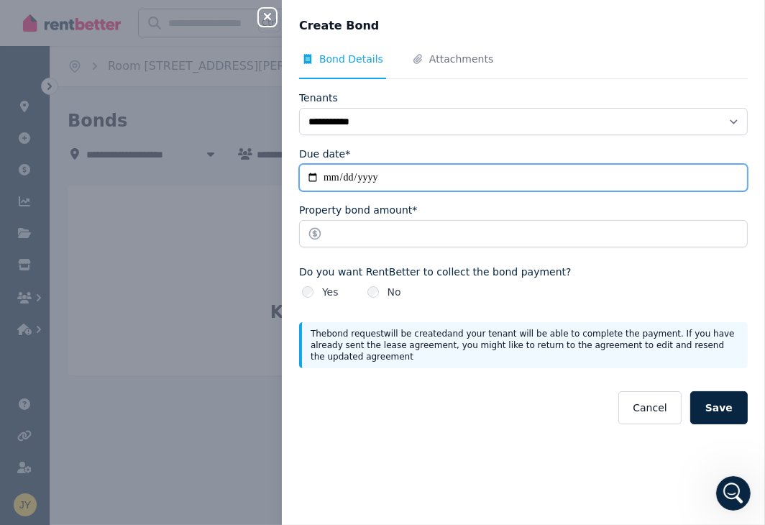
type input "**********"
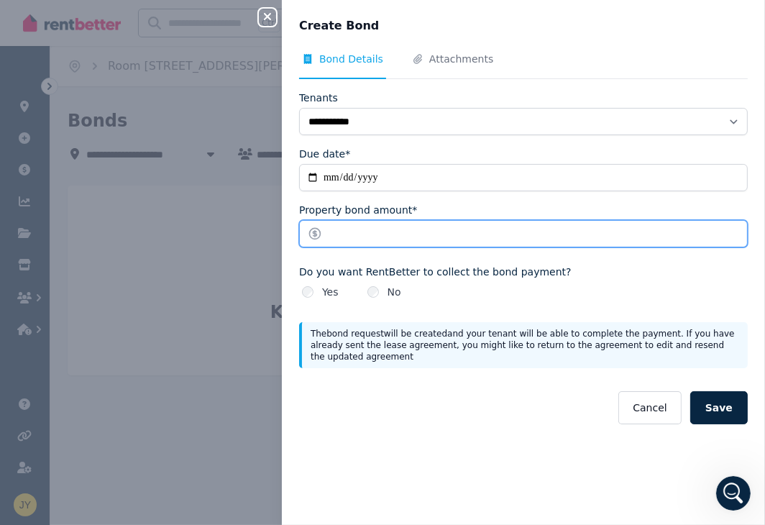
click at [389, 229] on input "Property bond amount*" at bounding box center [523, 233] width 448 height 27
click at [385, 233] on input "Property bond amount*" at bounding box center [523, 233] width 448 height 27
type input "****"
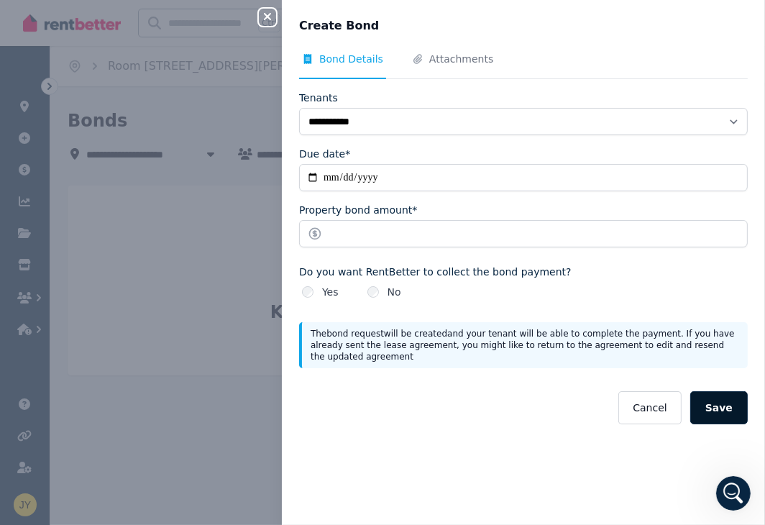
click at [690, 405] on button "Save" at bounding box center [718, 407] width 57 height 33
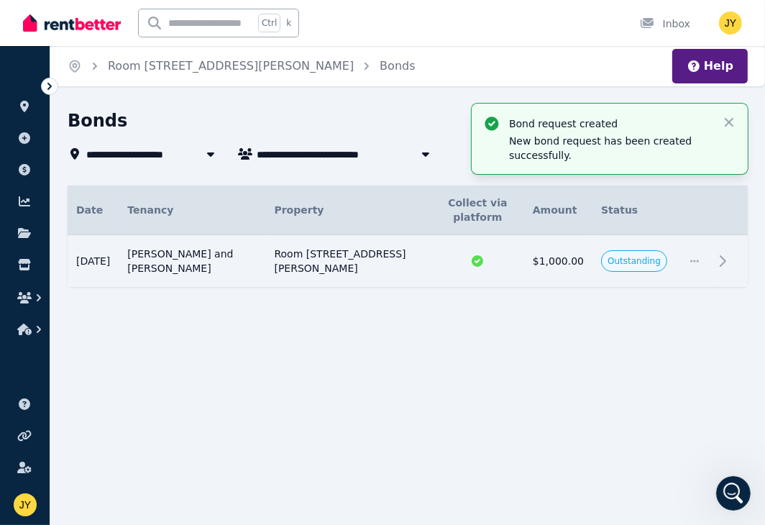
click at [574, 316] on div "**********" at bounding box center [407, 223] width 714 height 229
click at [734, 117] on icon "button" at bounding box center [728, 122] width 14 height 14
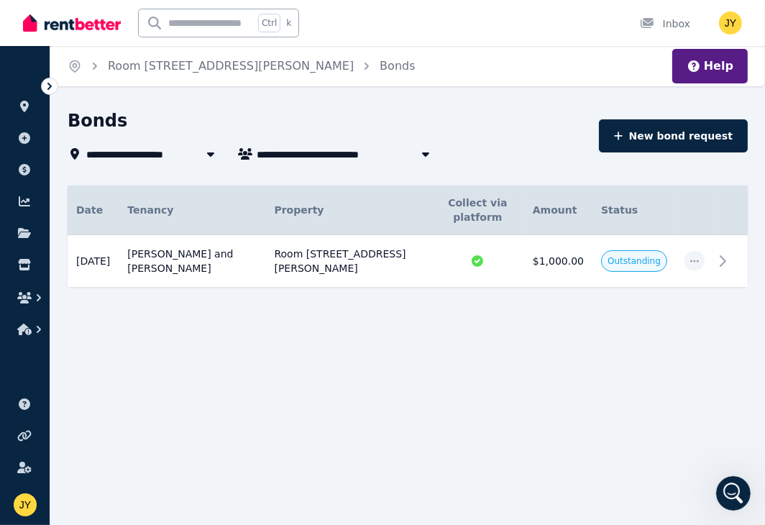
scroll to position [1789, 0]
click at [394, 120] on div "Bonds" at bounding box center [329, 122] width 522 height 27
click at [50, 92] on icon at bounding box center [49, 86] width 14 height 14
